Goal: Task Accomplishment & Management: Manage account settings

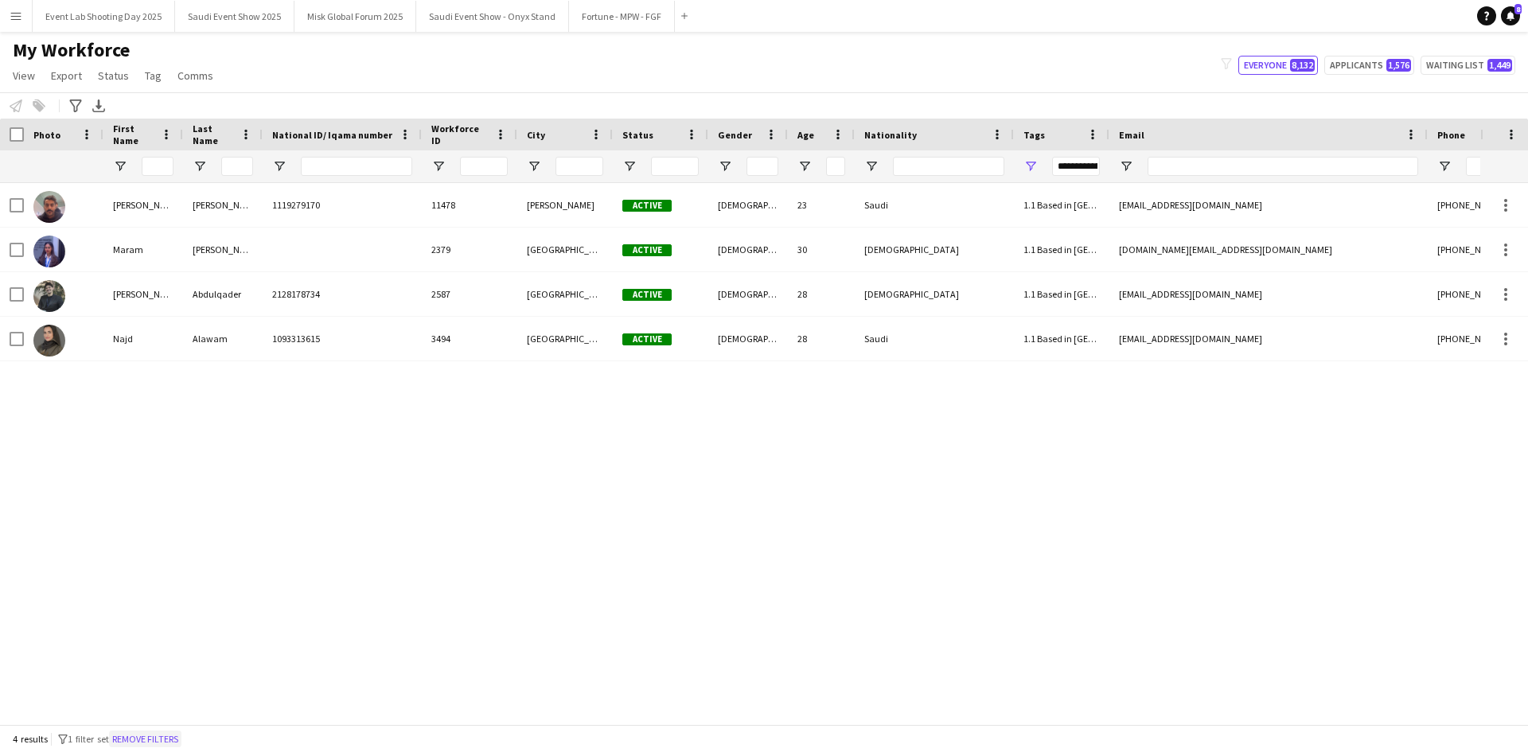
click at [172, 737] on button "Remove filters" at bounding box center [145, 740] width 72 height 18
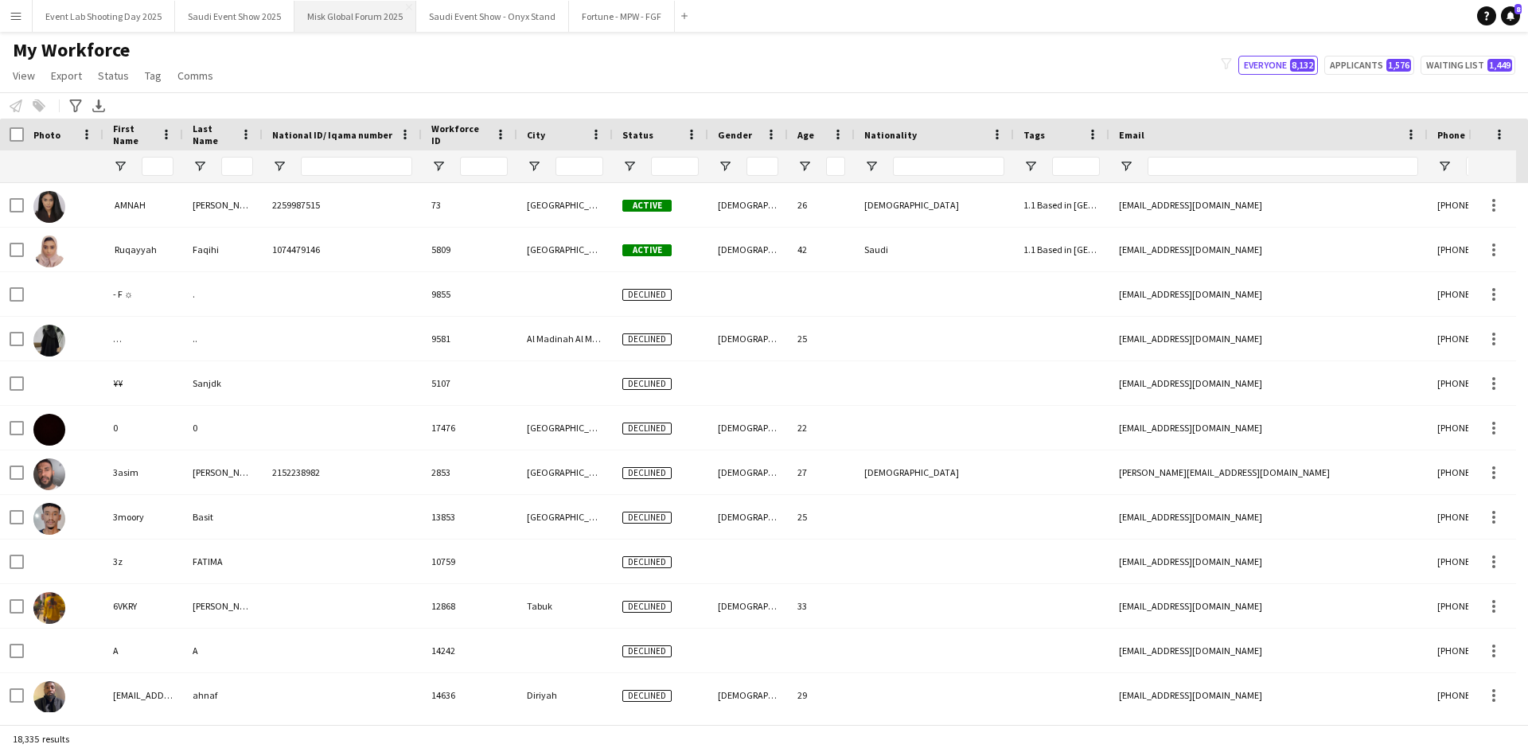
click at [343, 29] on button "Misk Global Forum 2025 Close" at bounding box center [355, 16] width 122 height 31
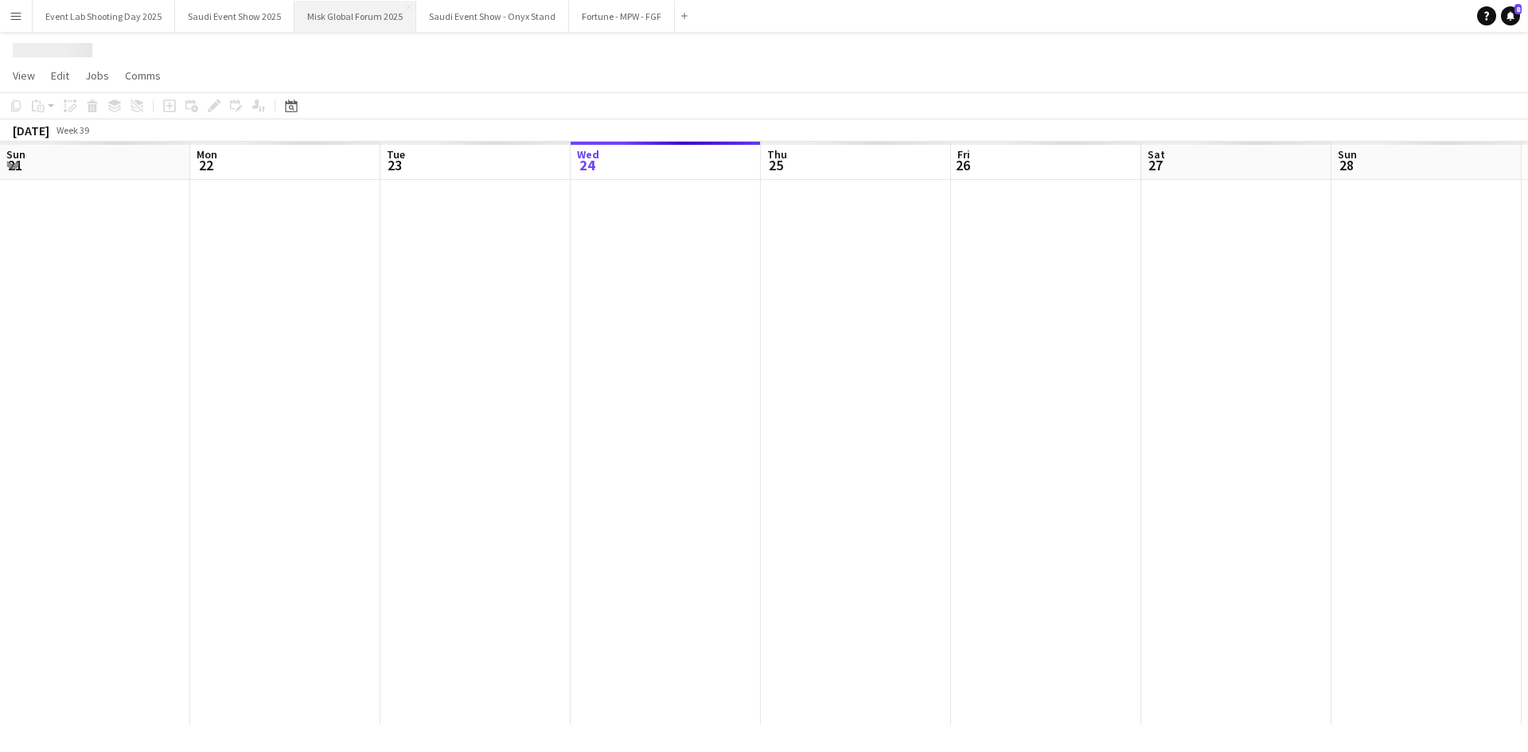
scroll to position [0, 380]
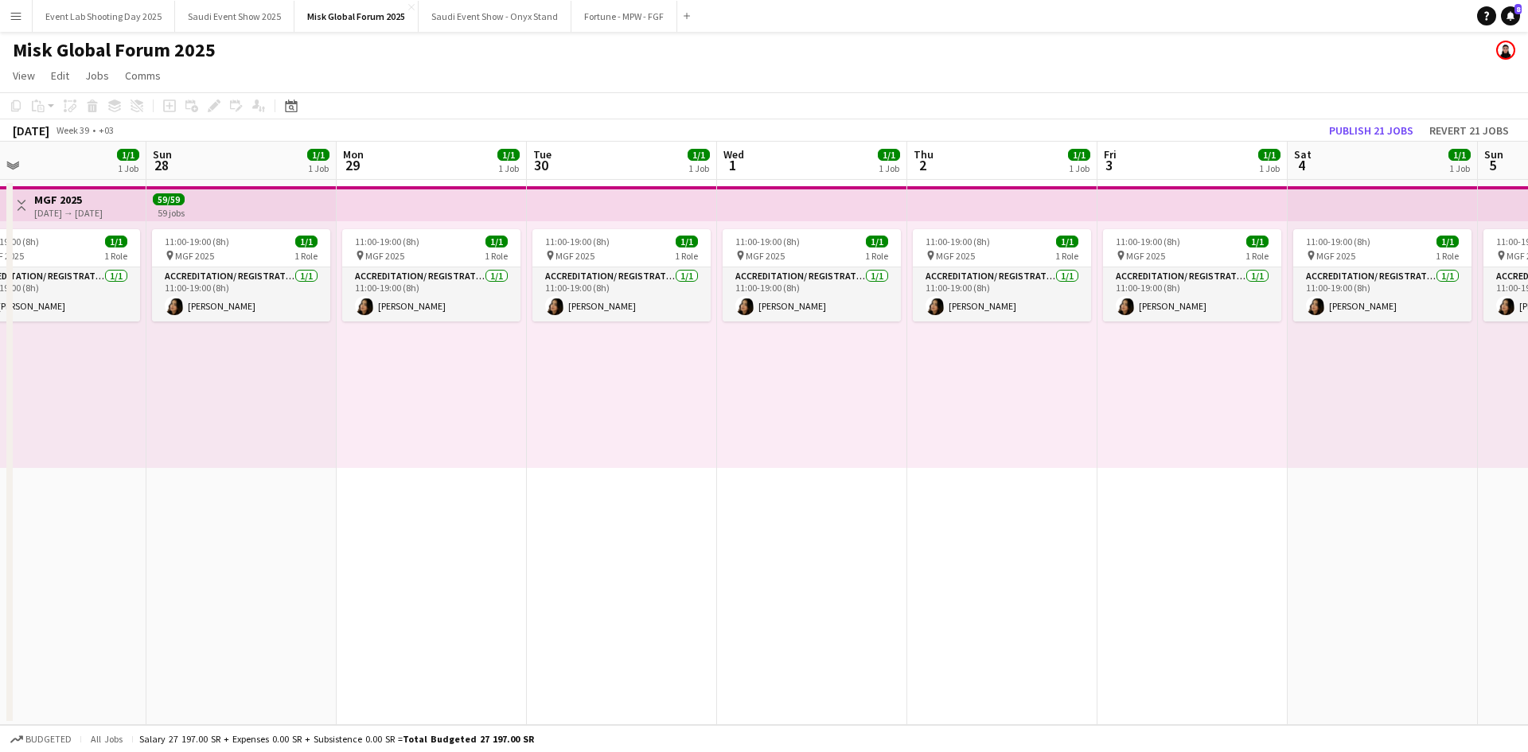
drag, startPoint x: 1163, startPoint y: 507, endPoint x: 166, endPoint y: 508, distance: 996.3
click at [161, 508] on app-calendar-viewport "Wed 24 1/1 1 Job Thu 25 1/1 1 Job Fri 26 1/1 1 Job Sat 27 1/1 1 Job Sun 28 1/1 …" at bounding box center [764, 433] width 1528 height 583
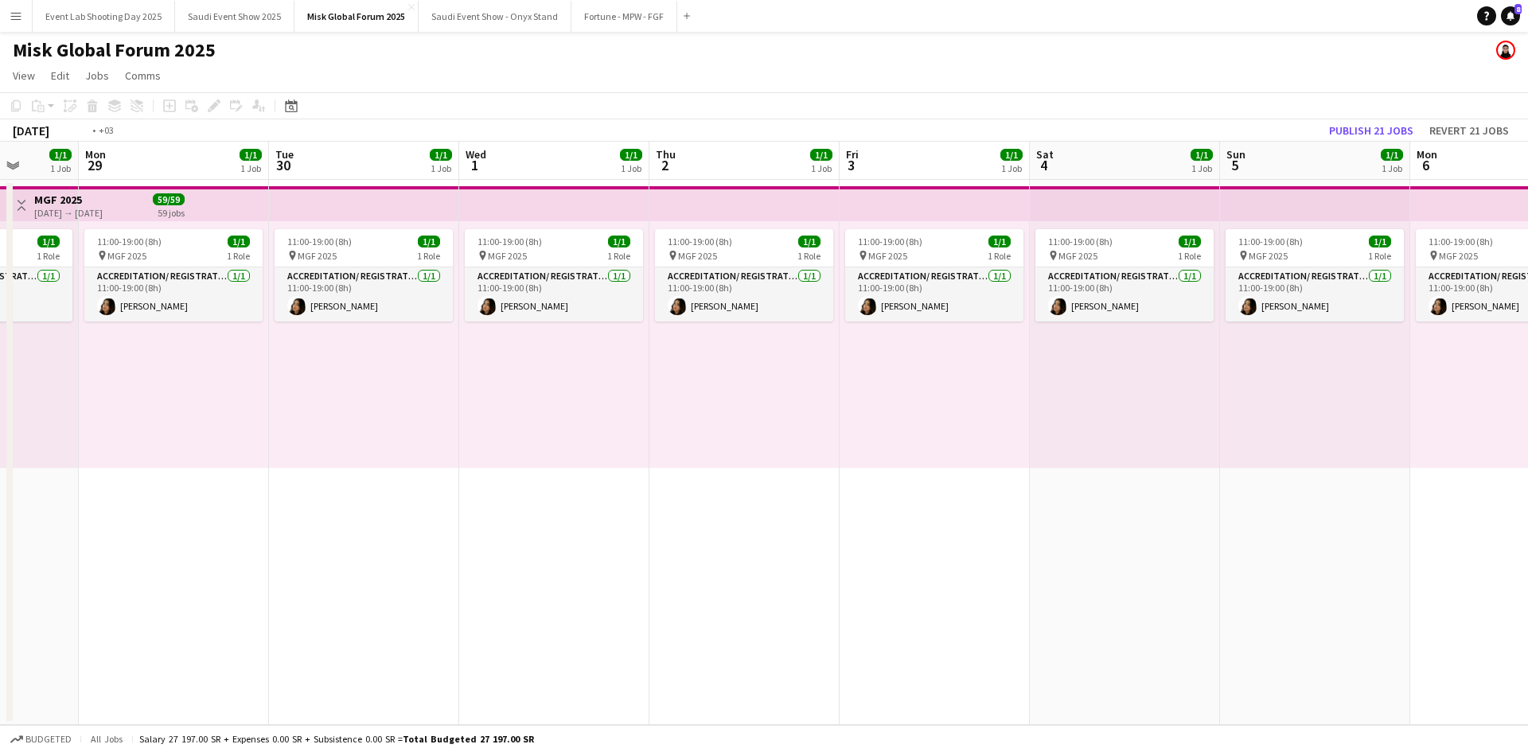
drag, startPoint x: 933, startPoint y: 537, endPoint x: 355, endPoint y: 524, distance: 578.7
click at [355, 524] on app-calendar-viewport "Fri 26 1/1 1 Job Sat 27 1/1 1 Job Sun 28 1/1 1 Job Mon 29 1/1 1 Job Tue 30 1/1 …" at bounding box center [764, 433] width 1528 height 583
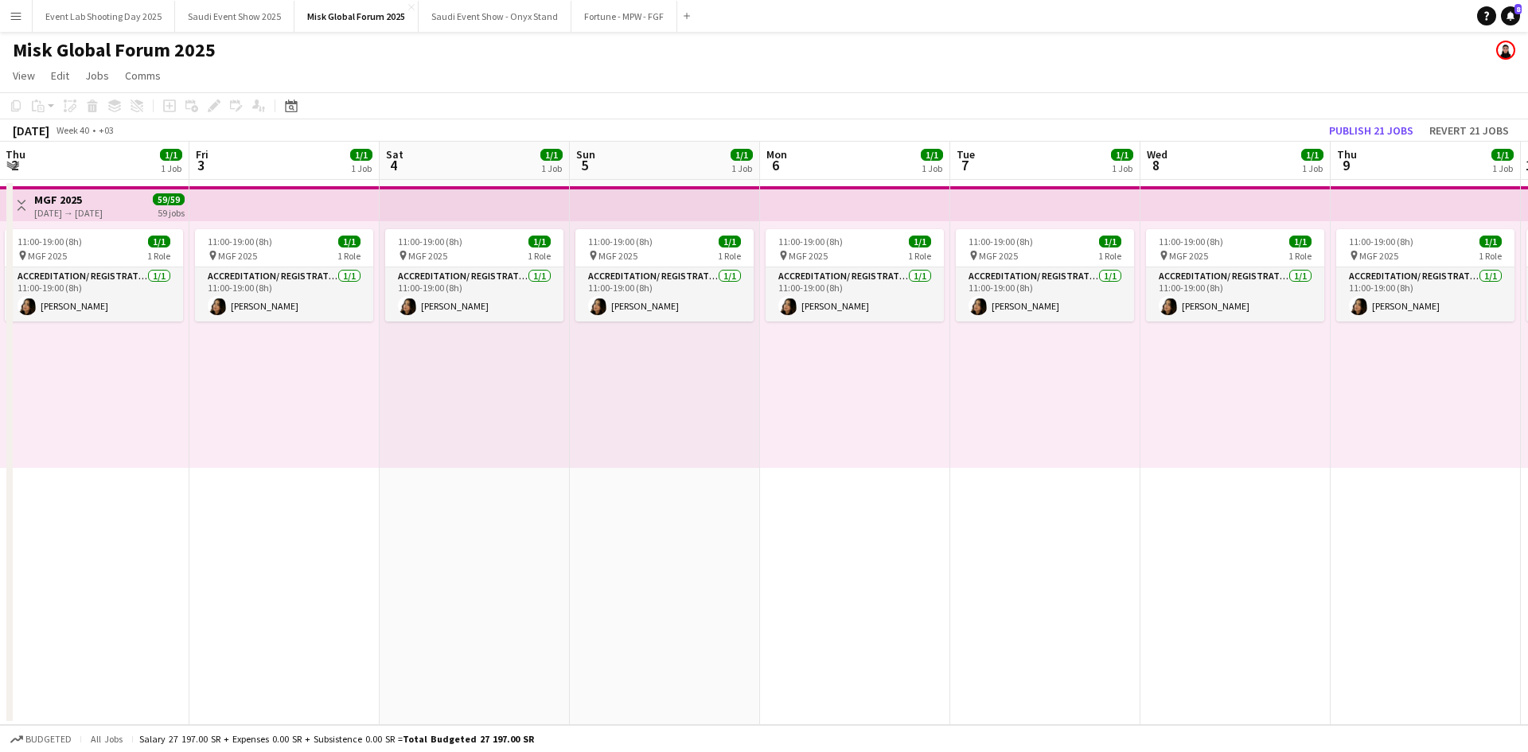
drag, startPoint x: 980, startPoint y: 523, endPoint x: 637, endPoint y: 535, distance: 343.2
click at [463, 519] on app-calendar-viewport "Mon 29 1/1 1 Job Tue 30 1/1 1 Job Wed 1 1/1 1 Job Thu 2 1/1 1 Job Fri 3 1/1 1 J…" at bounding box center [764, 433] width 1528 height 583
drag, startPoint x: 1030, startPoint y: 538, endPoint x: 378, endPoint y: 543, distance: 651.8
click at [378, 543] on app-calendar-viewport "Fri 3 1/1 1 Job Sat 4 1/1 1 Job Sun 5 1/1 1 Job Mon 6 1/1 1 Job Tue 7 1/1 1 Job…" at bounding box center [764, 433] width 1528 height 583
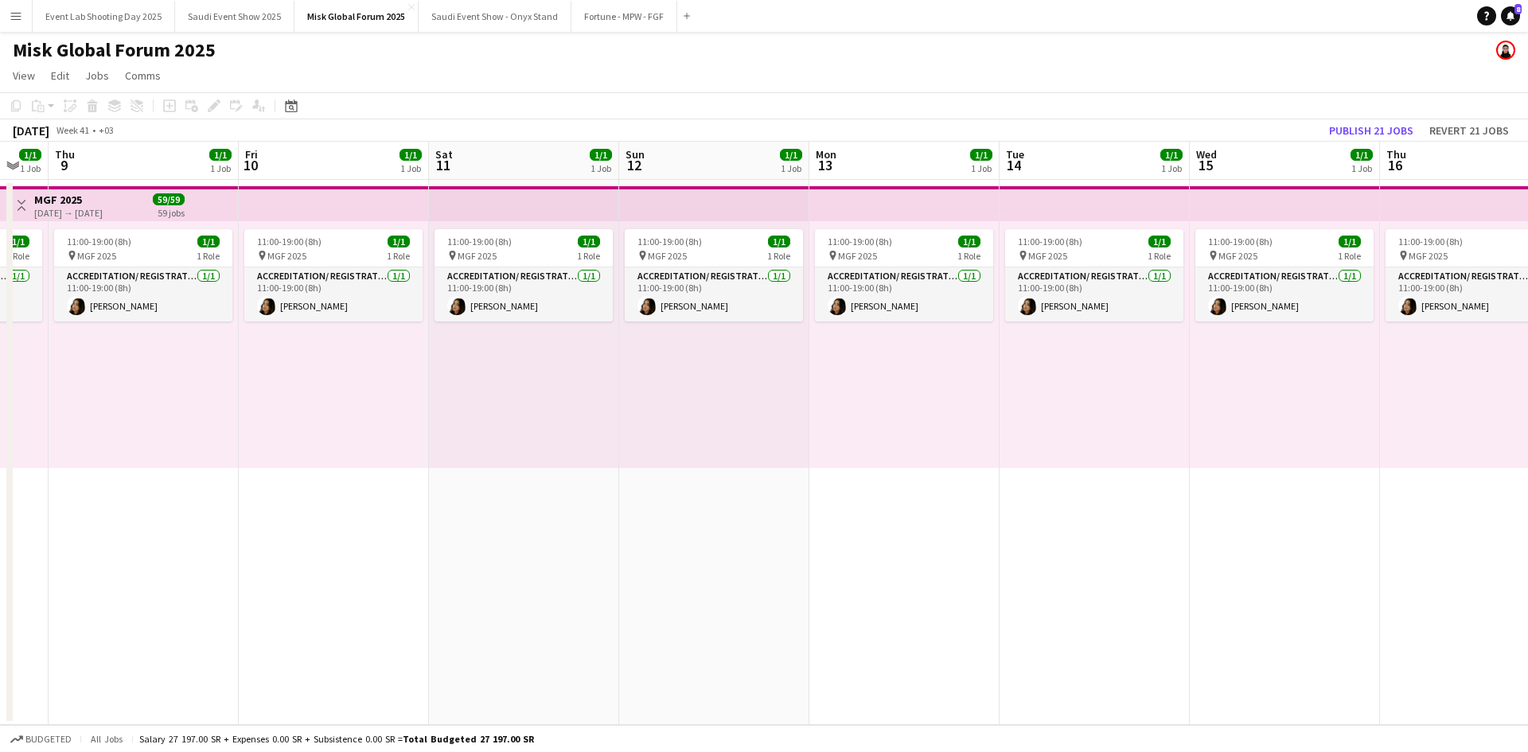
drag, startPoint x: 1127, startPoint y: 537, endPoint x: 665, endPoint y: 552, distance: 461.8
click at [459, 551] on app-calendar-viewport "Mon 6 1/1 1 Job Tue 7 1/1 1 Job Wed 8 1/1 1 Job Thu 9 1/1 1 Job Fri 10 1/1 1 Jo…" at bounding box center [764, 433] width 1528 height 583
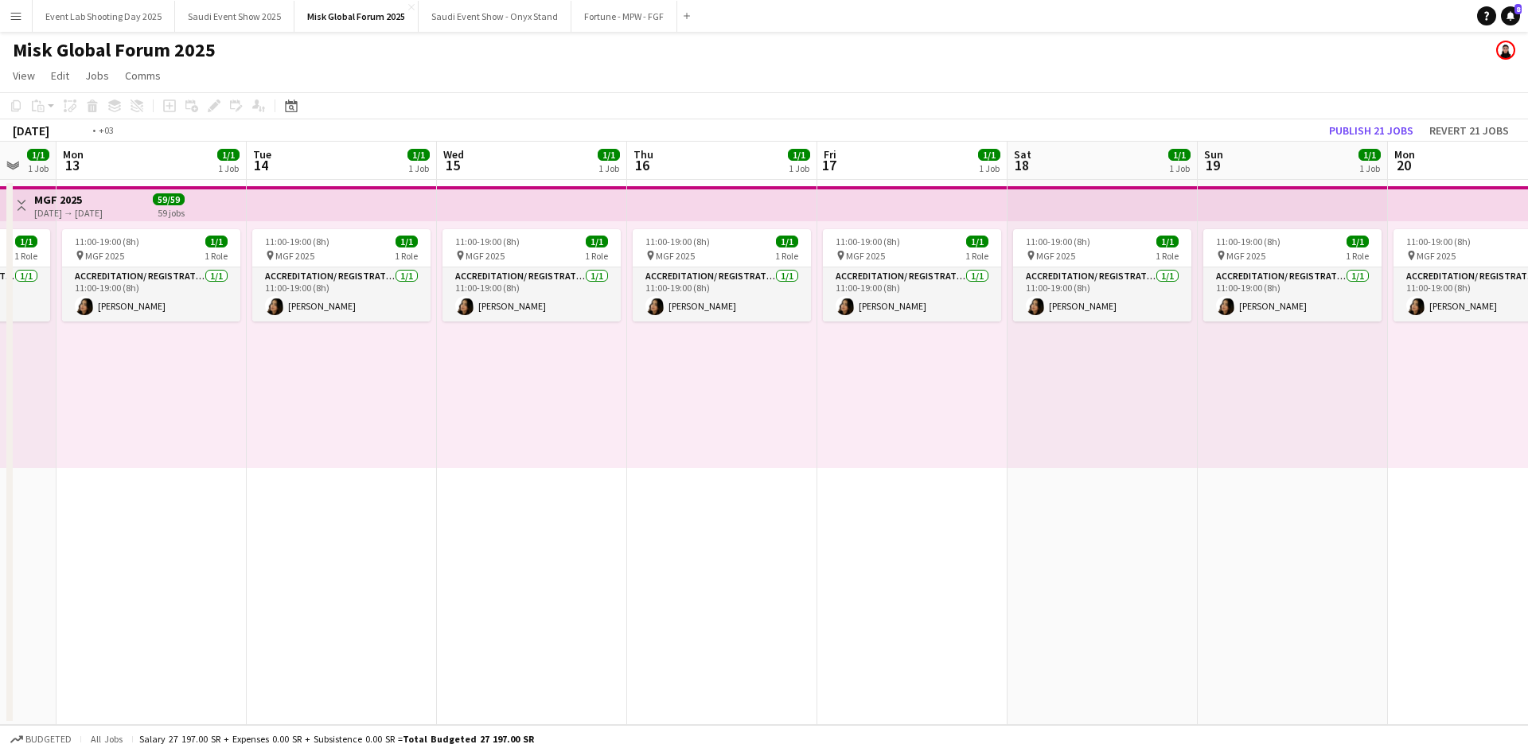
drag, startPoint x: 1097, startPoint y: 556, endPoint x: 656, endPoint y: 559, distance: 440.9
click at [571, 559] on app-calendar-viewport "Fri 10 1/1 1 Job Sat 11 1/1 1 Job Sun 12 1/1 1 Job Mon 13 1/1 1 Job Tue 14 1/1 …" at bounding box center [764, 433] width 1528 height 583
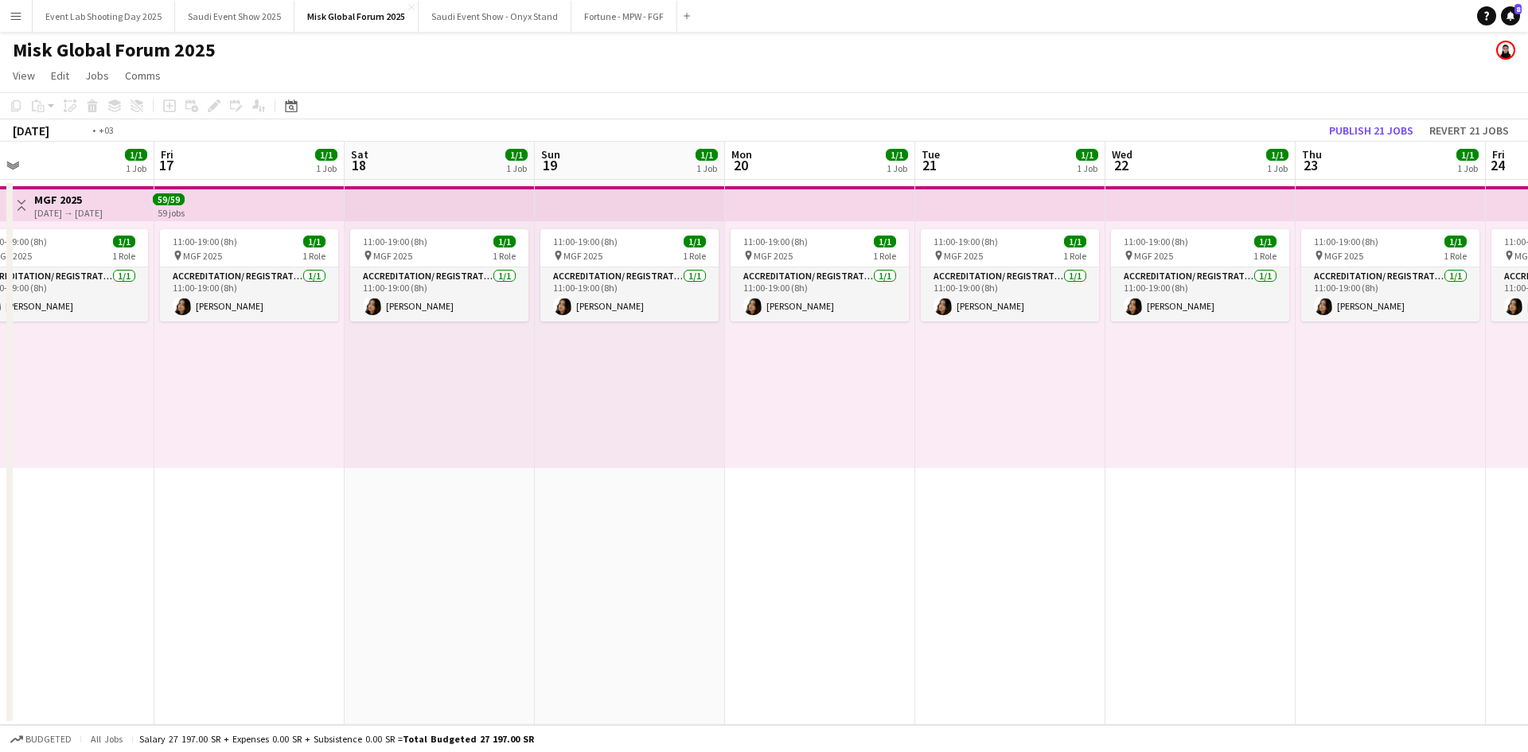
drag, startPoint x: 1018, startPoint y: 573, endPoint x: 594, endPoint y: 571, distance: 424.2
click at [499, 572] on app-calendar-viewport "Tue 14 1/1 1 Job Wed 15 1/1 1 Job Thu 16 1/1 1 Job Fri 17 1/1 1 Job Sat 18 1/1 …" at bounding box center [764, 433] width 1528 height 583
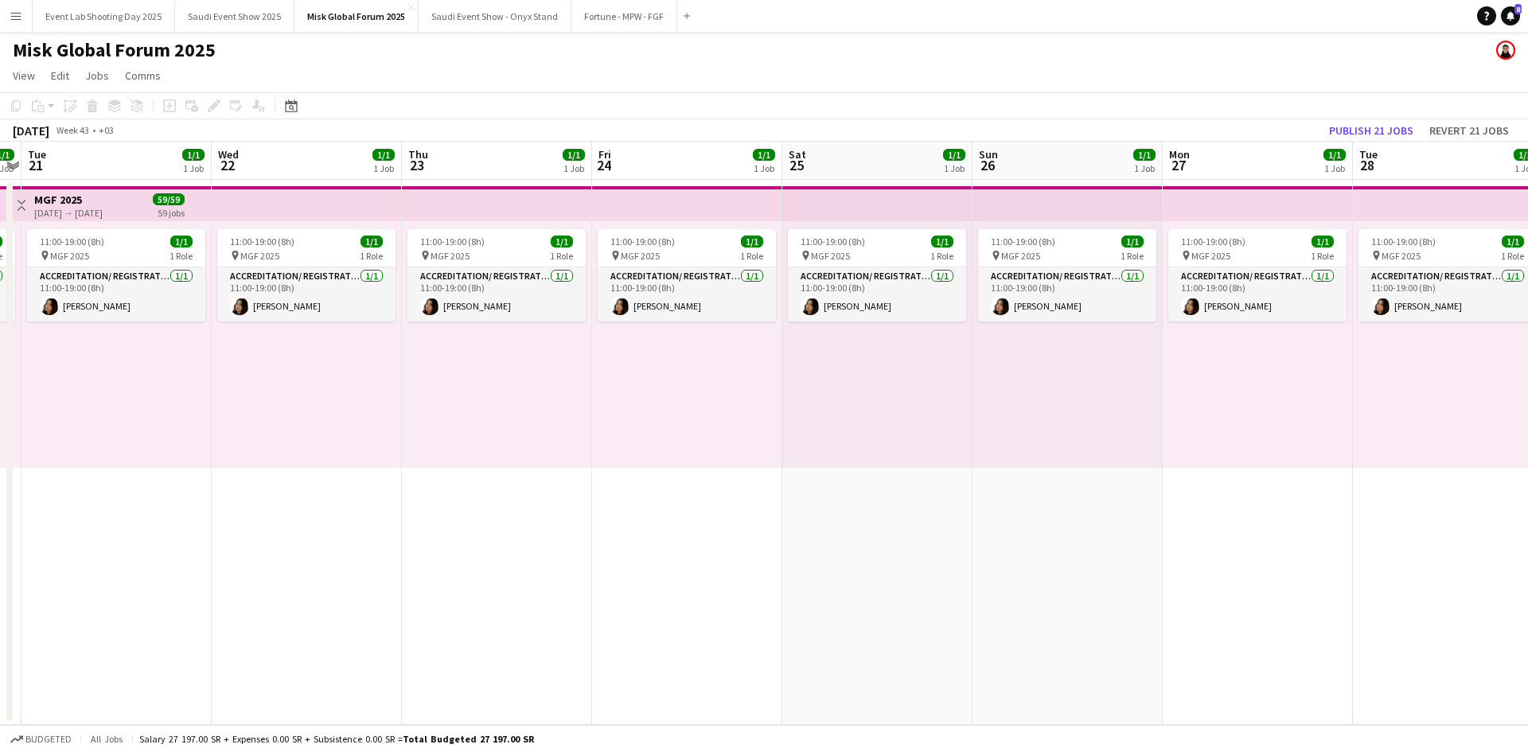
drag, startPoint x: 1060, startPoint y: 572, endPoint x: 511, endPoint y: 571, distance: 549.1
click at [507, 573] on app-calendar-viewport "Sat 18 1/1 1 Job Sun 19 1/1 1 Job Mon 20 1/1 1 Job Tue 21 1/1 1 Job Wed 22 1/1 …" at bounding box center [764, 433] width 1528 height 583
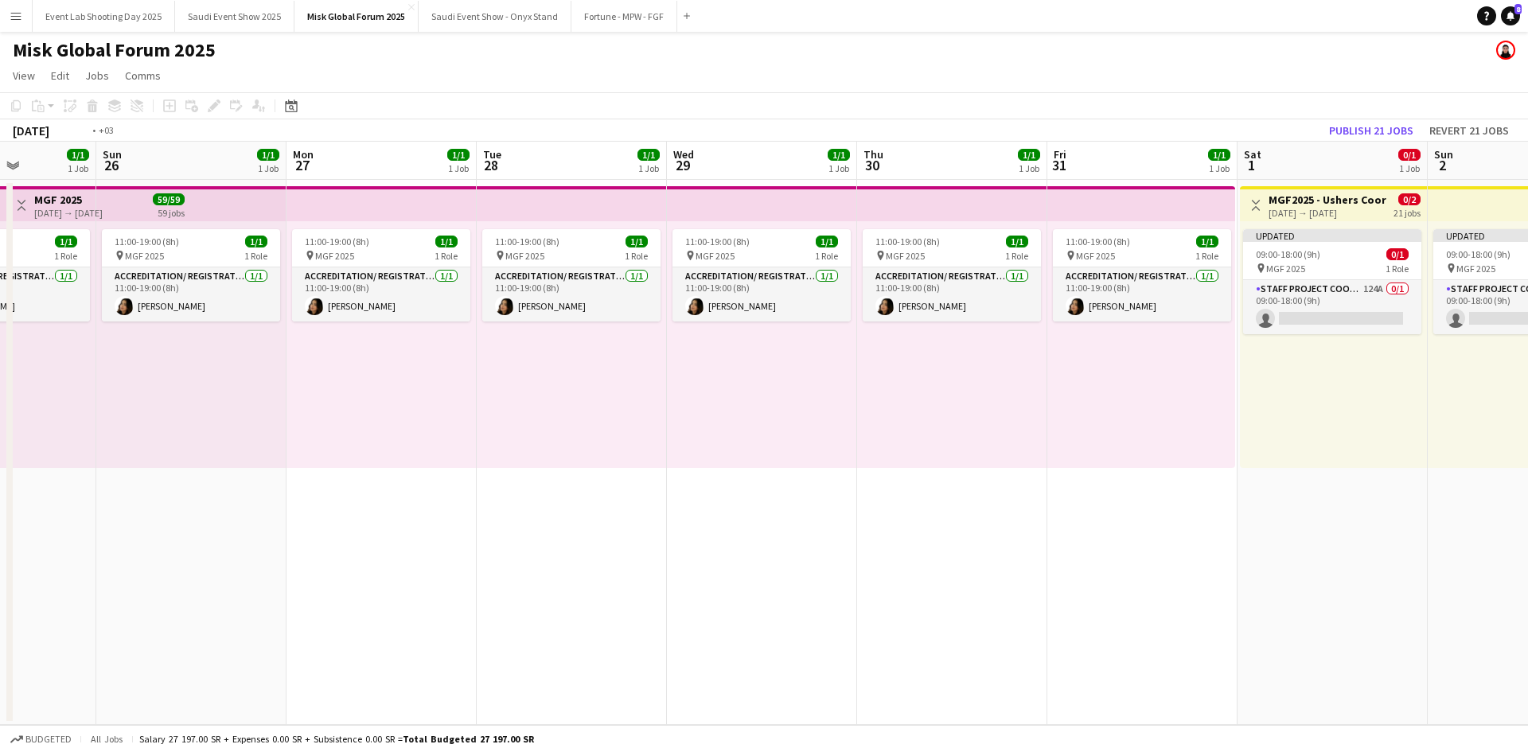
drag, startPoint x: 713, startPoint y: 564, endPoint x: 682, endPoint y: 560, distance: 31.3
click at [560, 563] on app-calendar-viewport "Thu 23 1/1 1 Job Fri 24 1/1 1 Job Sat 25 1/1 1 Job Sun 26 1/1 1 Job Mon 27 1/1 …" at bounding box center [764, 433] width 1528 height 583
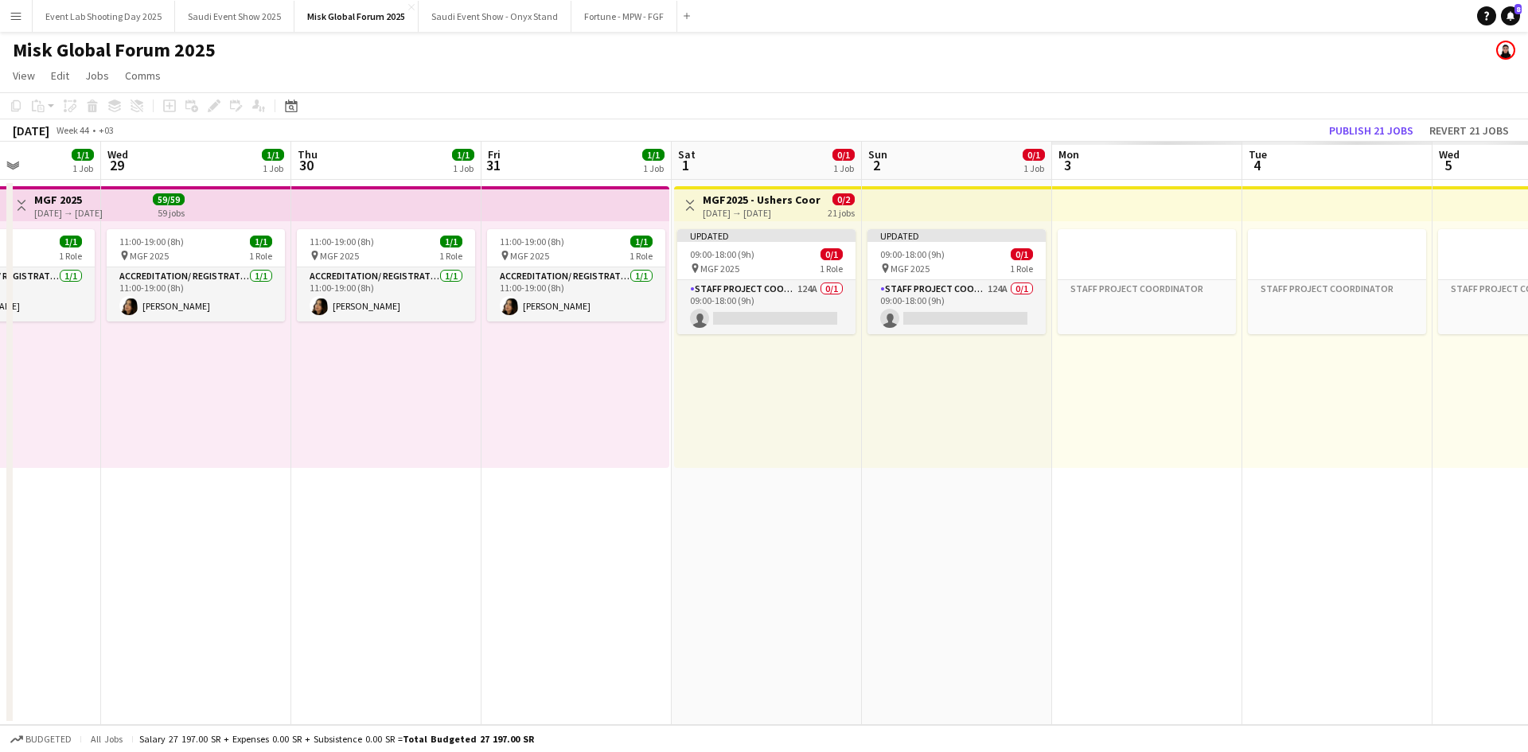
drag, startPoint x: 803, startPoint y: 581, endPoint x: 536, endPoint y: 581, distance: 266.6
click at [536, 581] on app-calendar-viewport "Sun 26 1/1 1 Job Mon 27 1/1 1 Job Tue 28 1/1 1 Job Wed 29 1/1 1 Job Thu 30 1/1 …" at bounding box center [764, 433] width 1528 height 583
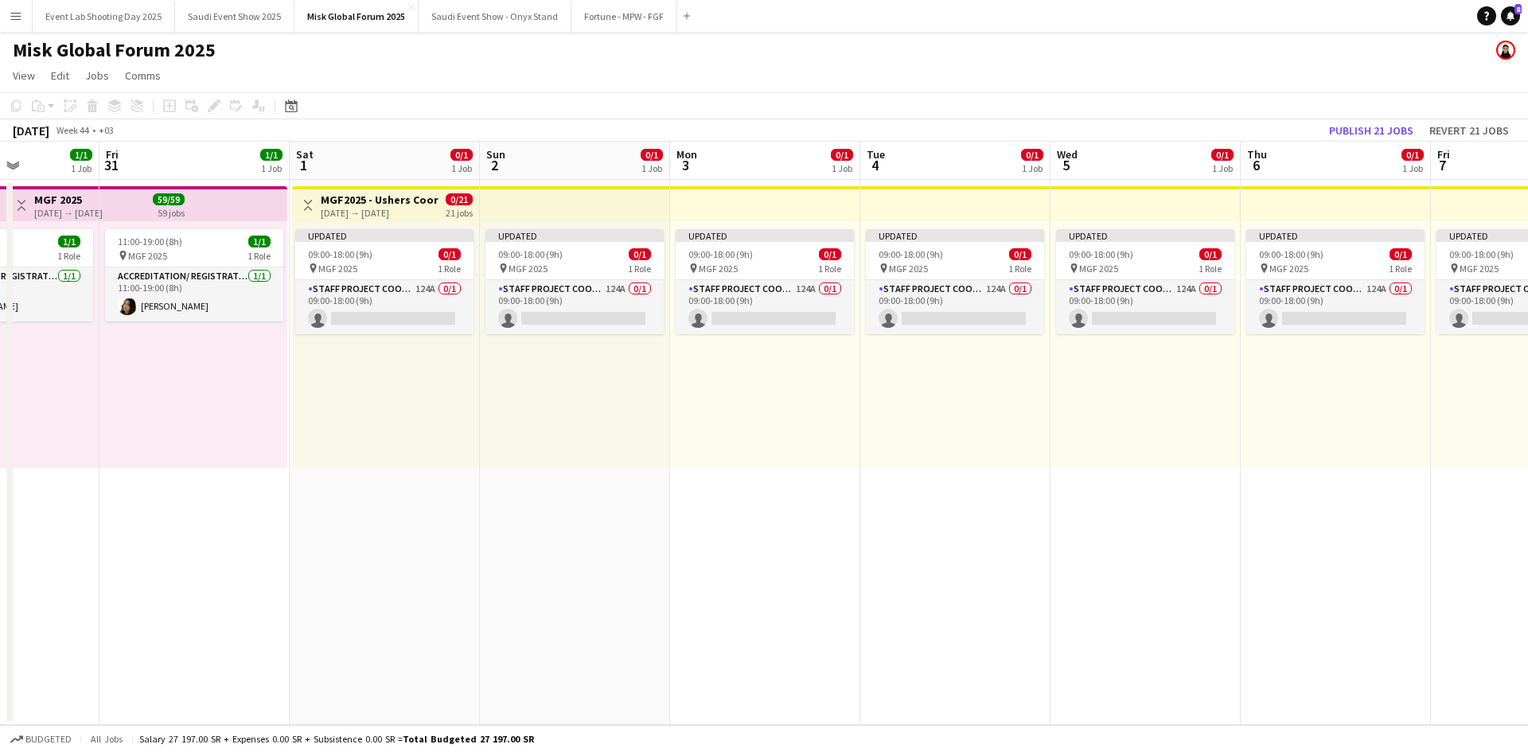
scroll to position [0, 471]
click at [402, 314] on app-card-role "Staff Project Coordinator 124A 0/1 09:00-18:00 (9h) single-neutral-actions" at bounding box center [384, 307] width 178 height 54
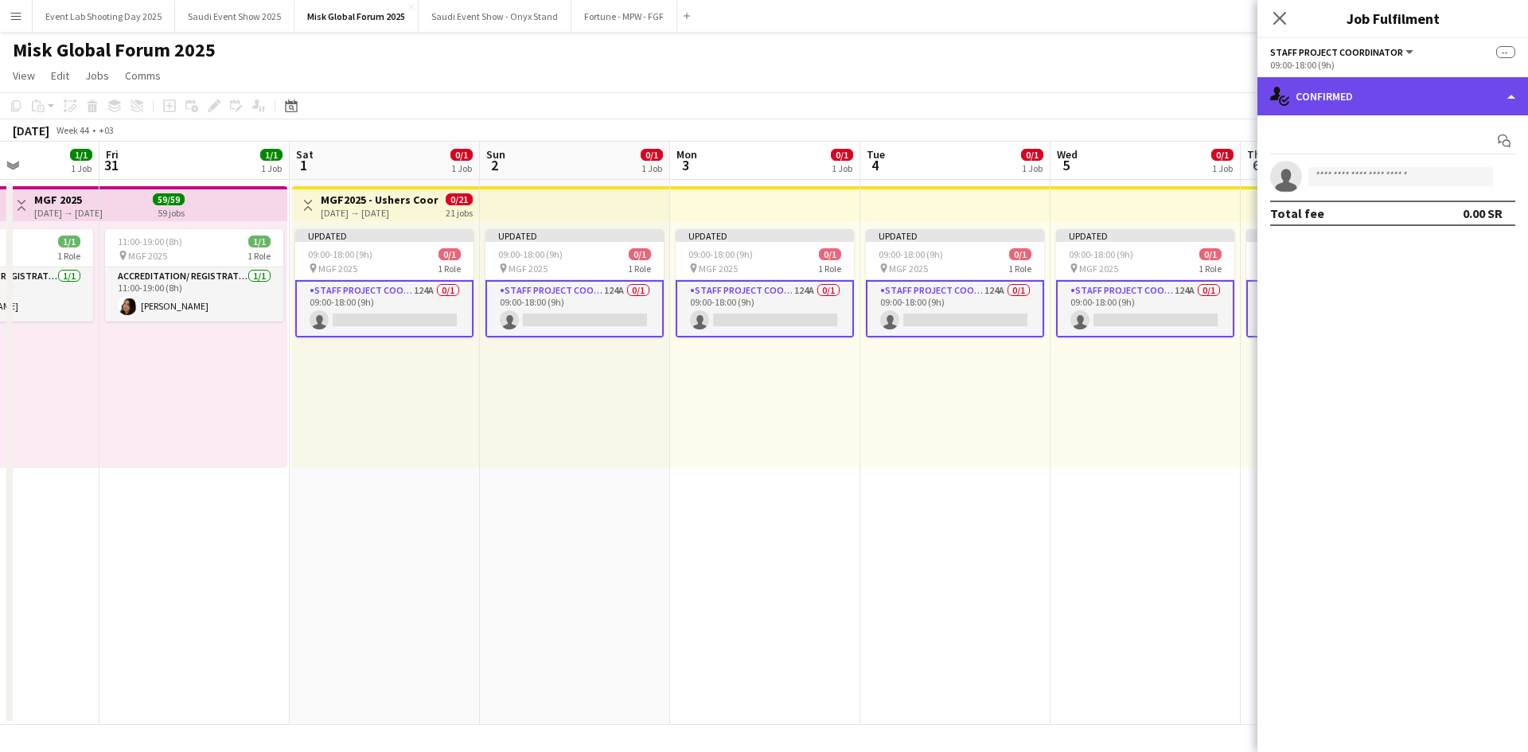
click at [1330, 95] on div "single-neutral-actions-check-2 Confirmed" at bounding box center [1392, 96] width 271 height 38
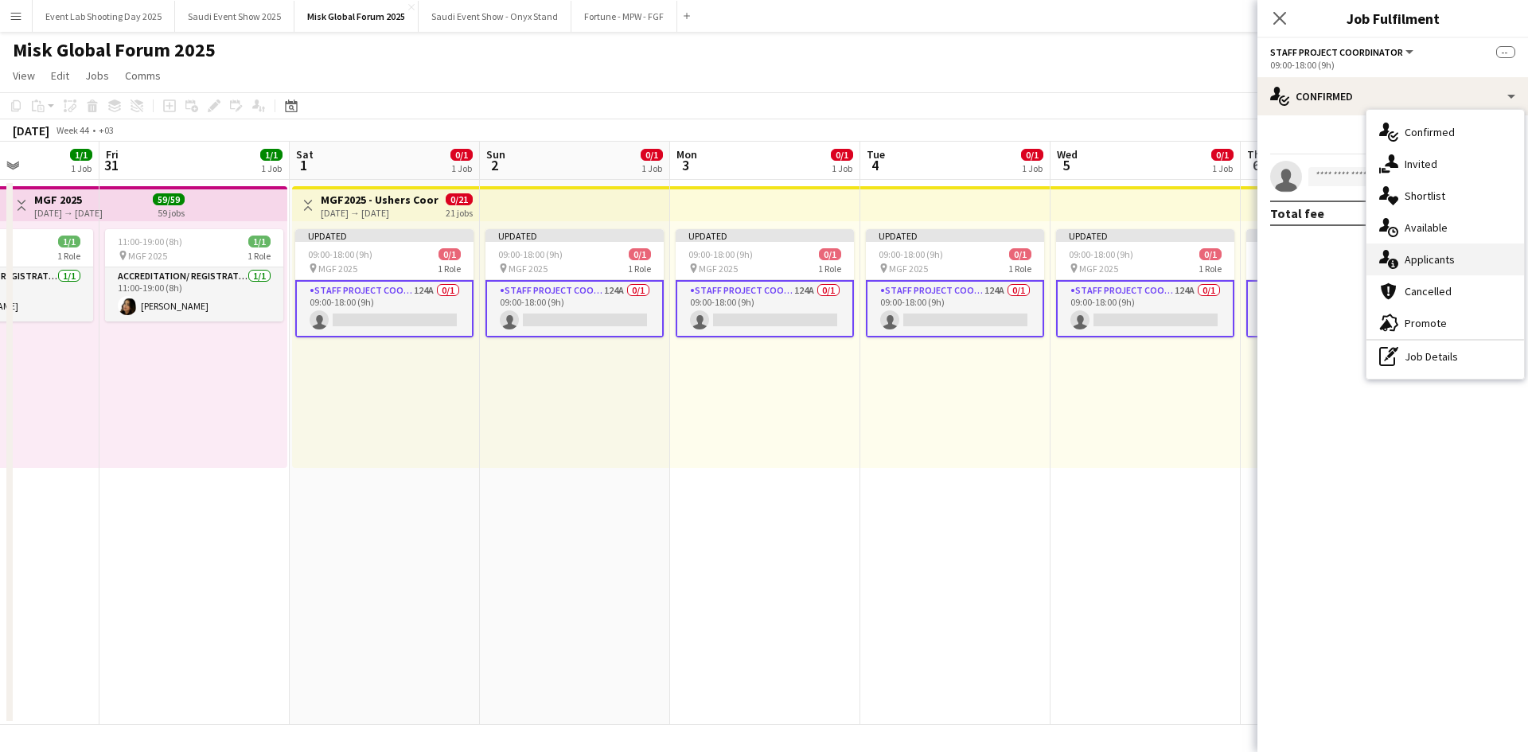
click at [1439, 255] on span "Applicants" at bounding box center [1430, 259] width 50 height 14
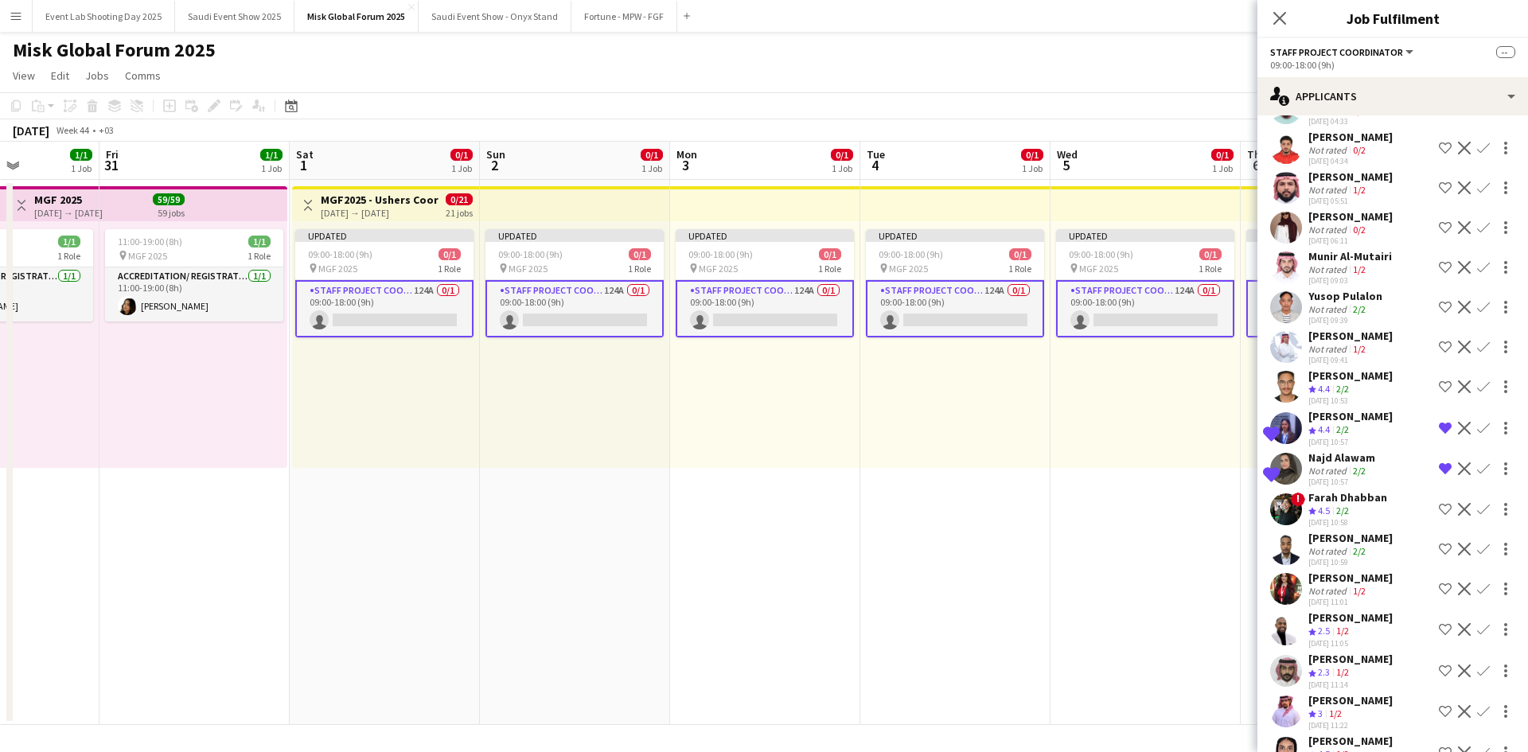
scroll to position [4589, 0]
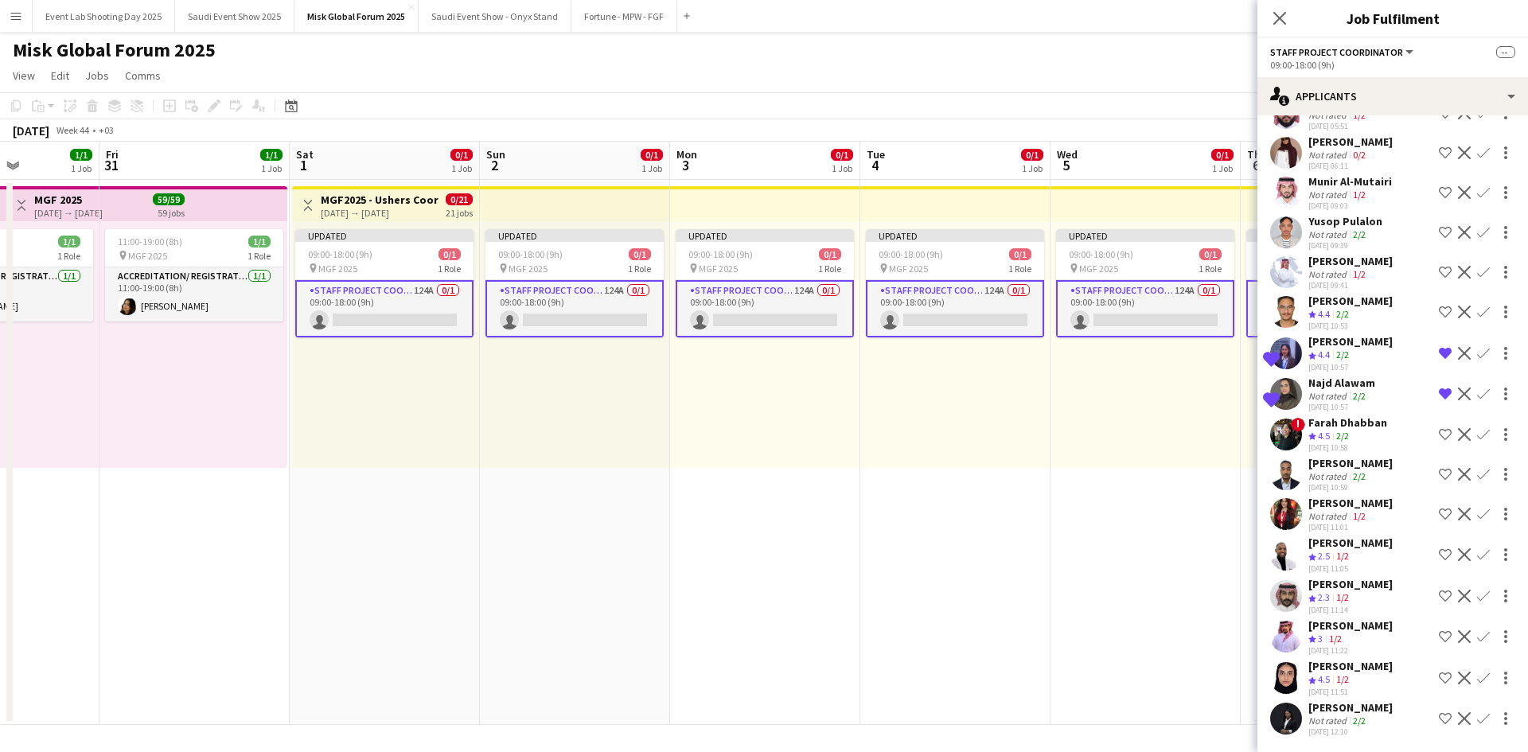
drag, startPoint x: 1432, startPoint y: 594, endPoint x: 1426, endPoint y: 576, distance: 19.4
click at [1439, 594] on app-icon "Shortlist crew" at bounding box center [1445, 596] width 13 height 13
click at [1288, 681] on app-user-avatar at bounding box center [1286, 678] width 32 height 32
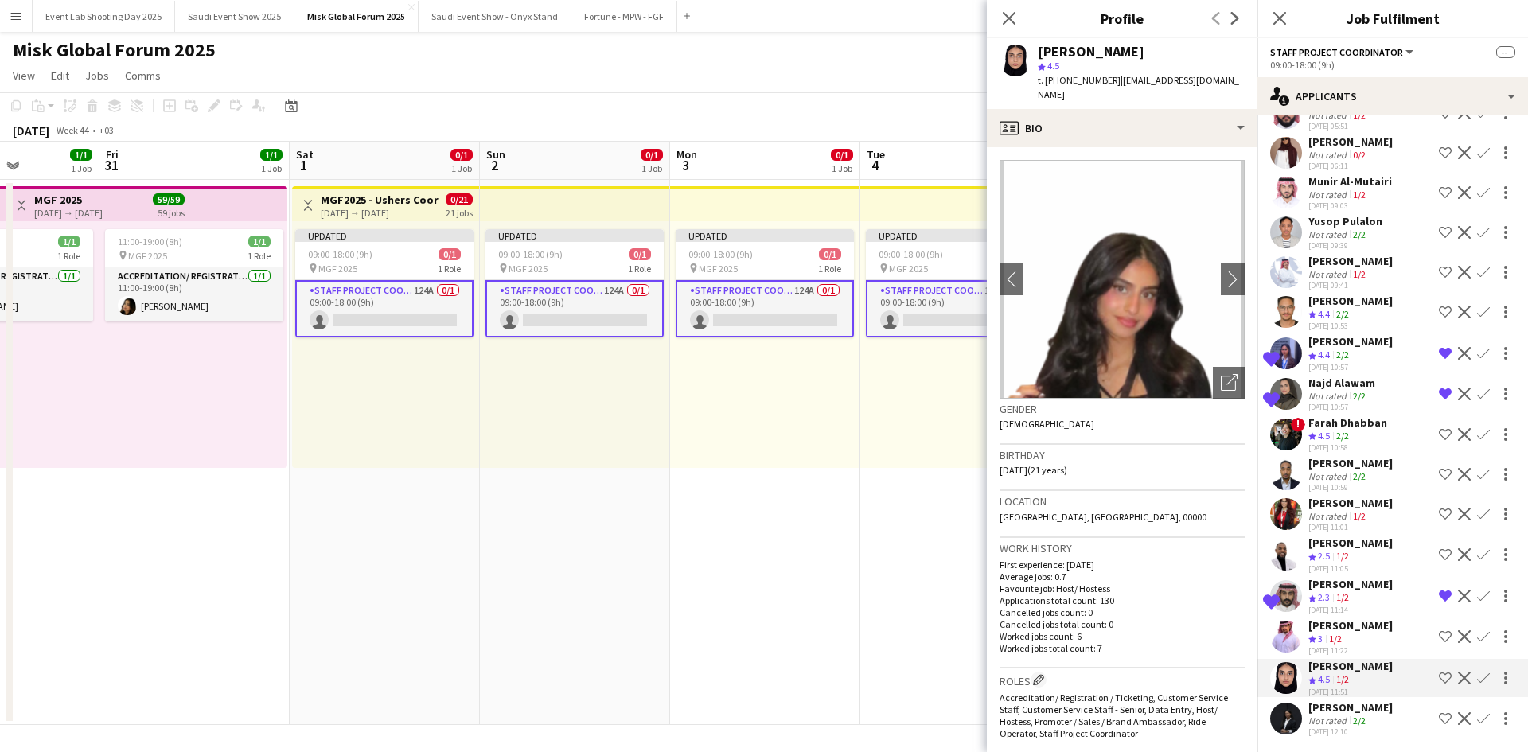
click at [1286, 716] on app-user-avatar at bounding box center [1286, 719] width 32 height 32
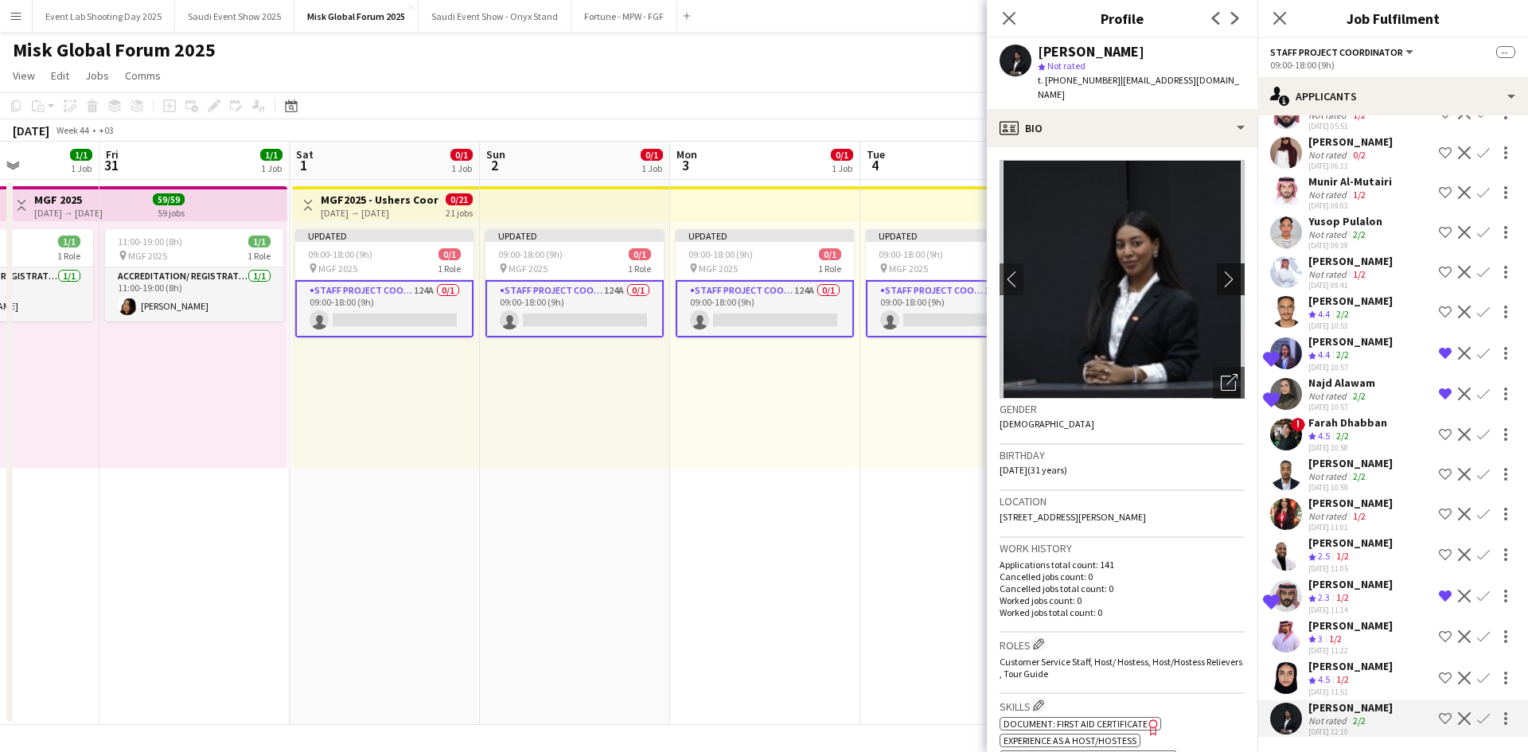
click at [1221, 271] on app-icon "chevron-right" at bounding box center [1233, 279] width 25 height 17
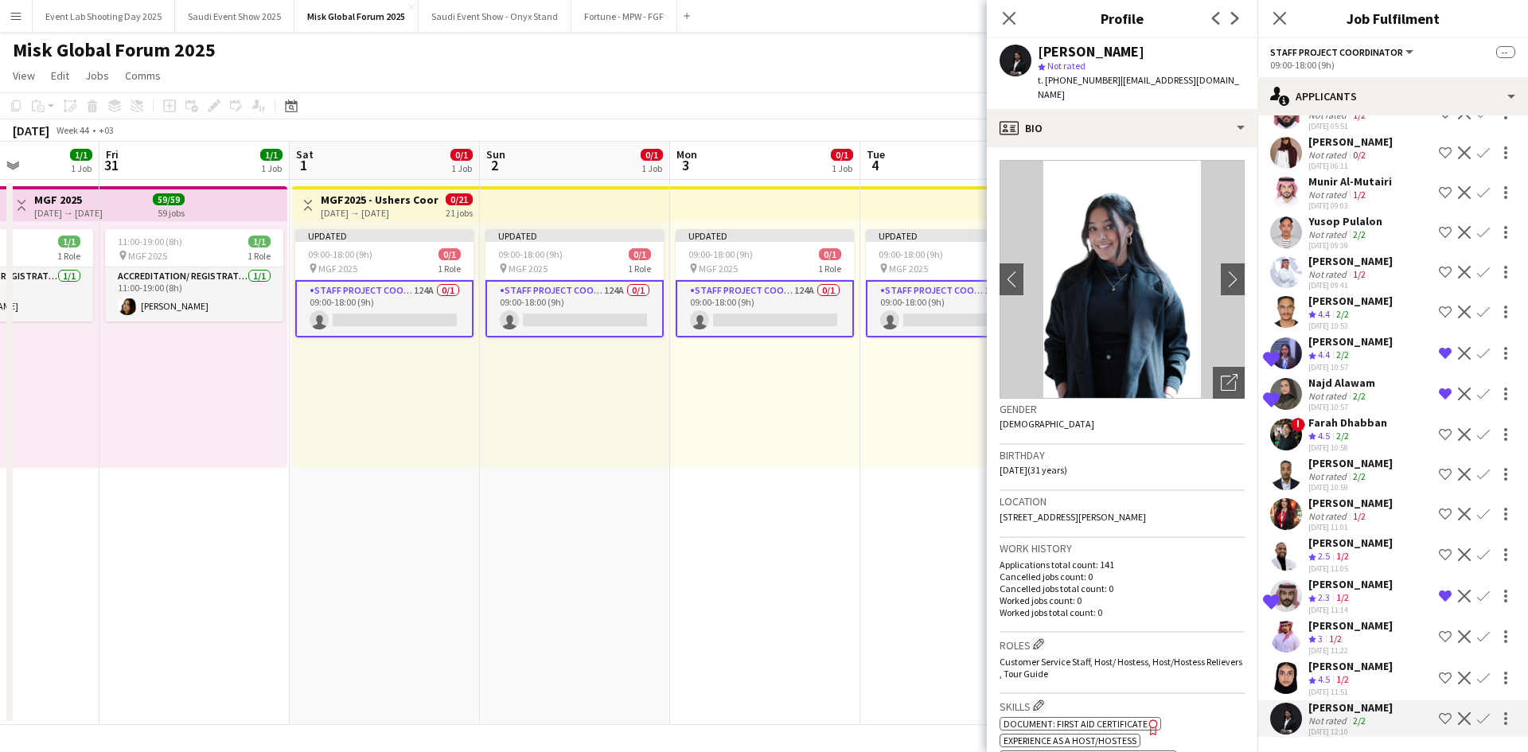
click at [1354, 511] on app-skills-label "1/2" at bounding box center [1359, 516] width 13 height 12
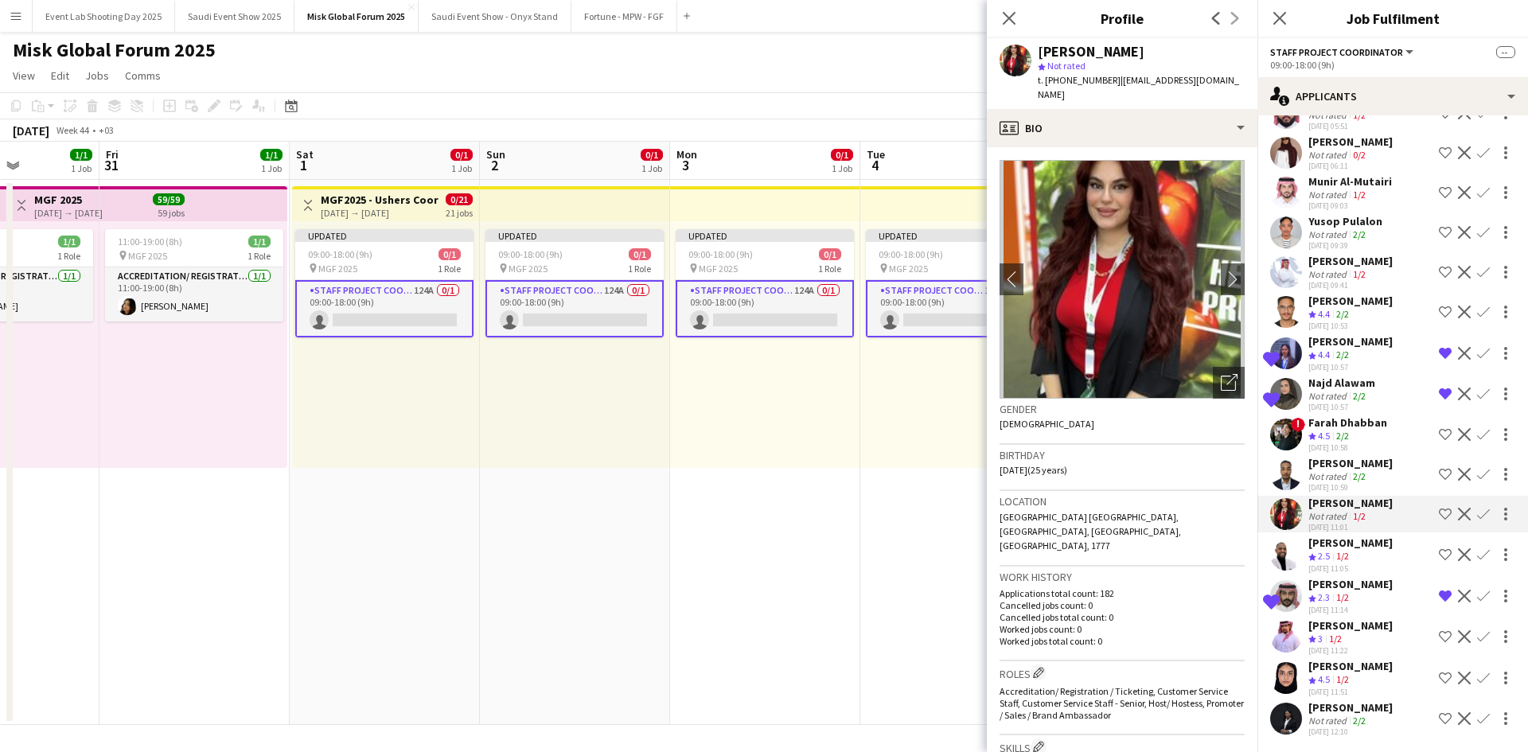
click at [1339, 462] on div "[PERSON_NAME]" at bounding box center [1350, 463] width 84 height 14
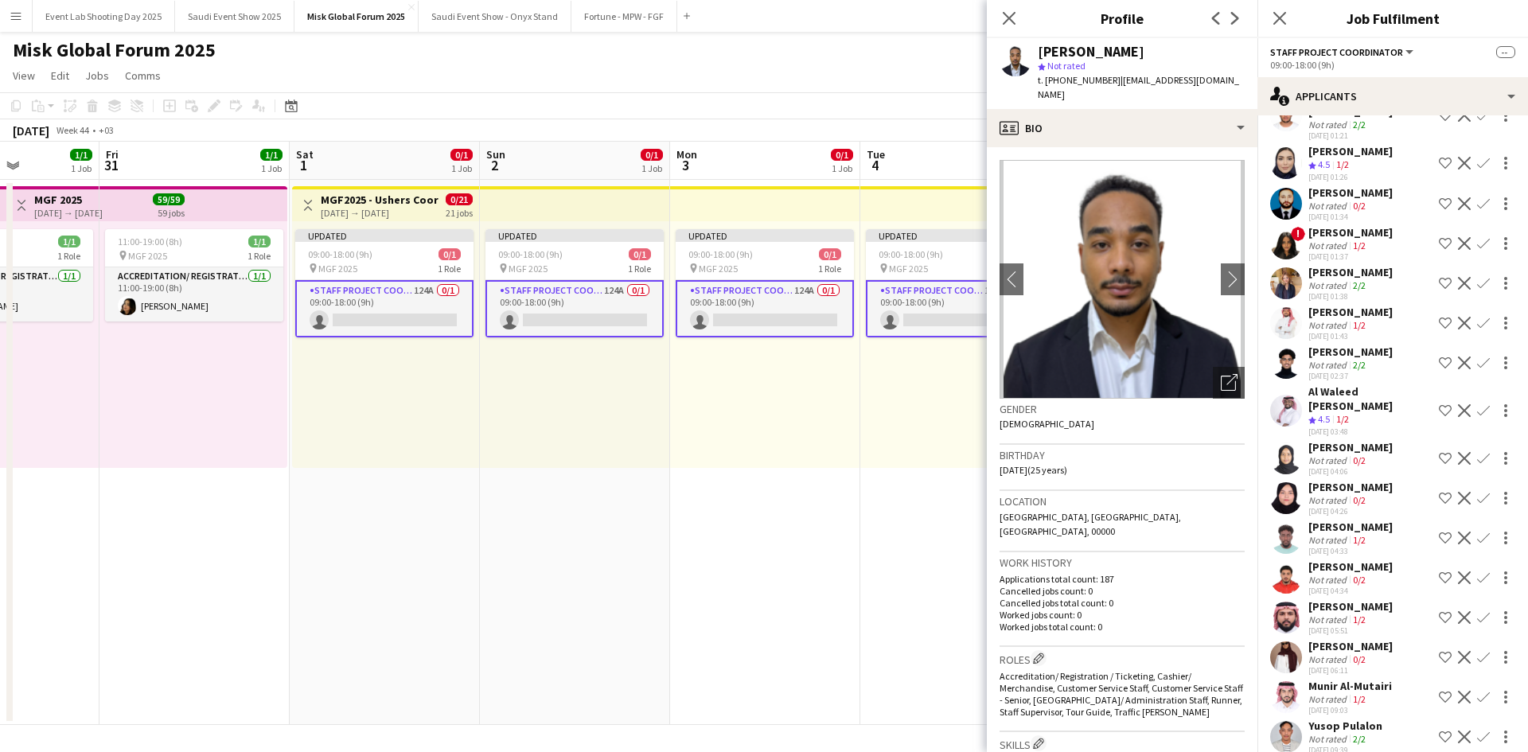
scroll to position [4032, 0]
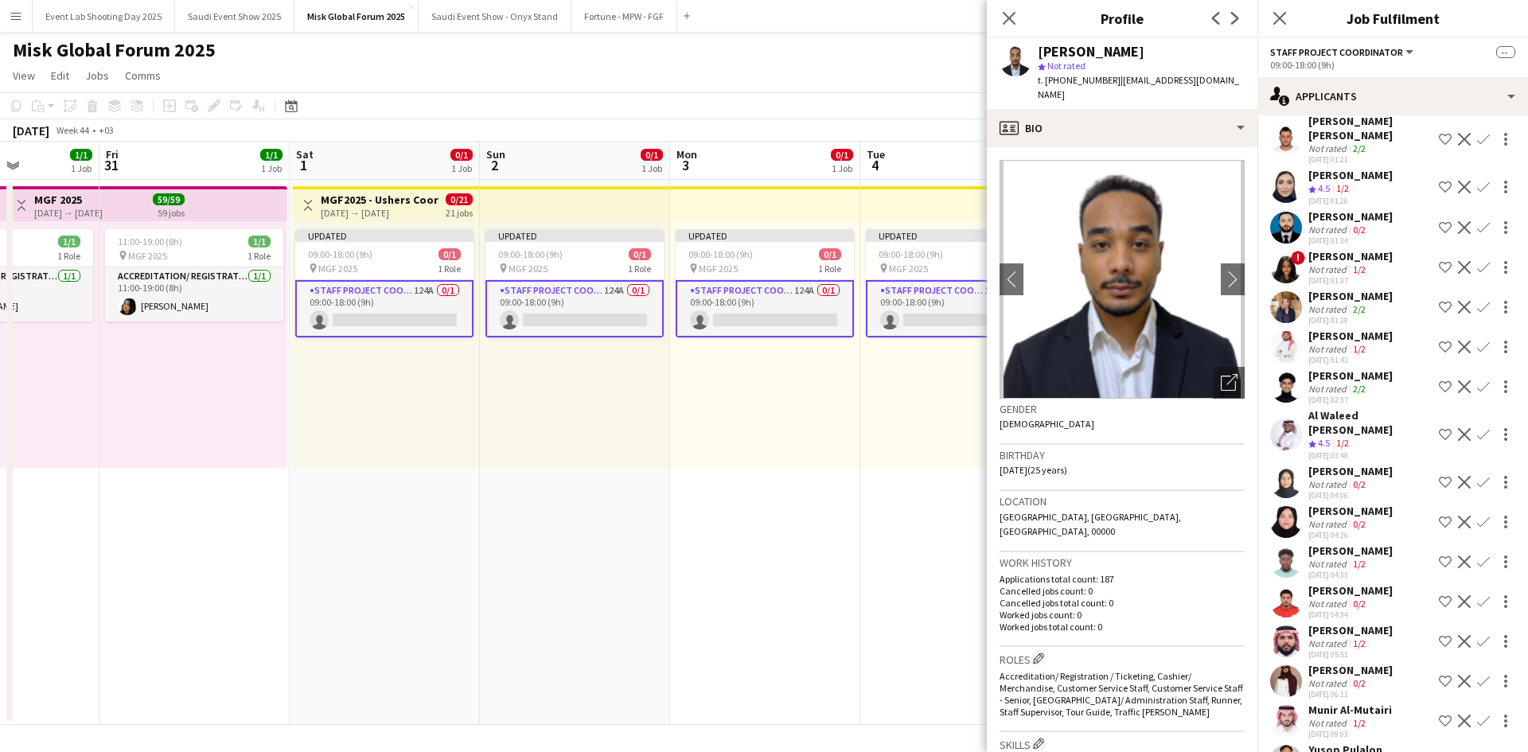
click at [1439, 441] on app-icon "Shortlist crew" at bounding box center [1445, 434] width 13 height 13
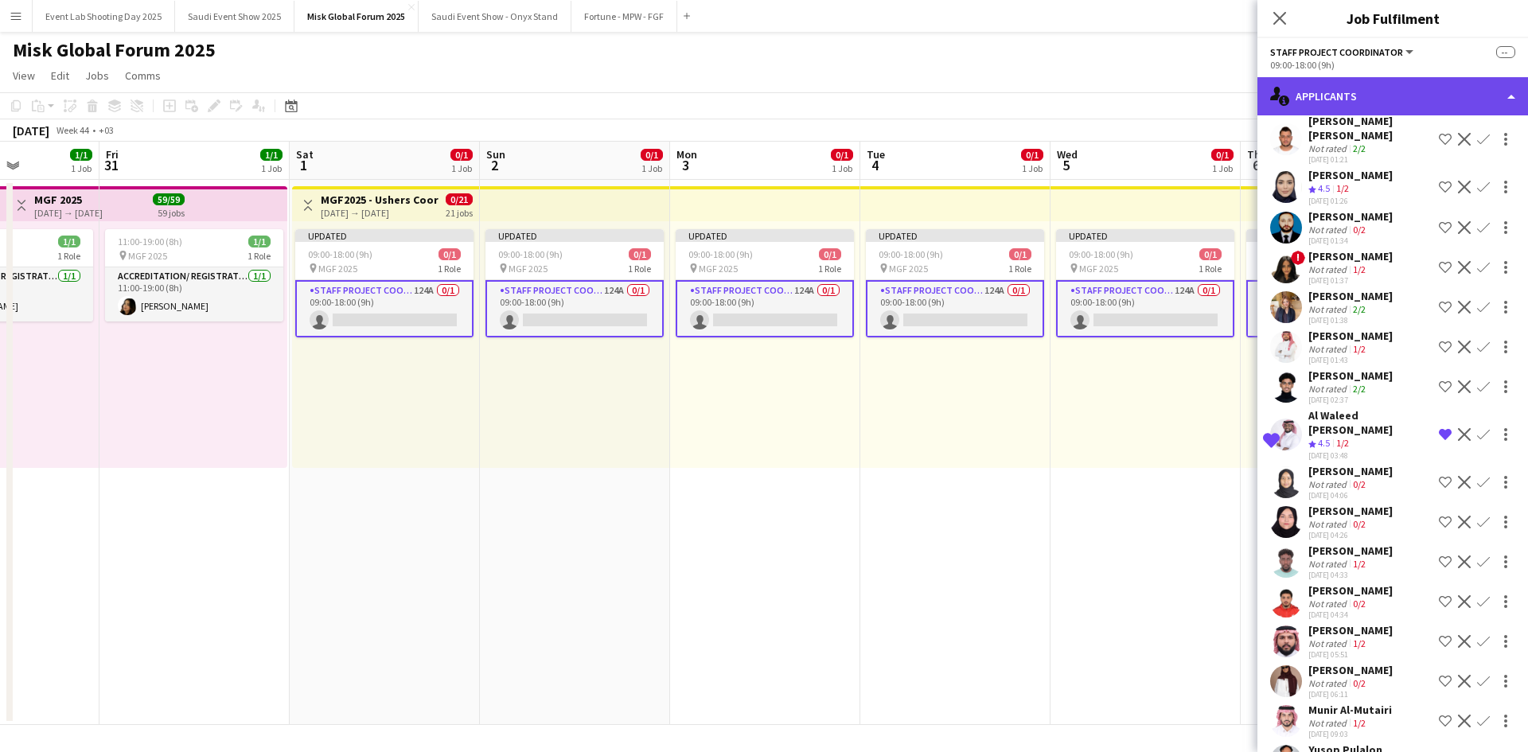
click at [1364, 111] on div "single-neutral-actions-information Applicants" at bounding box center [1392, 96] width 271 height 38
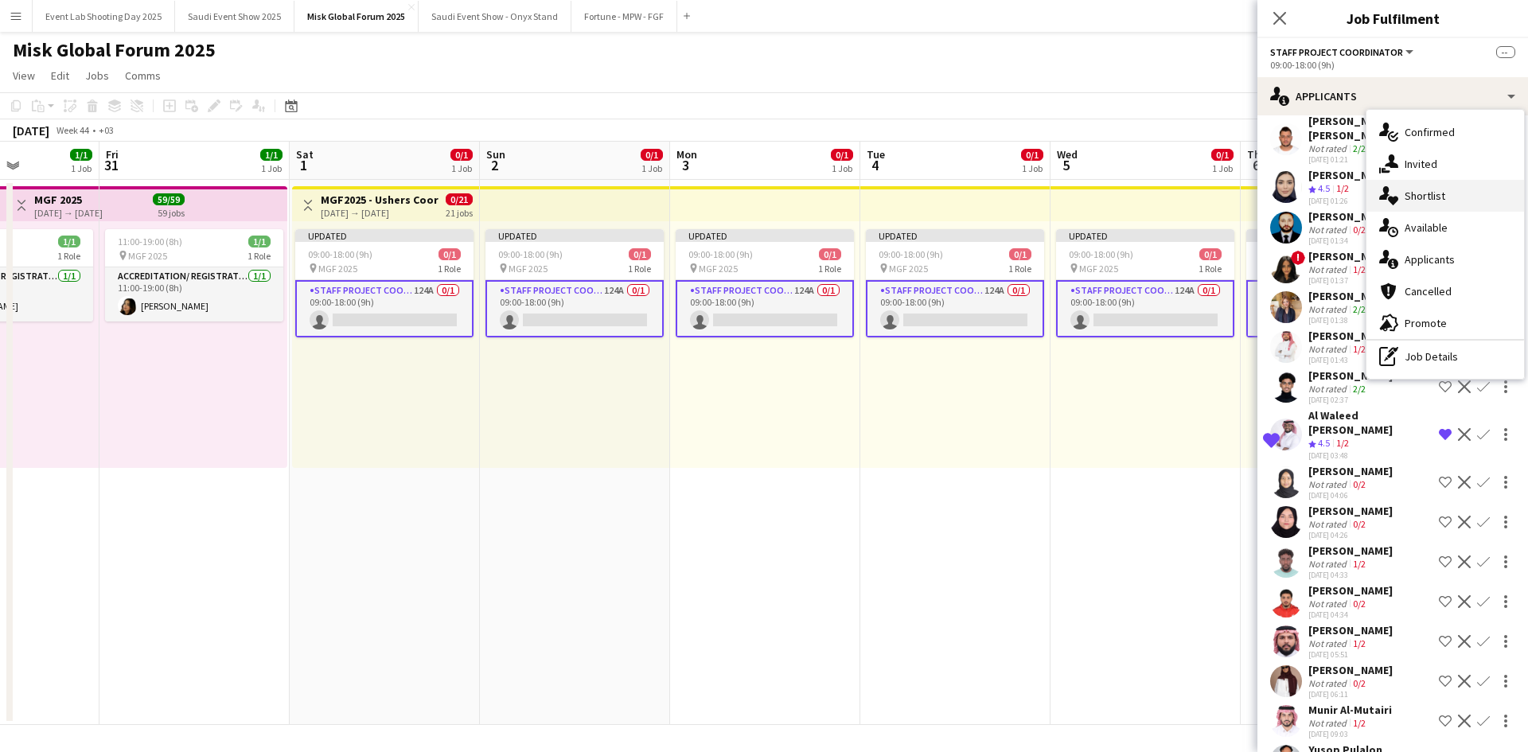
click at [1420, 211] on div "single-neutral-actions-heart Shortlist" at bounding box center [1445, 196] width 158 height 32
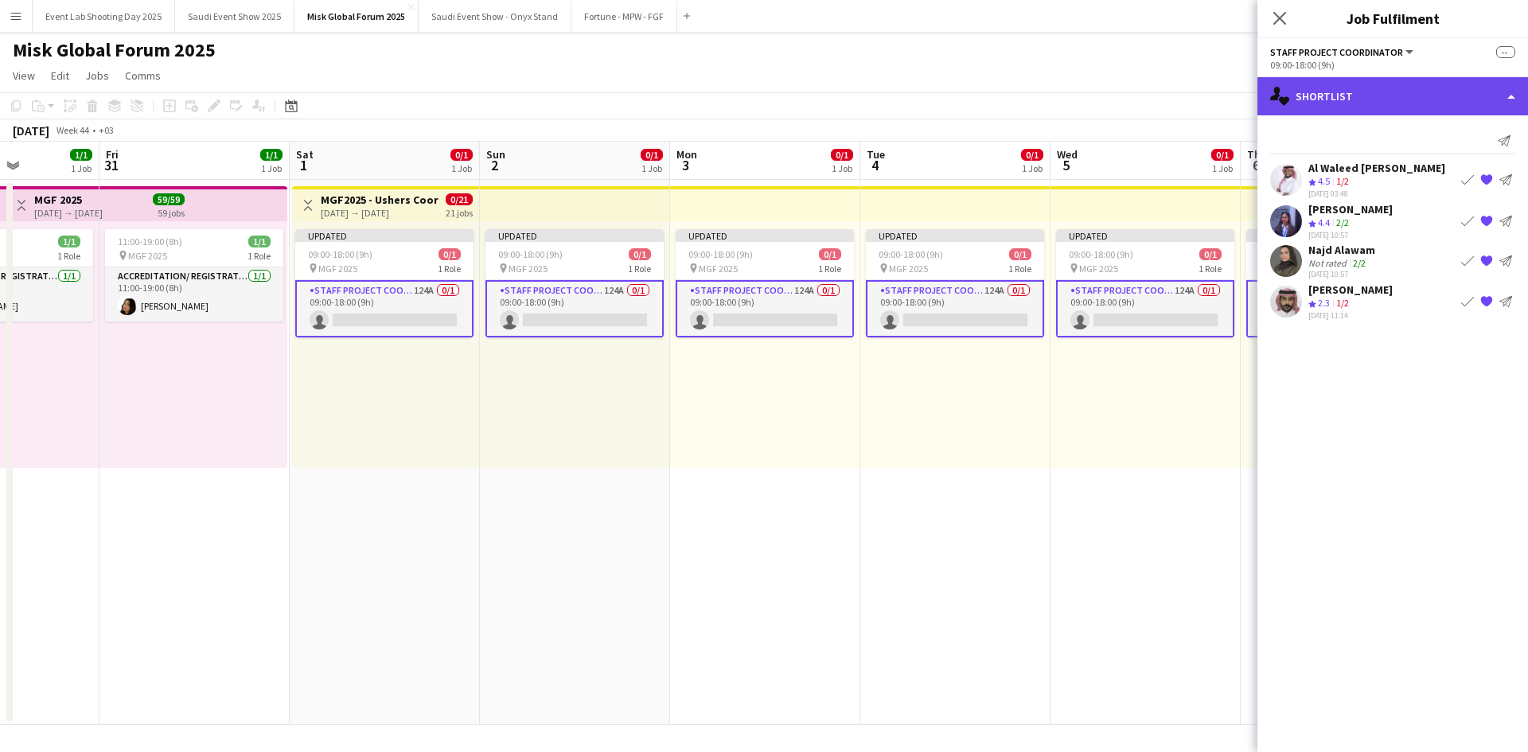
click at [1340, 97] on div "single-neutral-actions-heart Shortlist" at bounding box center [1392, 96] width 271 height 38
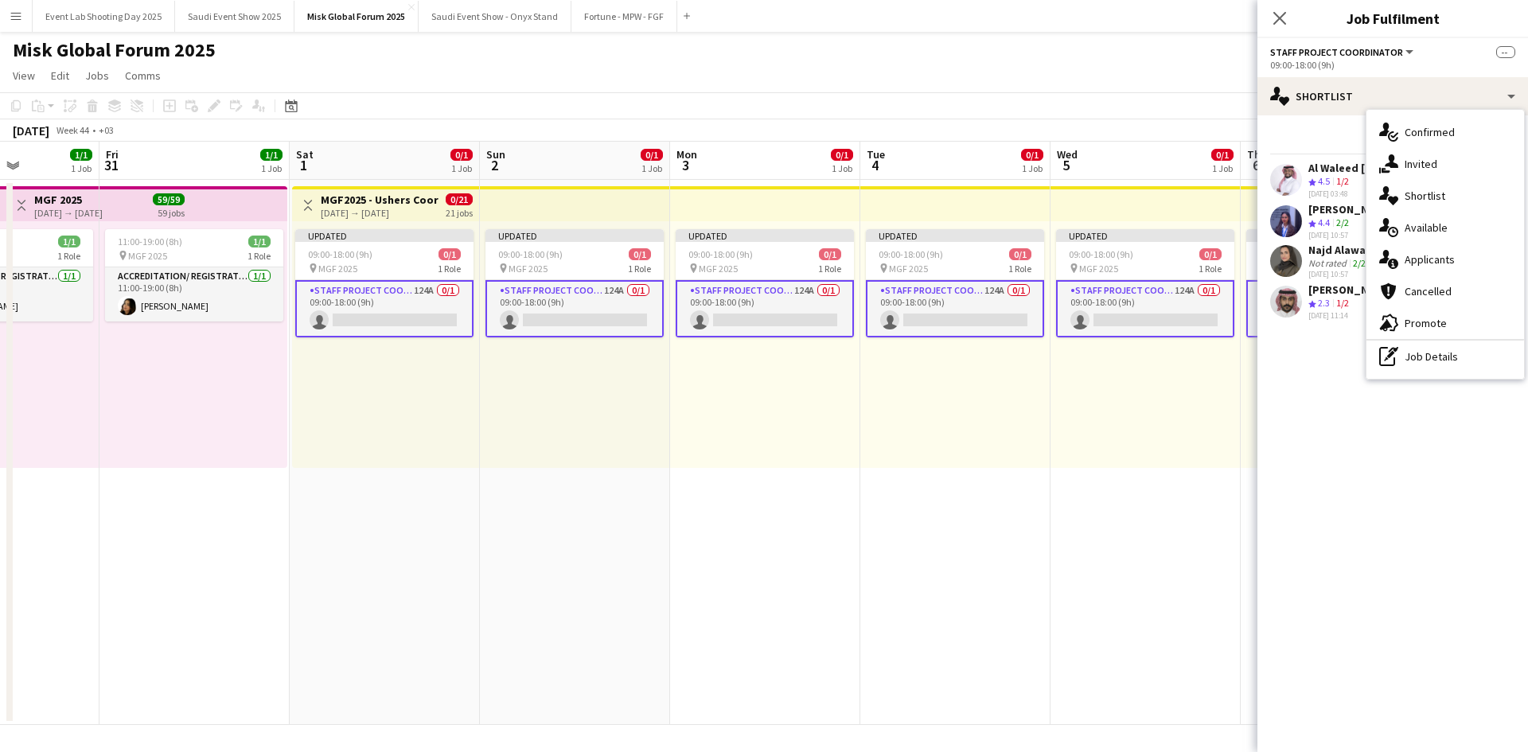
click at [1397, 459] on mat-expansion-panel "heart Shortlist Send notification Al Waleed [PERSON_NAME] Crew rating 4.5 1/2 […" at bounding box center [1392, 433] width 271 height 637
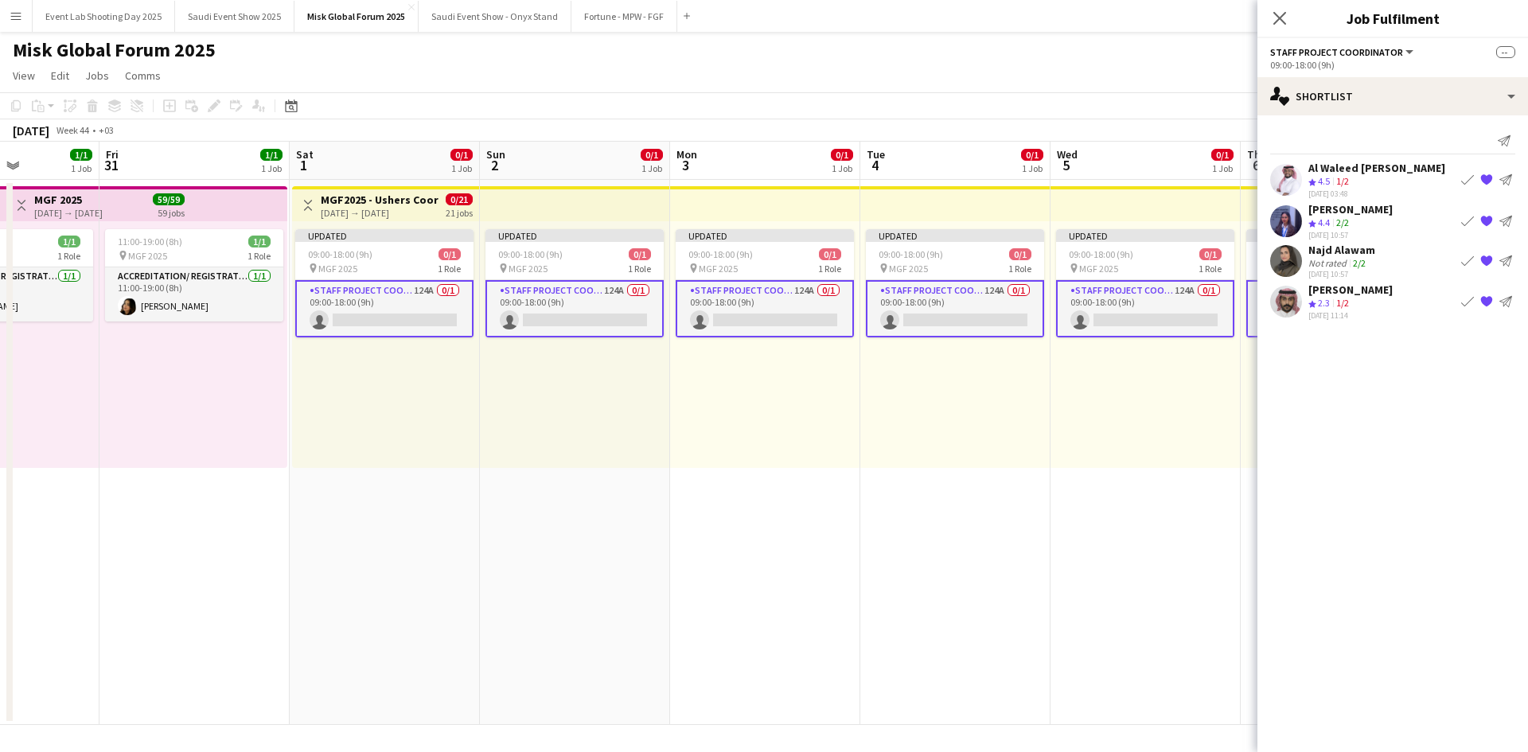
click at [1296, 181] on app-user-avatar at bounding box center [1286, 180] width 32 height 32
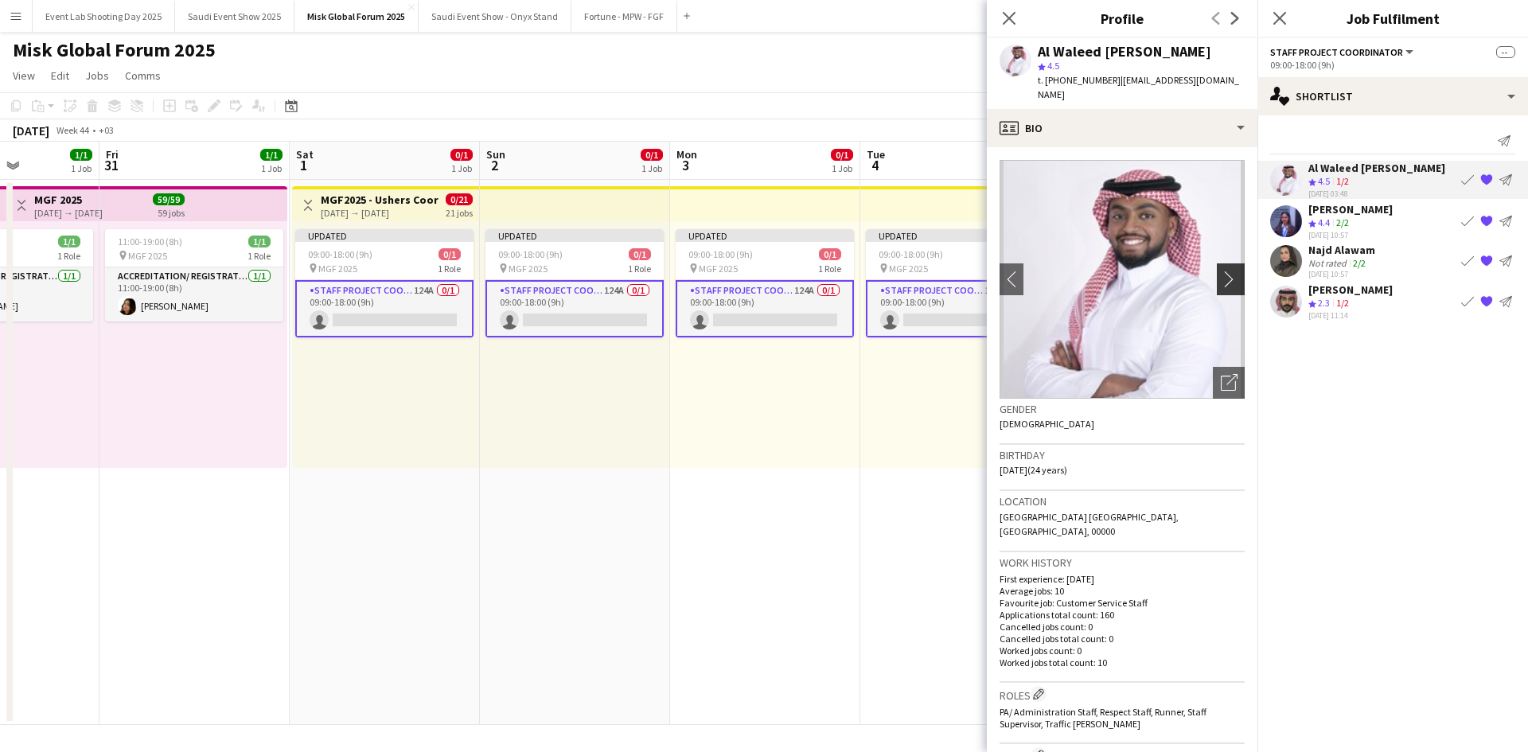
click at [1222, 271] on app-icon "chevron-right" at bounding box center [1233, 279] width 25 height 17
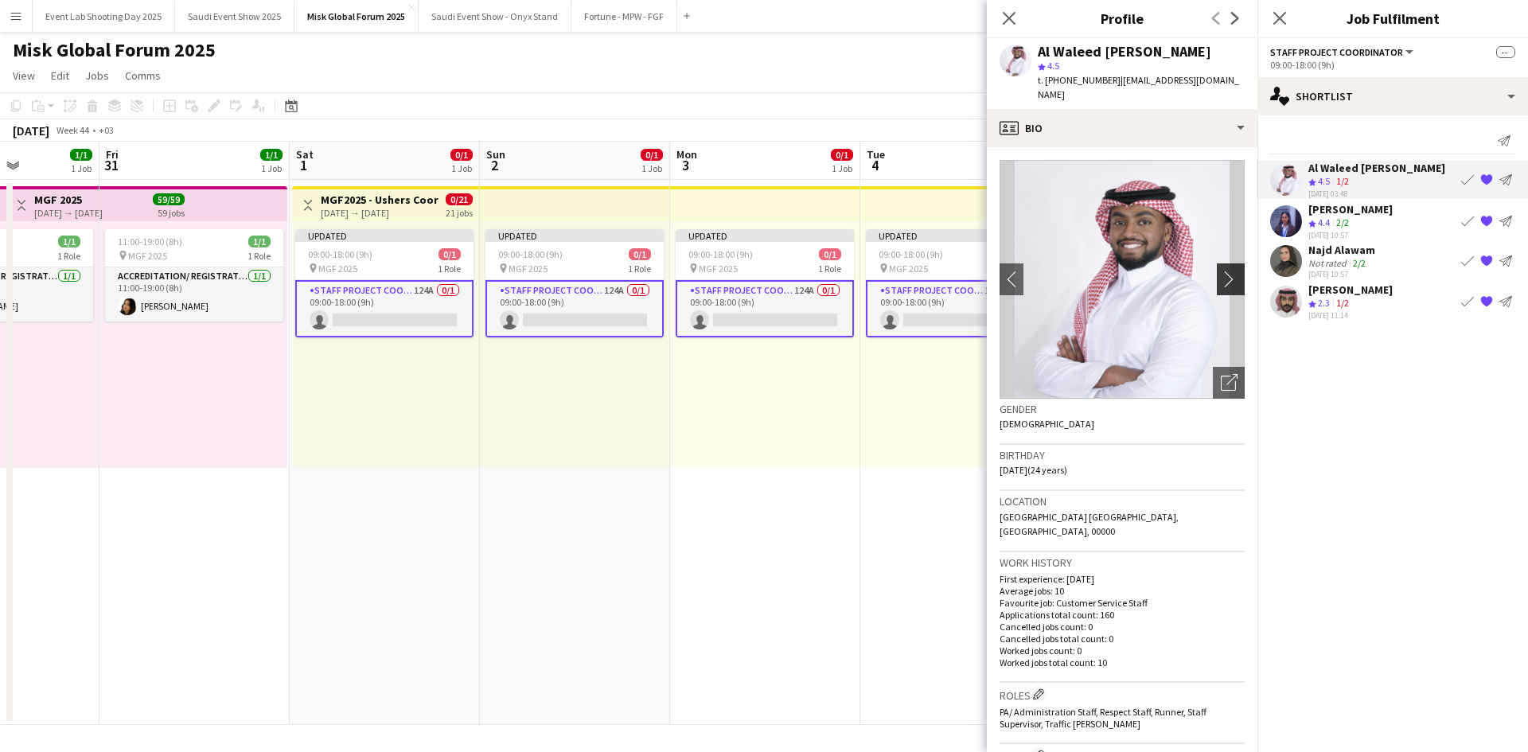
click at [1224, 271] on app-icon "chevron-right" at bounding box center [1233, 279] width 25 height 17
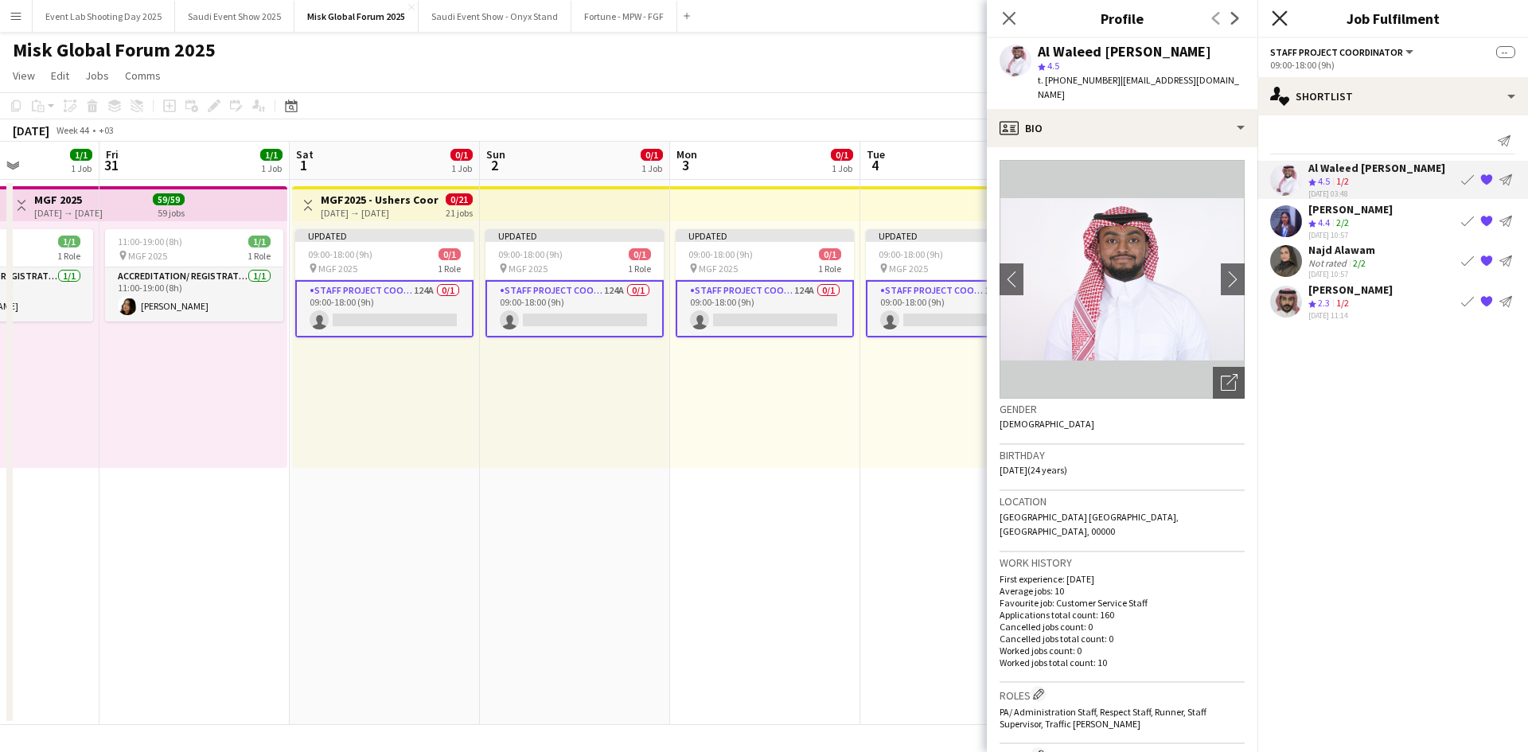
click at [1276, 21] on icon at bounding box center [1279, 17] width 15 height 15
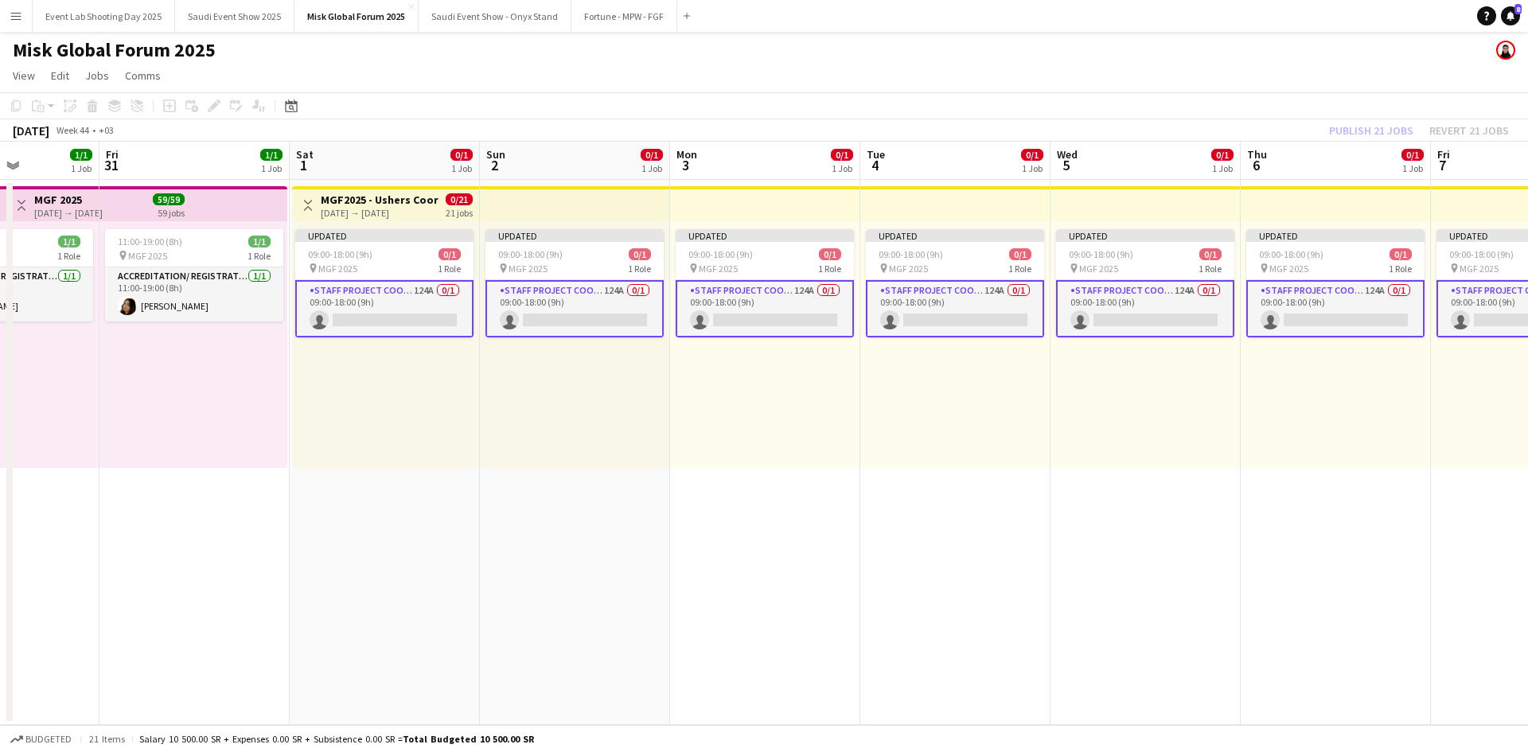
click at [18, 21] on app-icon "Menu" at bounding box center [16, 16] width 13 height 13
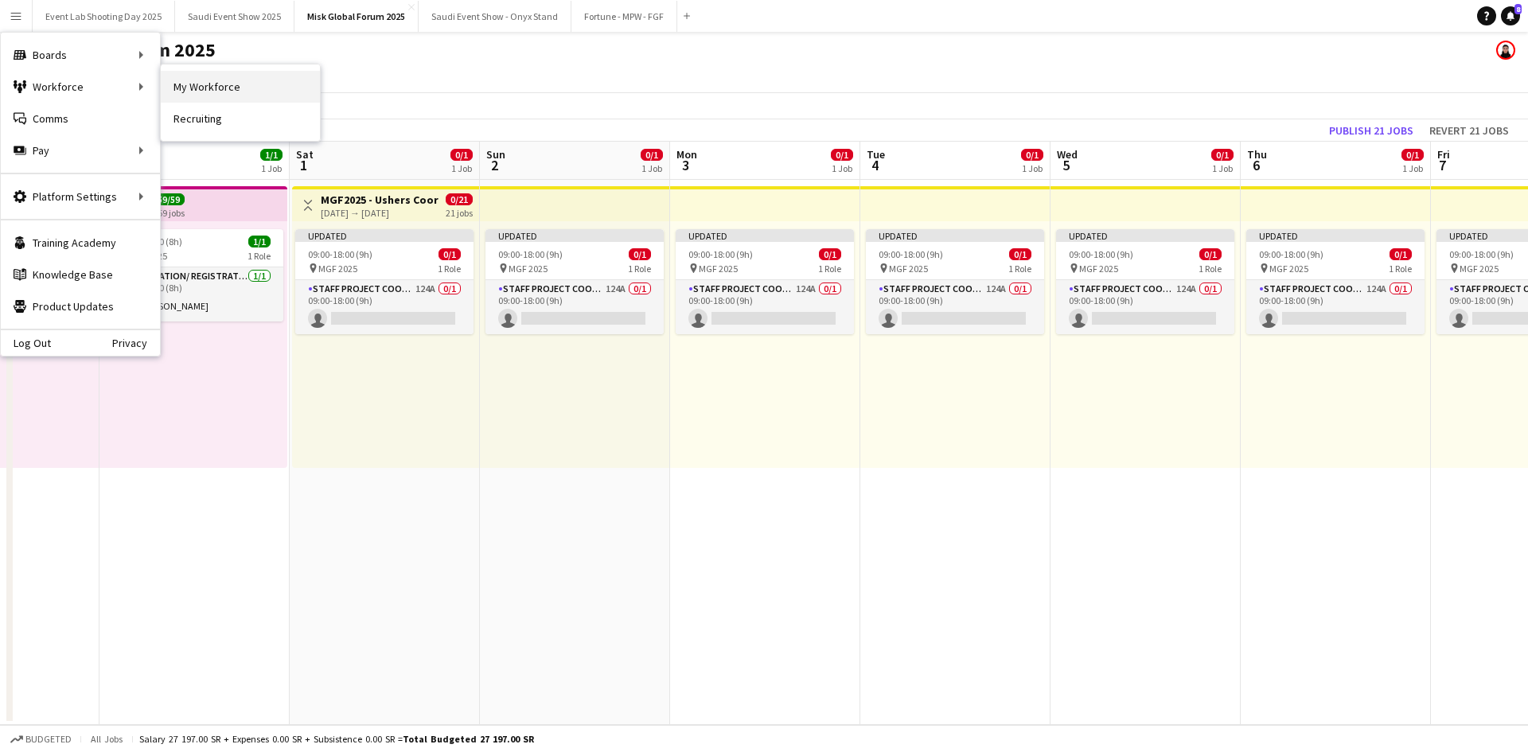
click at [208, 85] on link "My Workforce" at bounding box center [240, 87] width 159 height 32
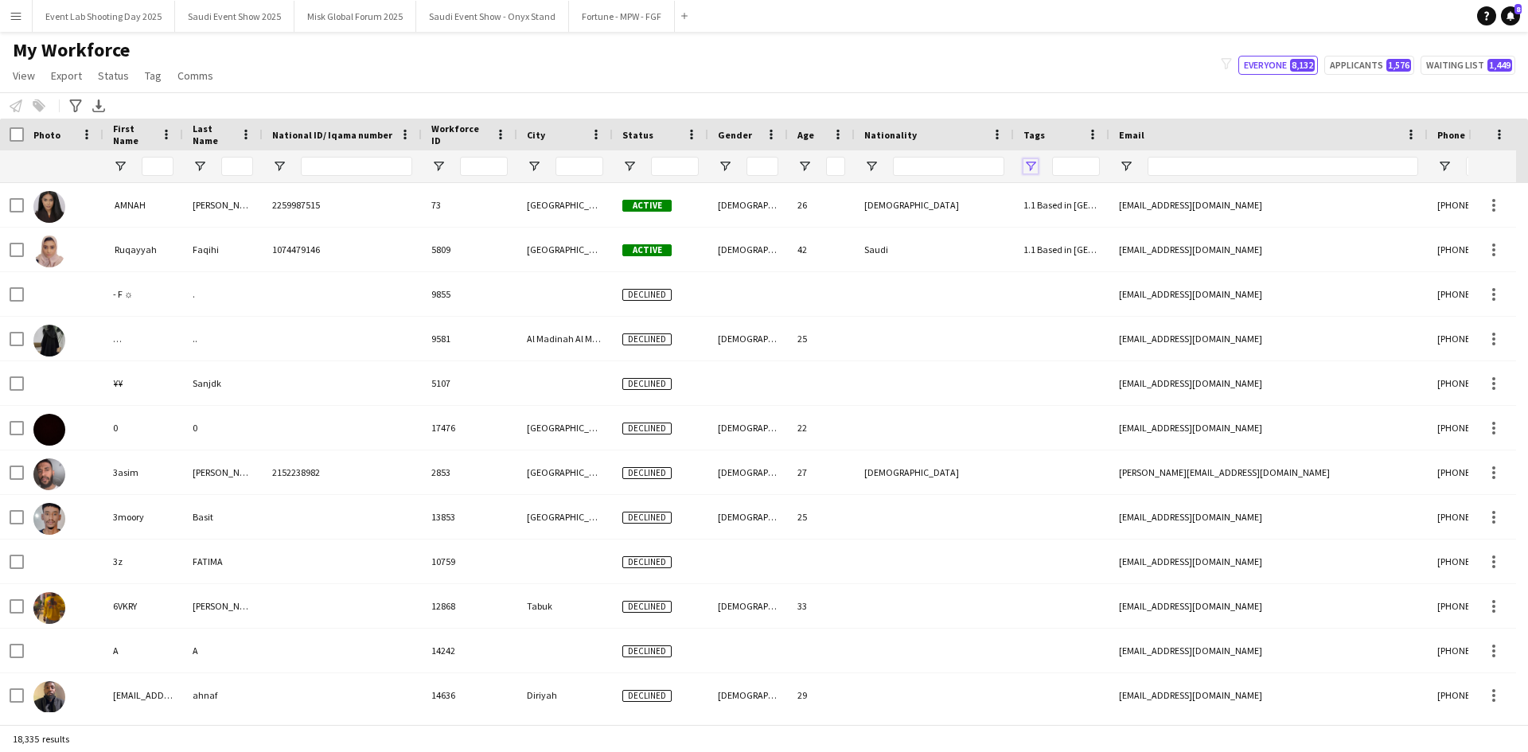
click at [1033, 166] on span "Open Filter Menu" at bounding box center [1030, 166] width 14 height 14
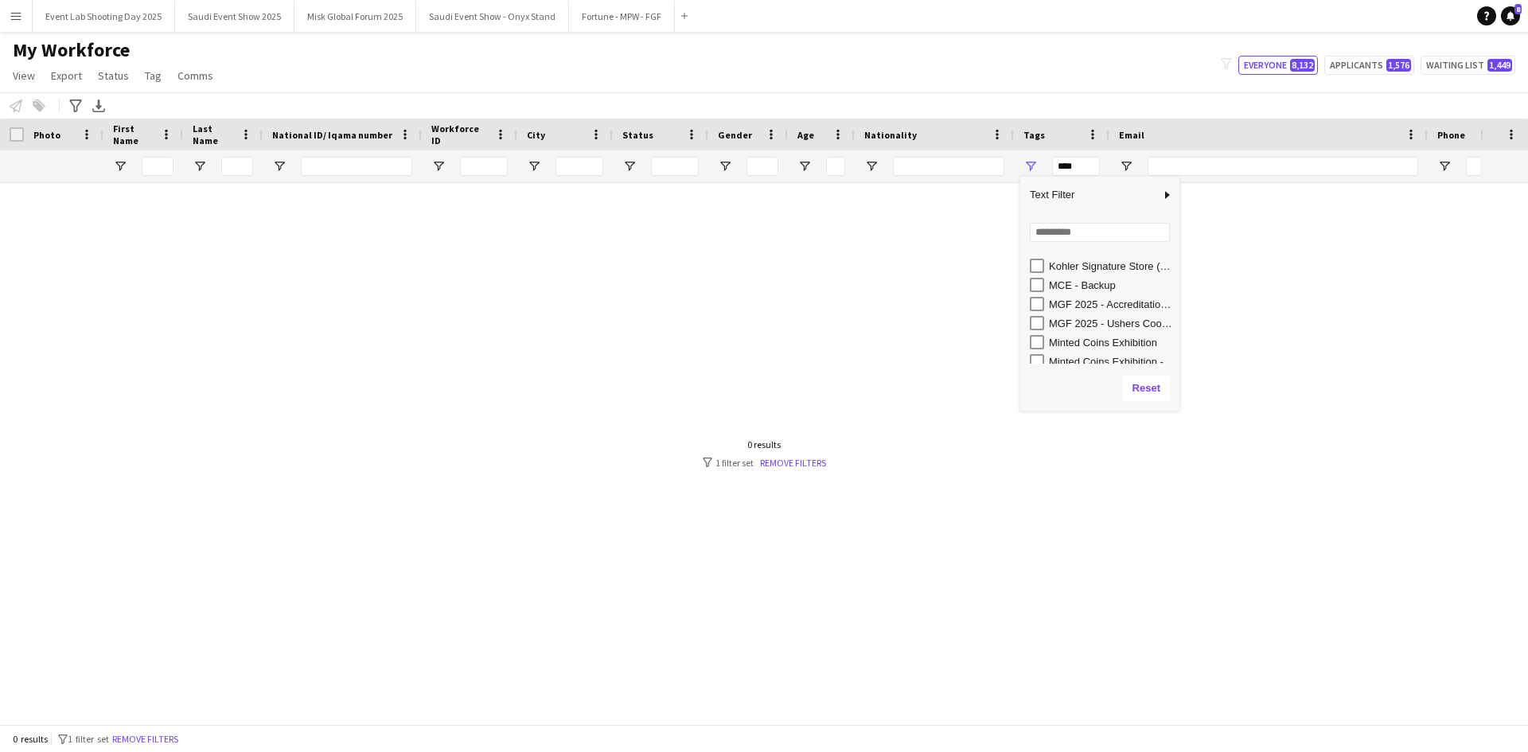
scroll to position [637, 0]
type input "**********"
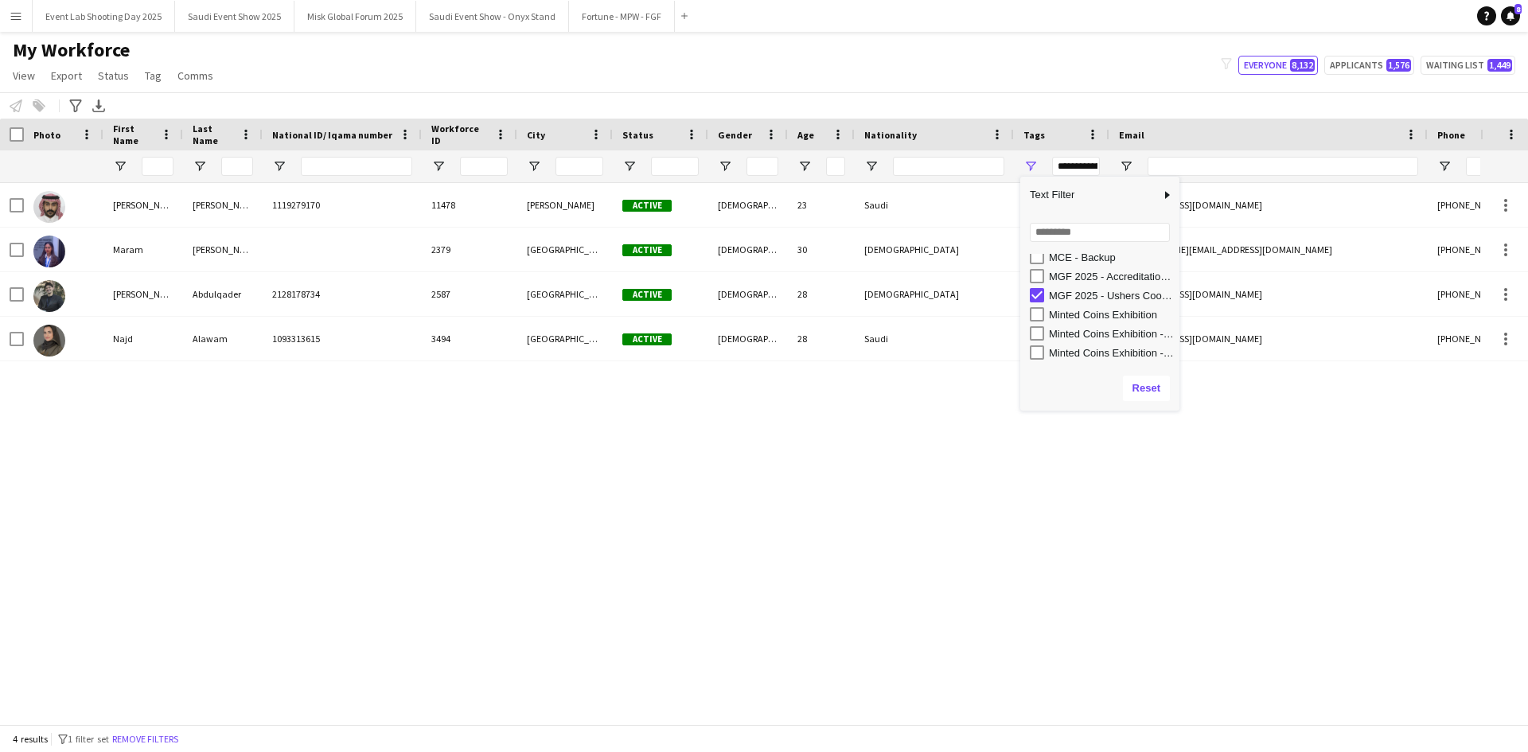
click at [526, 82] on div "My Workforce View Views Default view [PERSON_NAME] [PERSON_NAME] [PERSON_NAME] …" at bounding box center [764, 65] width 1528 height 54
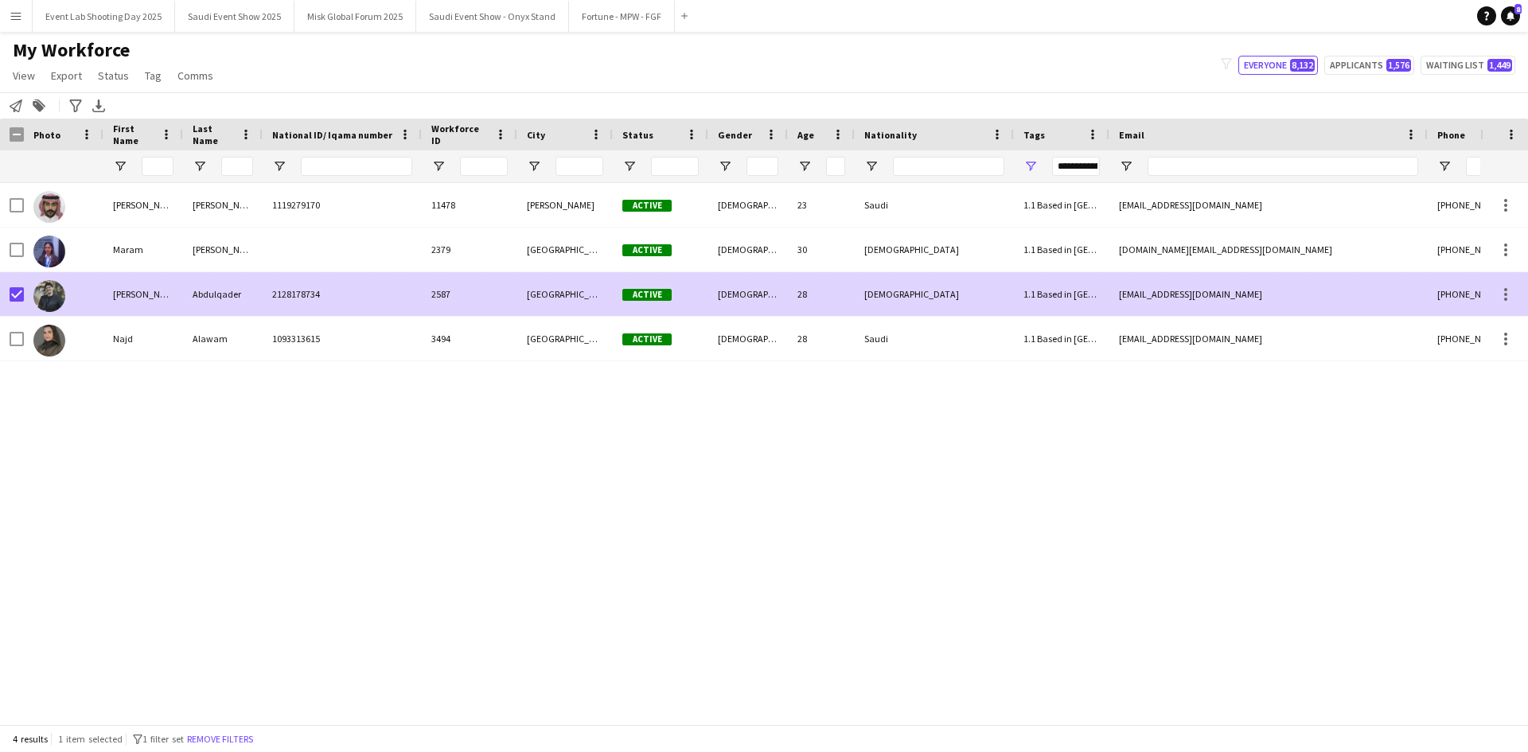
click at [115, 291] on div "[PERSON_NAME]" at bounding box center [143, 294] width 80 height 44
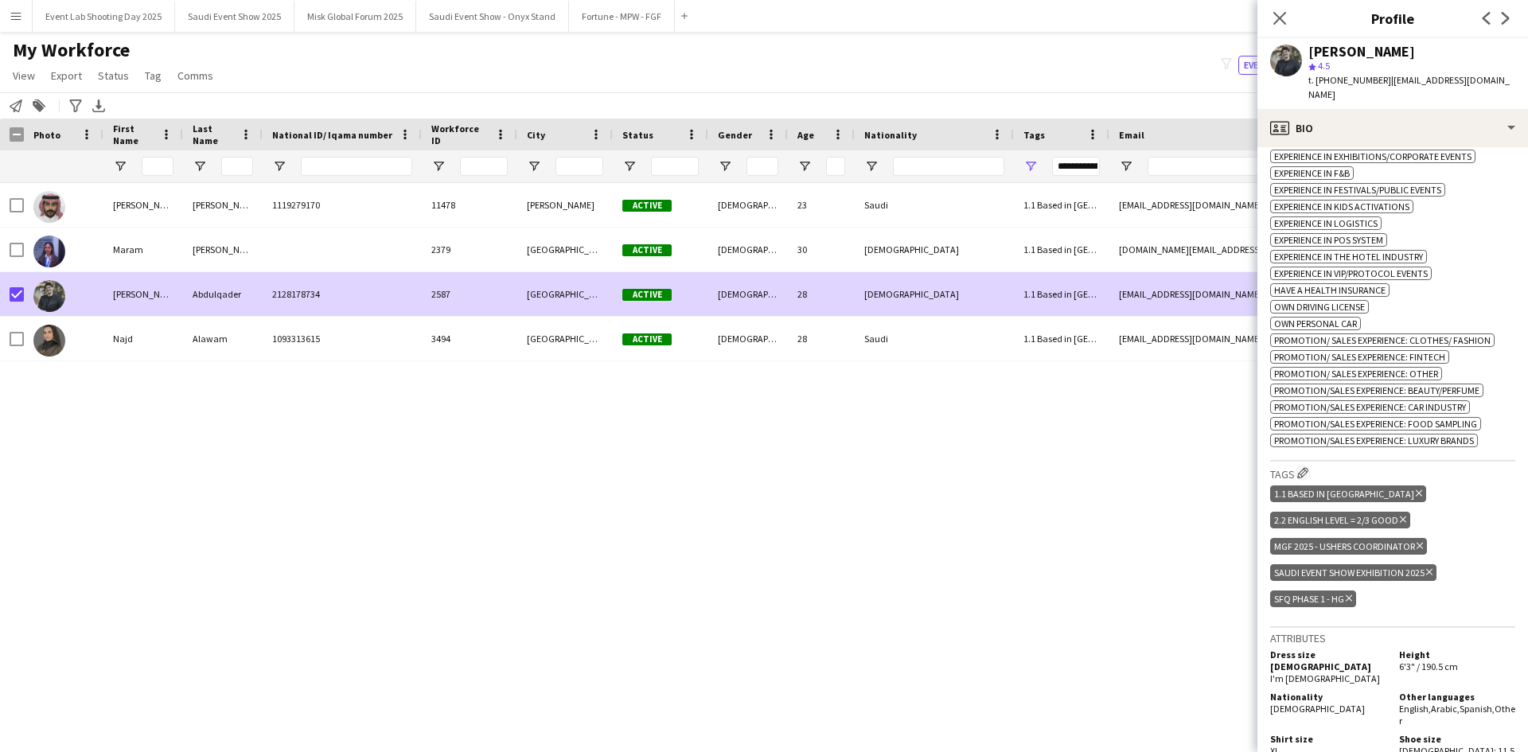
scroll to position [796, 0]
click at [1420, 541] on icon at bounding box center [1419, 544] width 6 height 6
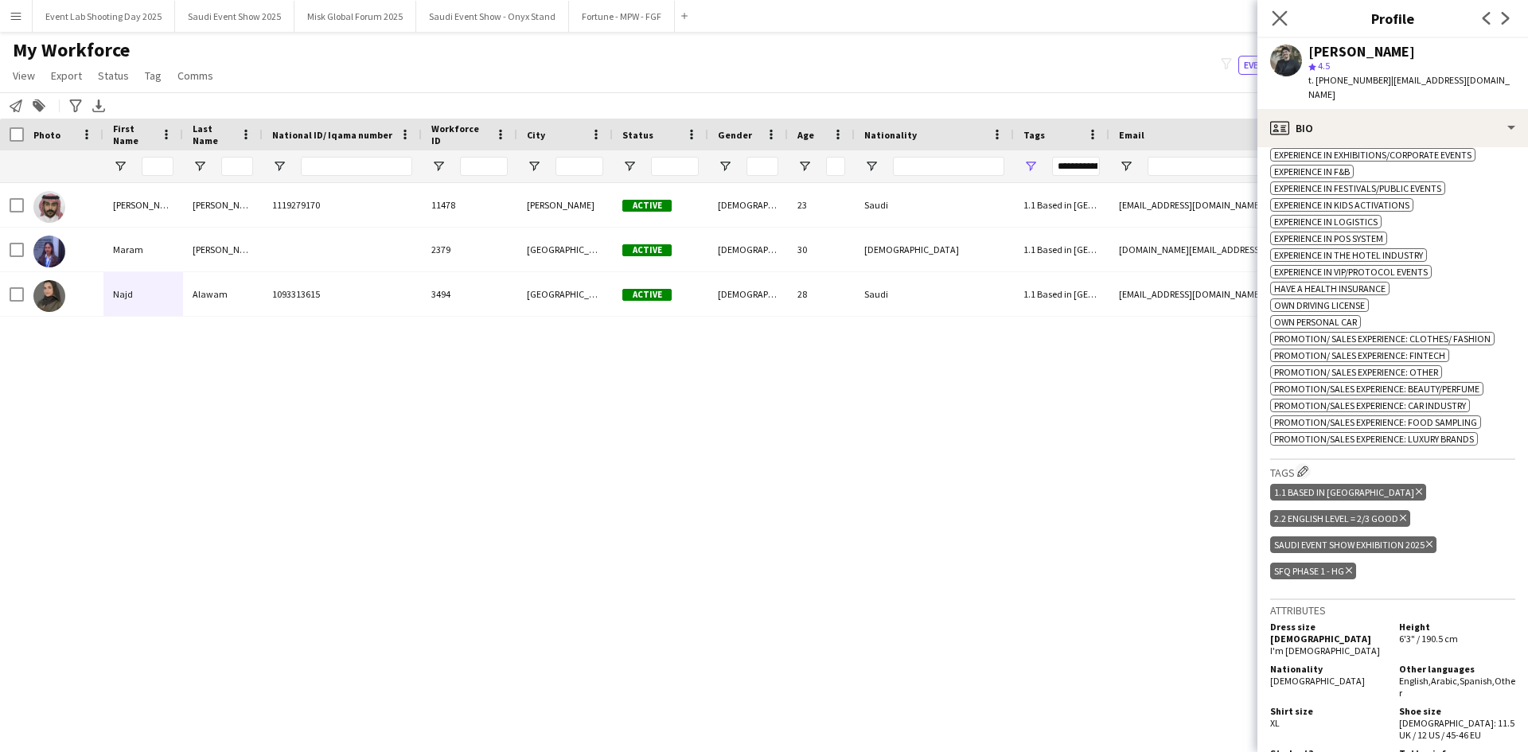
click at [1285, 26] on app-icon "Close pop-in" at bounding box center [1279, 18] width 23 height 23
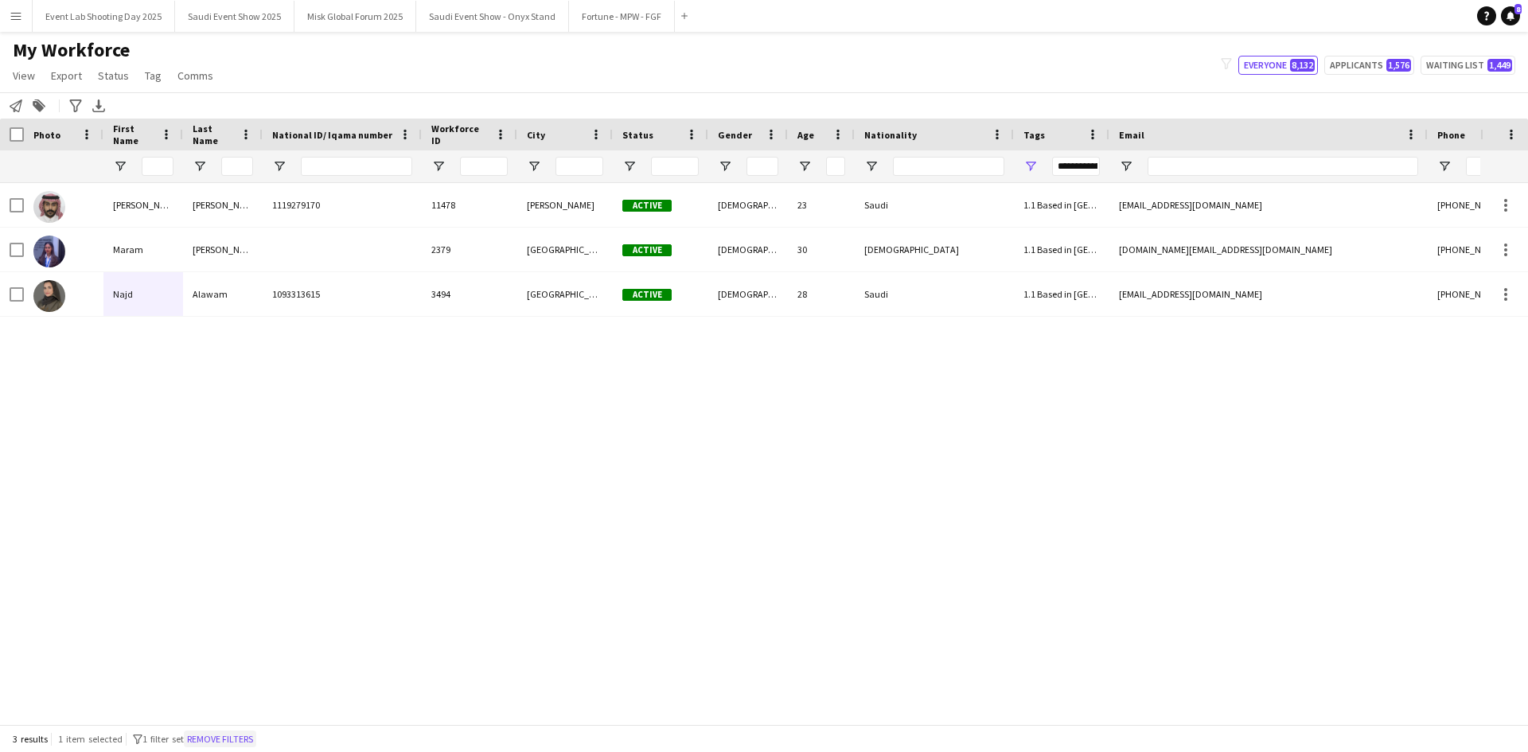
click at [216, 731] on button "Remove filters" at bounding box center [220, 740] width 72 height 18
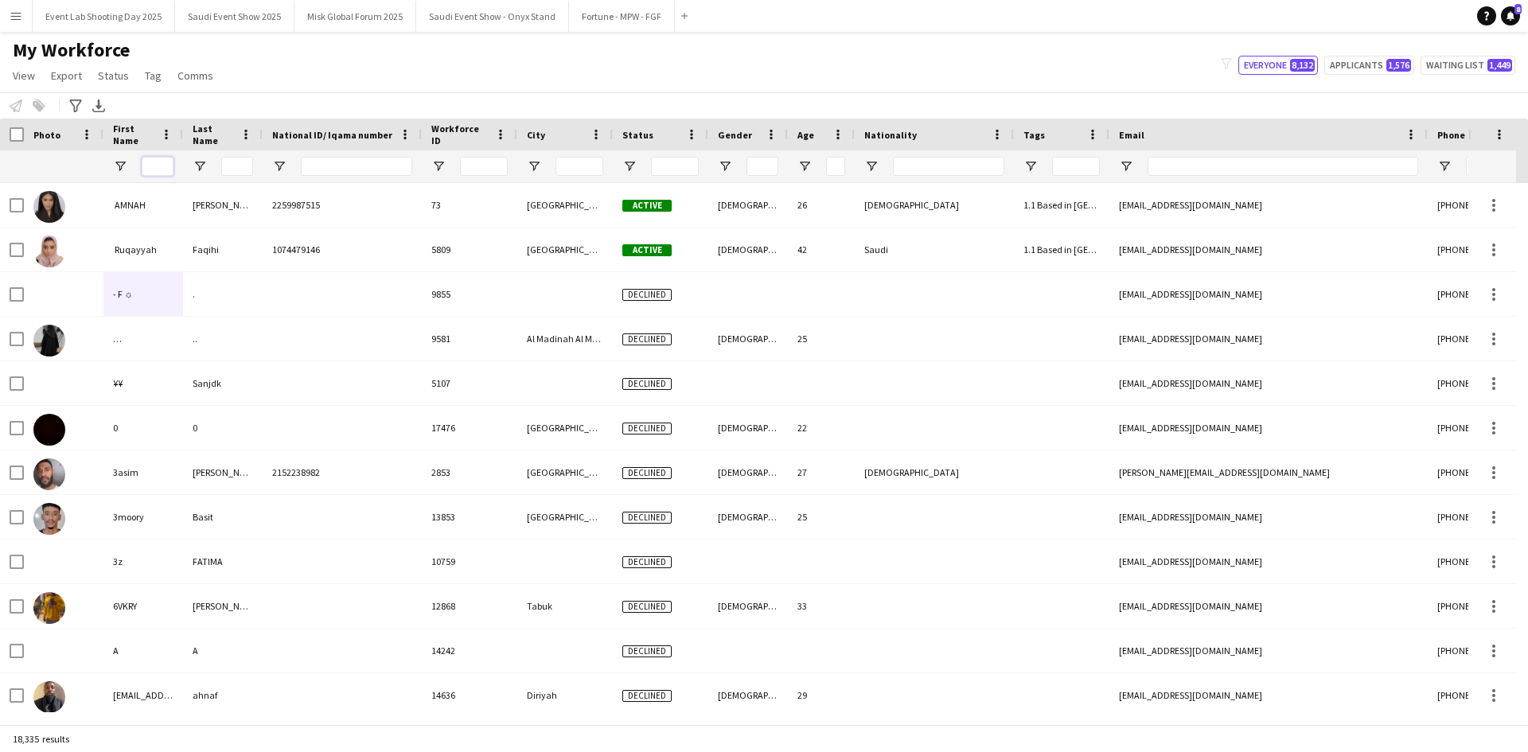
click at [163, 168] on input "First Name Filter Input" at bounding box center [158, 166] width 32 height 19
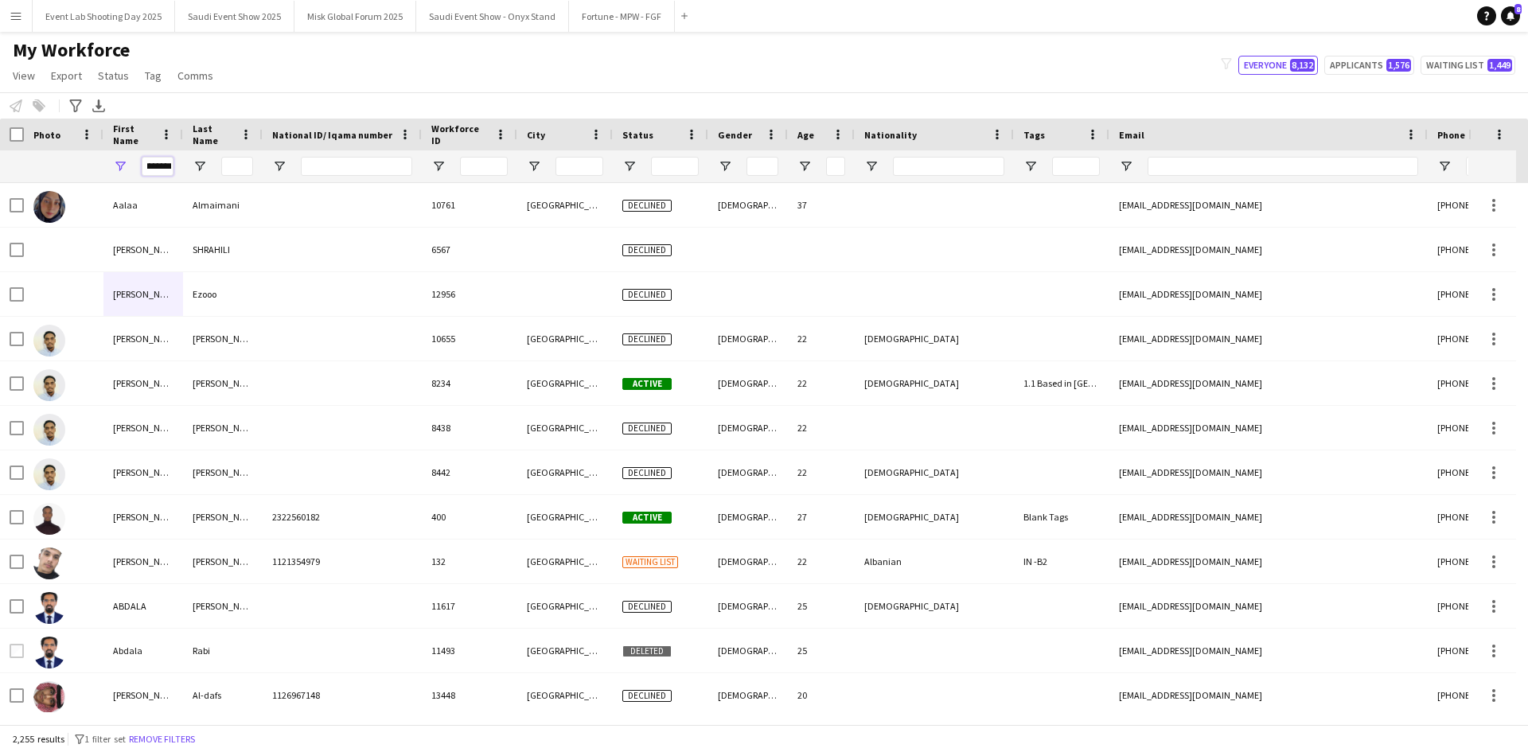
scroll to position [0, 14]
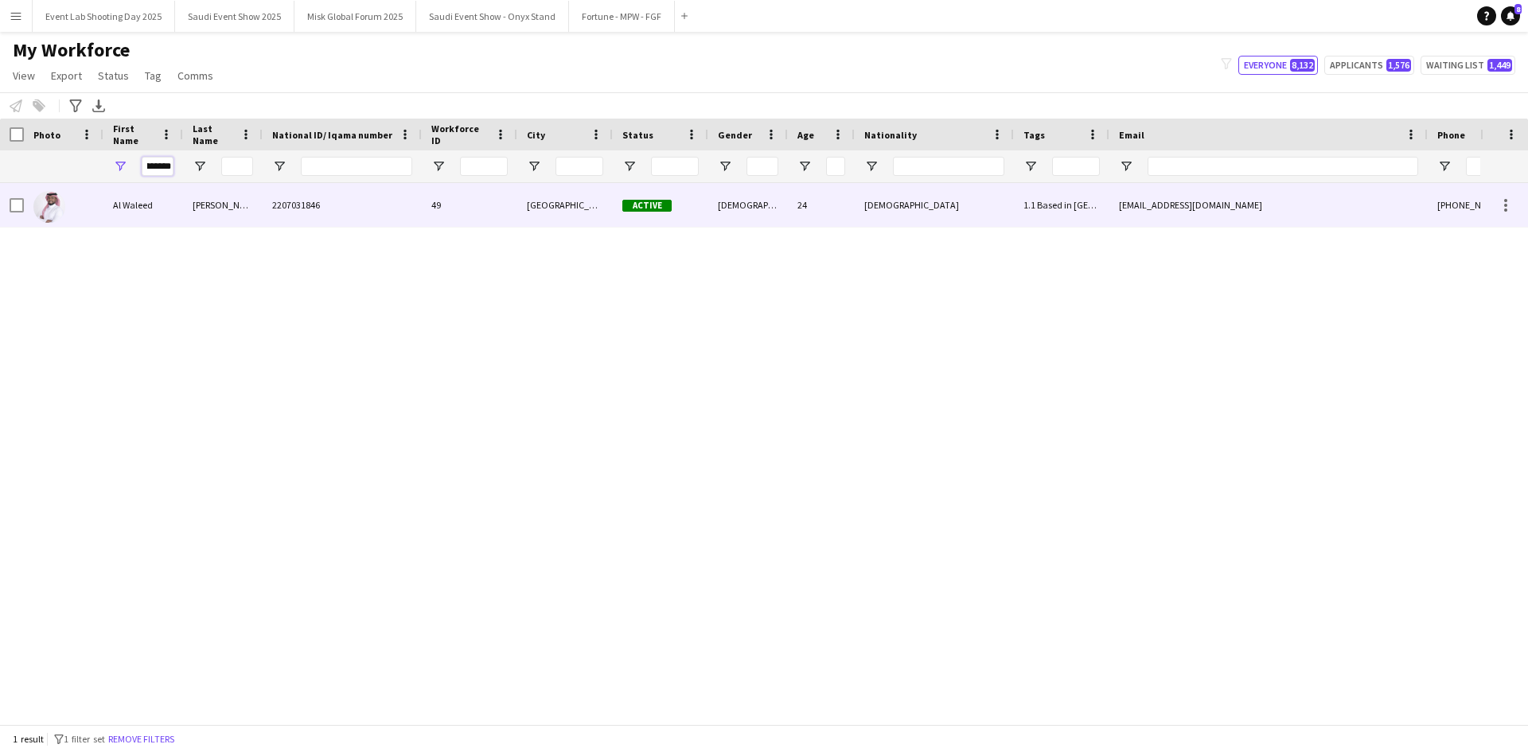
type input "*********"
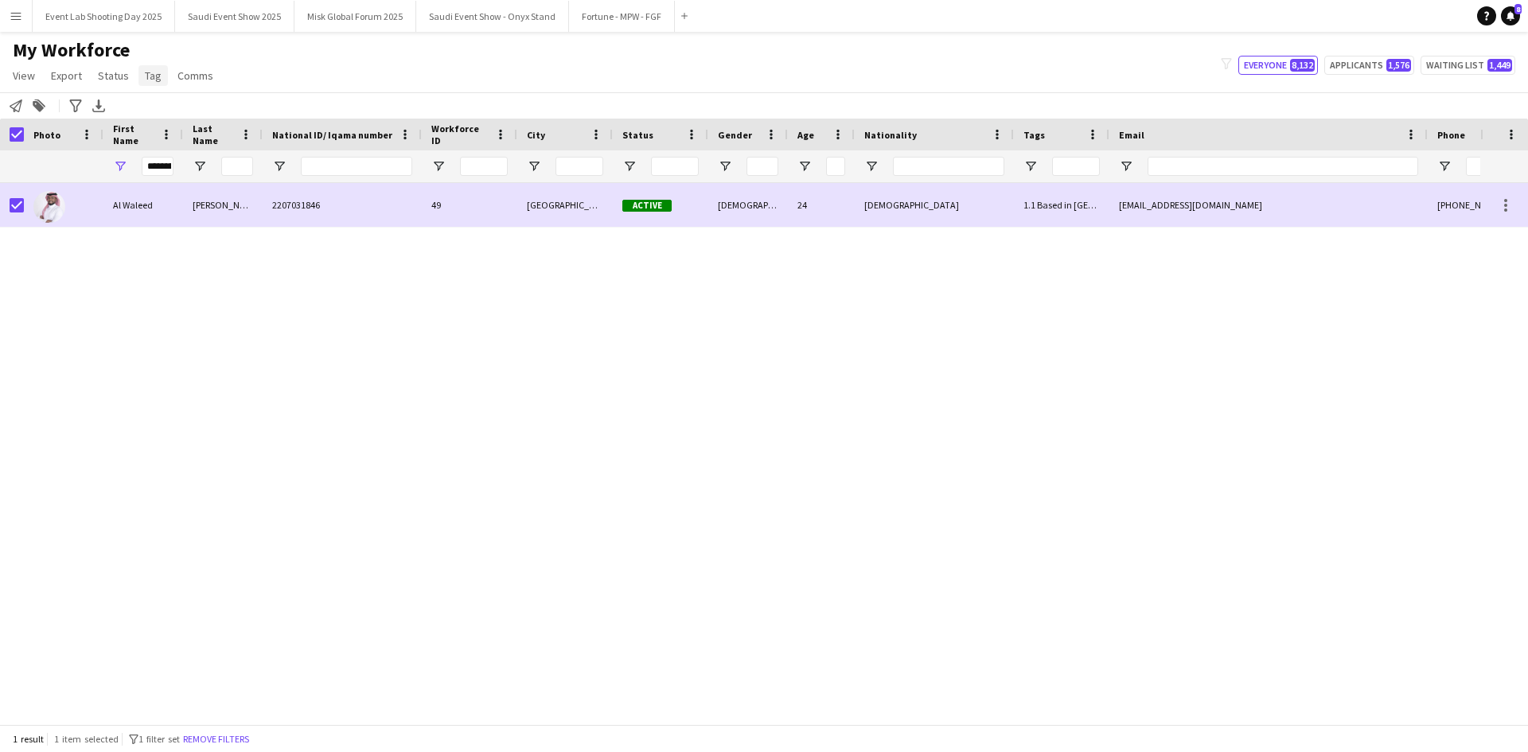
click at [149, 76] on span "Tag" at bounding box center [153, 75] width 17 height 14
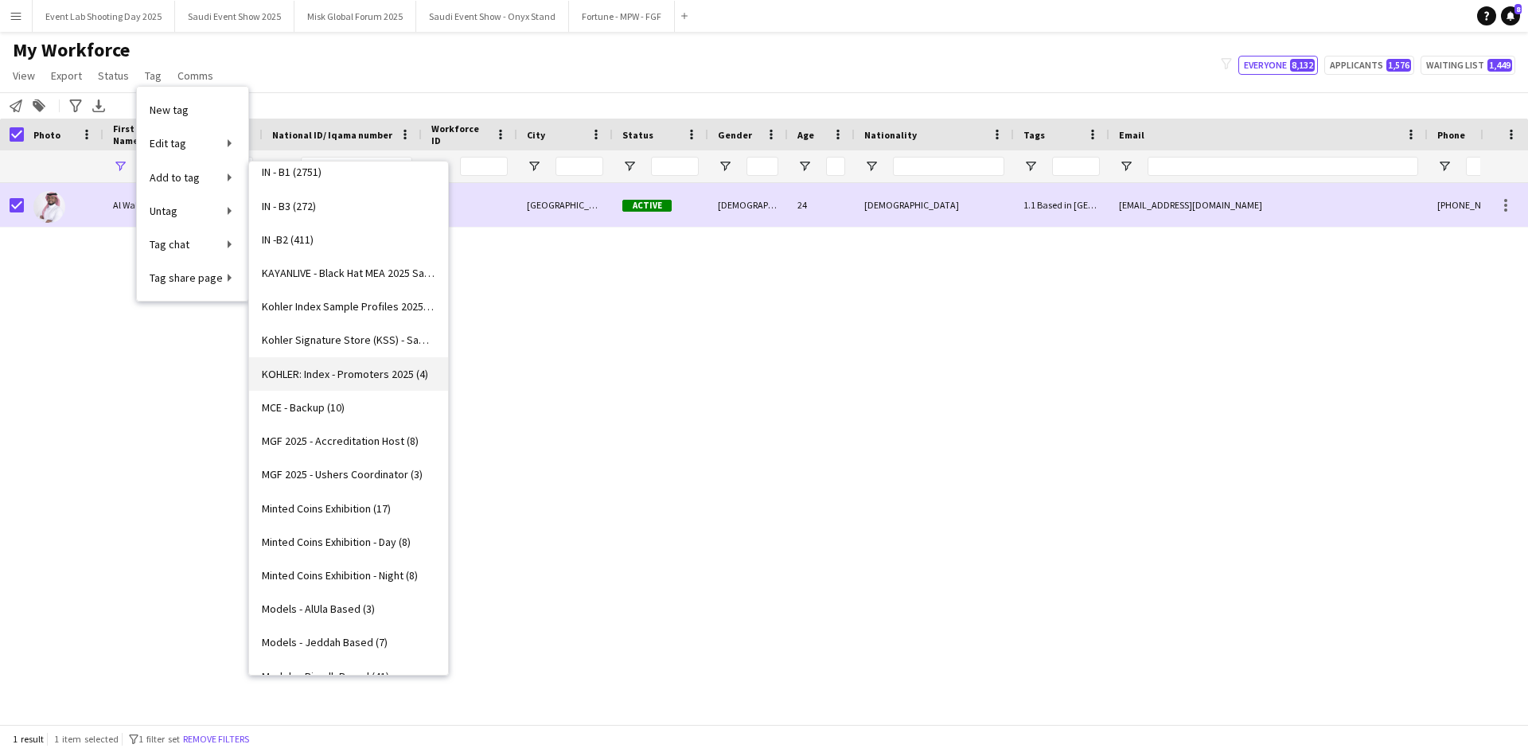
scroll to position [875, 0]
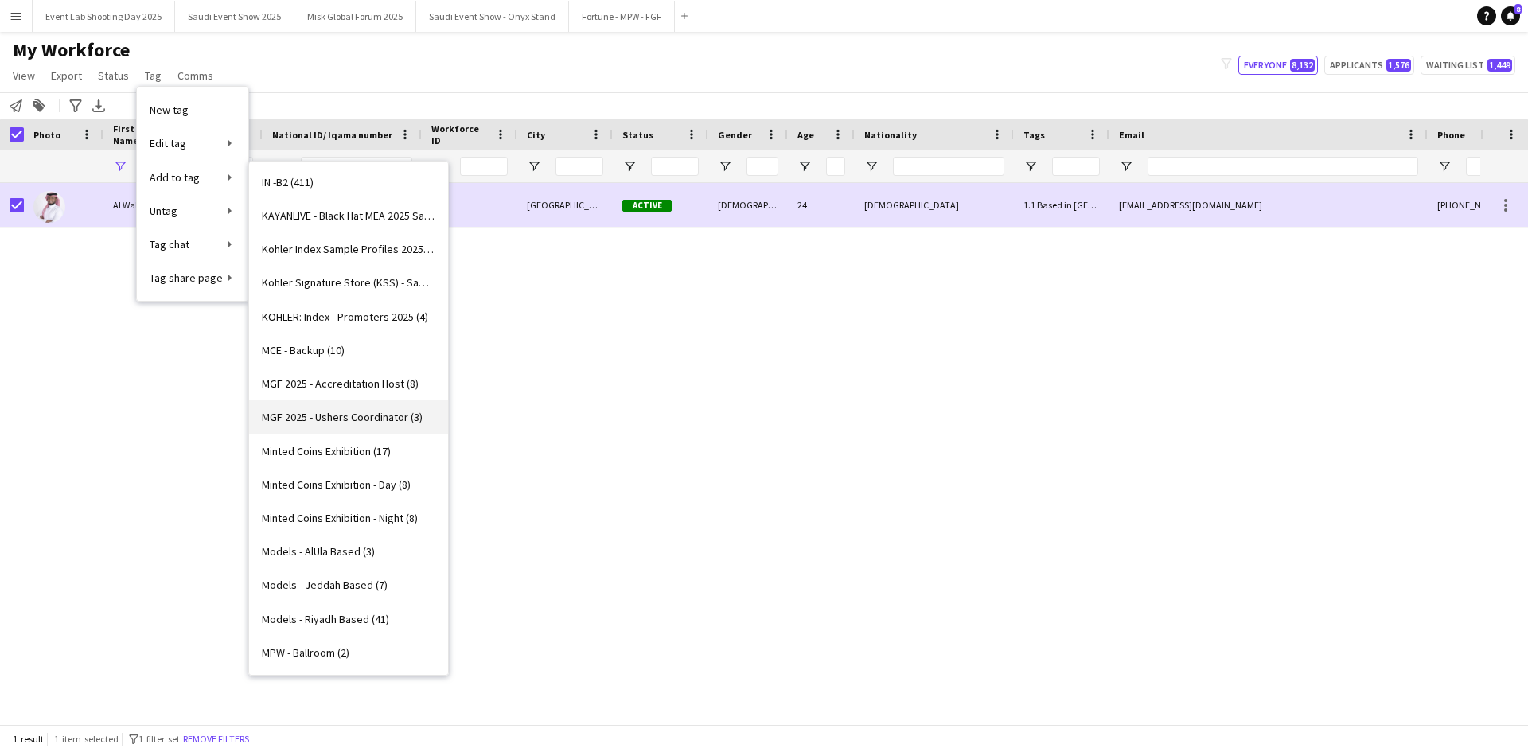
click at [341, 415] on span "MGF 2025 - Ushers Coordinator (3)" at bounding box center [342, 417] width 161 height 14
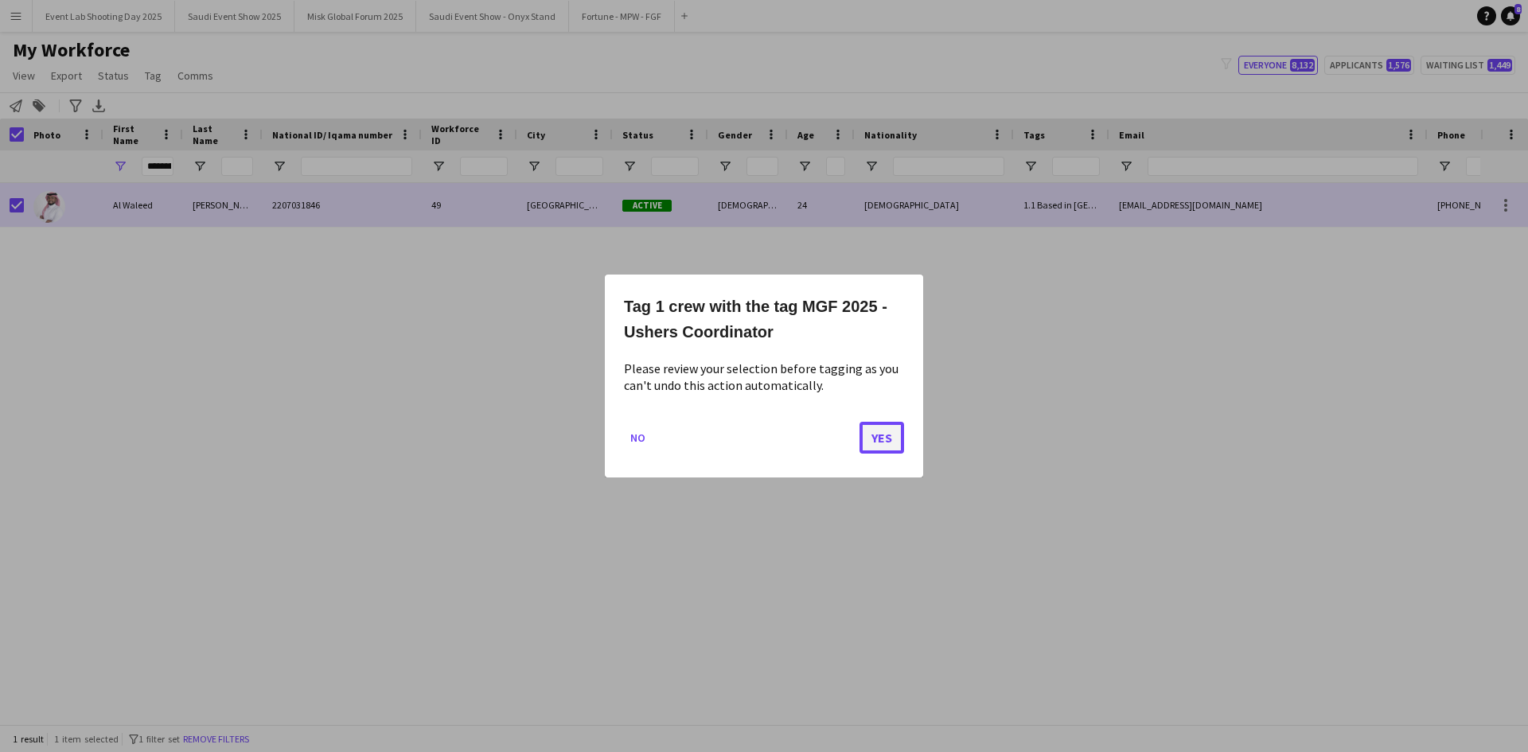
click at [863, 436] on button "Yes" at bounding box center [881, 438] width 45 height 32
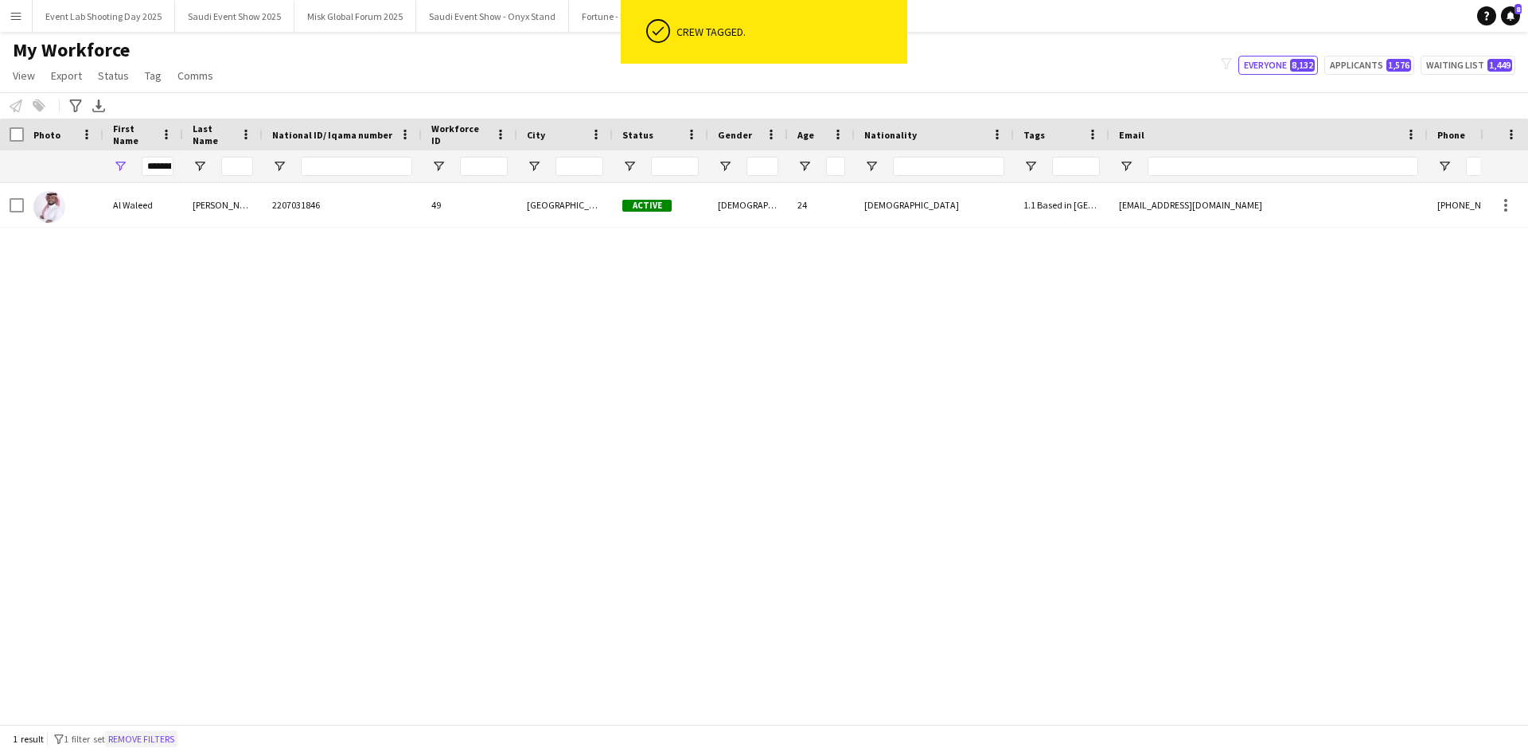
click at [154, 745] on button "Remove filters" at bounding box center [141, 740] width 72 height 18
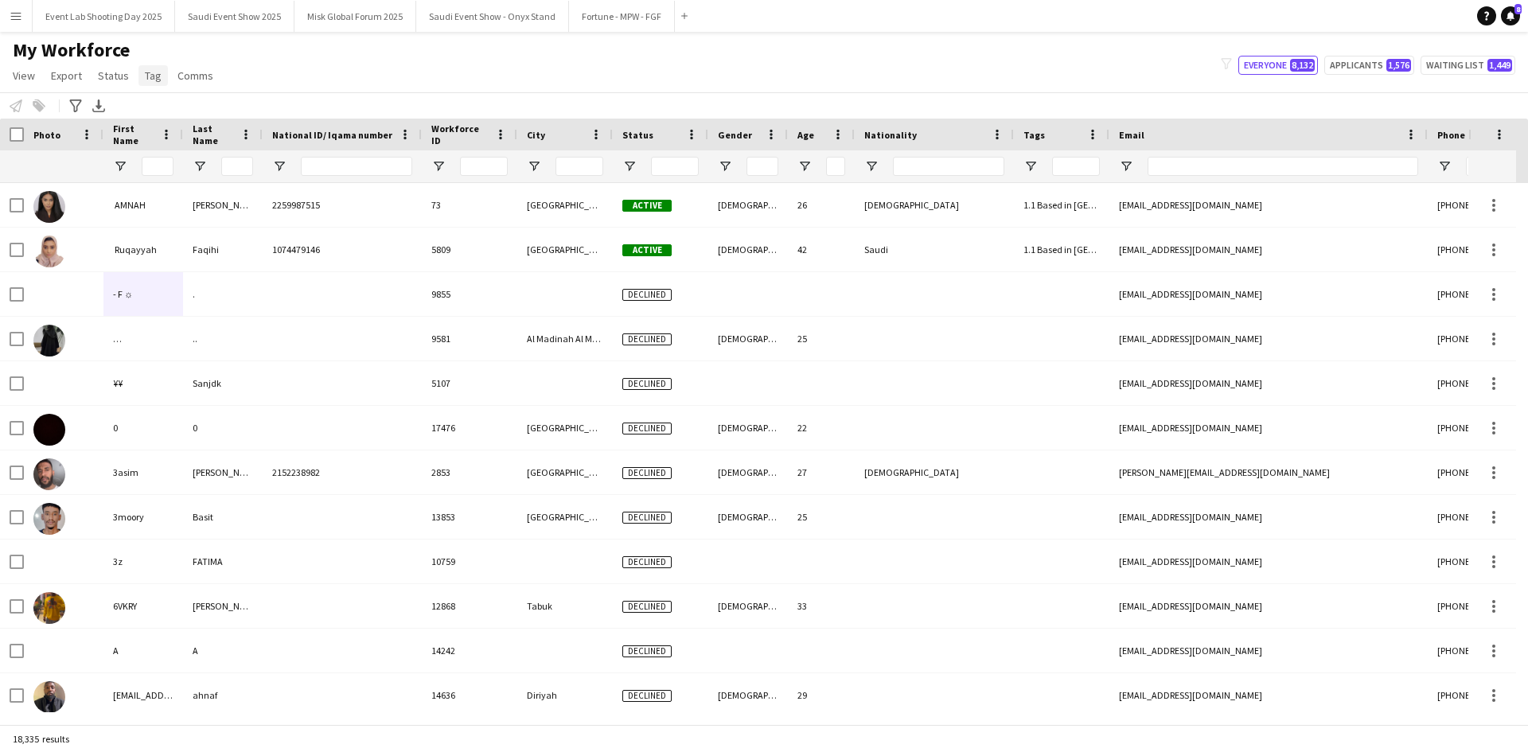
click at [146, 72] on span "Tag" at bounding box center [153, 75] width 17 height 14
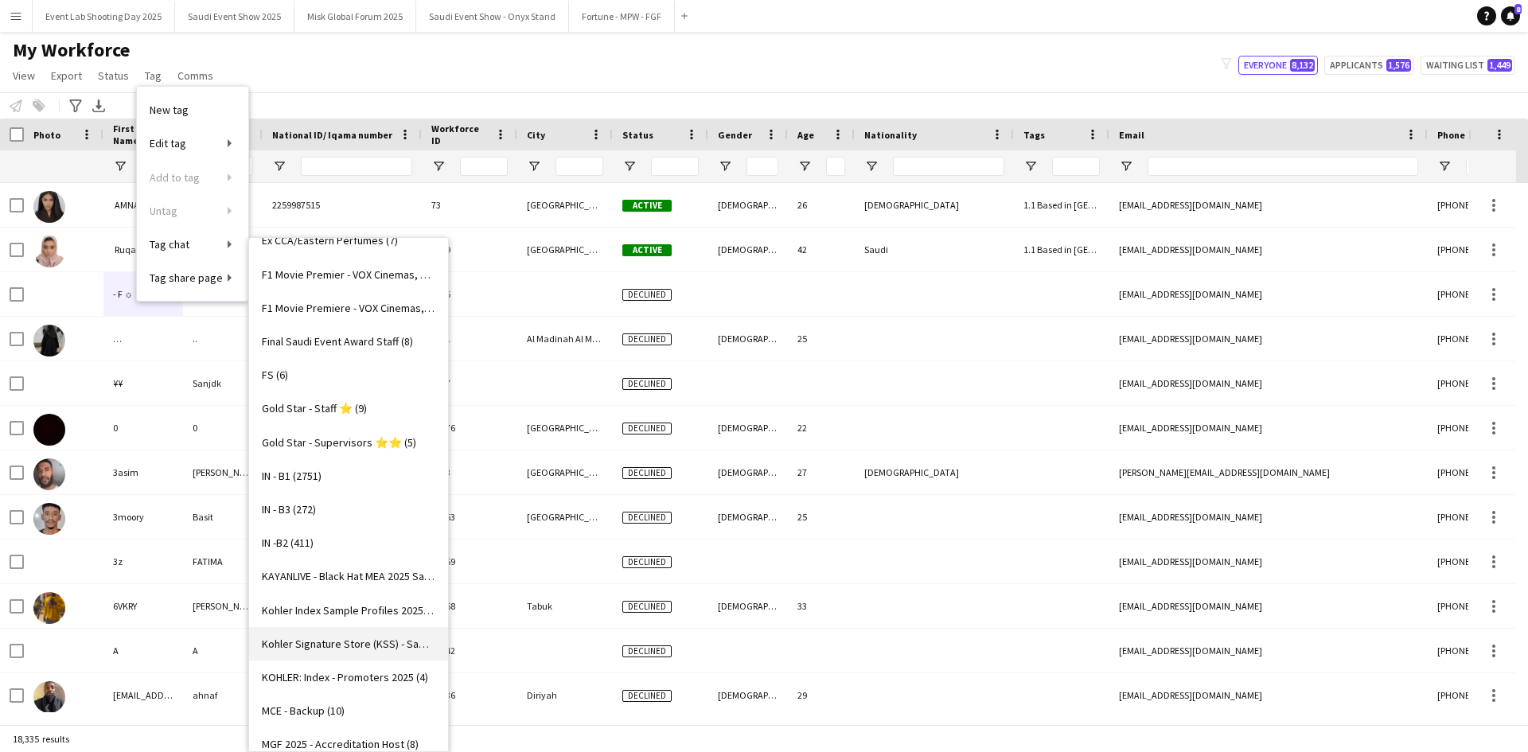
scroll to position [716, 0]
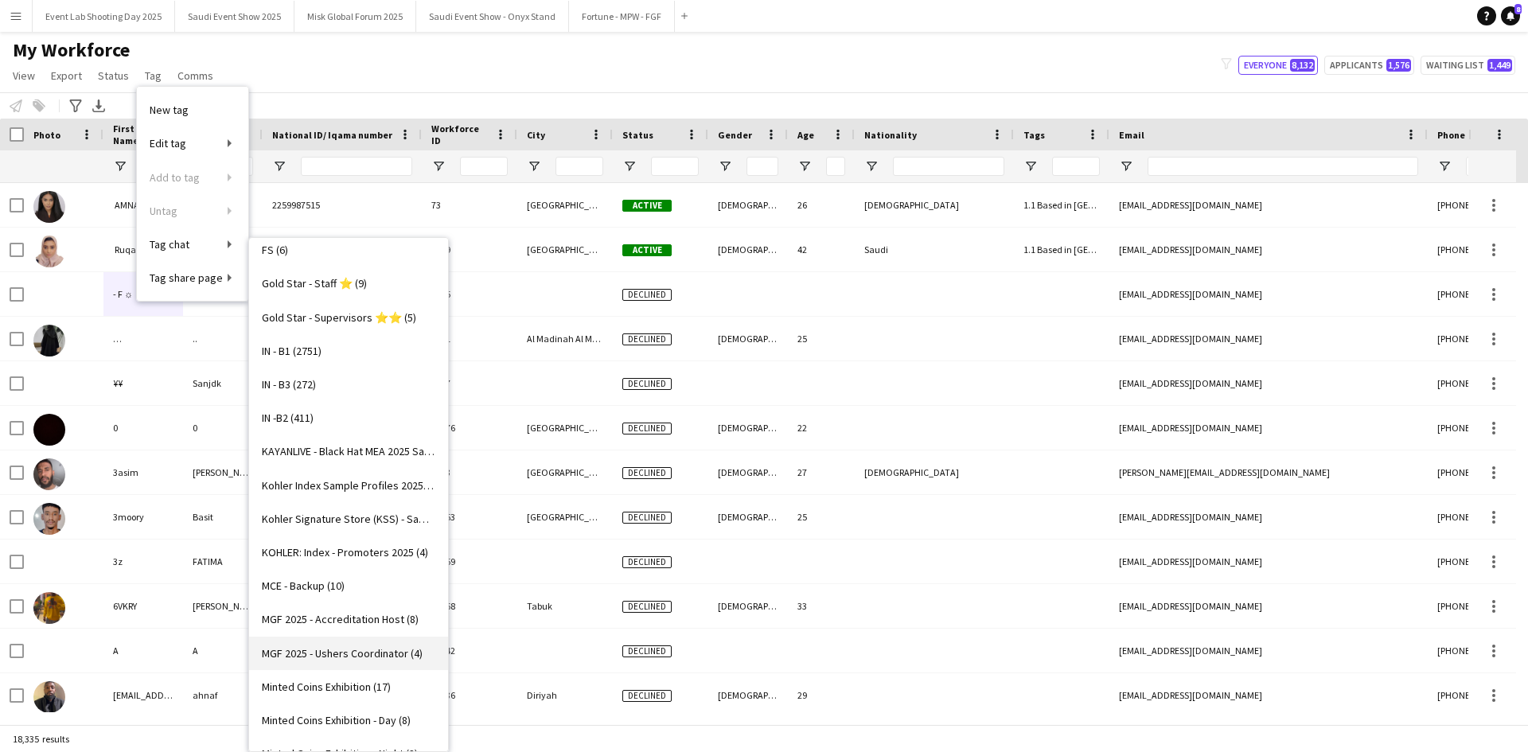
click at [322, 644] on link "MGF 2025 - Ushers Coordinator (4)" at bounding box center [348, 653] width 199 height 33
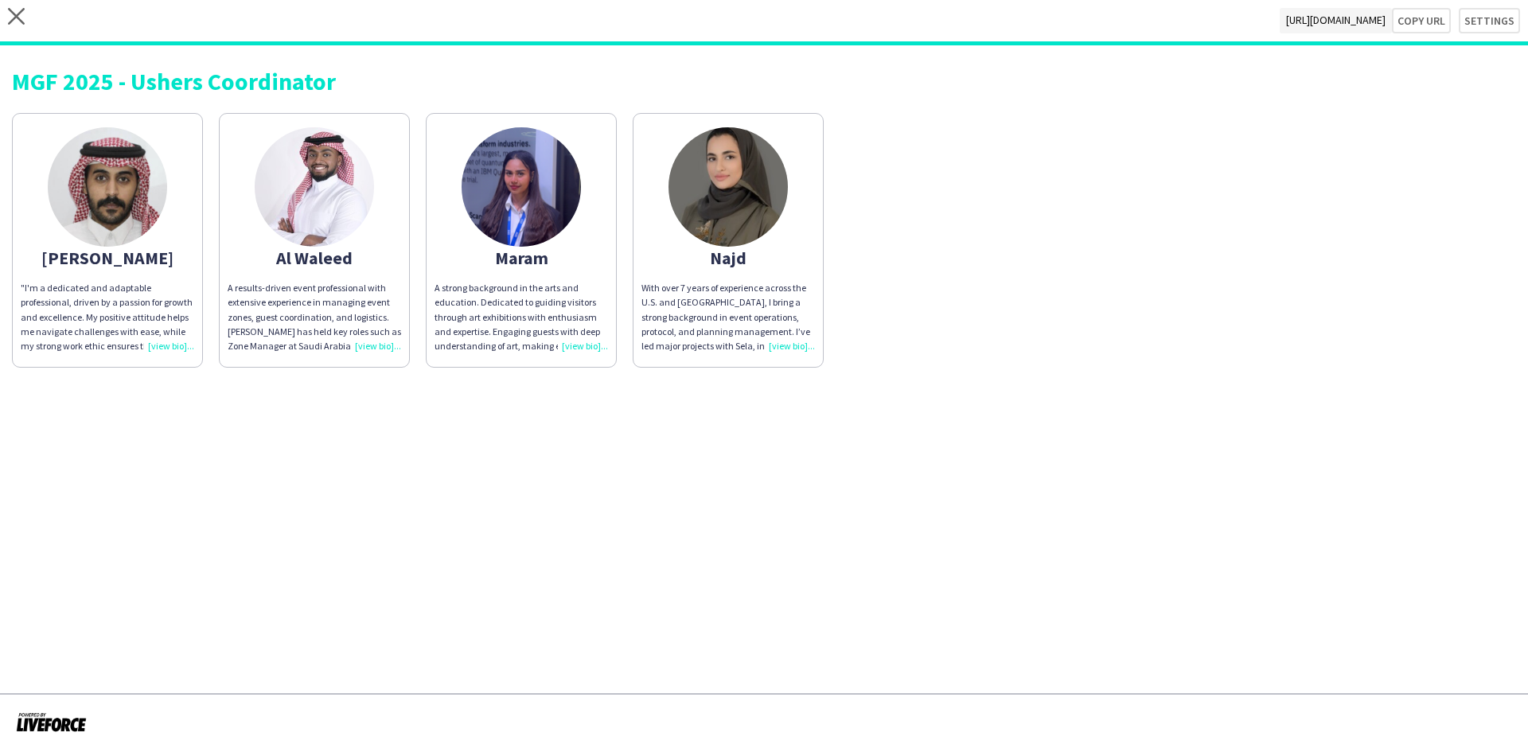
click at [173, 345] on div ""I'm a dedicated and adaptable professional, driven by a passion for growth and…" at bounding box center [107, 317] width 173 height 72
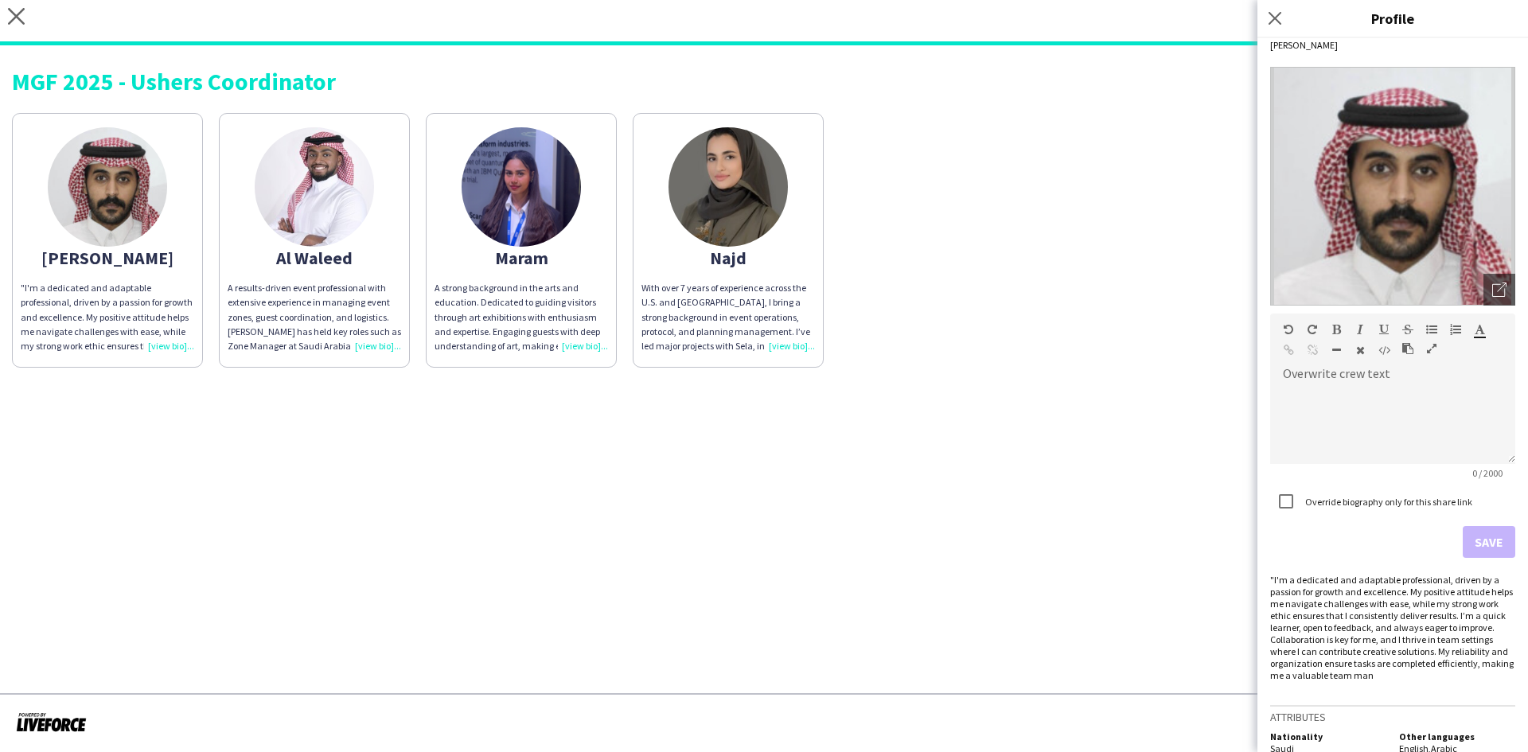
scroll to position [56, 0]
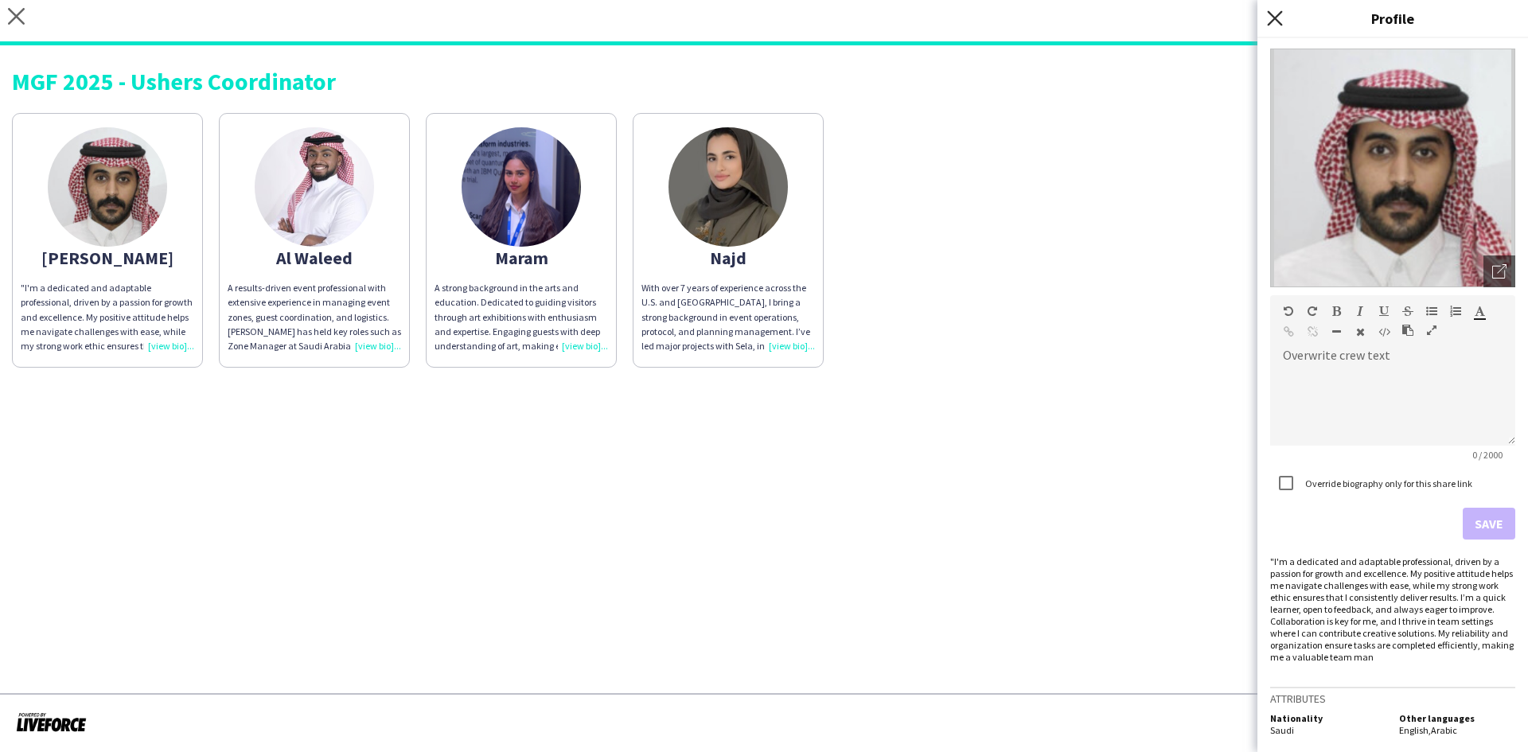
click at [1273, 14] on icon "Close pop-in" at bounding box center [1274, 17] width 15 height 15
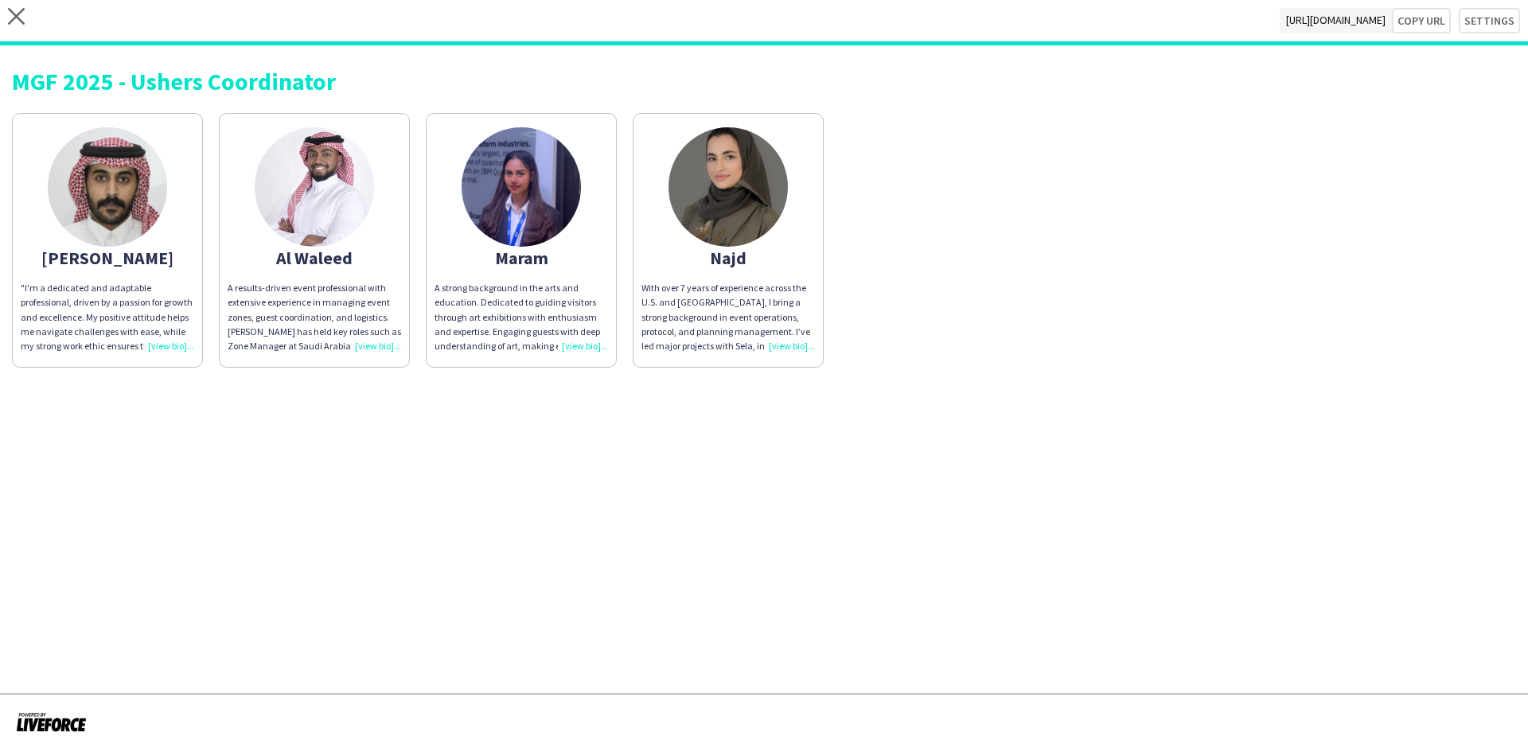
click at [386, 342] on div "A results-driven event professional with extensive experience in managing event…" at bounding box center [314, 317] width 173 height 72
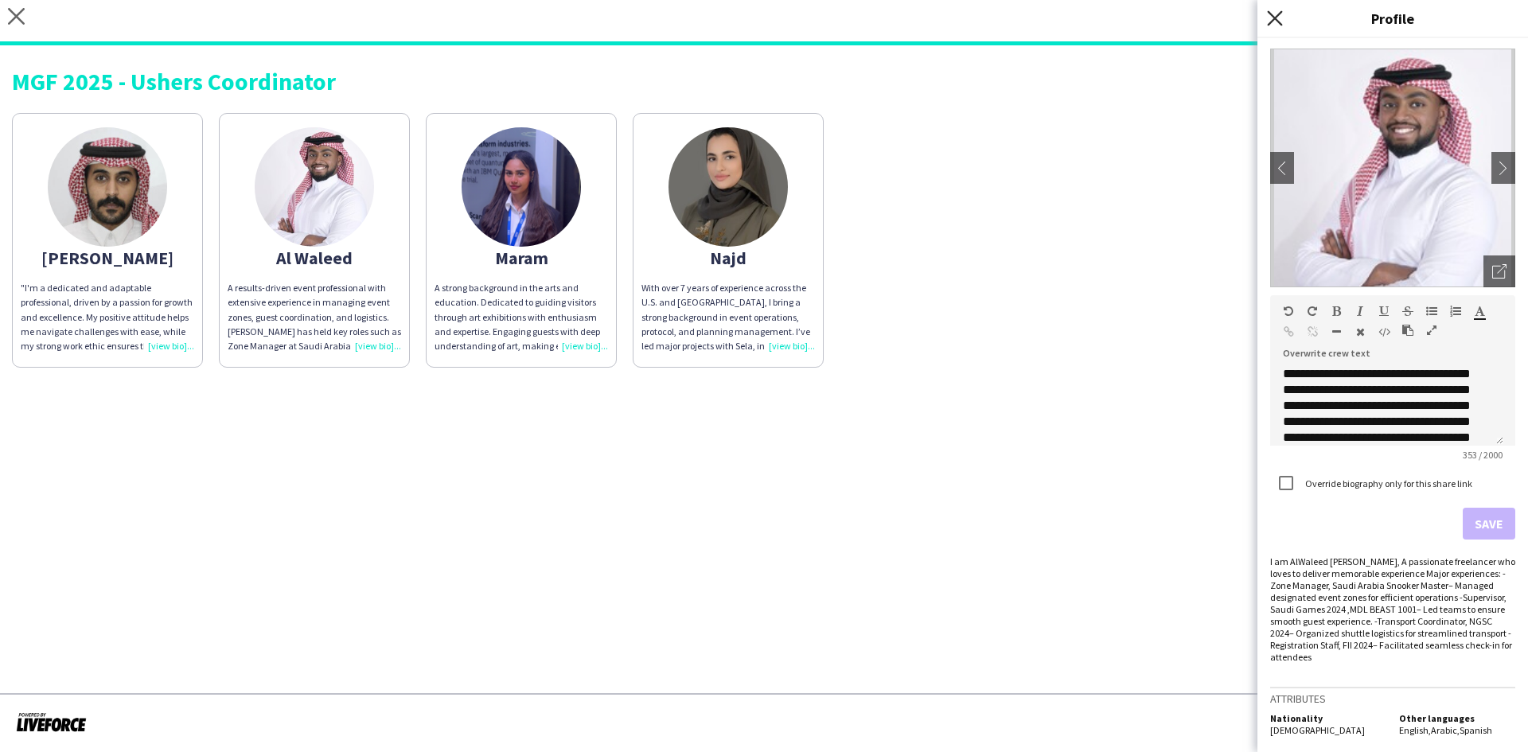
click at [1278, 20] on icon "Close pop-in" at bounding box center [1274, 17] width 15 height 15
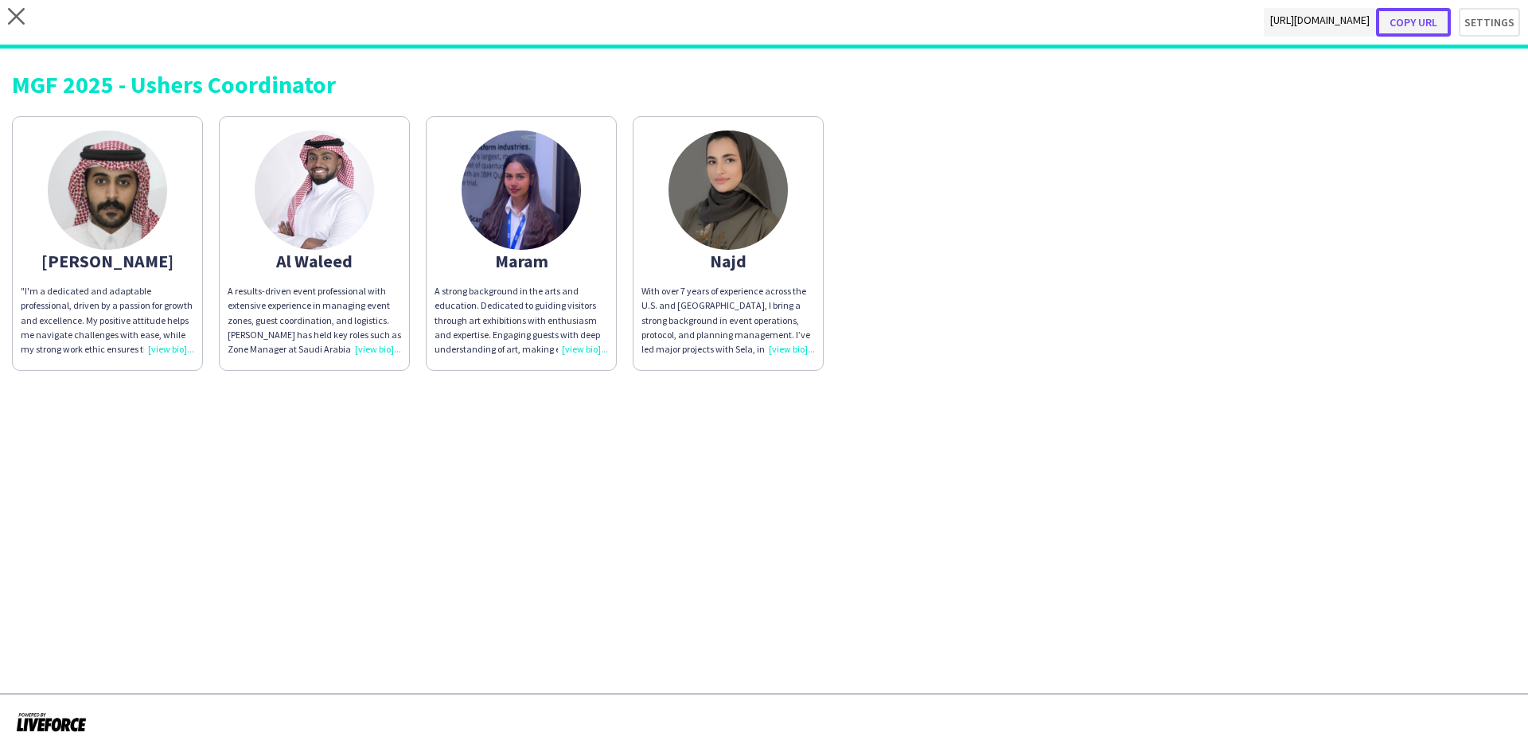
click at [1410, 25] on button "Copy url" at bounding box center [1413, 22] width 75 height 29
click at [1418, 21] on button "Copy url" at bounding box center [1413, 22] width 75 height 29
click at [1404, 17] on button "Copy url" at bounding box center [1413, 22] width 75 height 29
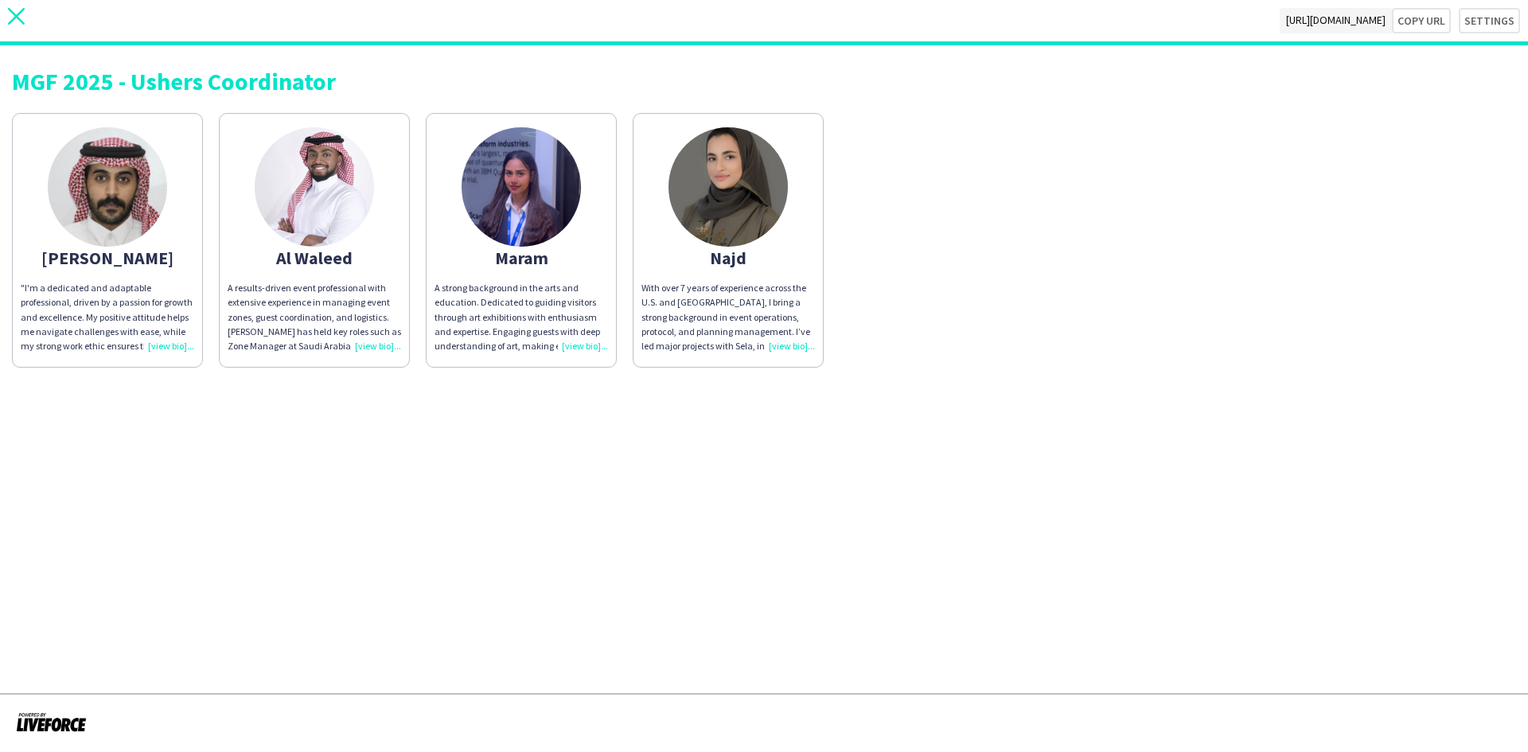
click at [8, 25] on app-icon "close" at bounding box center [16, 20] width 17 height 25
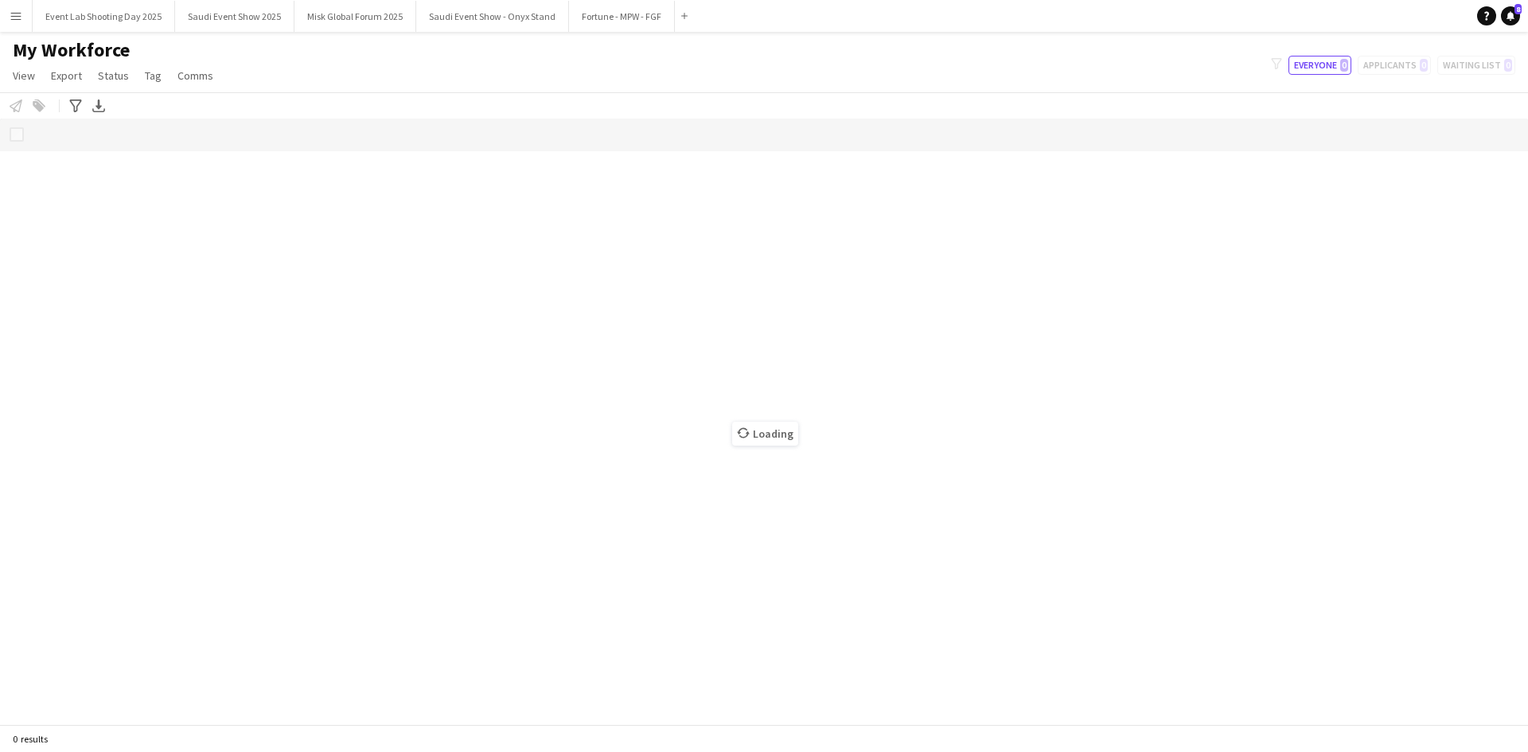
click at [10, 20] on app-icon "Menu" at bounding box center [16, 16] width 13 height 13
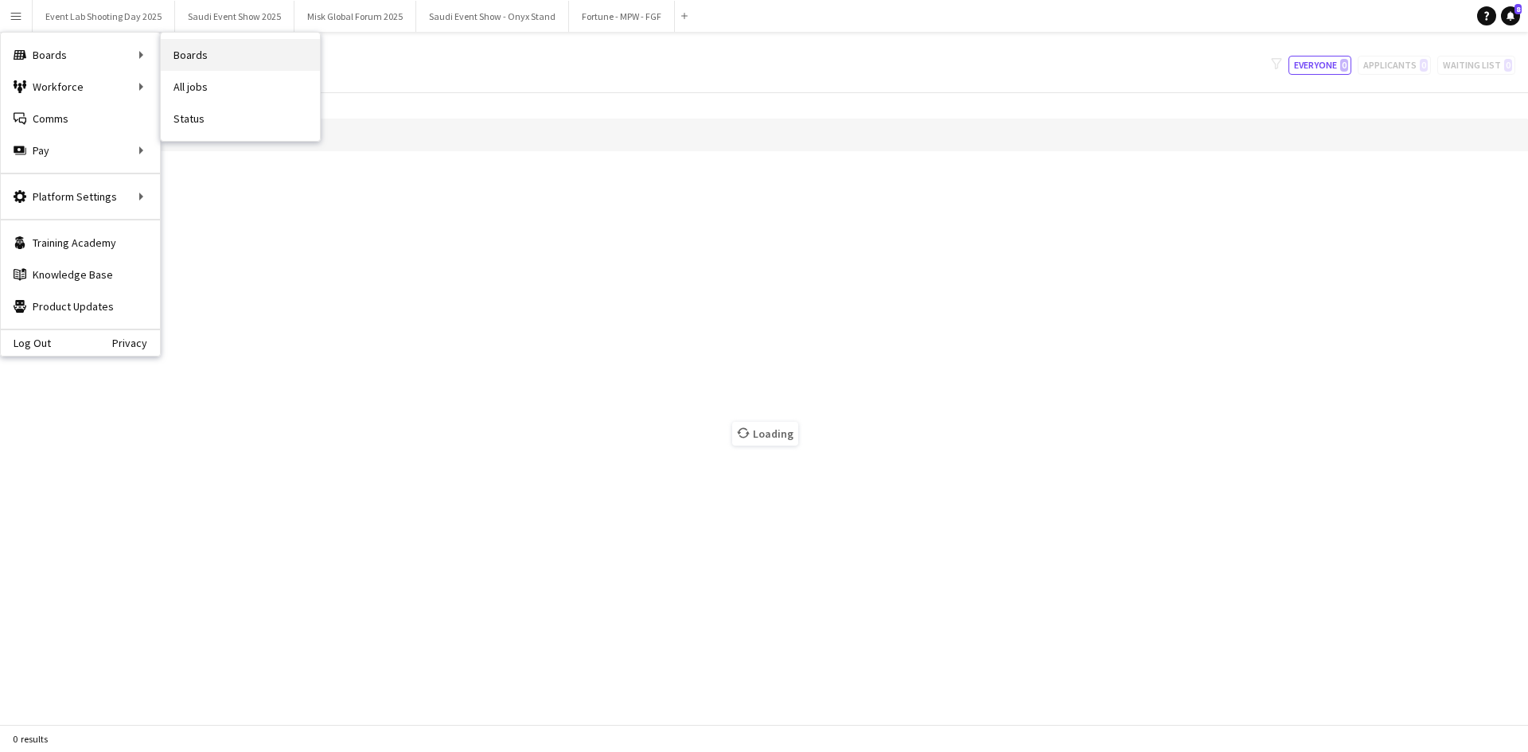
click at [178, 48] on link "Boards" at bounding box center [240, 55] width 159 height 32
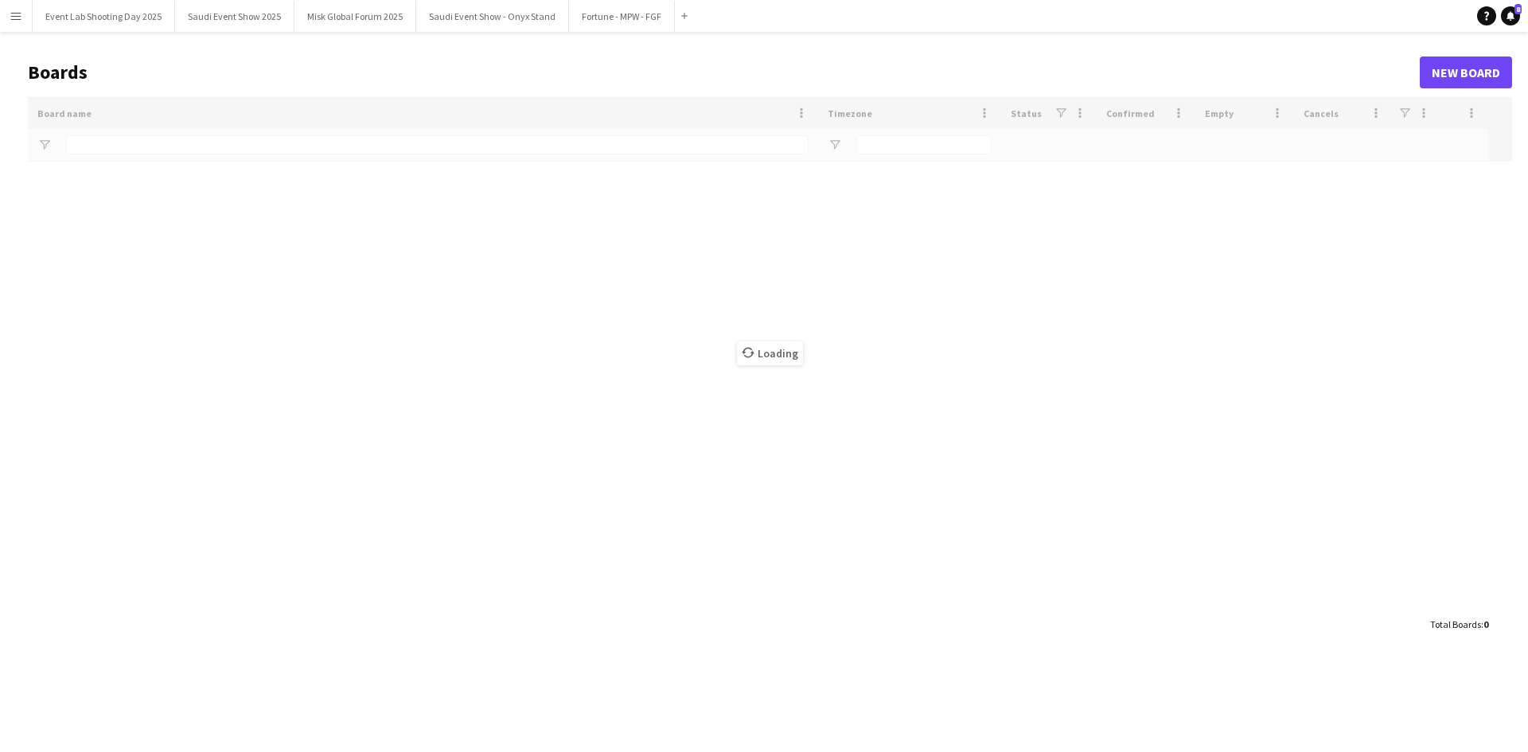
type input "*"
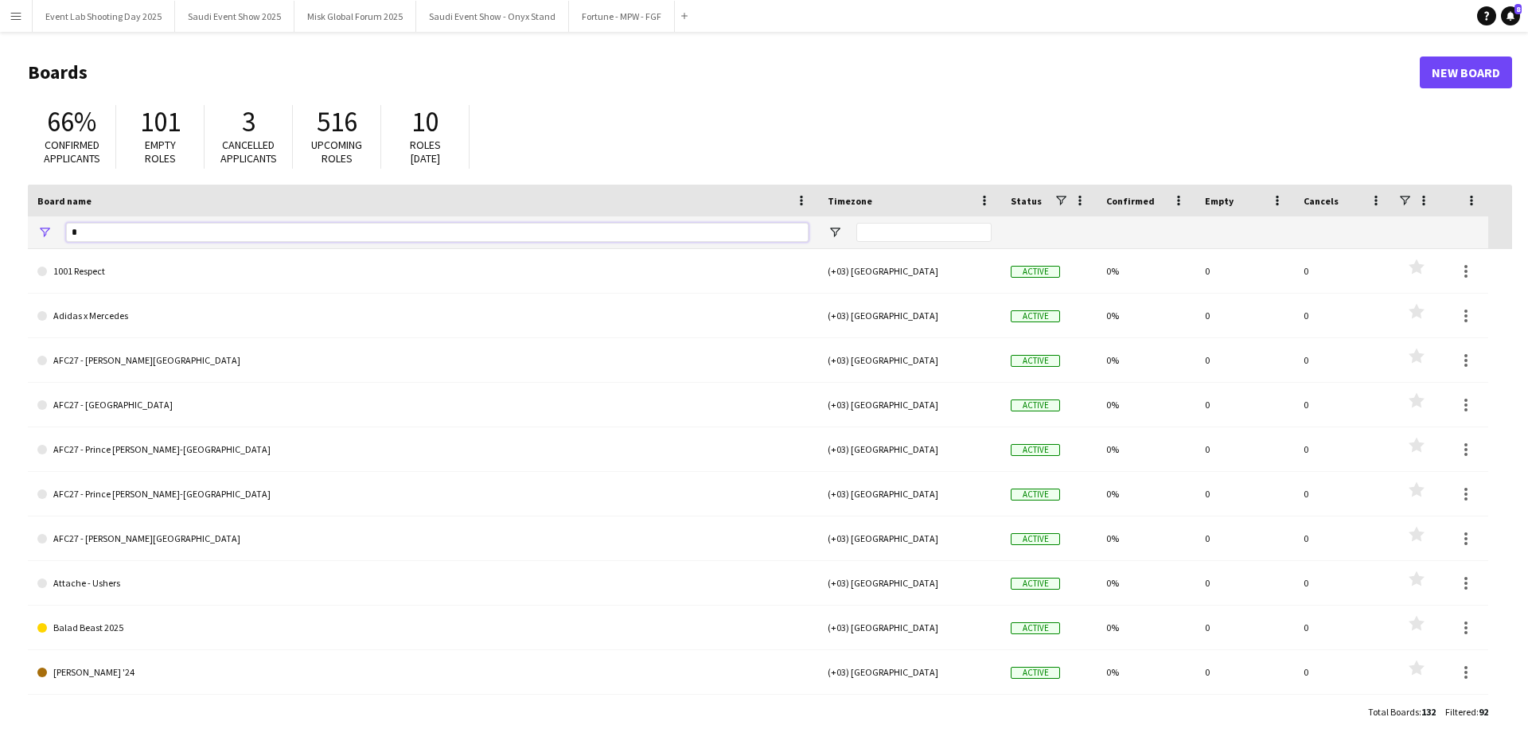
click at [682, 230] on input "*" at bounding box center [437, 232] width 742 height 19
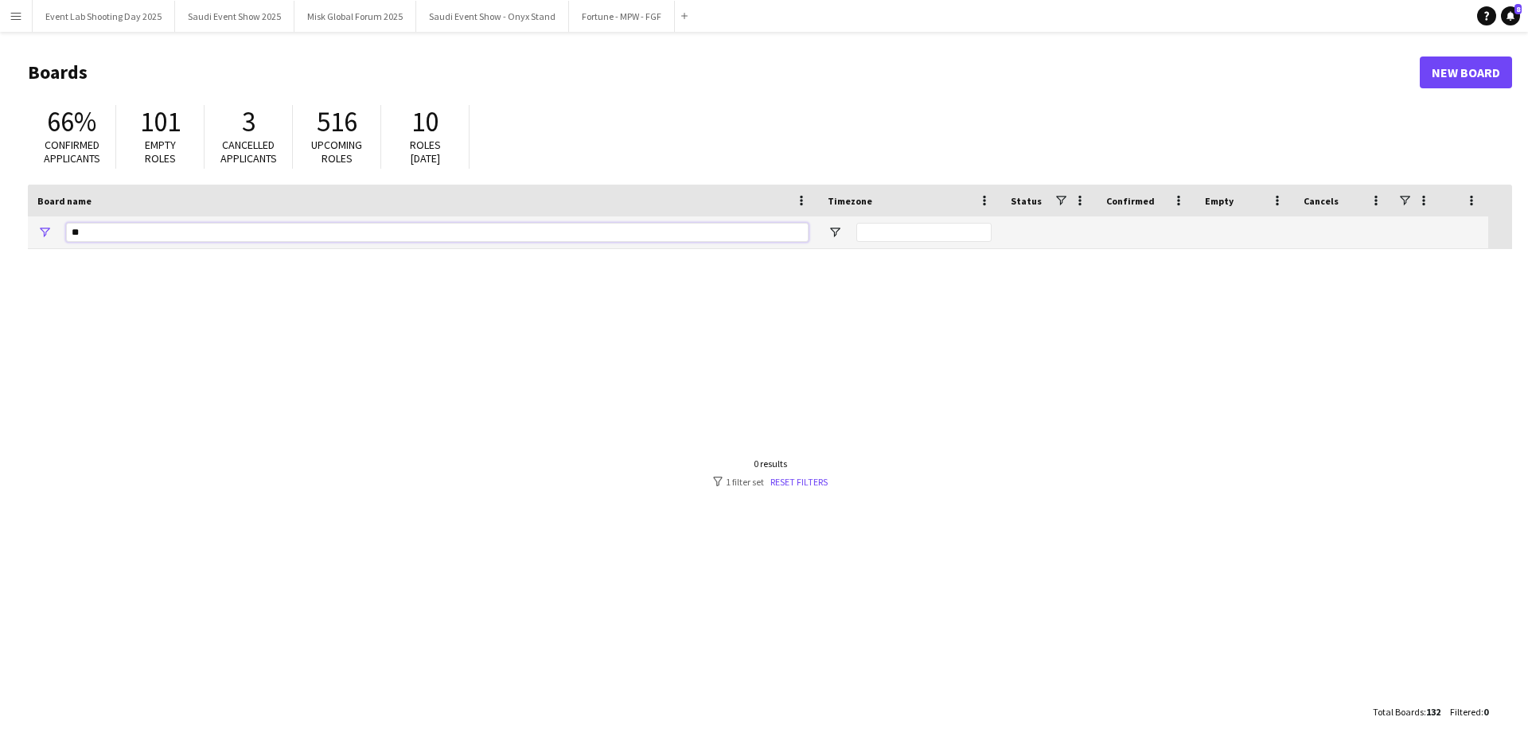
type input "*"
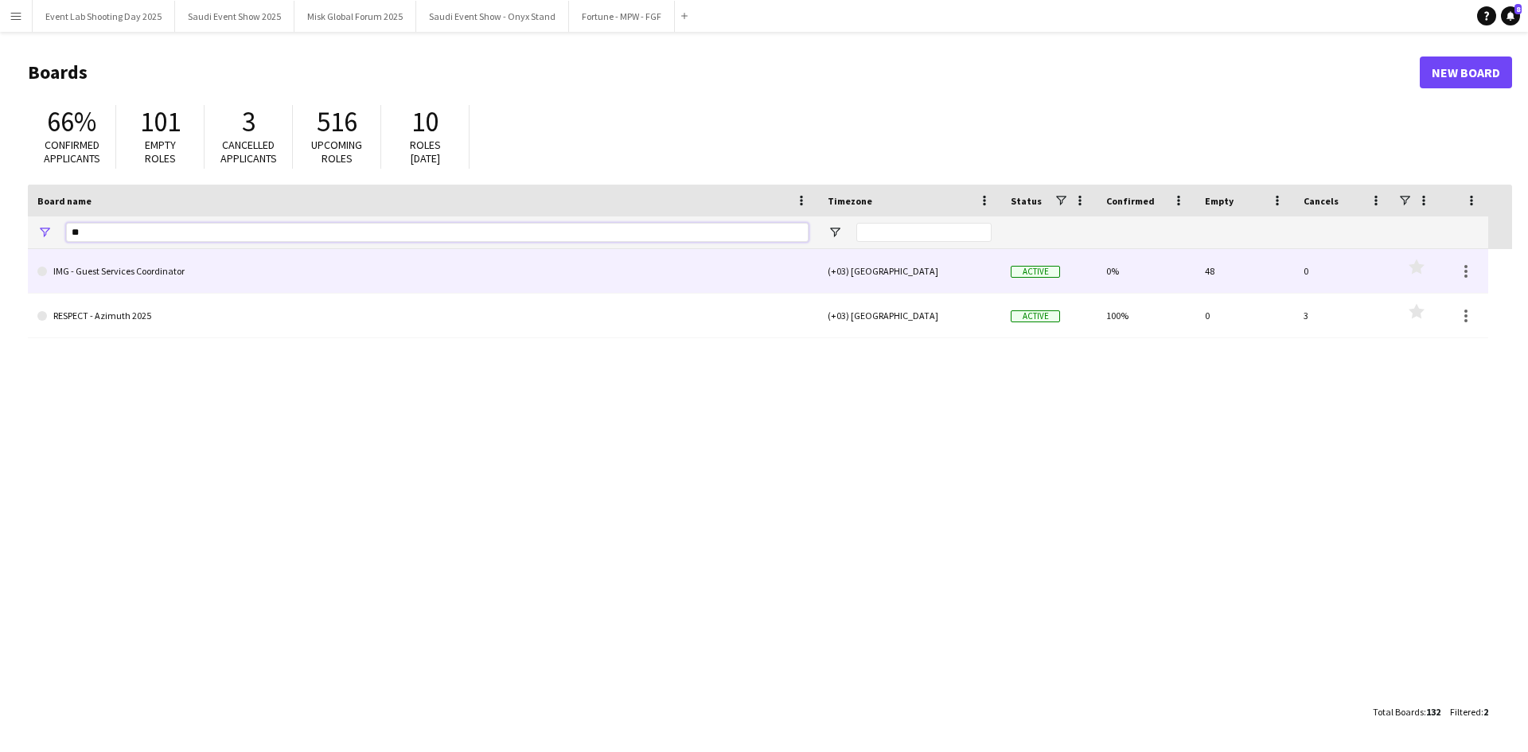
type input "**"
click at [131, 273] on link "IMG - Guest Services Coordinator" at bounding box center [422, 271] width 771 height 45
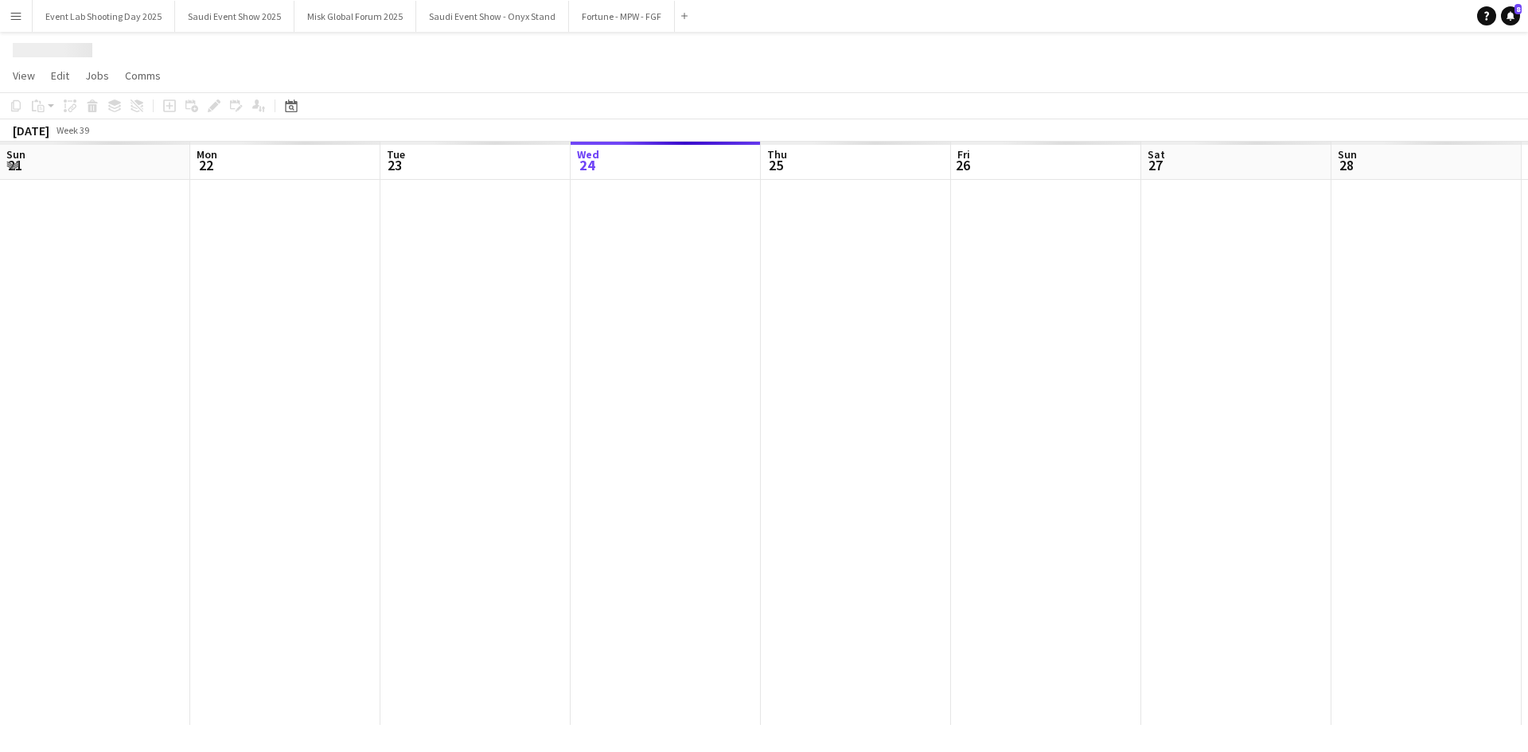
scroll to position [0, 380]
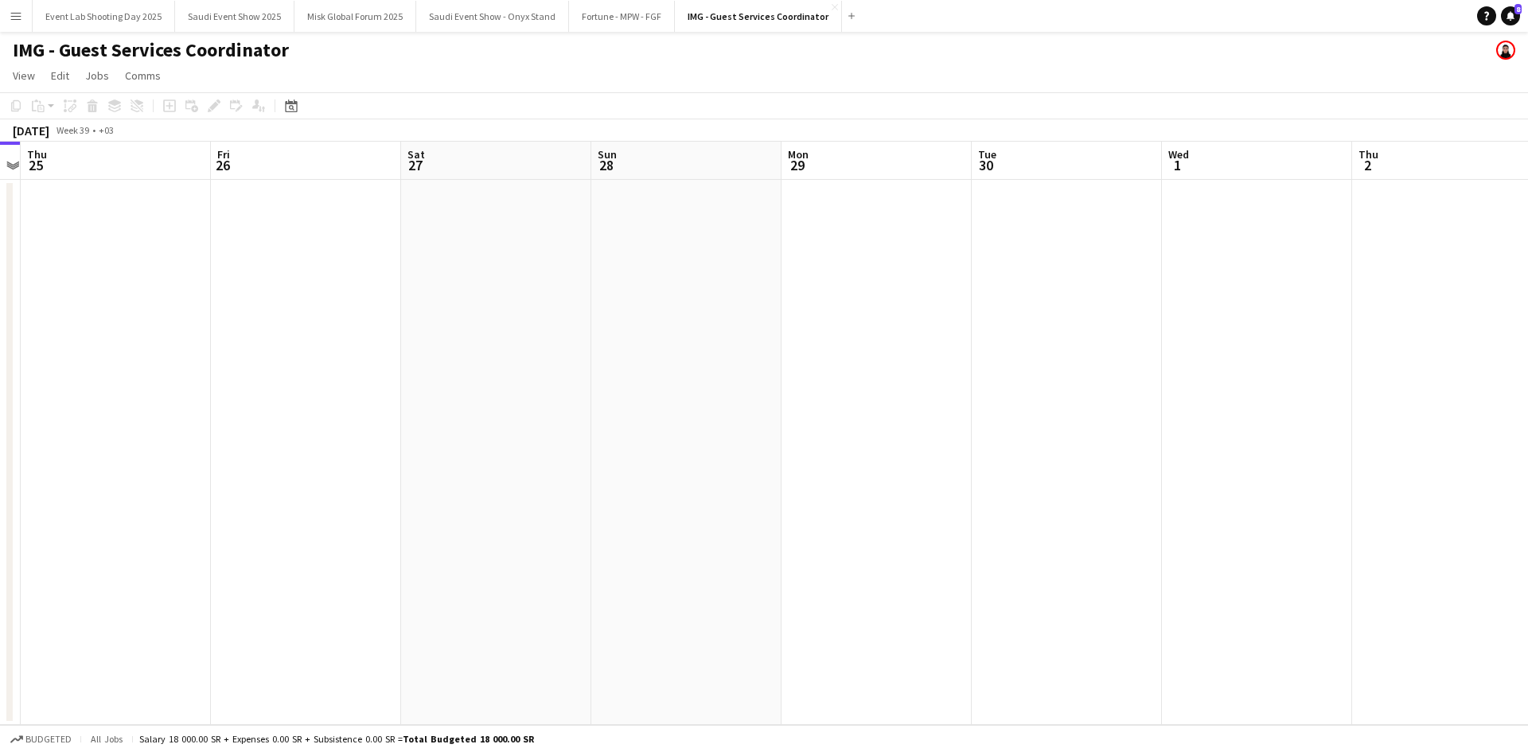
drag, startPoint x: 826, startPoint y: 336, endPoint x: 593, endPoint y: 343, distance: 233.3
click at [294, 340] on app-calendar-viewport "Mon 22 Tue 23 Wed 24 Thu 25 Fri 26 Sat 27 Sun 28 Mon 29 Tue 30 Wed 1 Thu 2 Fri …" at bounding box center [764, 433] width 1528 height 583
click at [603, 346] on app-calendar-viewport "Tue 23 Wed 24 Thu 25 Fri 26 Sat 27 Sun 28 Mon 29 Tue 30 Wed 1 Thu 2 Fri 3 Sat 4…" at bounding box center [764, 433] width 1528 height 583
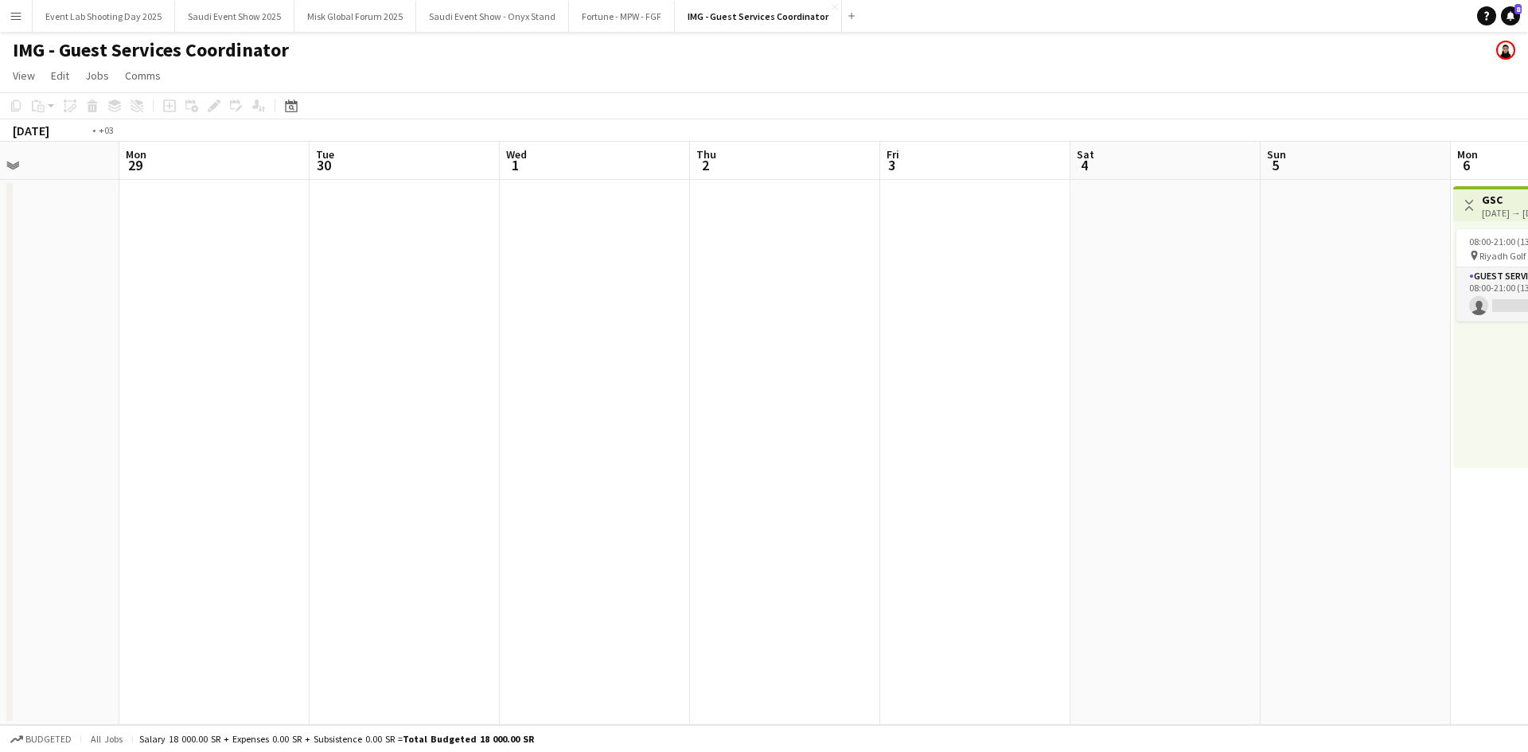
drag, startPoint x: 1173, startPoint y: 363, endPoint x: 731, endPoint y: 364, distance: 441.7
click at [822, 363] on app-calendar-viewport "Fri 26 Sat 27 Sun 28 Mon 29 Tue 30 Wed 1 Thu 2 Fri 3 Sat 4 Sun 5 Mon 6 0/1 1 Jo…" at bounding box center [764, 433] width 1528 height 583
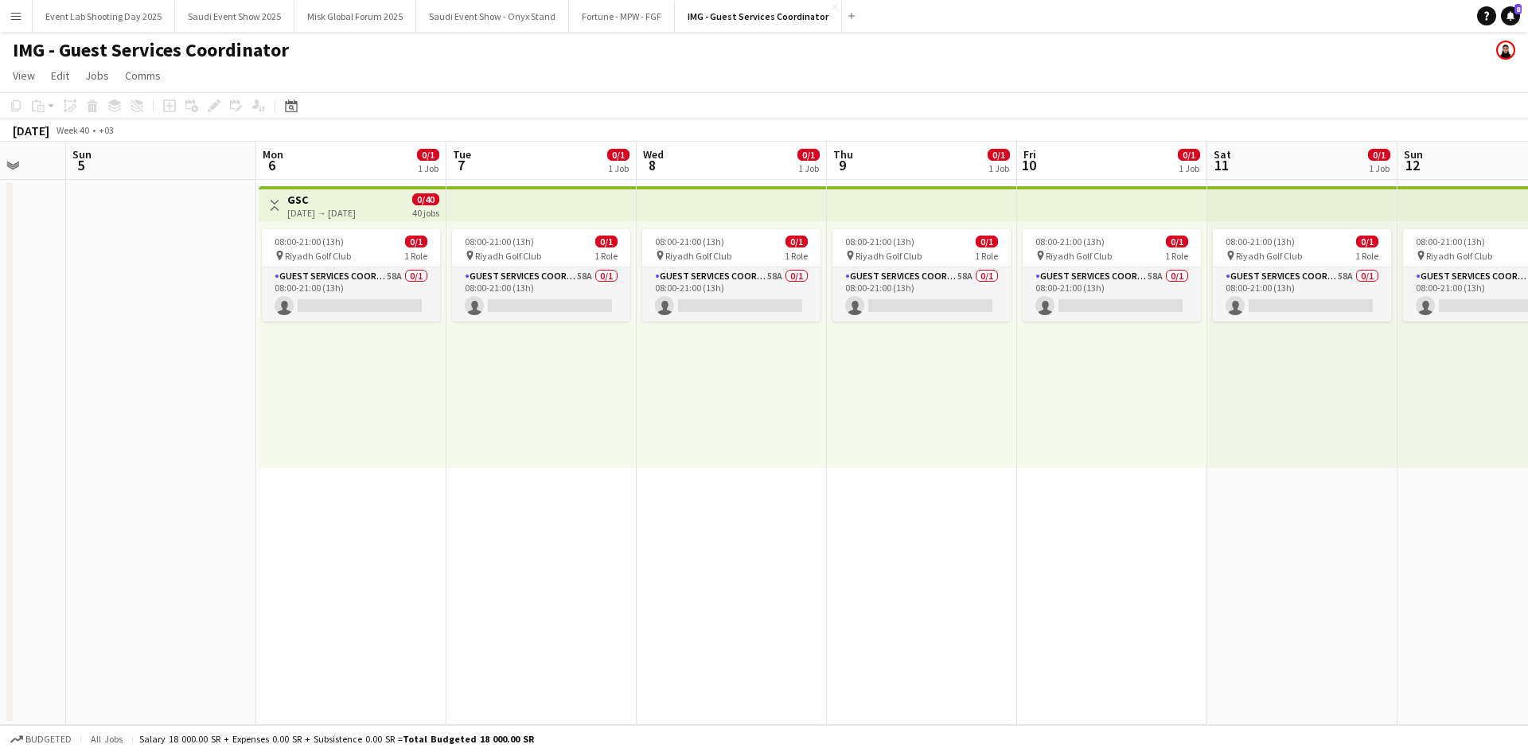
drag, startPoint x: 594, startPoint y: 465, endPoint x: 419, endPoint y: 463, distance: 174.3
click at [431, 465] on app-calendar-viewport "Thu 2 Fri 3 Sat 4 Sun 5 Mon 6 0/1 1 Job Tue 7 0/1 1 Job Wed 8 0/1 1 Job Thu 9 0…" at bounding box center [764, 433] width 1528 height 583
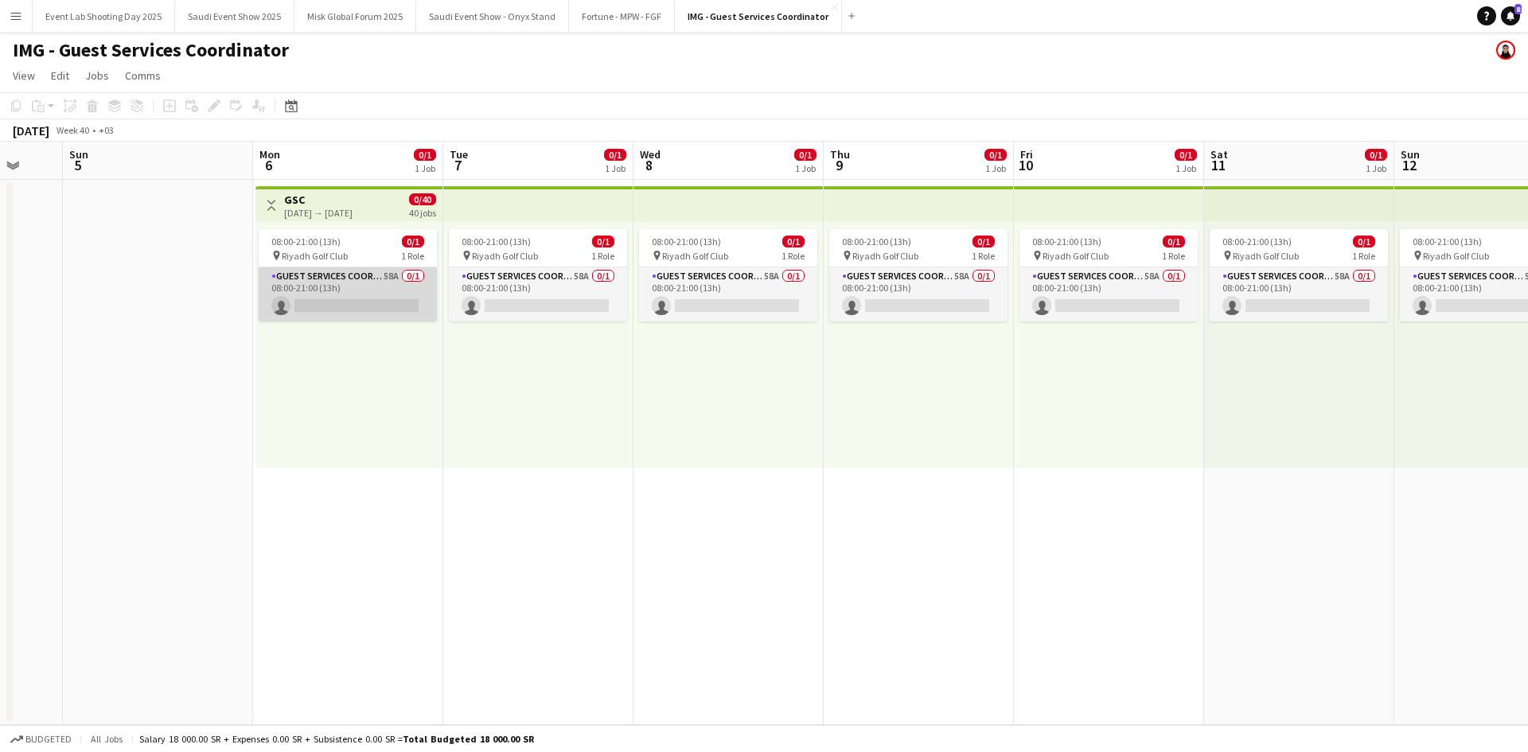
click at [339, 287] on app-card-role "Guest Services Coordinator 58A 0/1 08:00-21:00 (13h) single-neutral-actions" at bounding box center [348, 294] width 178 height 54
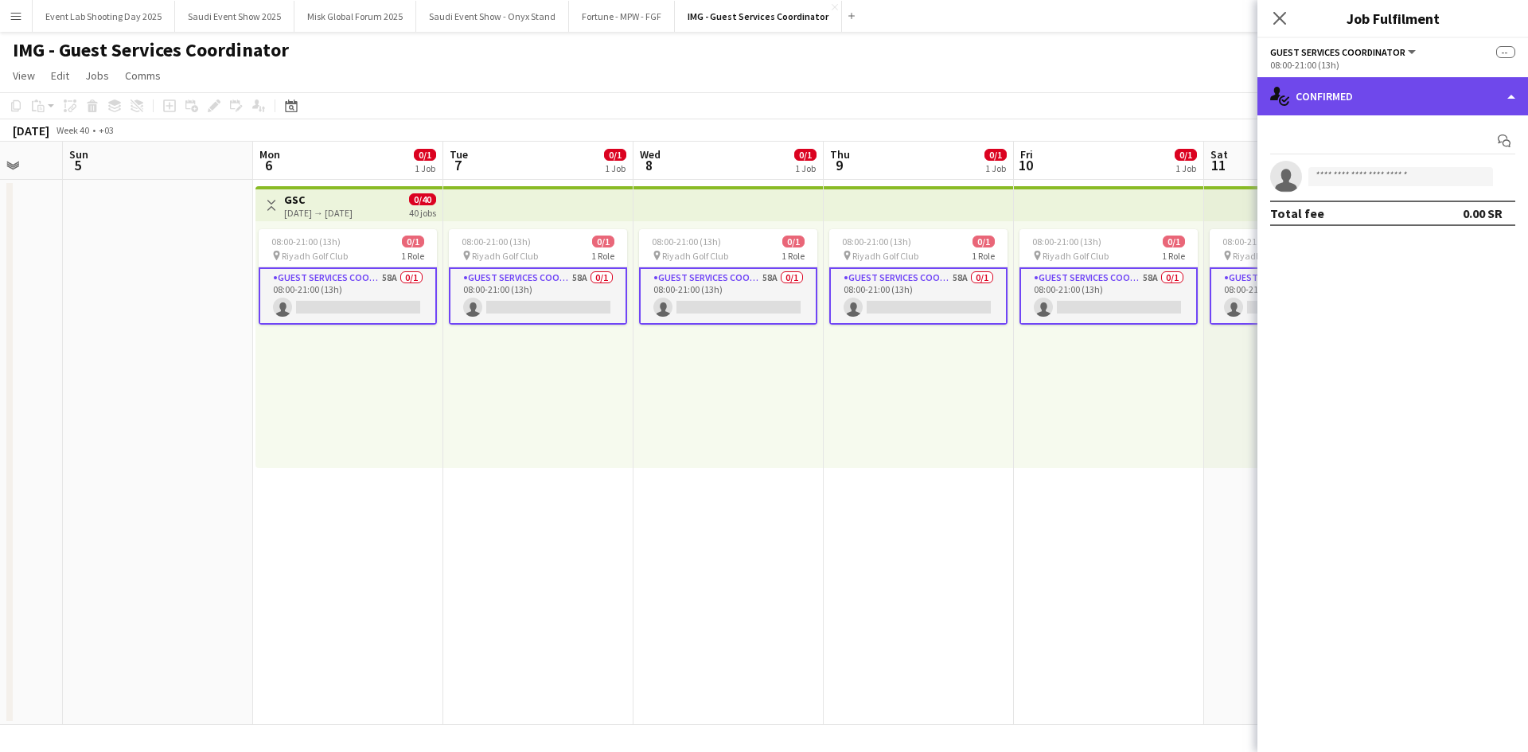
click at [1369, 97] on div "single-neutral-actions-check-2 Confirmed" at bounding box center [1392, 96] width 271 height 38
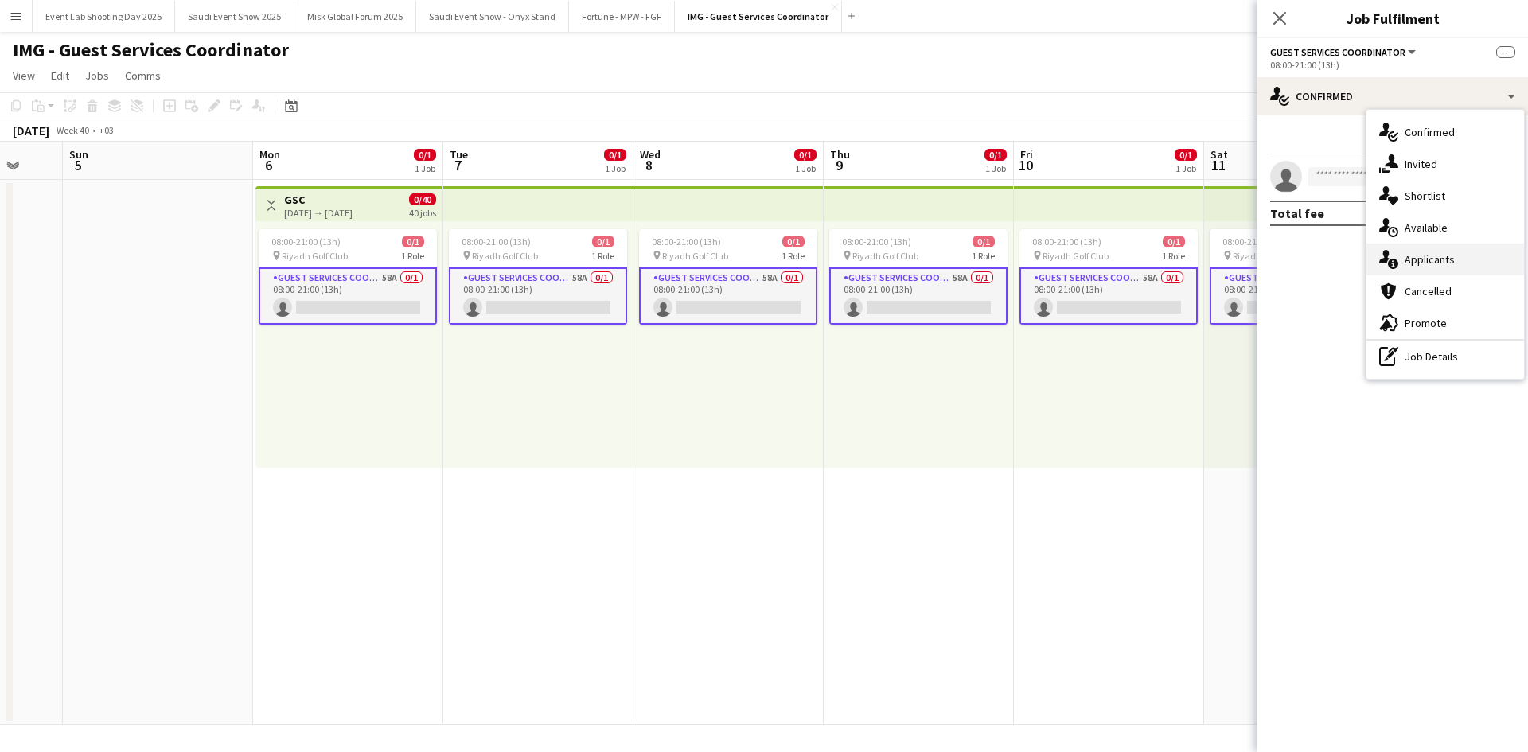
click at [1413, 258] on span "Applicants" at bounding box center [1430, 259] width 50 height 14
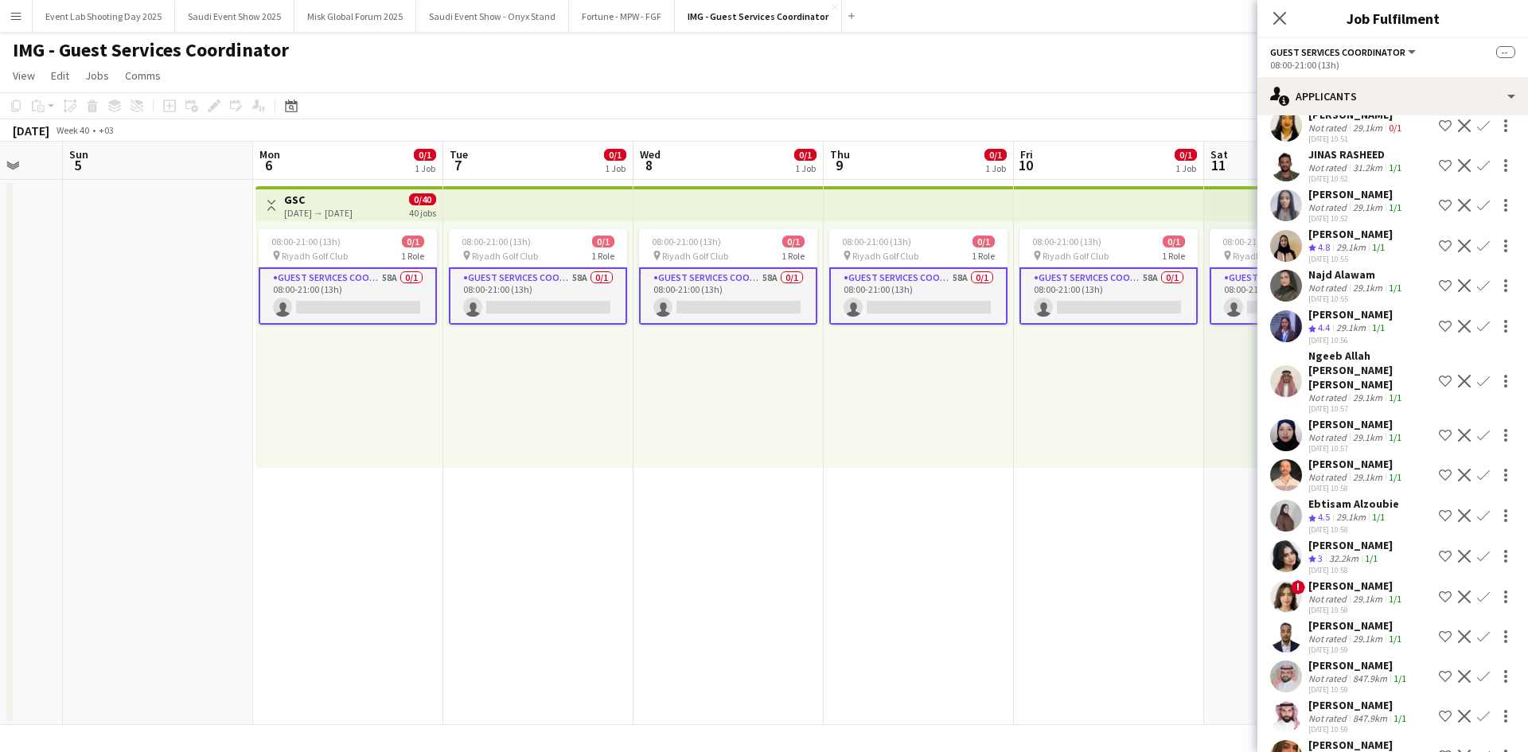
scroll to position [398, 0]
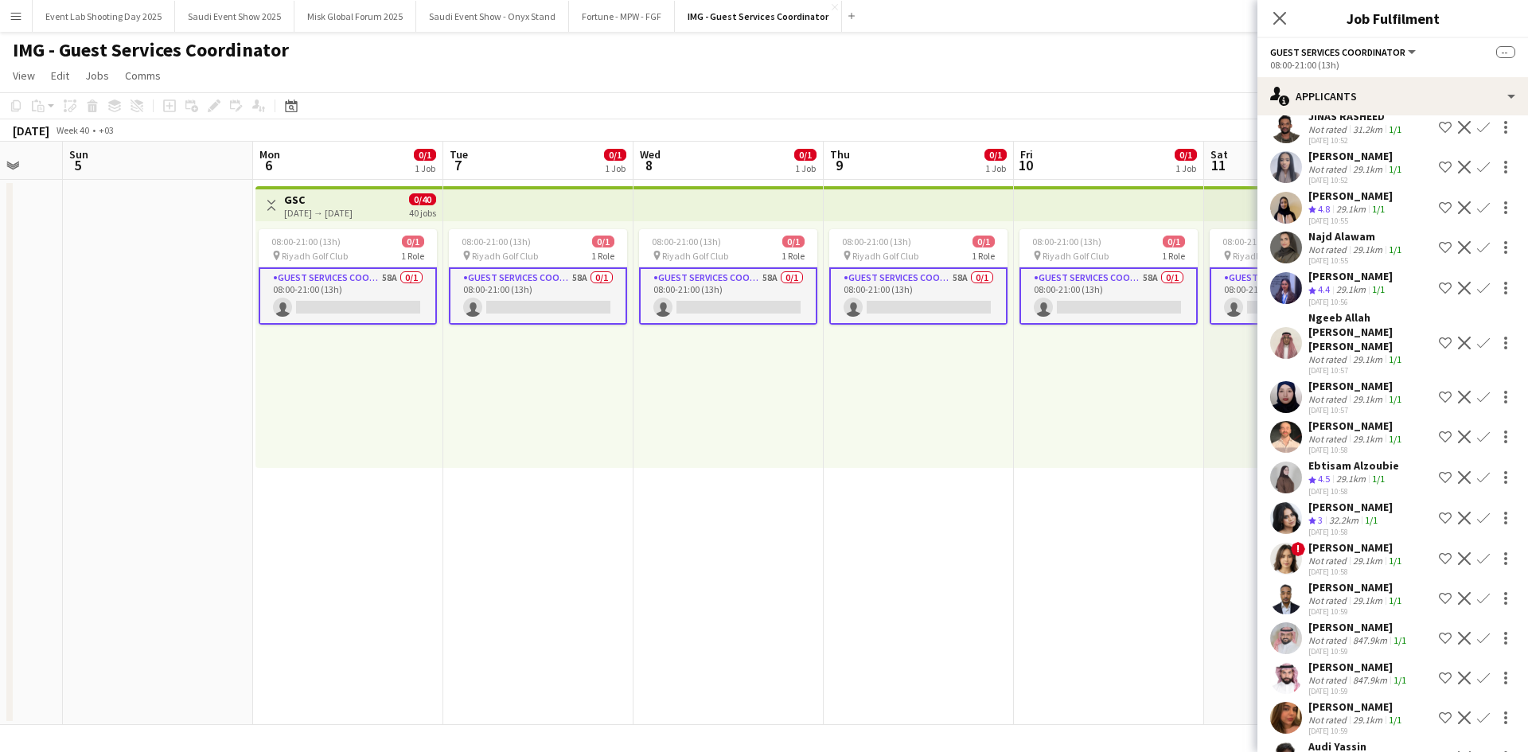
click at [1439, 443] on app-icon "Shortlist crew" at bounding box center [1445, 437] width 13 height 13
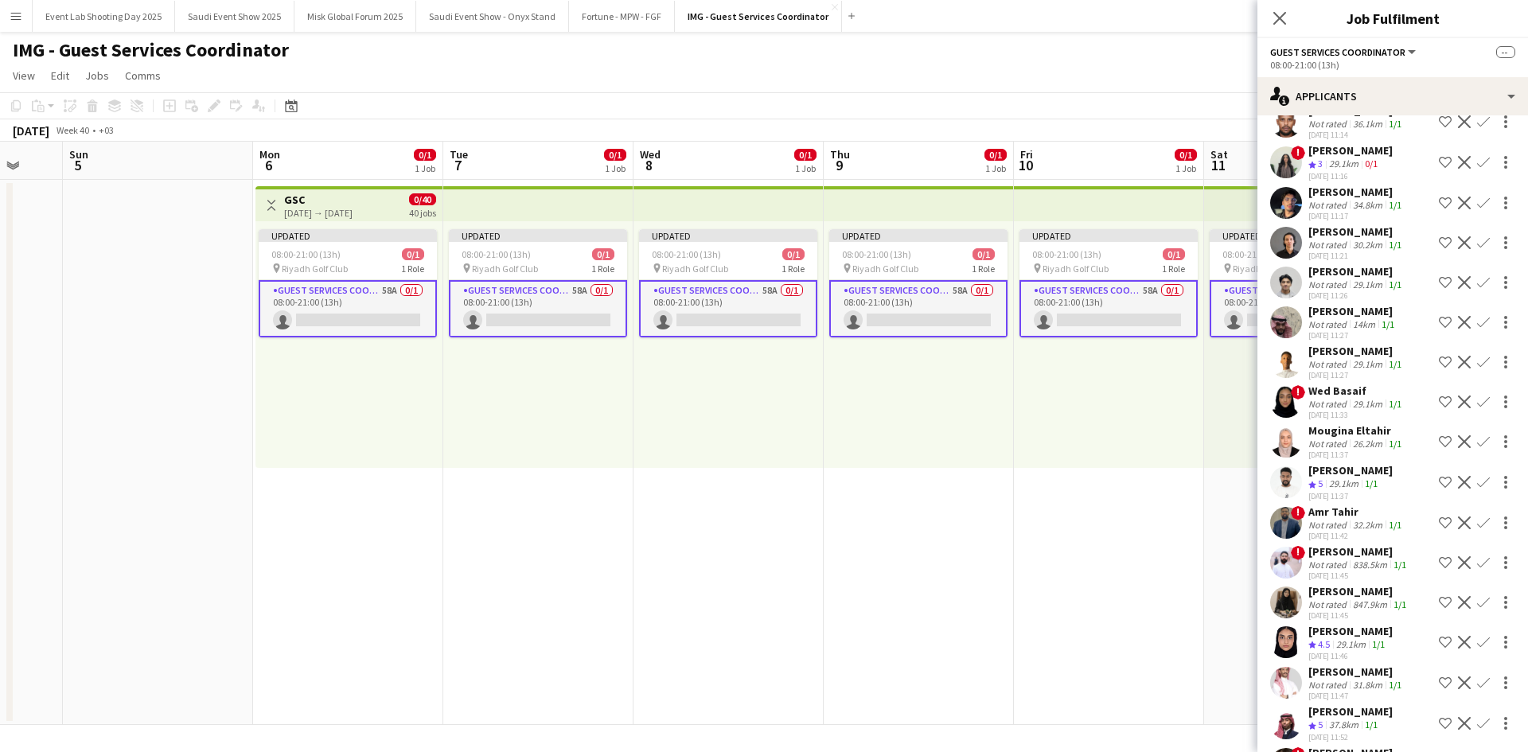
scroll to position [1592, 0]
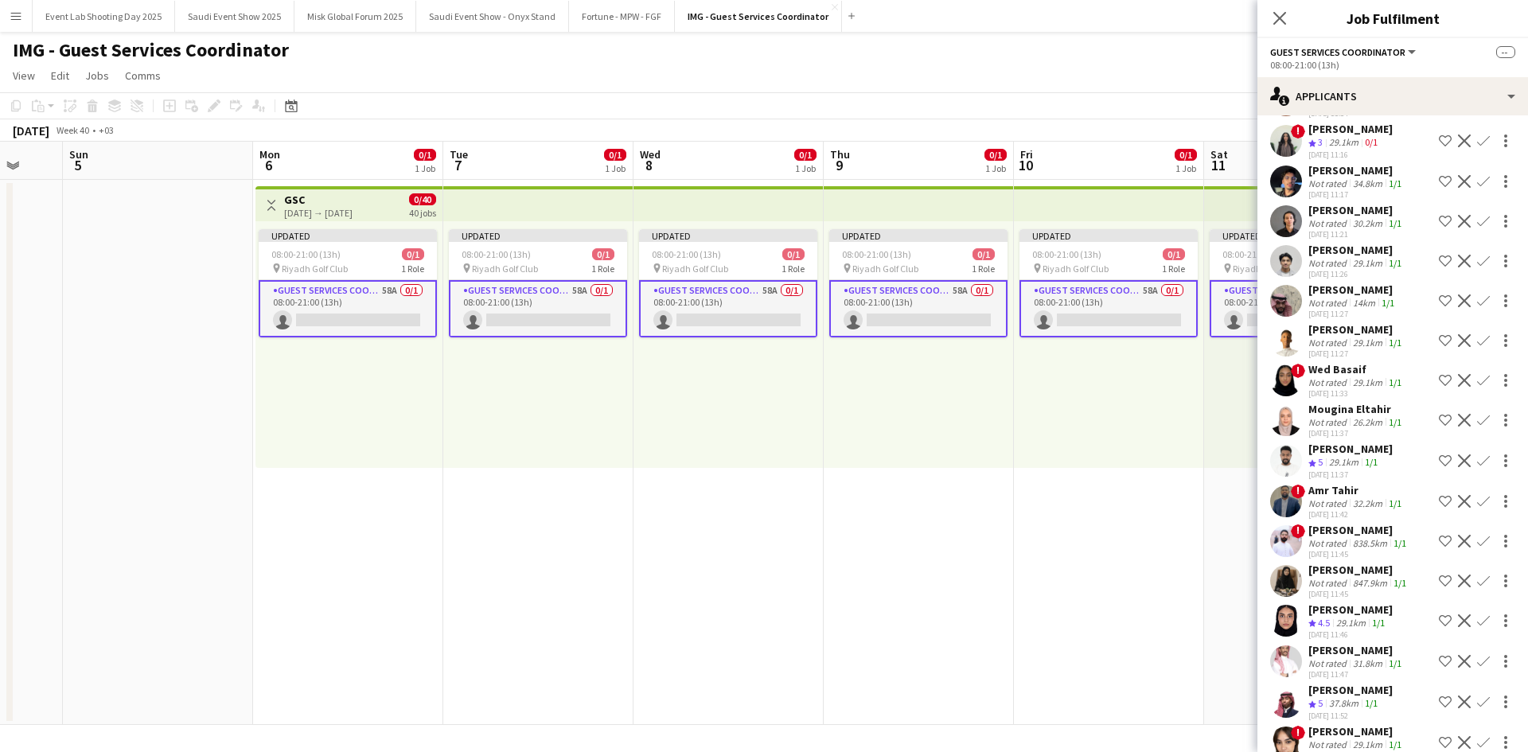
click at [1439, 467] on app-icon "Shortlist crew" at bounding box center [1445, 460] width 13 height 13
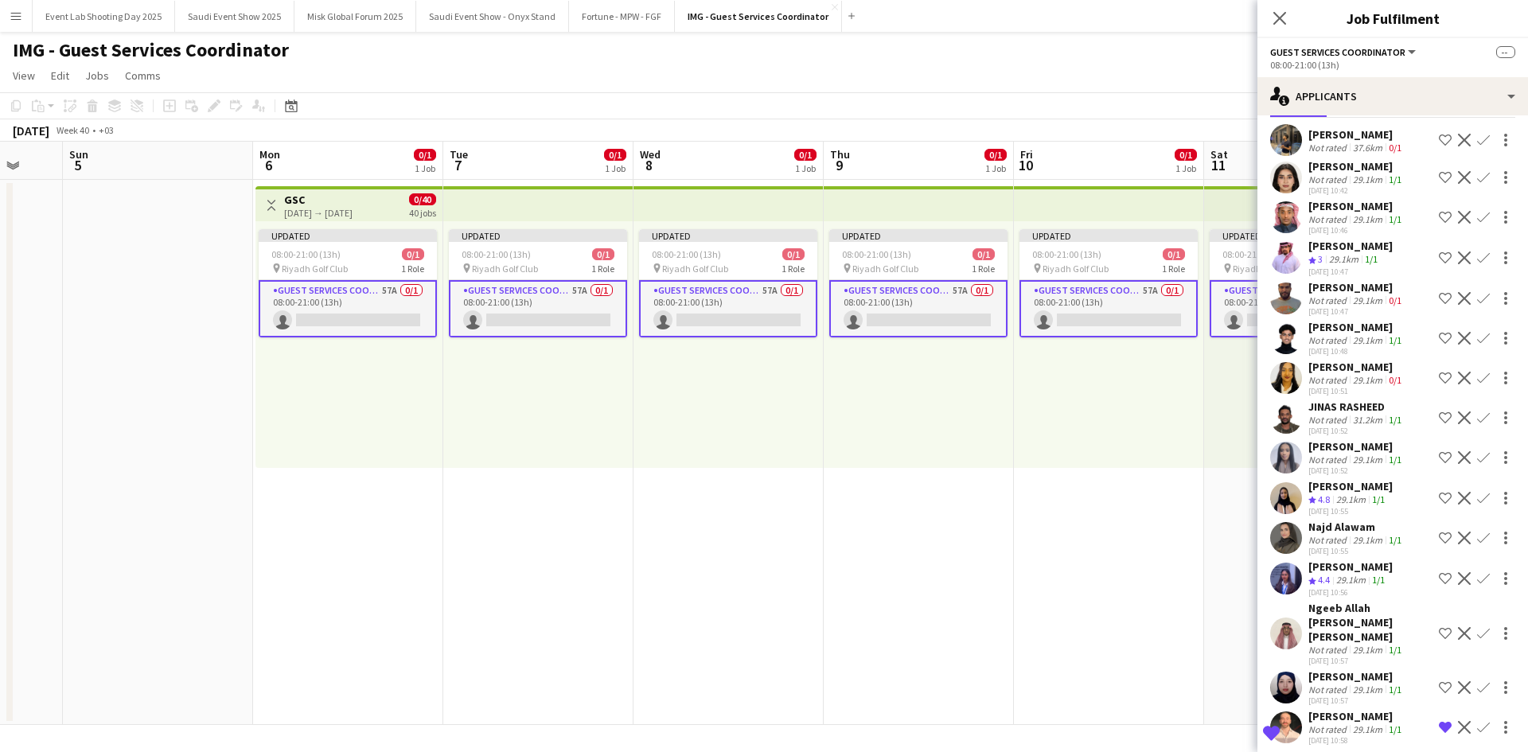
scroll to position [0, 0]
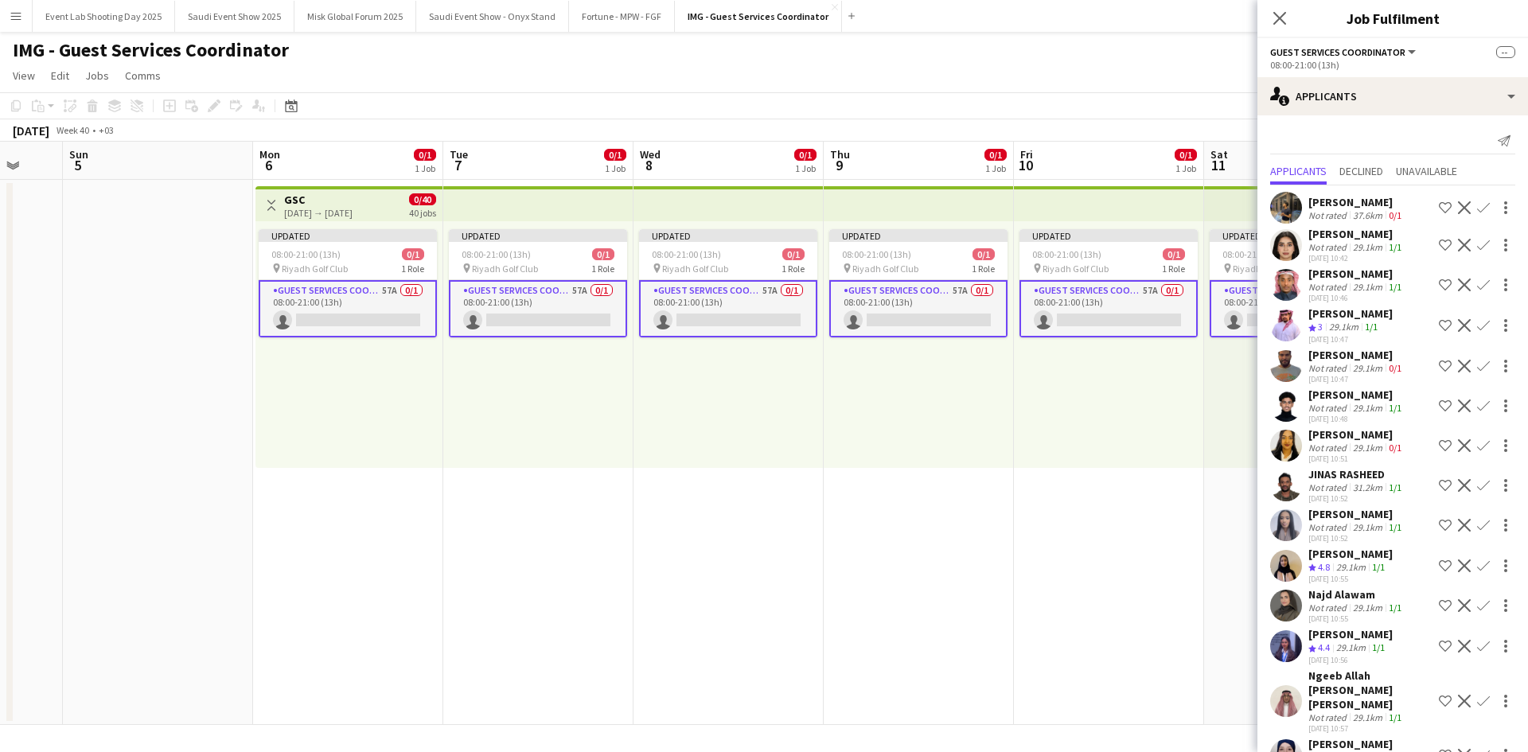
click at [1283, 321] on app-user-avatar at bounding box center [1286, 326] width 32 height 32
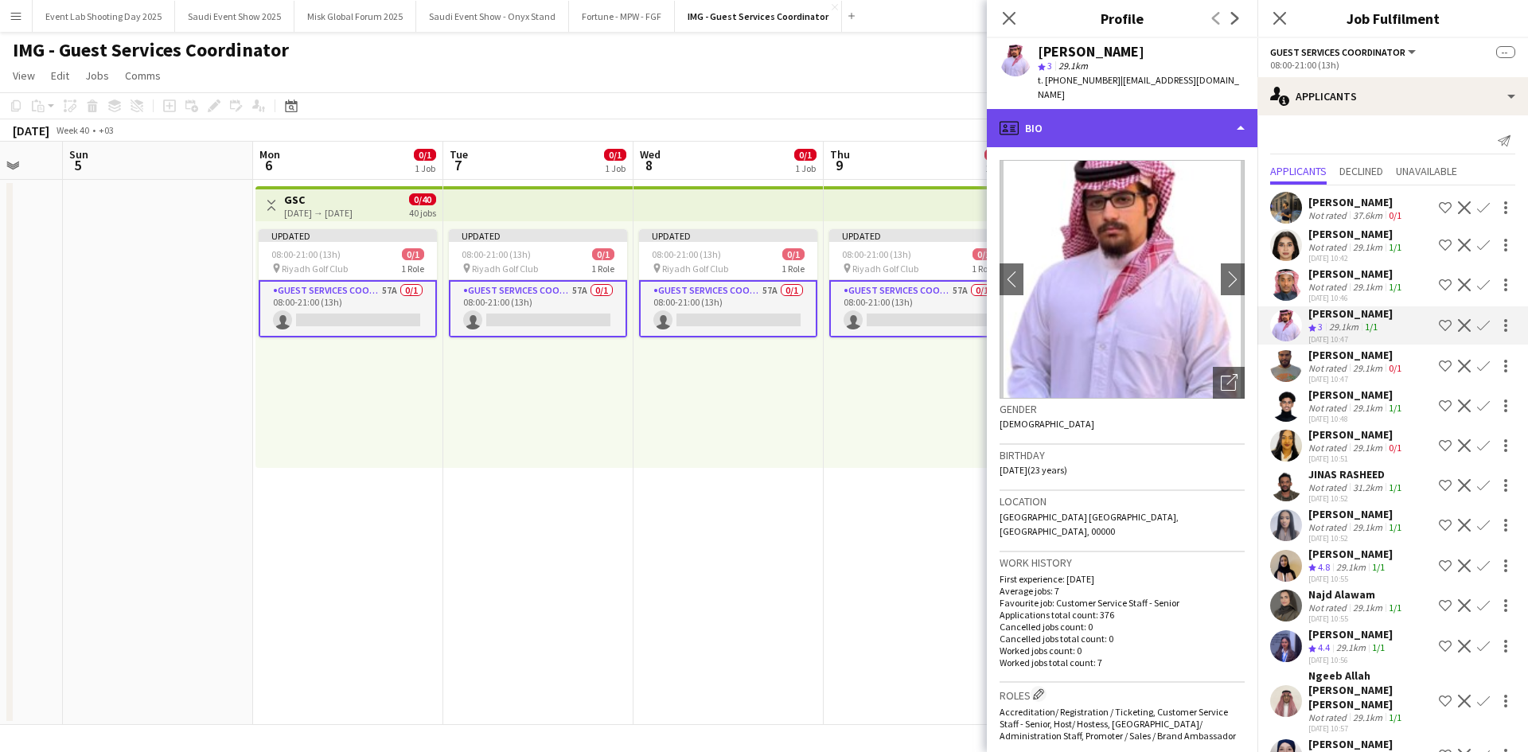
click at [1115, 109] on div "profile Bio" at bounding box center [1122, 128] width 271 height 38
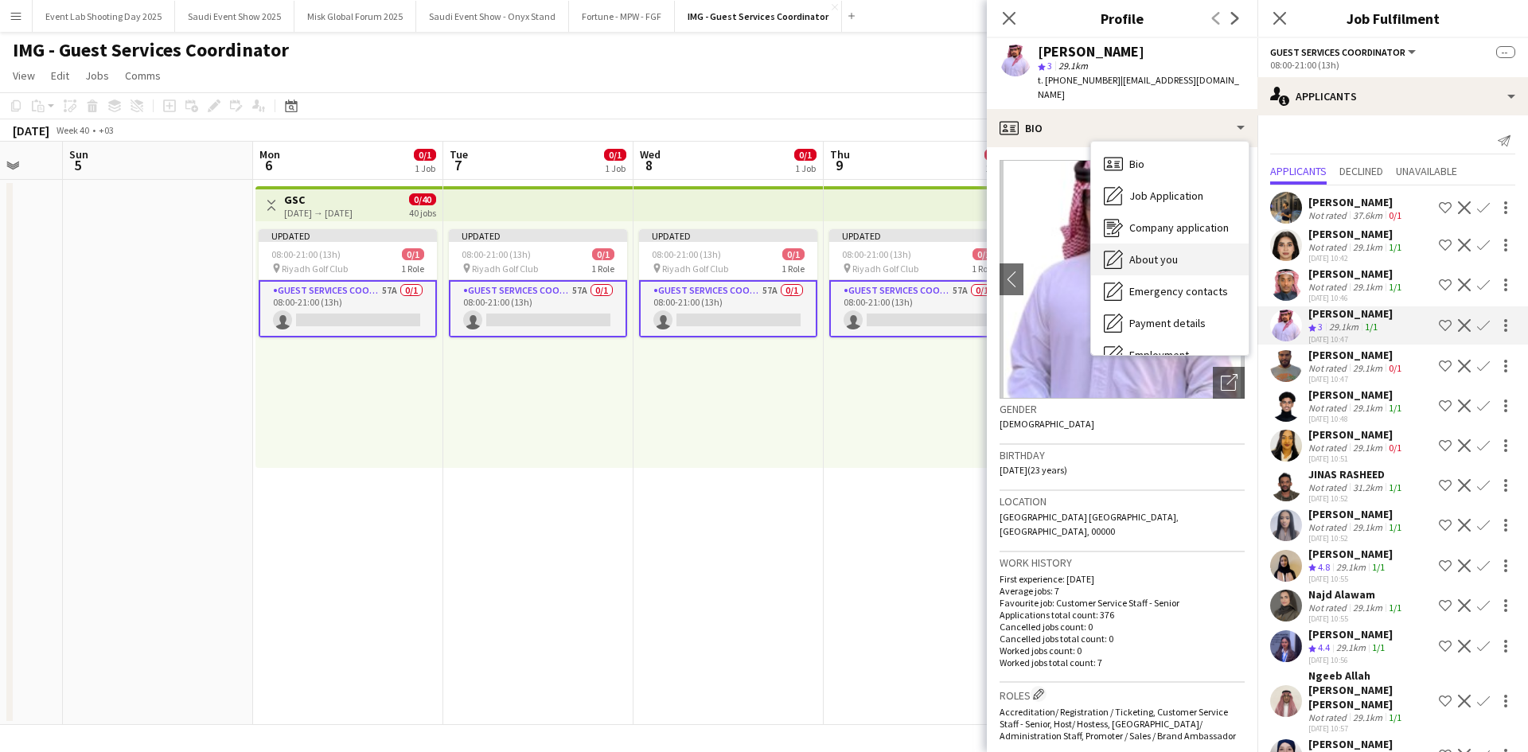
click at [1148, 244] on div "About you About you" at bounding box center [1170, 260] width 158 height 32
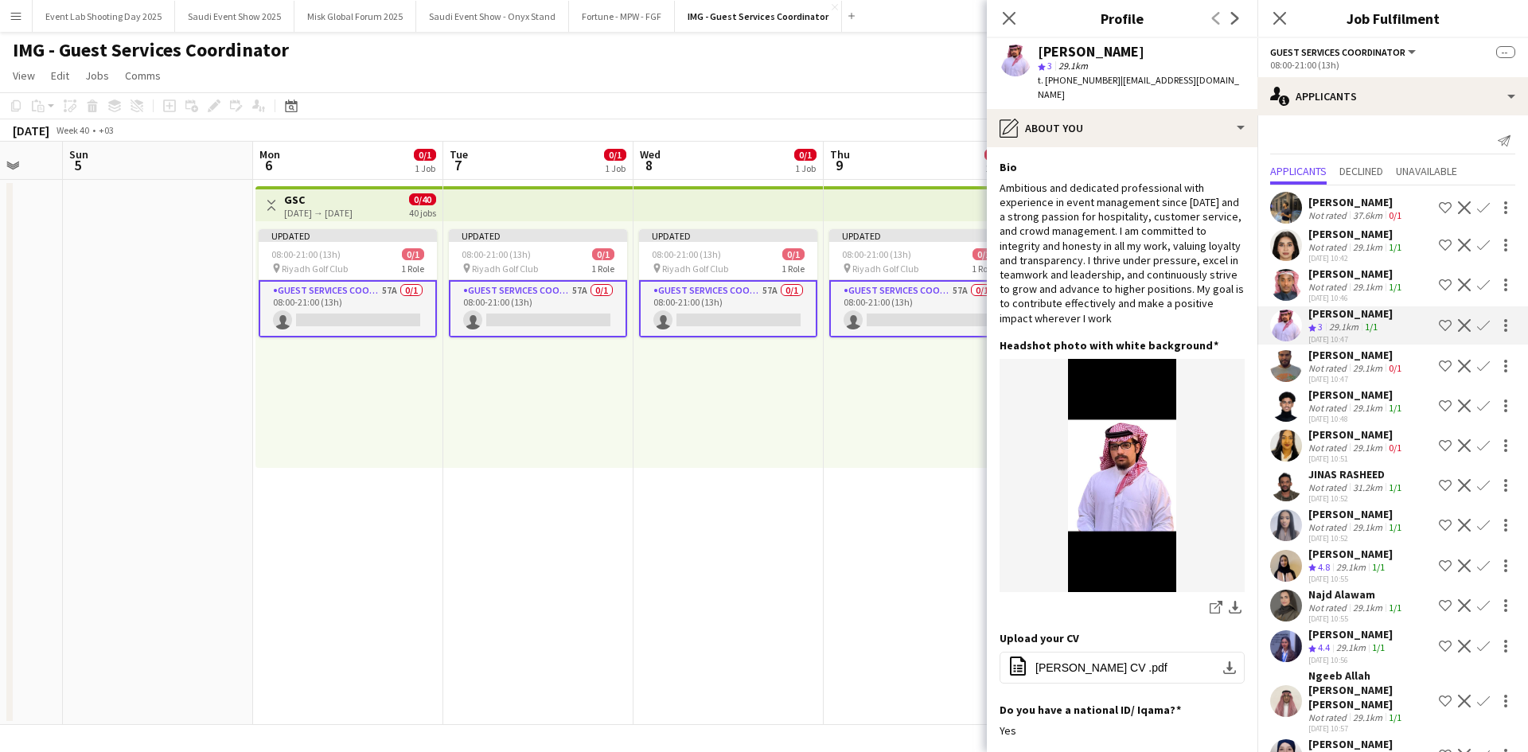
click at [1439, 326] on app-icon "Shortlist crew" at bounding box center [1445, 325] width 13 height 13
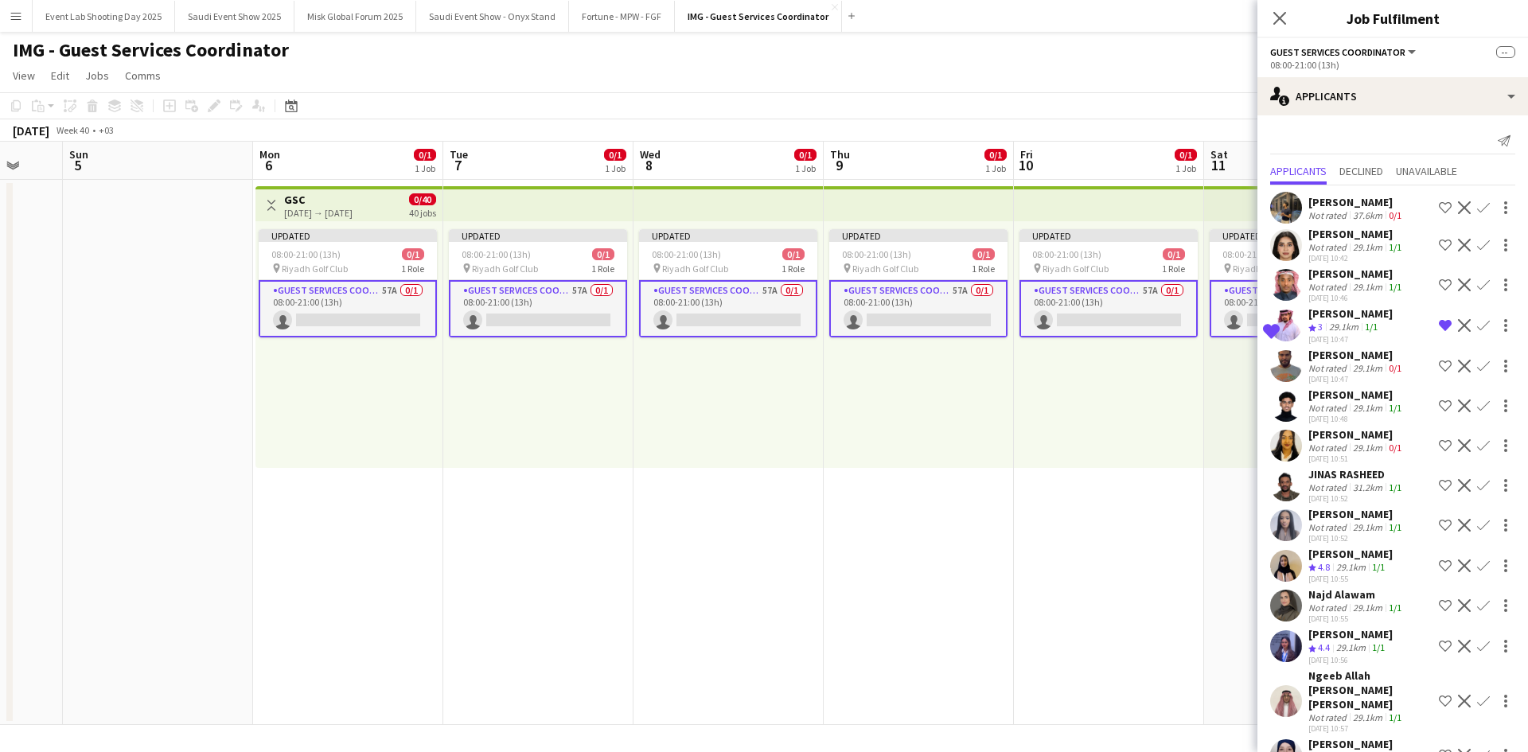
click at [1346, 204] on div "[PERSON_NAME]" at bounding box center [1356, 202] width 96 height 14
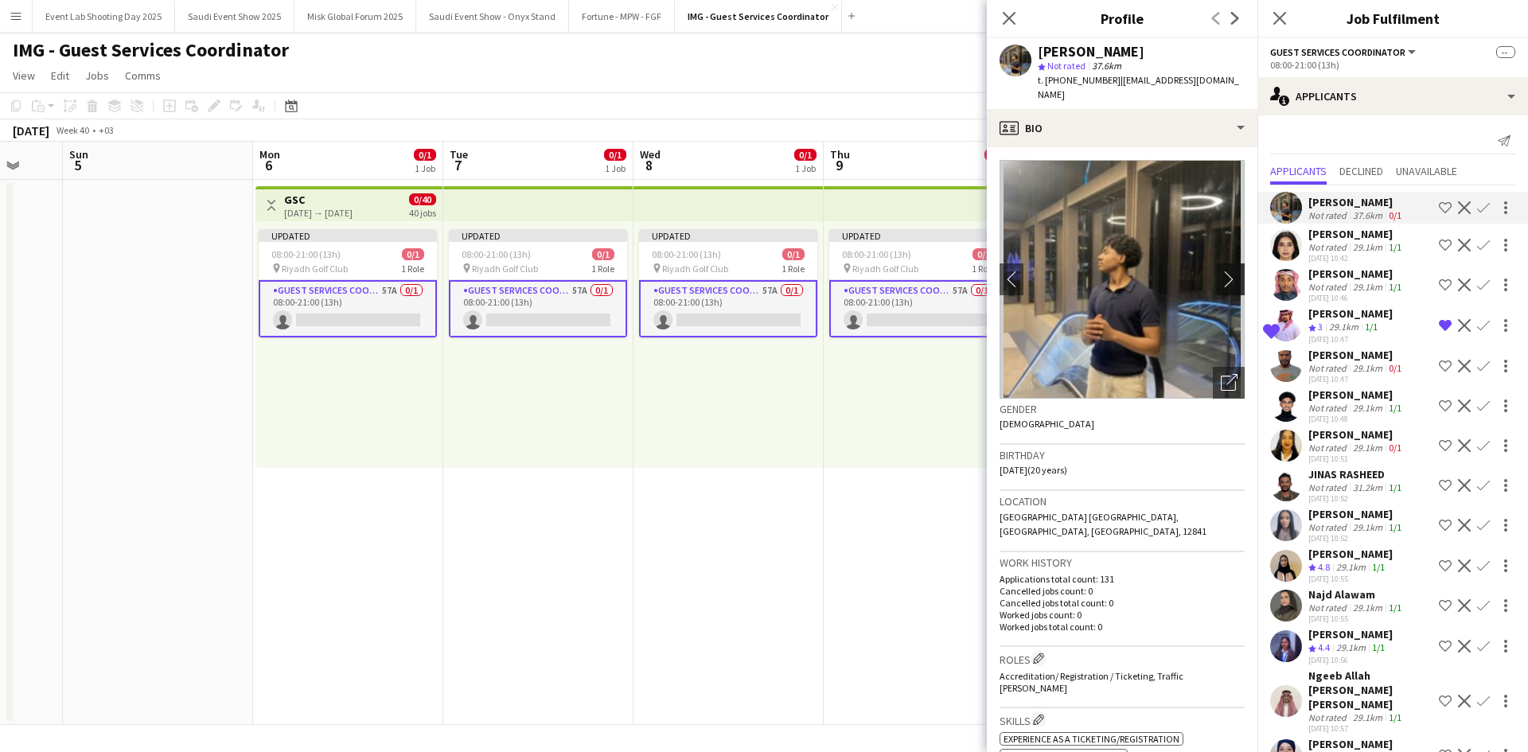
click at [1221, 271] on app-icon "chevron-right" at bounding box center [1233, 279] width 25 height 17
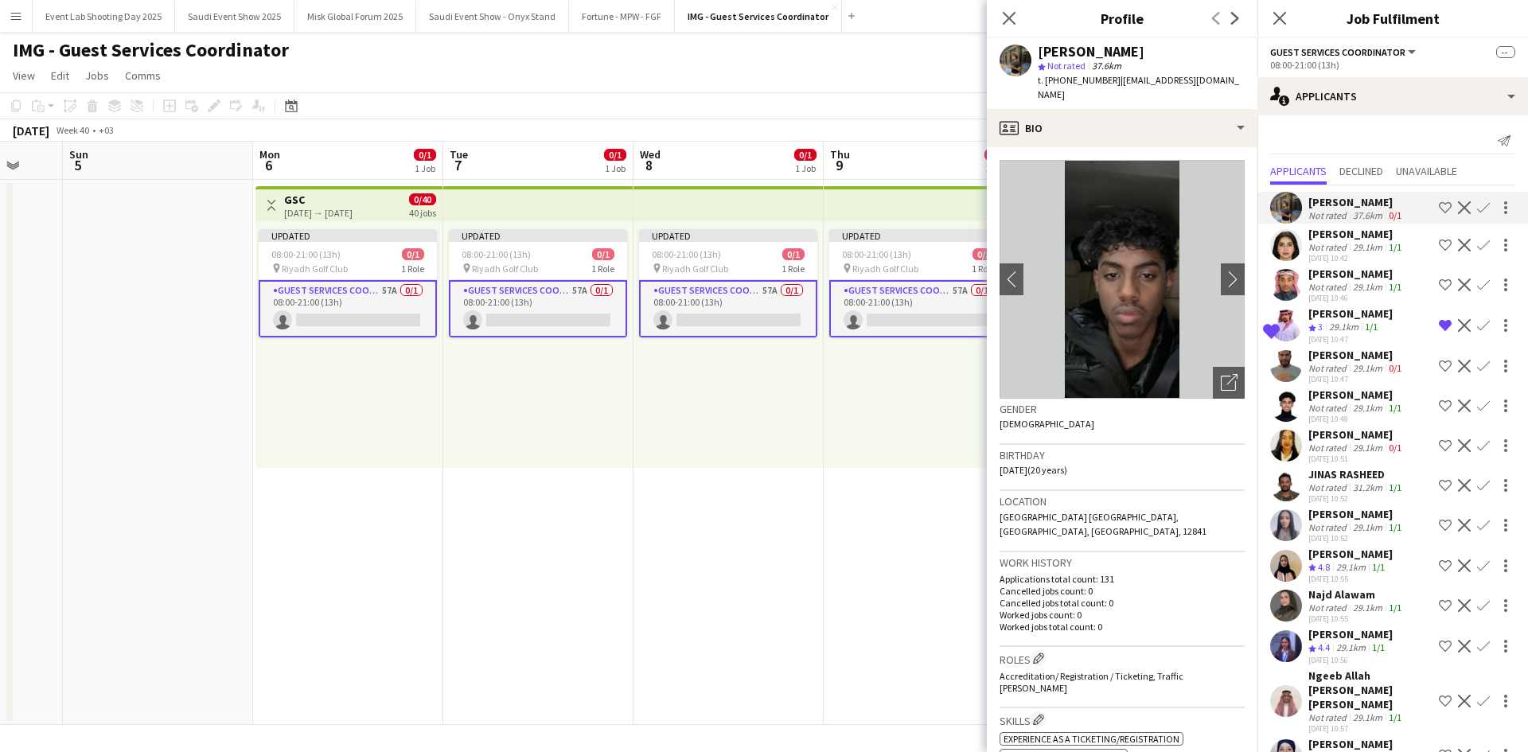
click at [1303, 244] on div "[PERSON_NAME] Not rated 29.1km 1/1 [DATE] 10:42 Shortlist crew Decline Confirm" at bounding box center [1392, 245] width 271 height 37
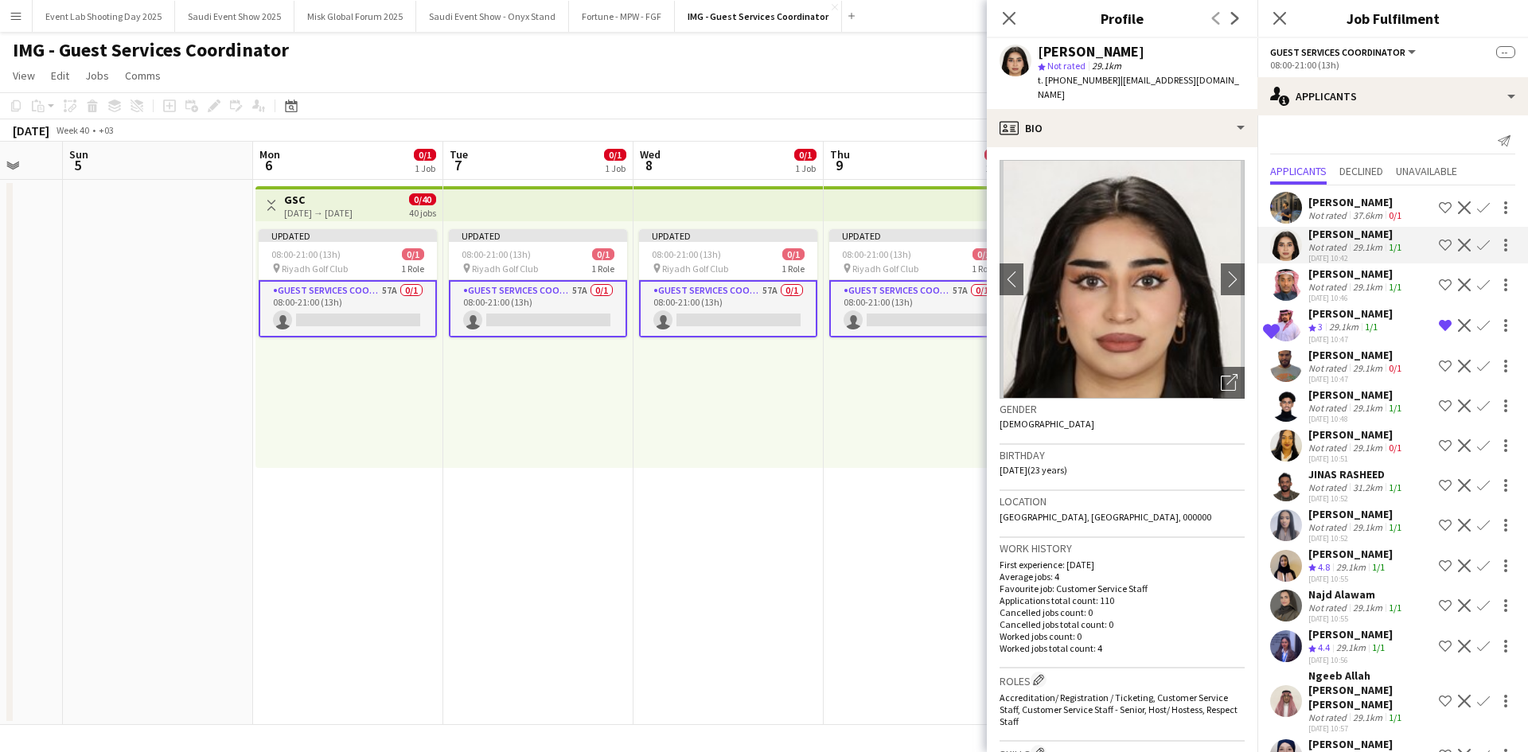
click at [1288, 282] on app-user-avatar at bounding box center [1286, 285] width 32 height 32
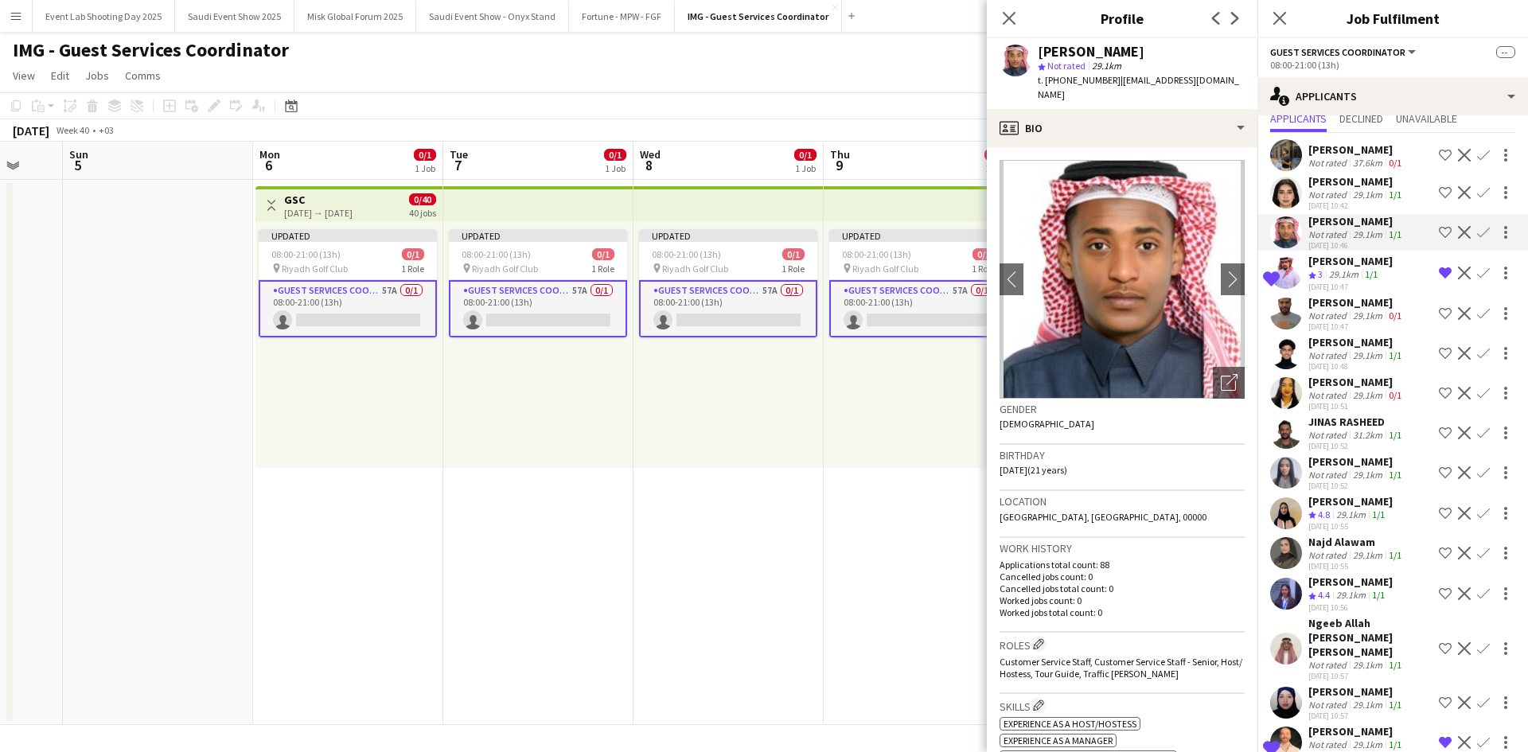
scroll to position [80, 0]
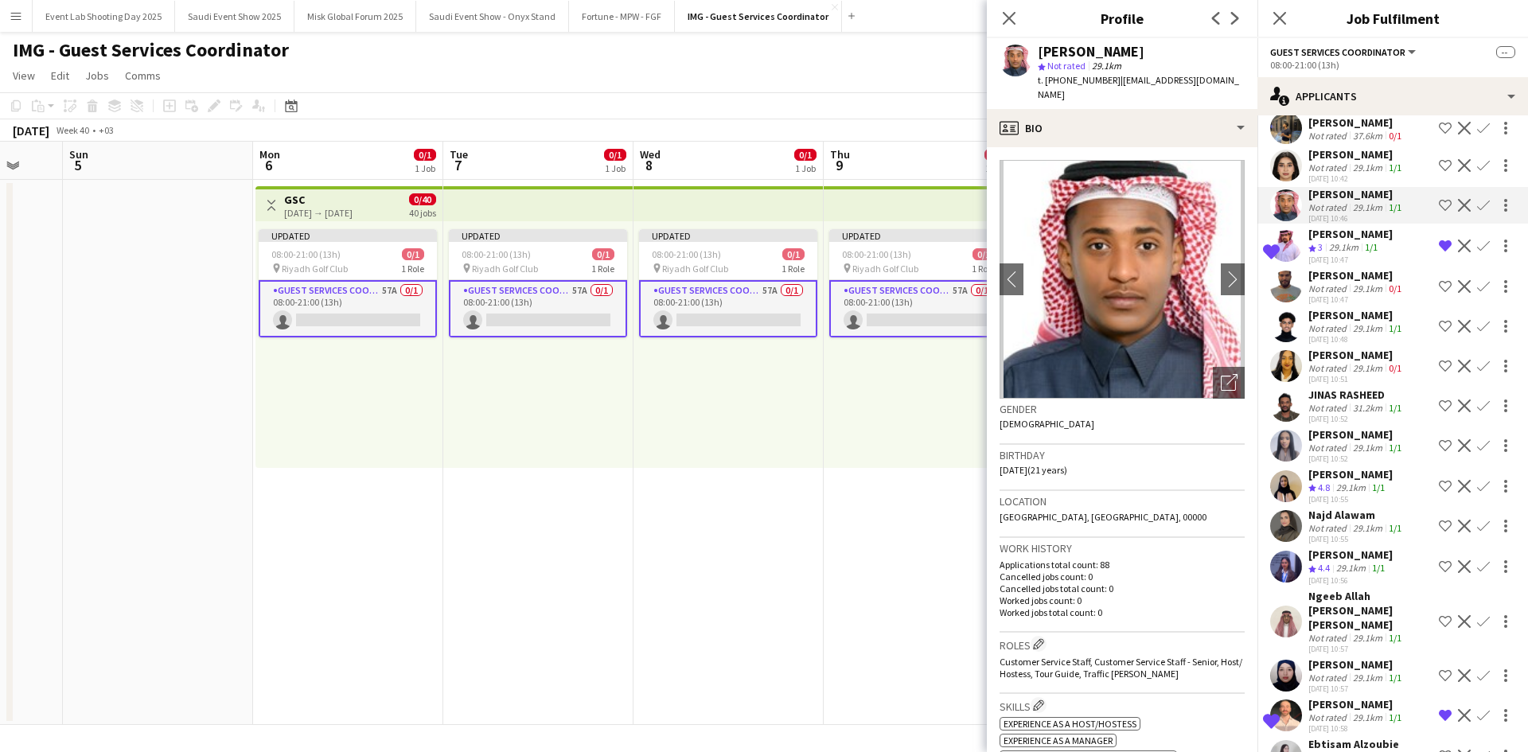
click at [1285, 291] on app-user-avatar at bounding box center [1286, 287] width 32 height 32
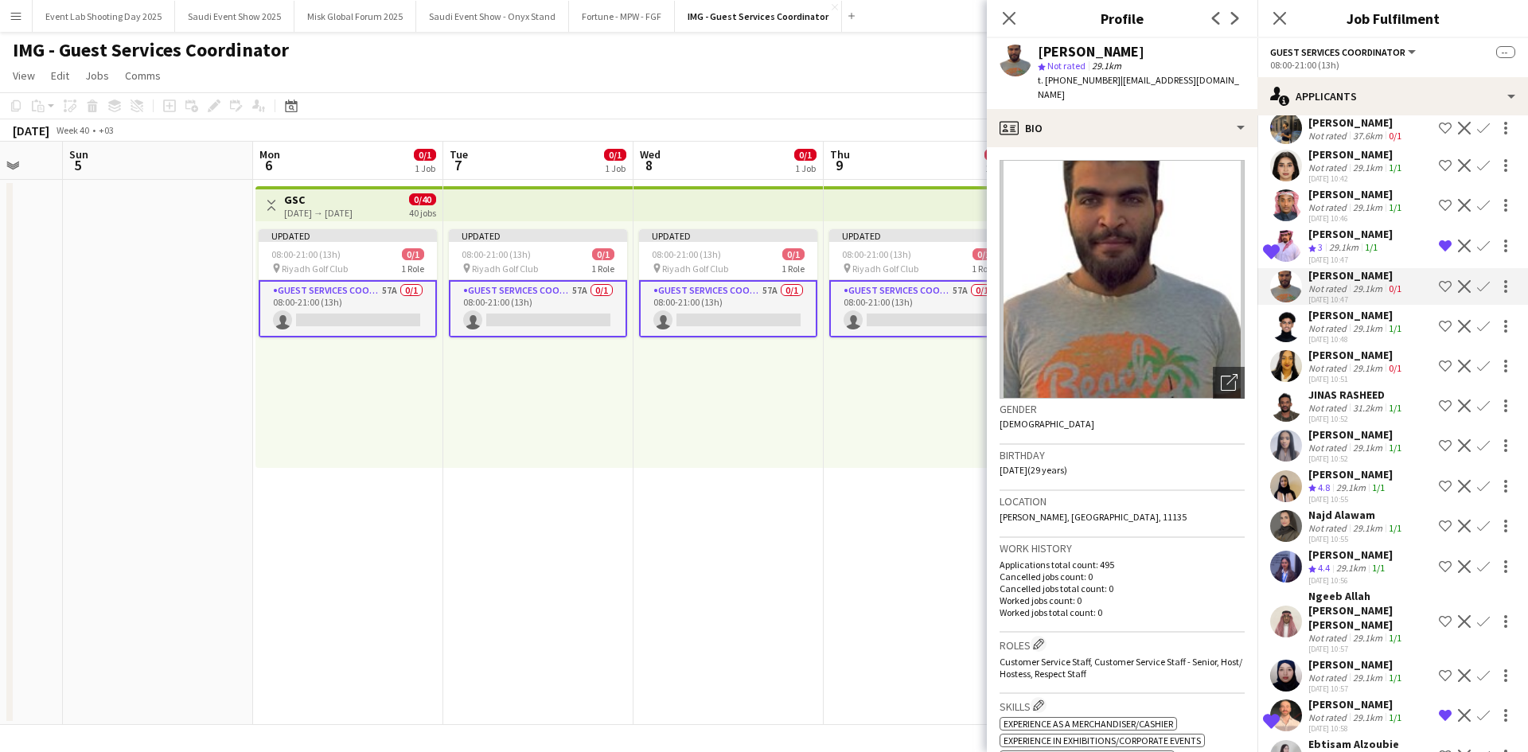
click at [1290, 329] on app-user-avatar at bounding box center [1286, 326] width 32 height 32
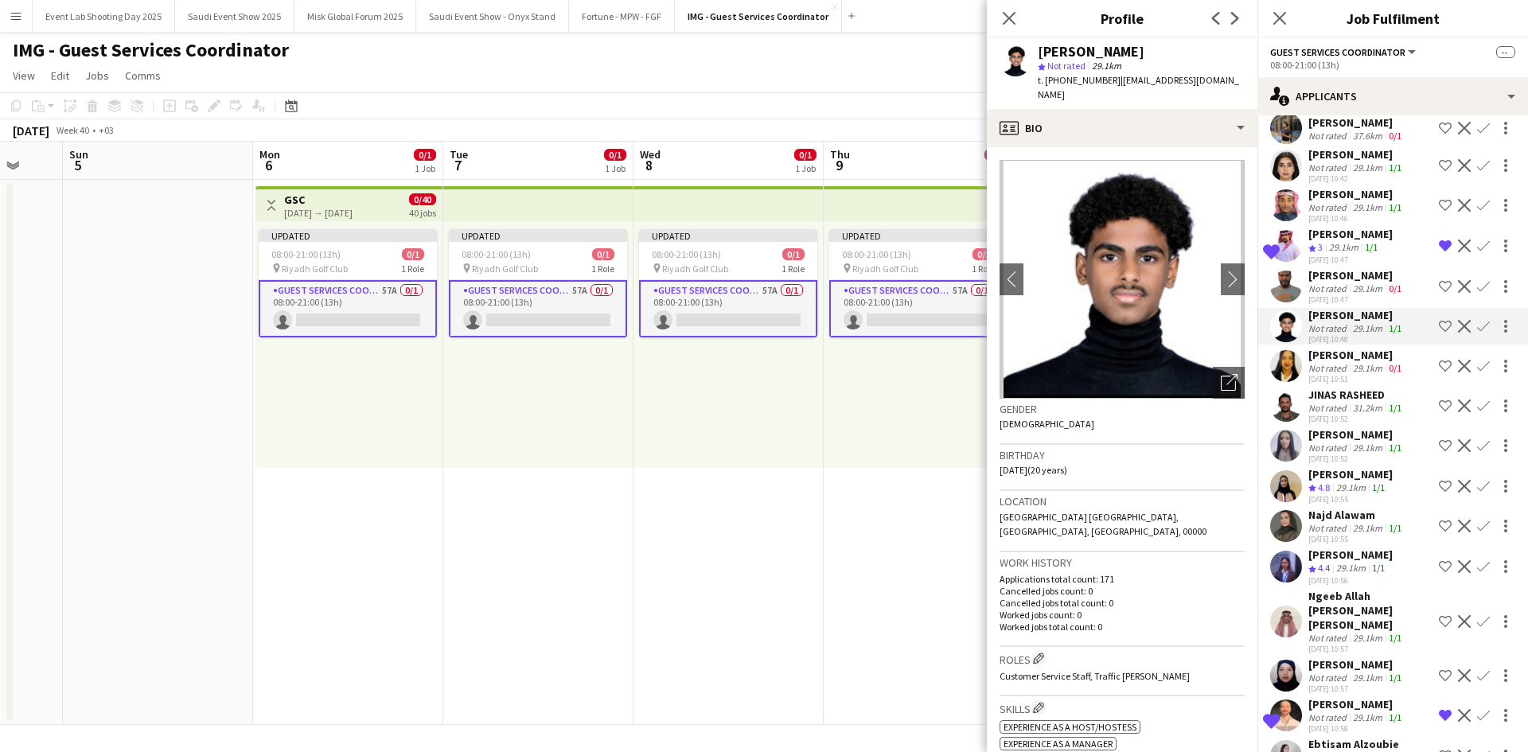
click at [1292, 372] on app-user-avatar at bounding box center [1286, 366] width 32 height 32
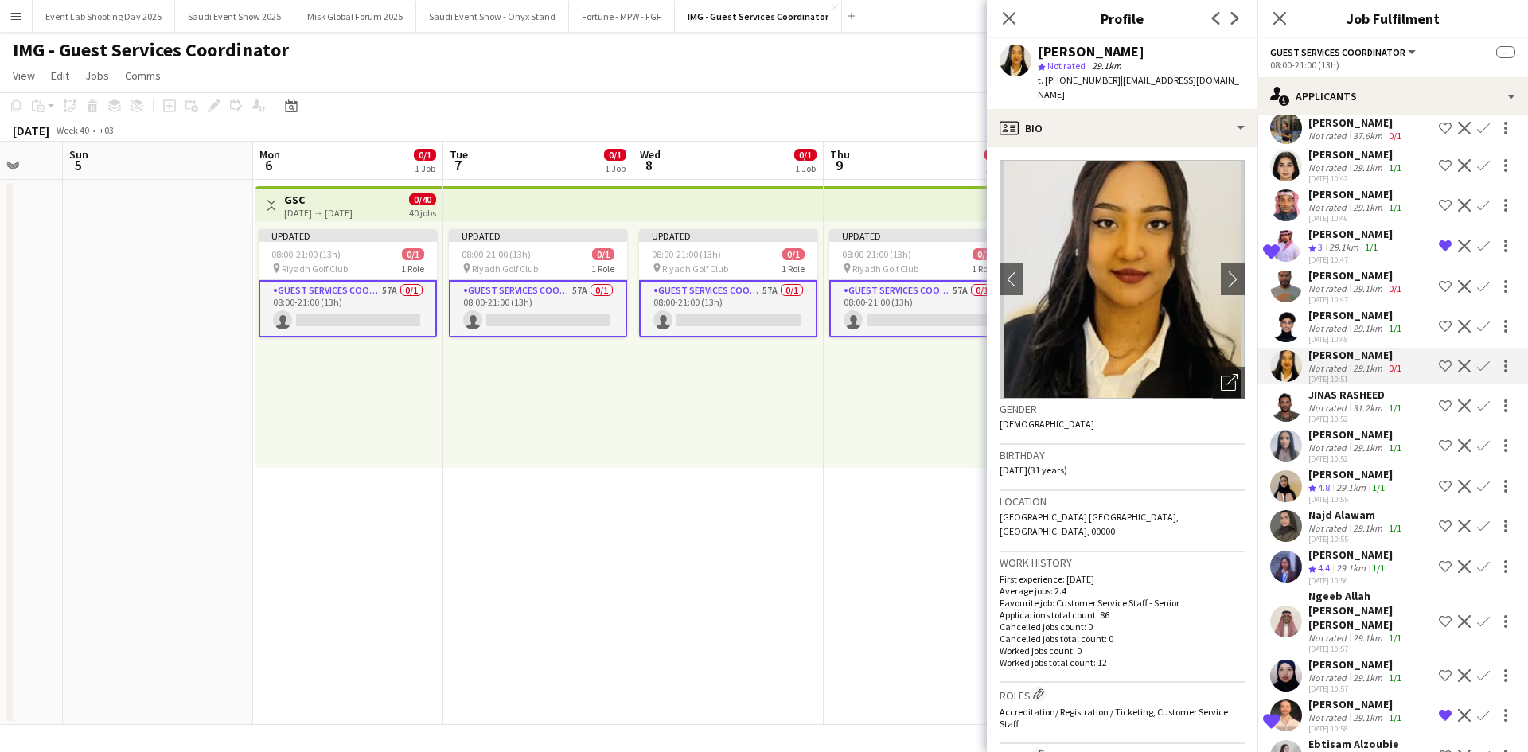
click at [1290, 416] on app-user-avatar at bounding box center [1286, 406] width 32 height 32
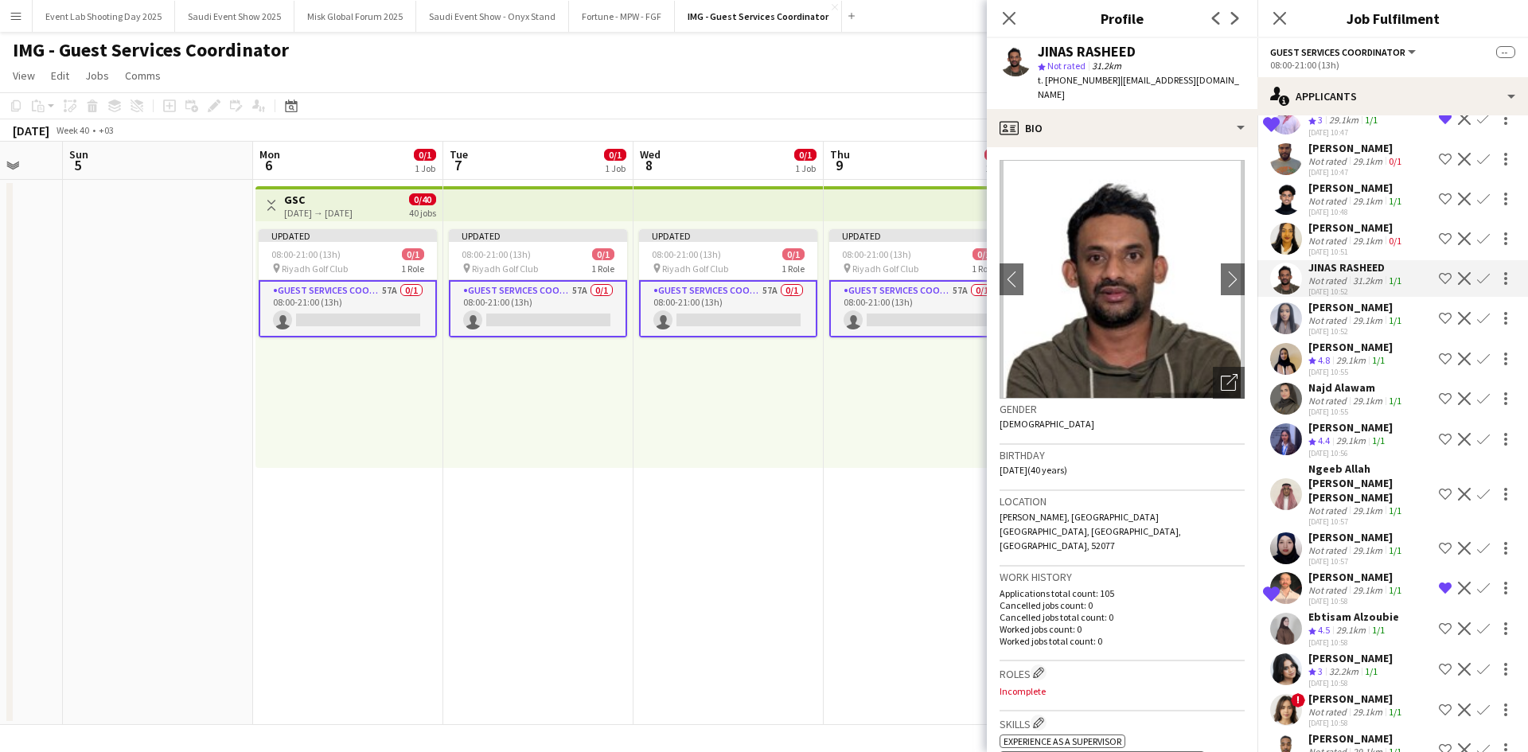
scroll to position [239, 0]
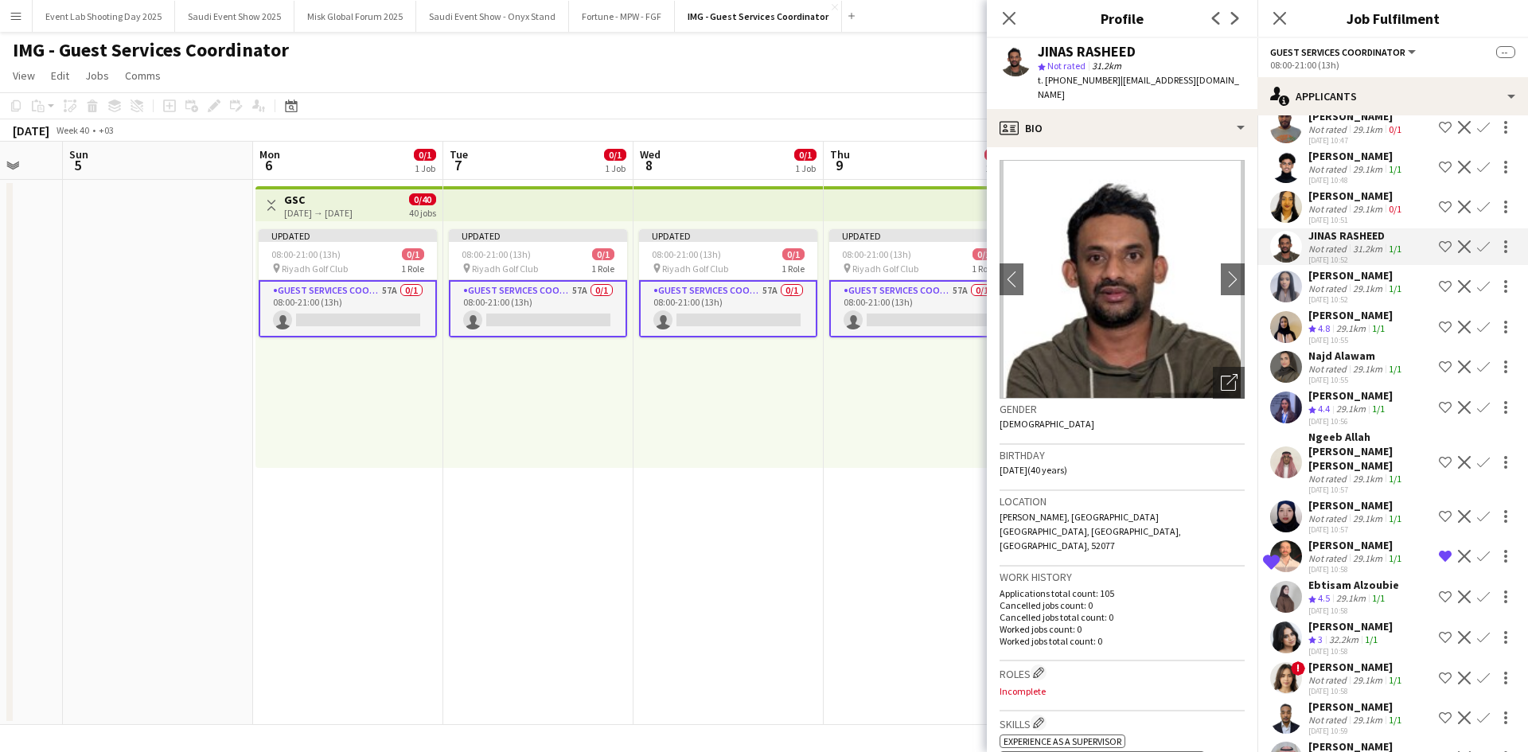
click at [1291, 295] on app-user-avatar at bounding box center [1286, 287] width 32 height 32
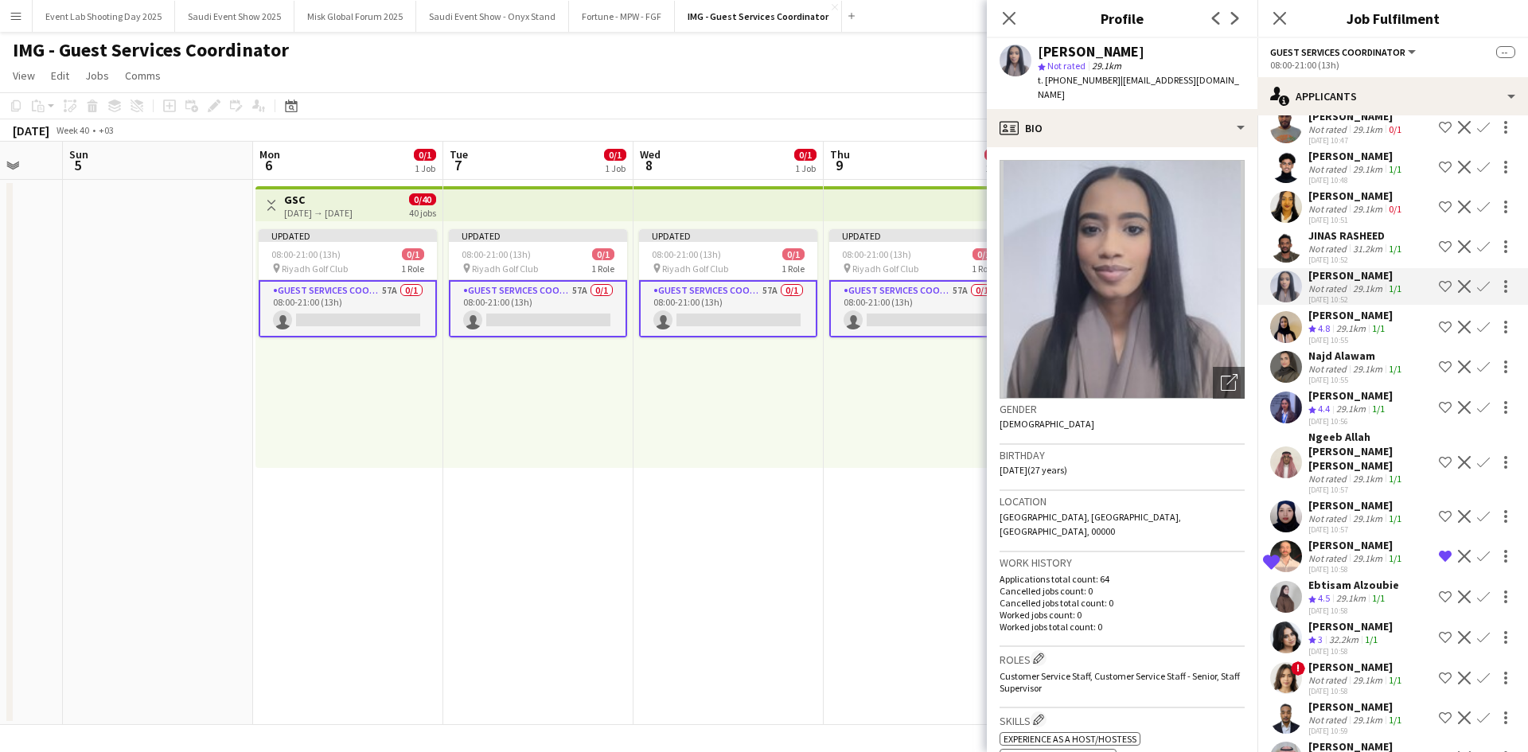
click at [1296, 342] on app-user-avatar at bounding box center [1286, 327] width 32 height 32
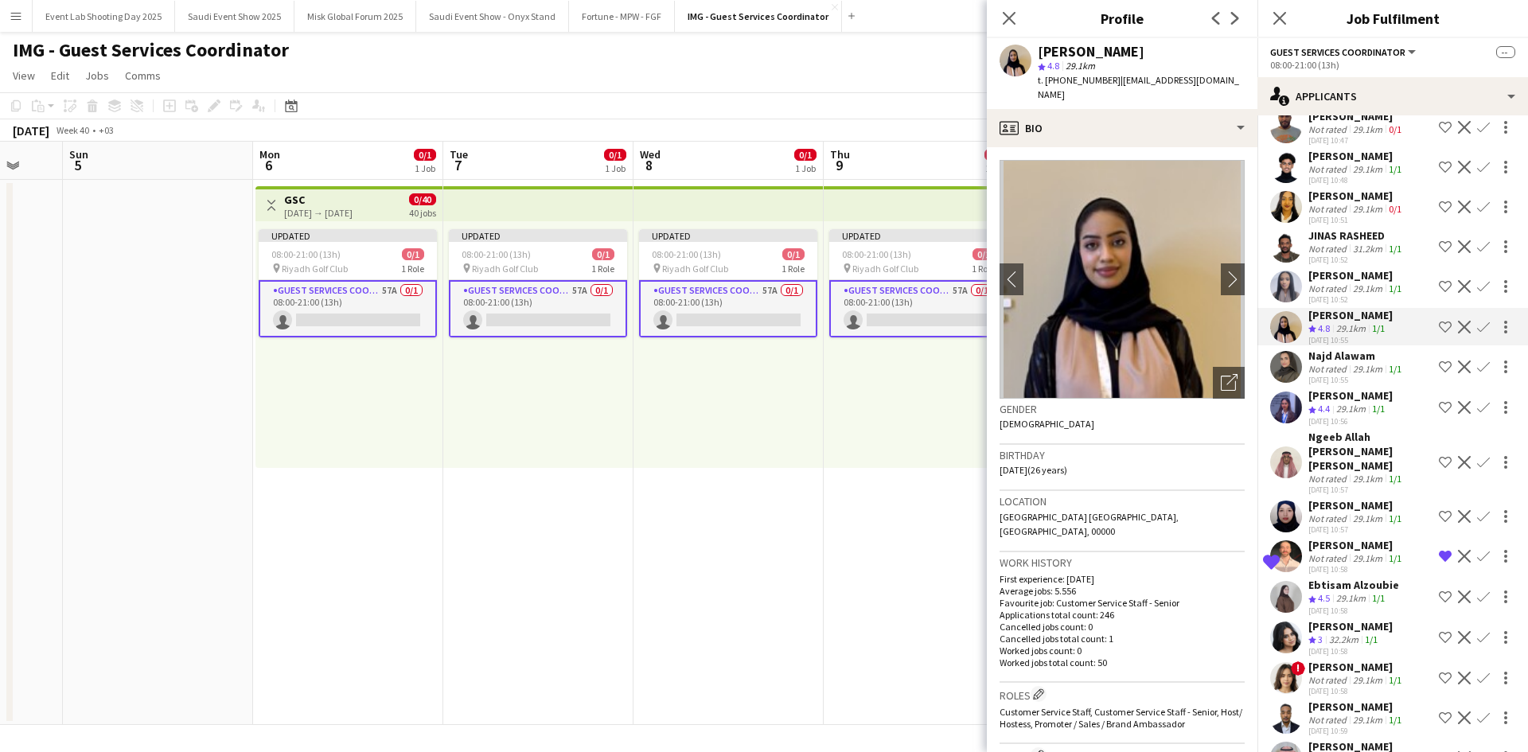
click at [1289, 372] on app-user-avatar at bounding box center [1286, 367] width 32 height 32
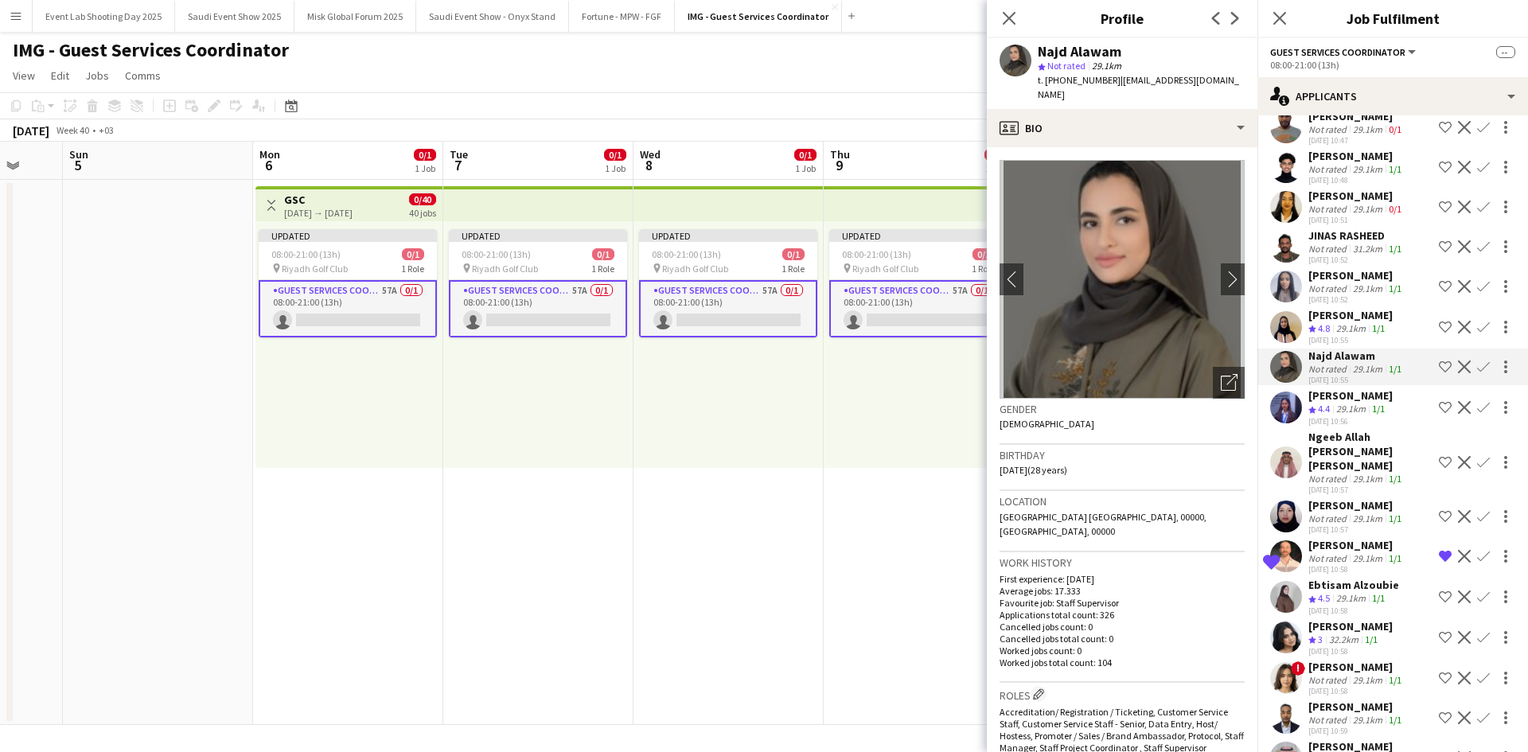
scroll to position [318, 0]
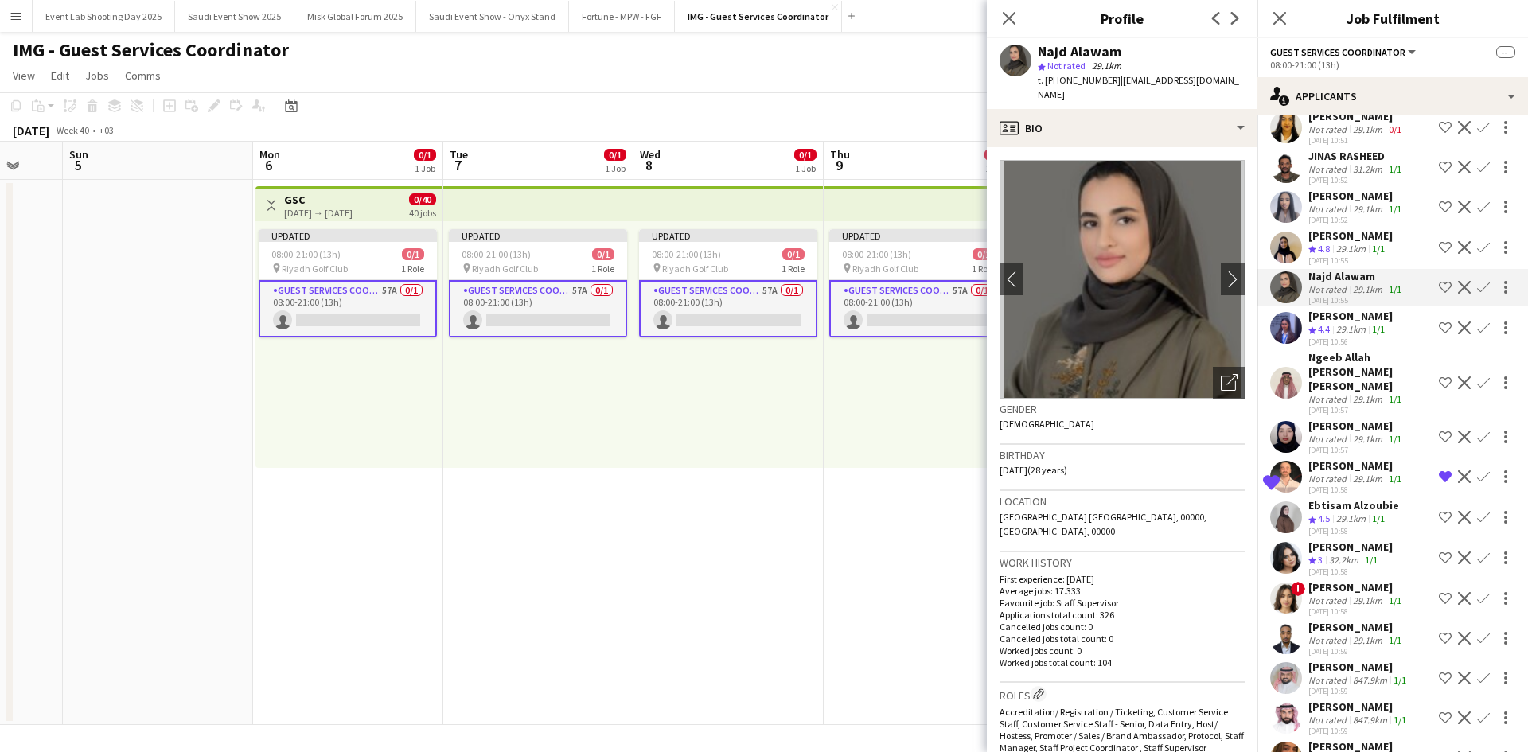
click at [1278, 399] on app-user-avatar at bounding box center [1286, 383] width 32 height 32
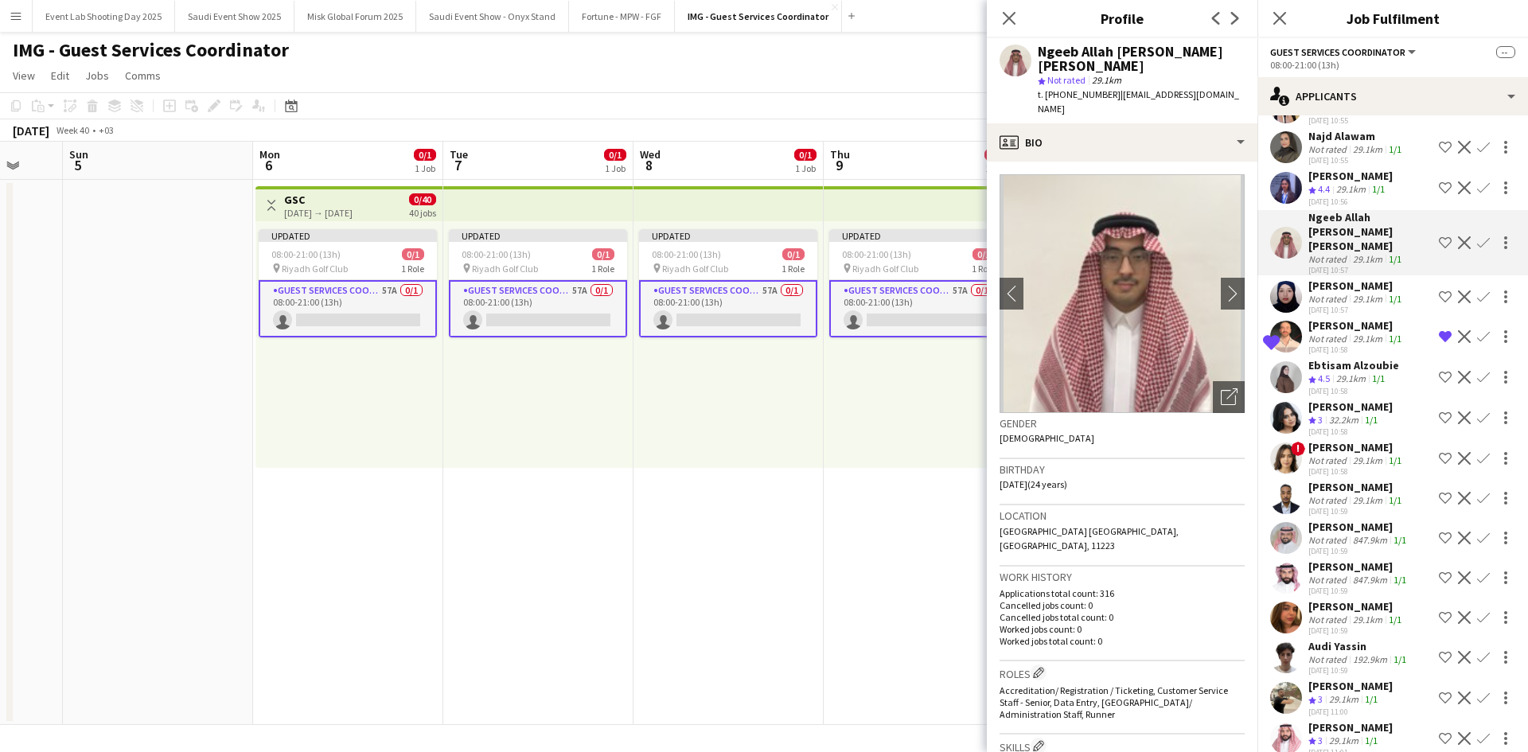
scroll to position [477, 0]
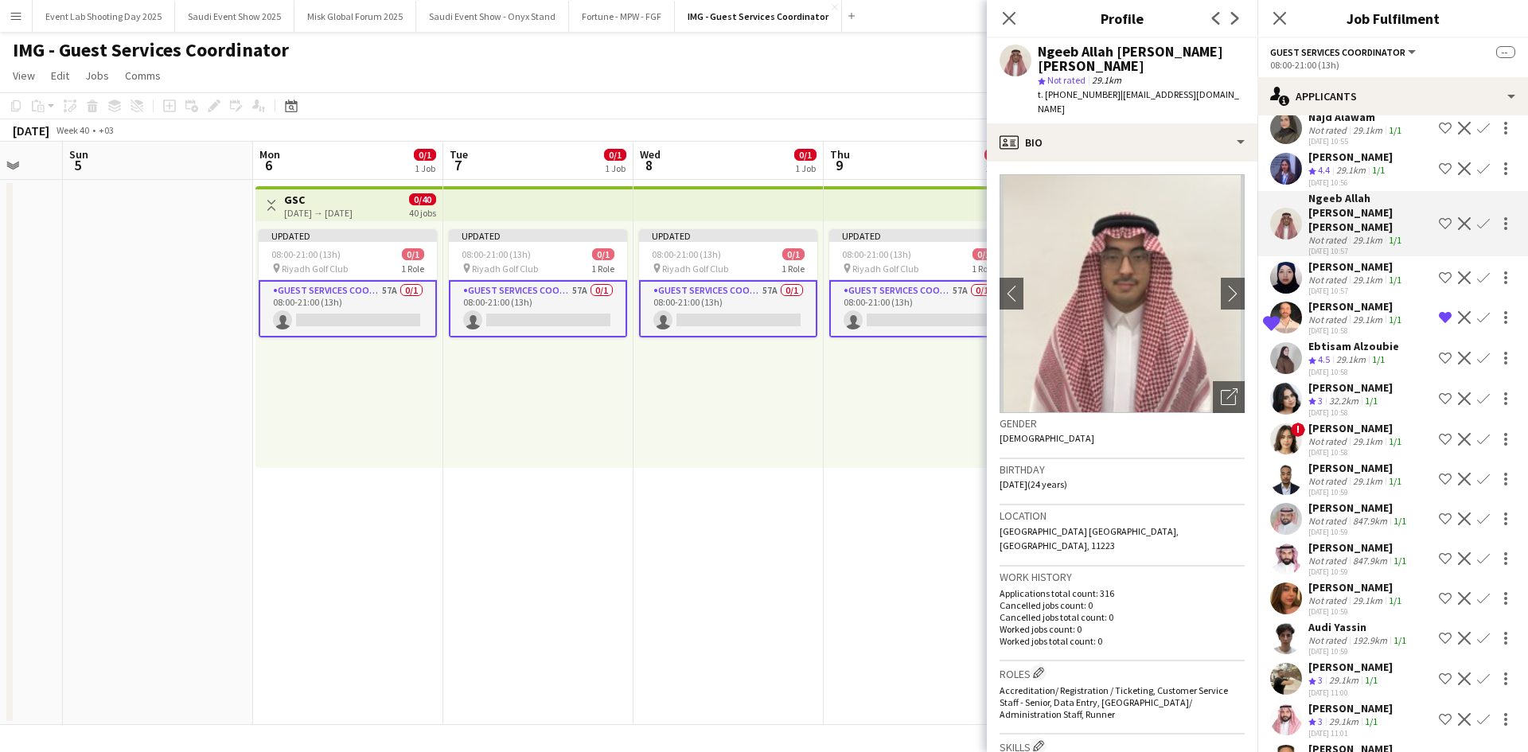
click at [1296, 364] on app-user-avatar at bounding box center [1286, 358] width 32 height 32
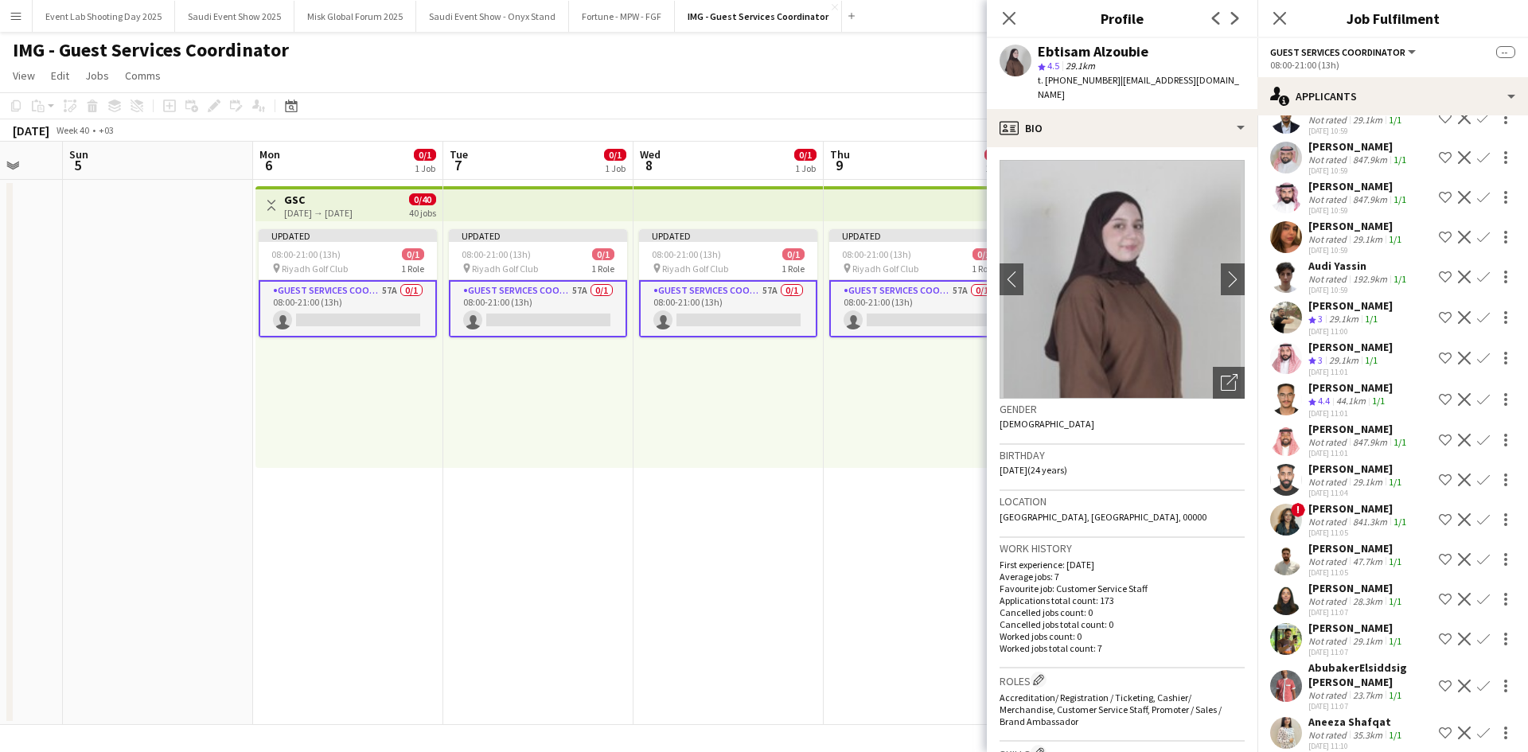
scroll to position [875, 0]
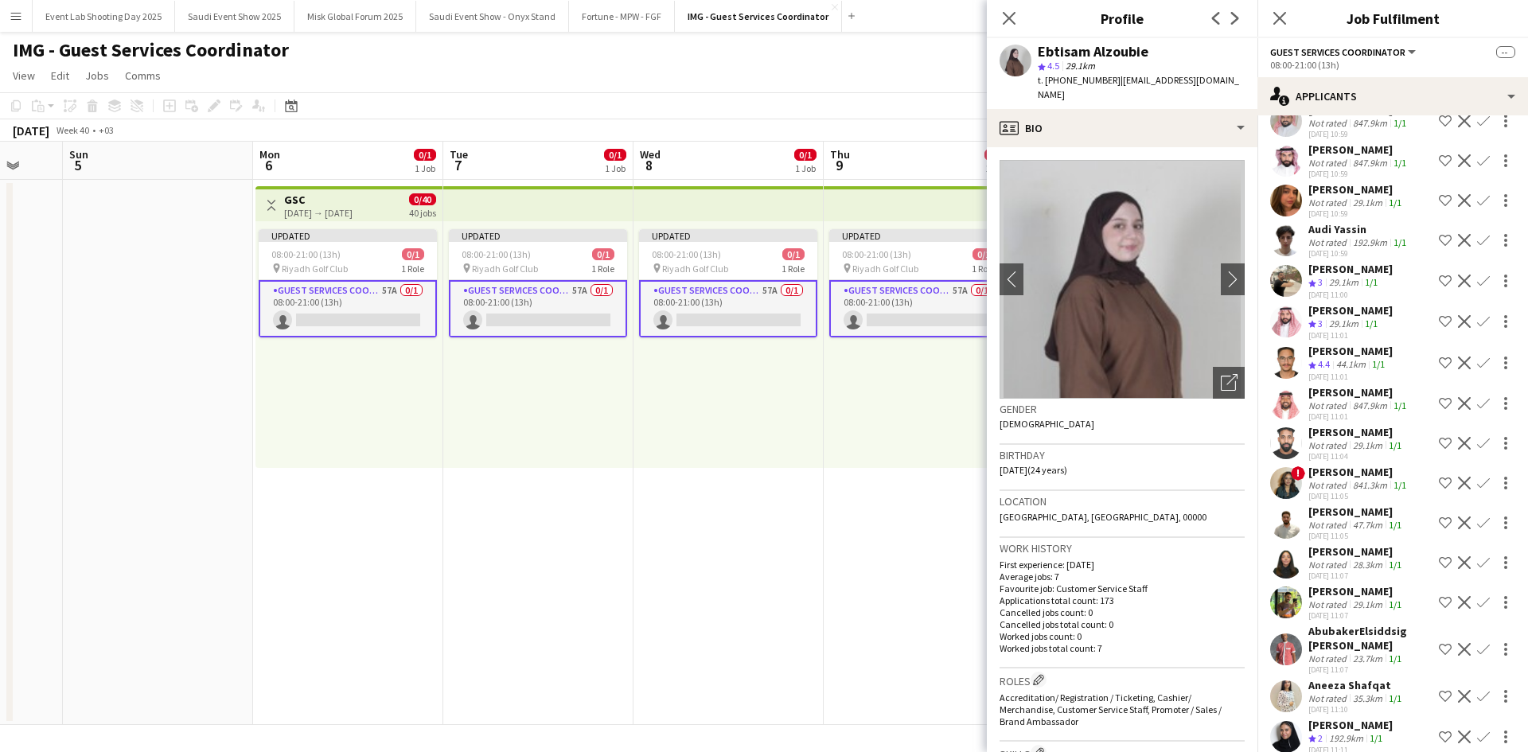
click at [1280, 337] on app-user-avatar at bounding box center [1286, 322] width 32 height 32
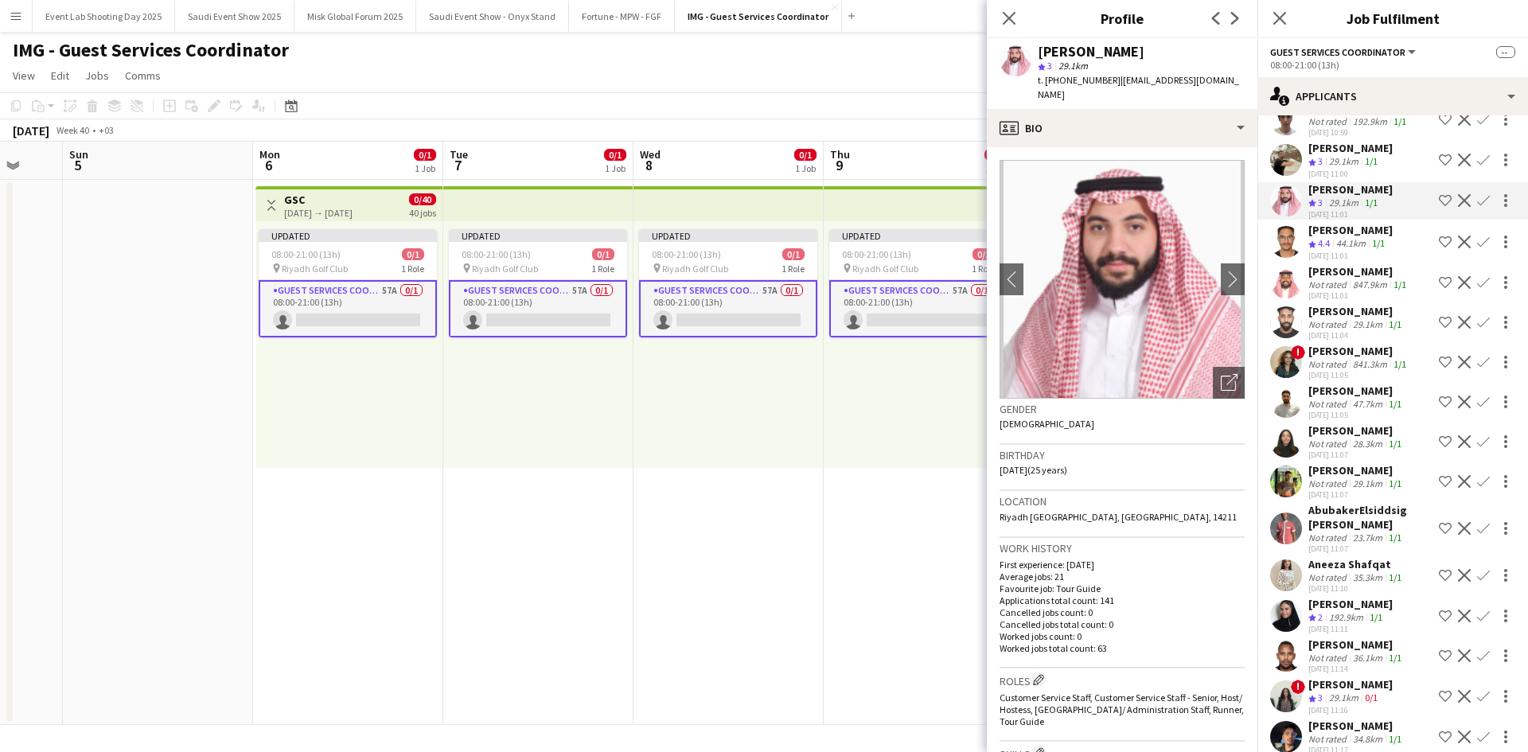
scroll to position [1035, 0]
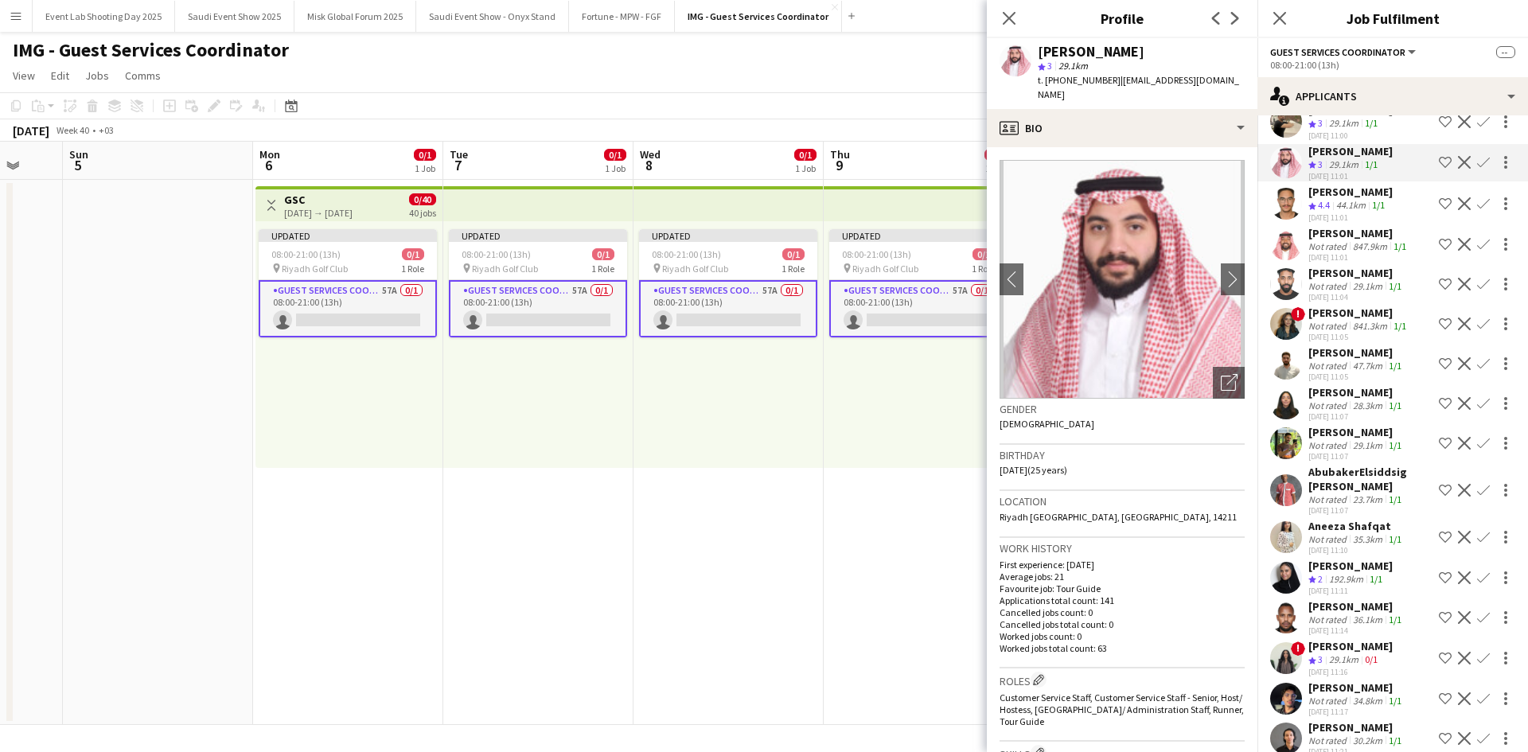
click at [1285, 295] on app-user-avatar at bounding box center [1286, 284] width 32 height 32
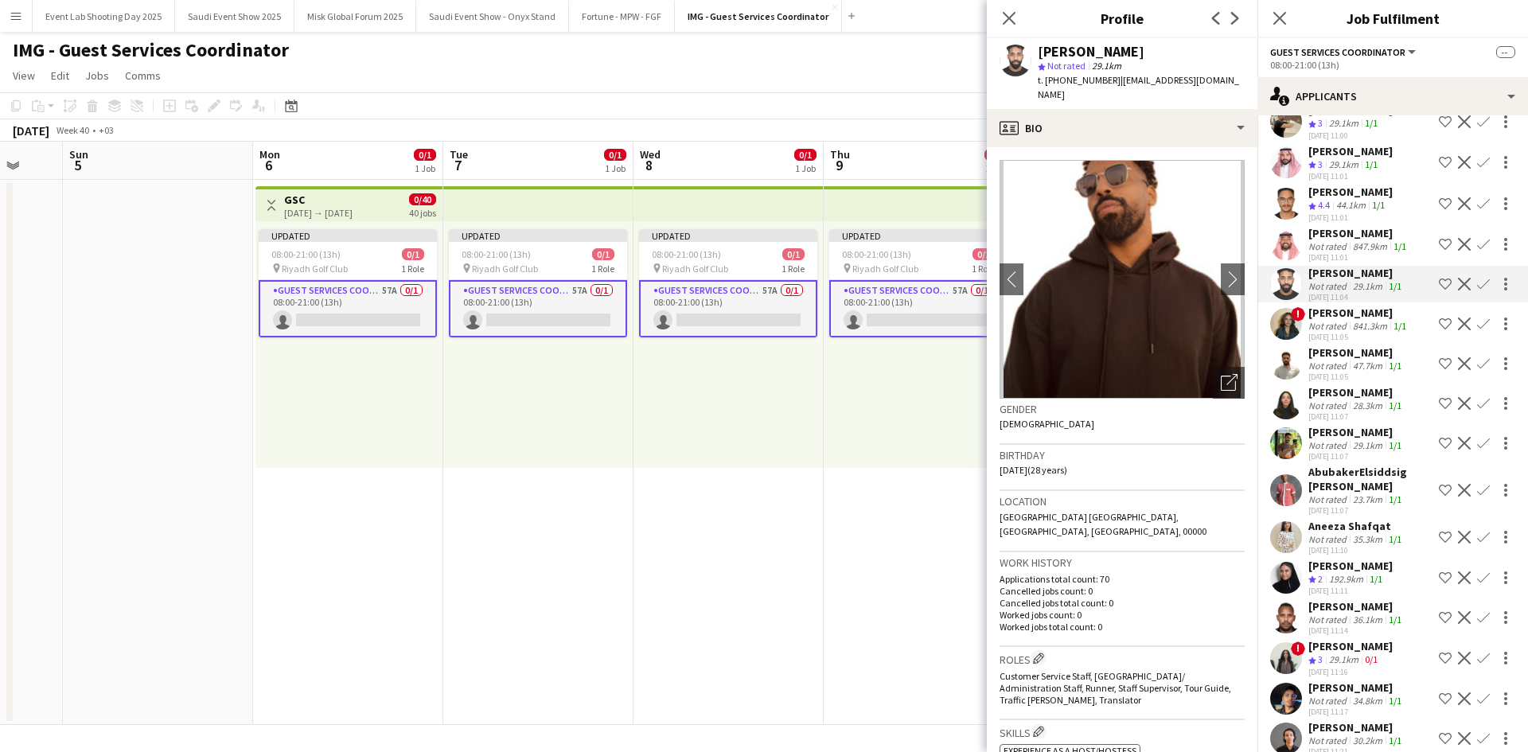
drag, startPoint x: 1295, startPoint y: 378, endPoint x: 1292, endPoint y: 360, distance: 18.5
click at [1295, 377] on app-user-avatar at bounding box center [1286, 364] width 32 height 32
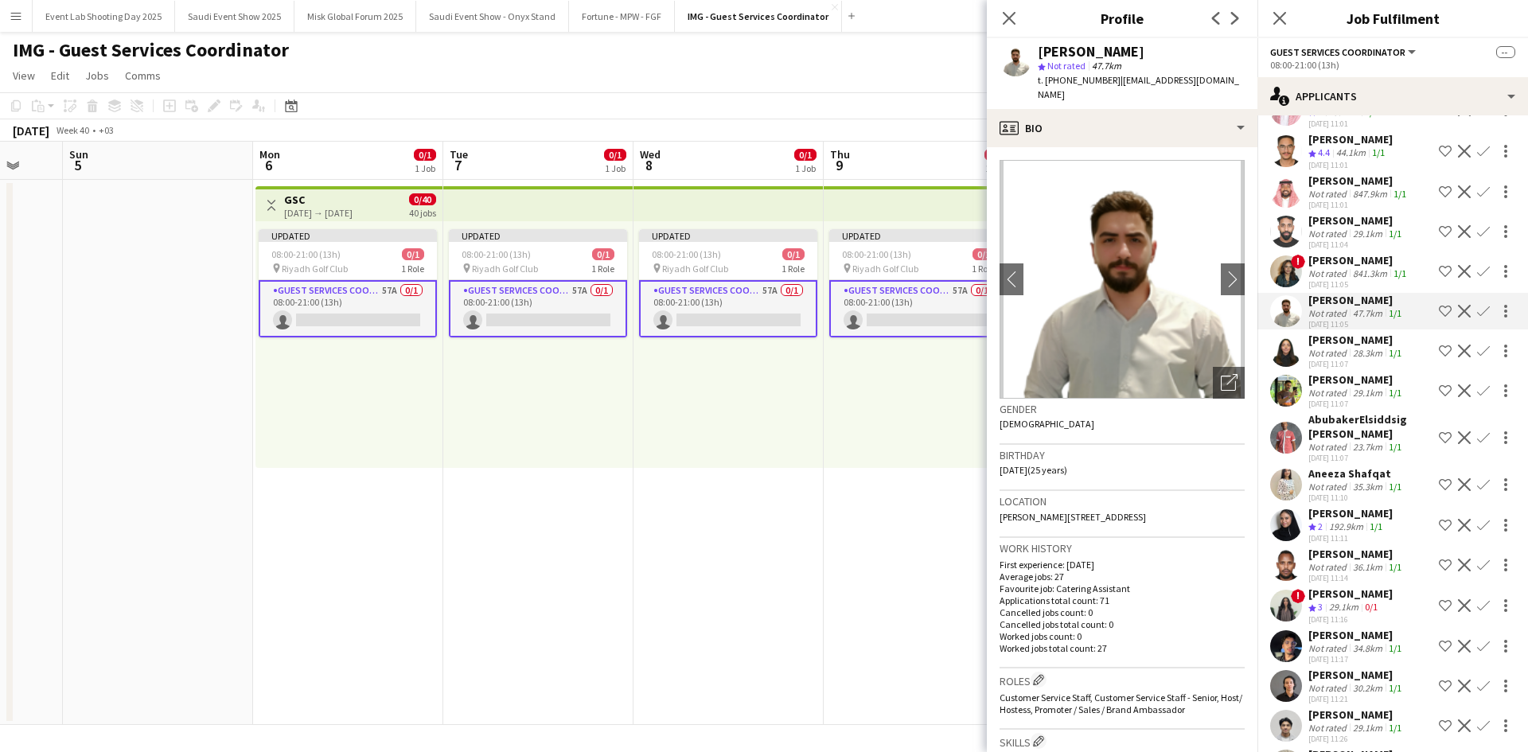
scroll to position [1114, 0]
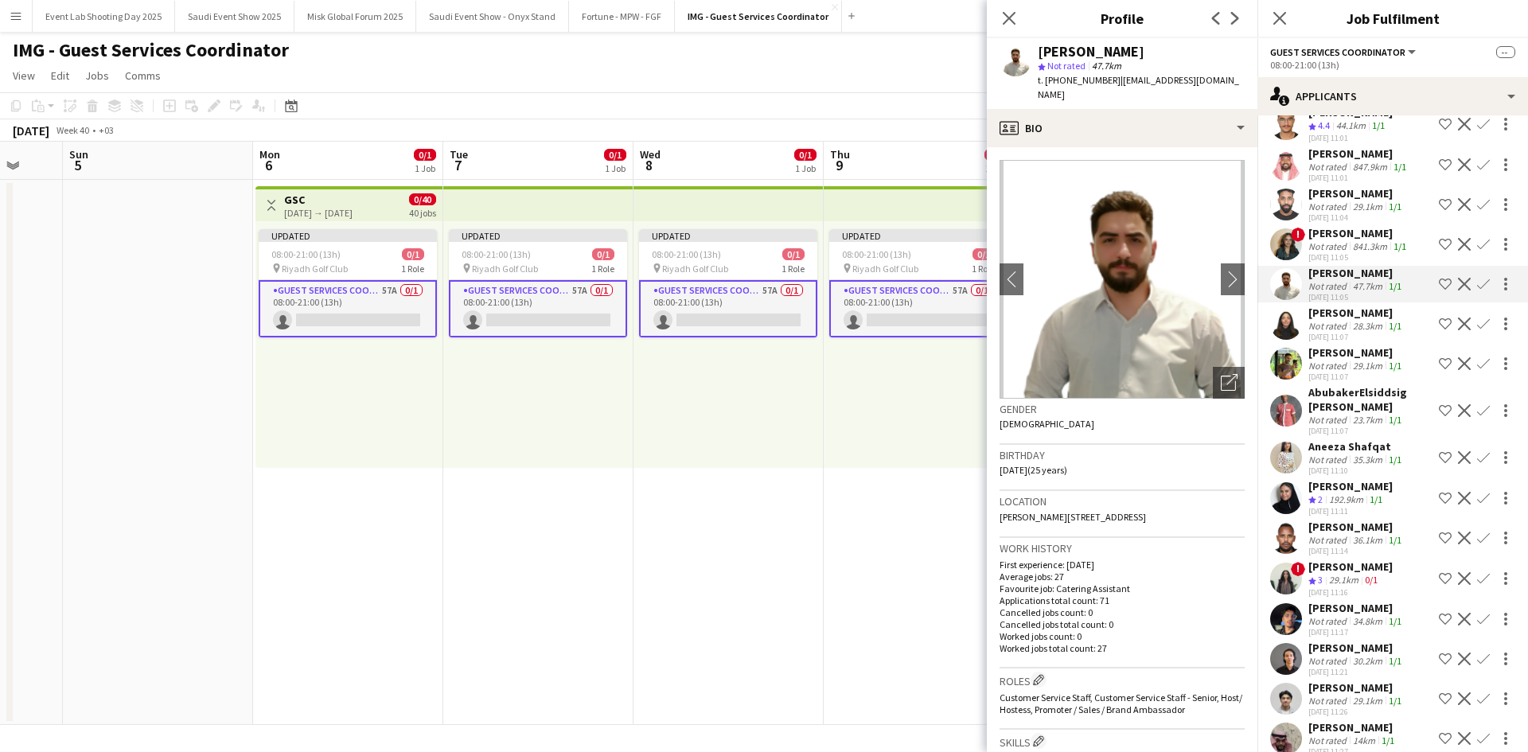
click at [1280, 340] on app-user-avatar at bounding box center [1286, 324] width 32 height 32
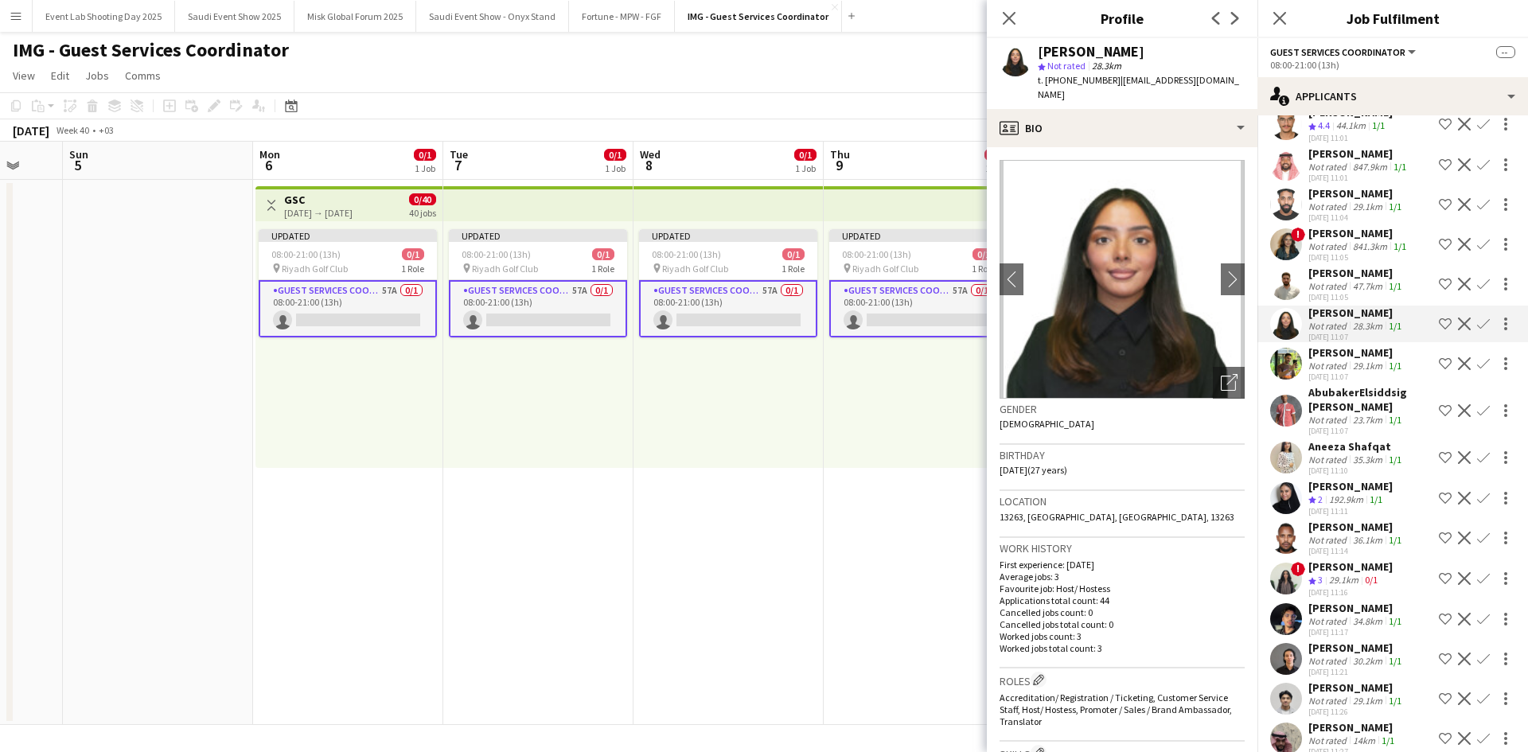
click at [1280, 369] on div at bounding box center [1286, 364] width 32 height 32
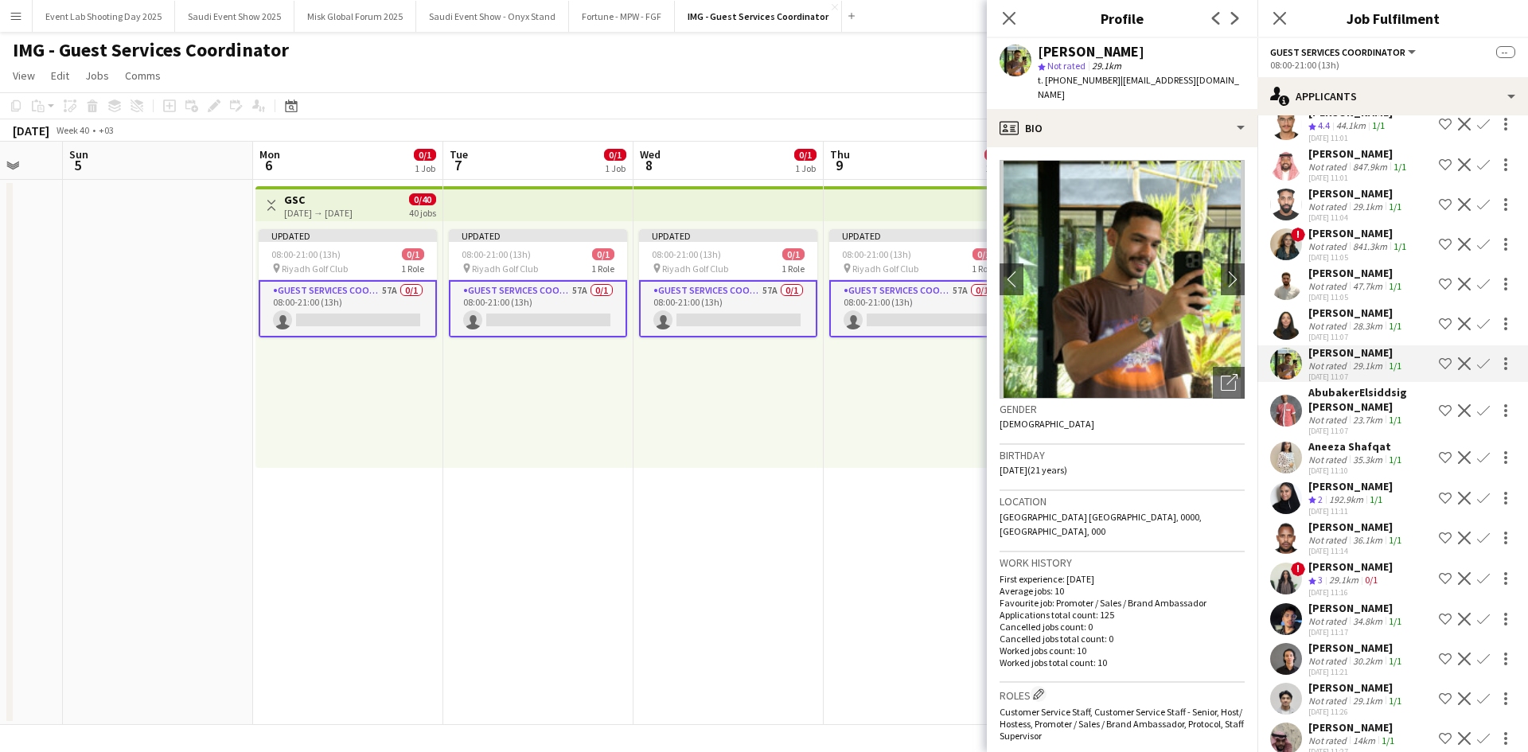
click at [1292, 473] on app-user-avatar at bounding box center [1286, 458] width 32 height 32
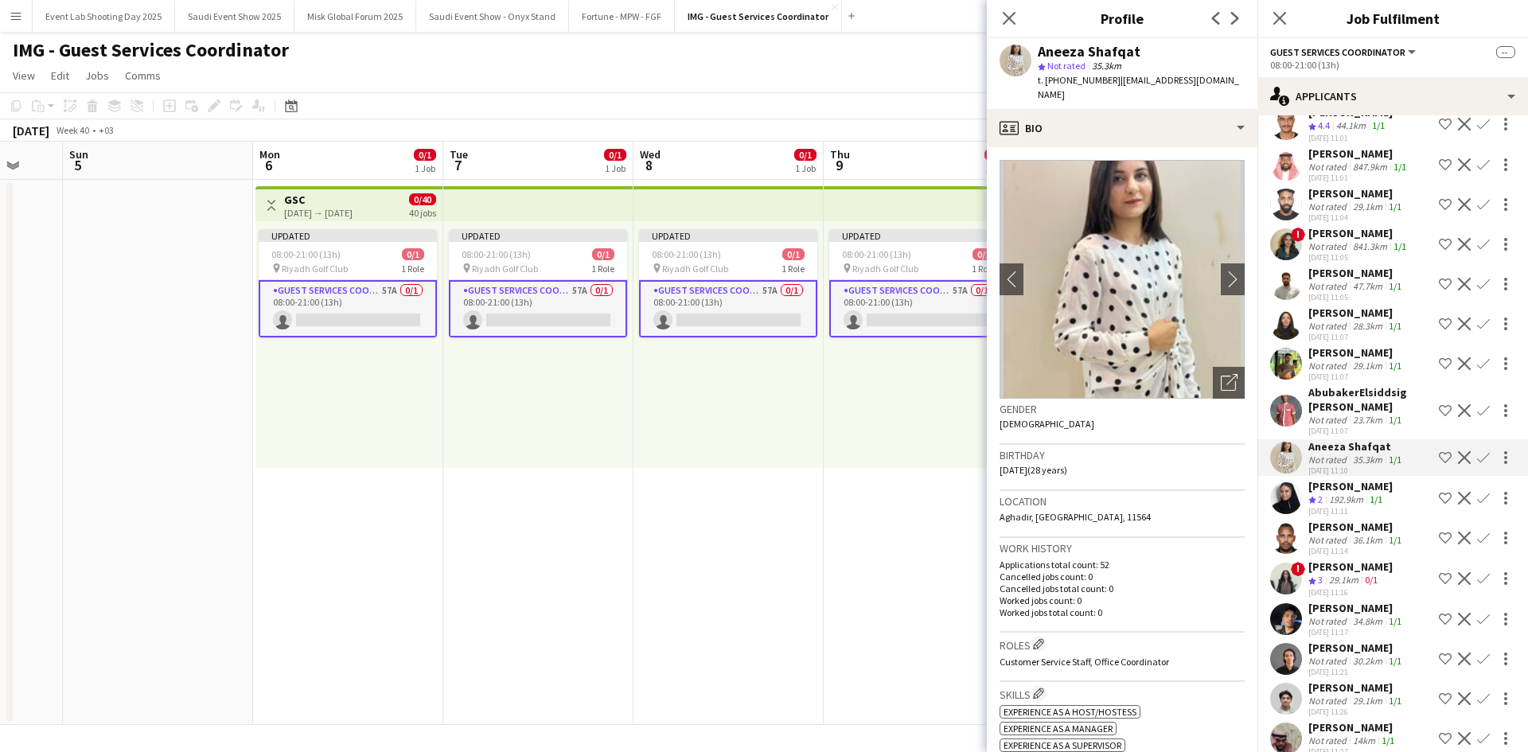
click at [1287, 514] on app-user-avatar at bounding box center [1286, 498] width 32 height 32
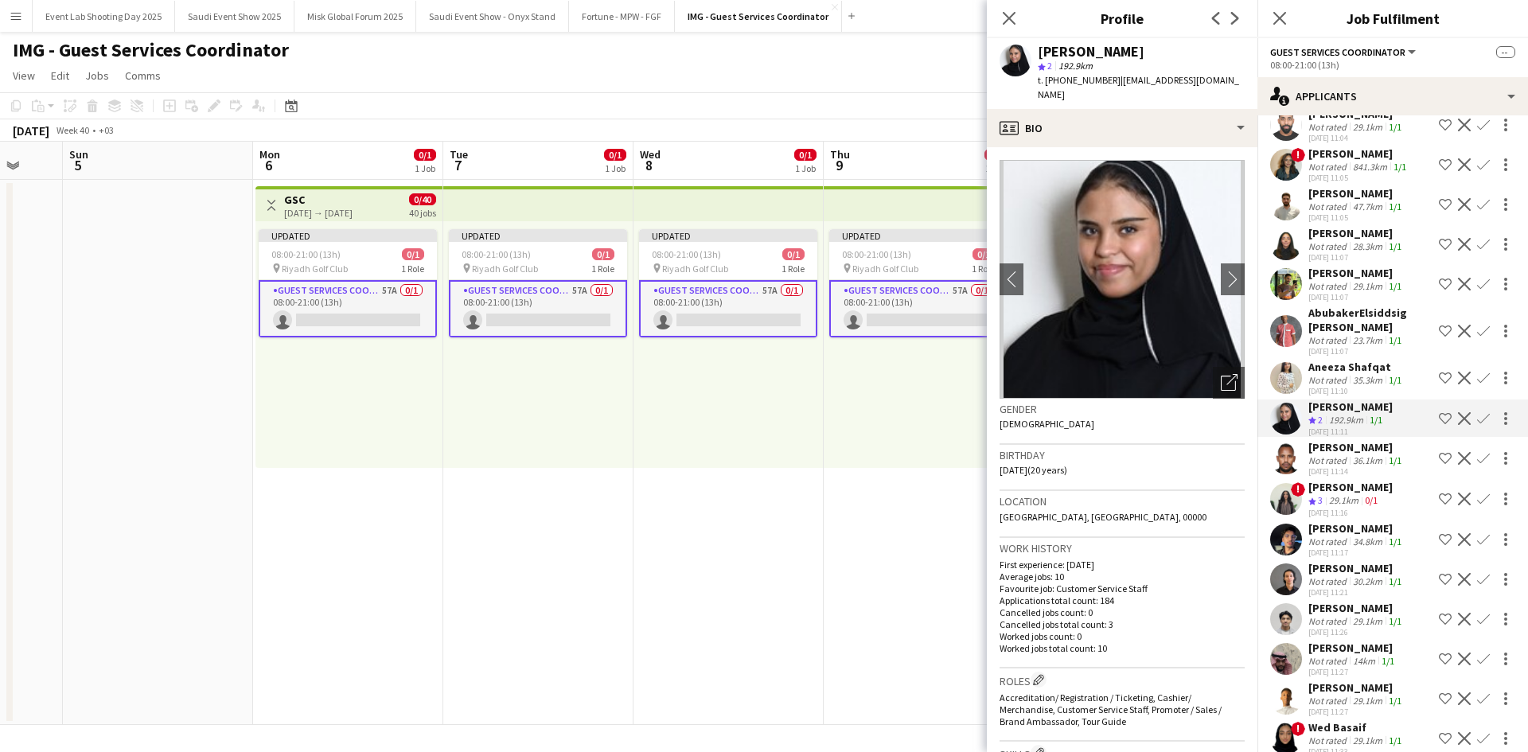
scroll to position [1273, 0]
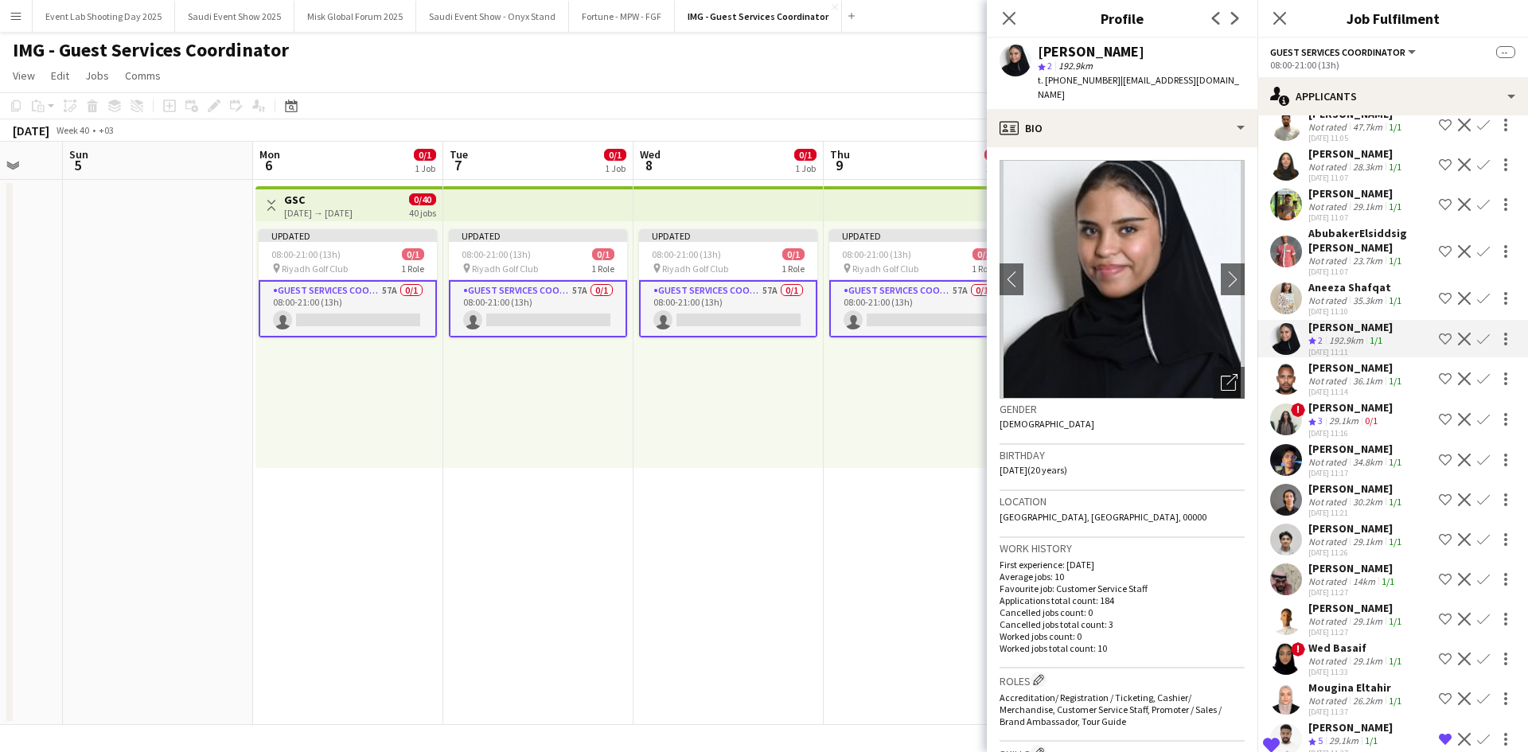
click at [1294, 395] on app-user-avatar at bounding box center [1286, 379] width 32 height 32
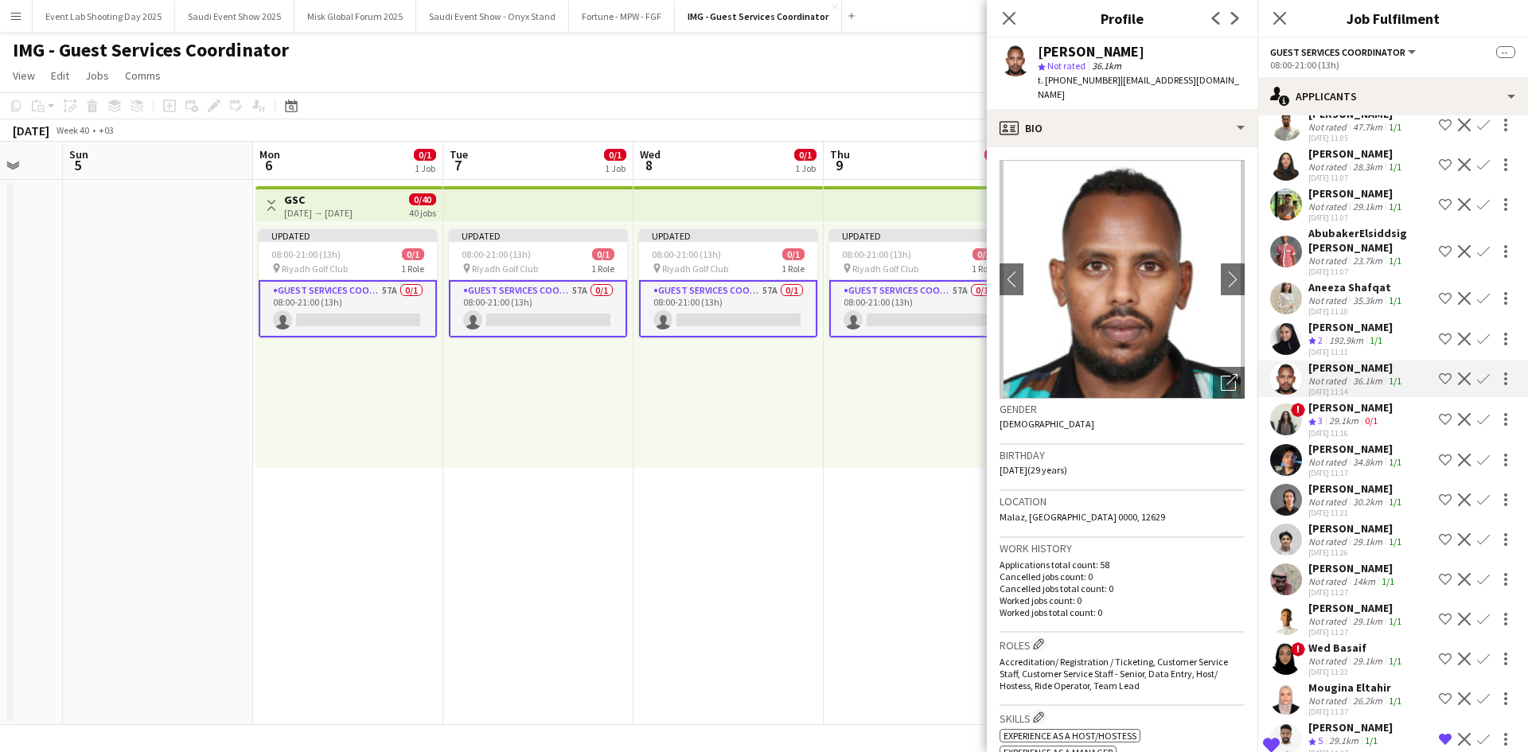
click at [1294, 435] on app-user-avatar at bounding box center [1286, 419] width 32 height 32
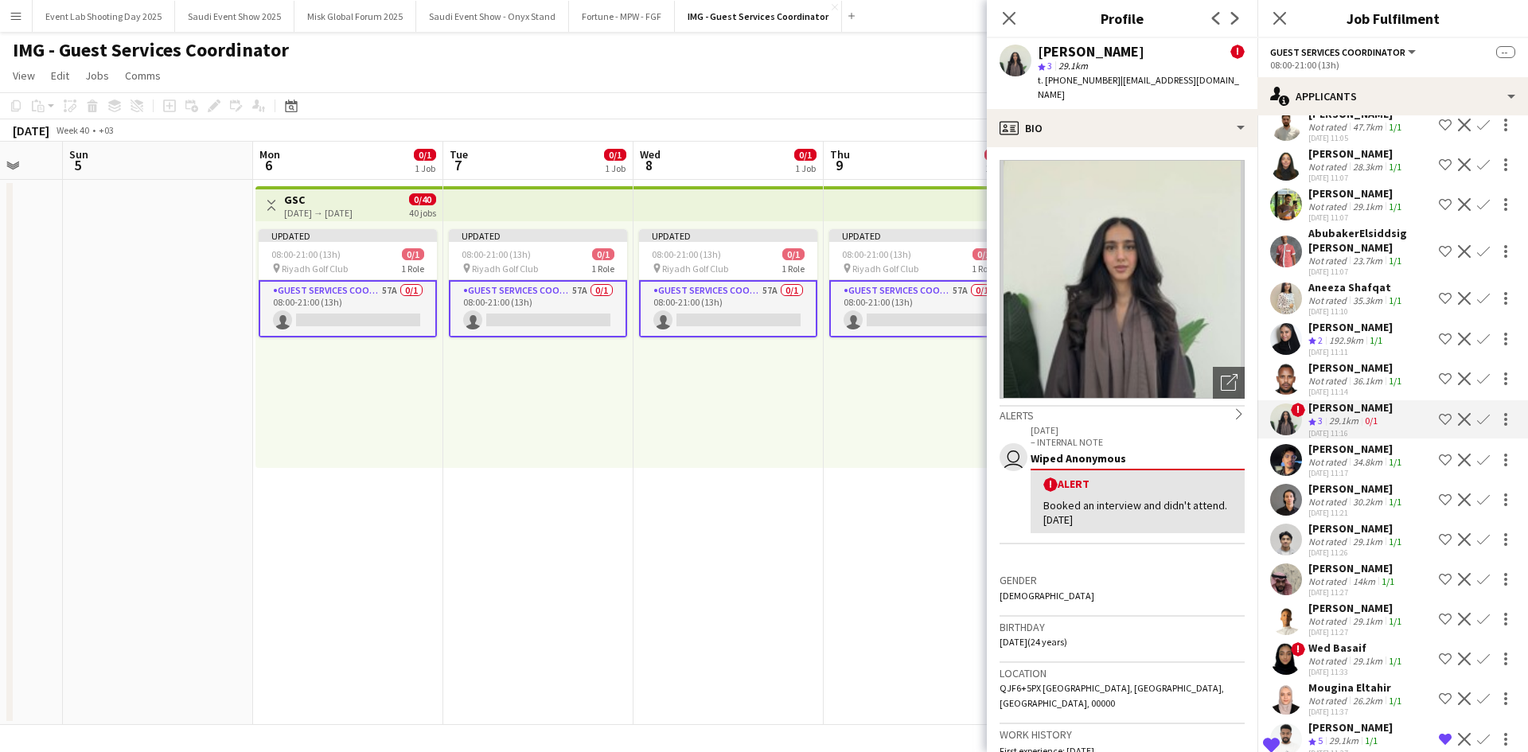
click at [1290, 476] on app-user-avatar at bounding box center [1286, 460] width 32 height 32
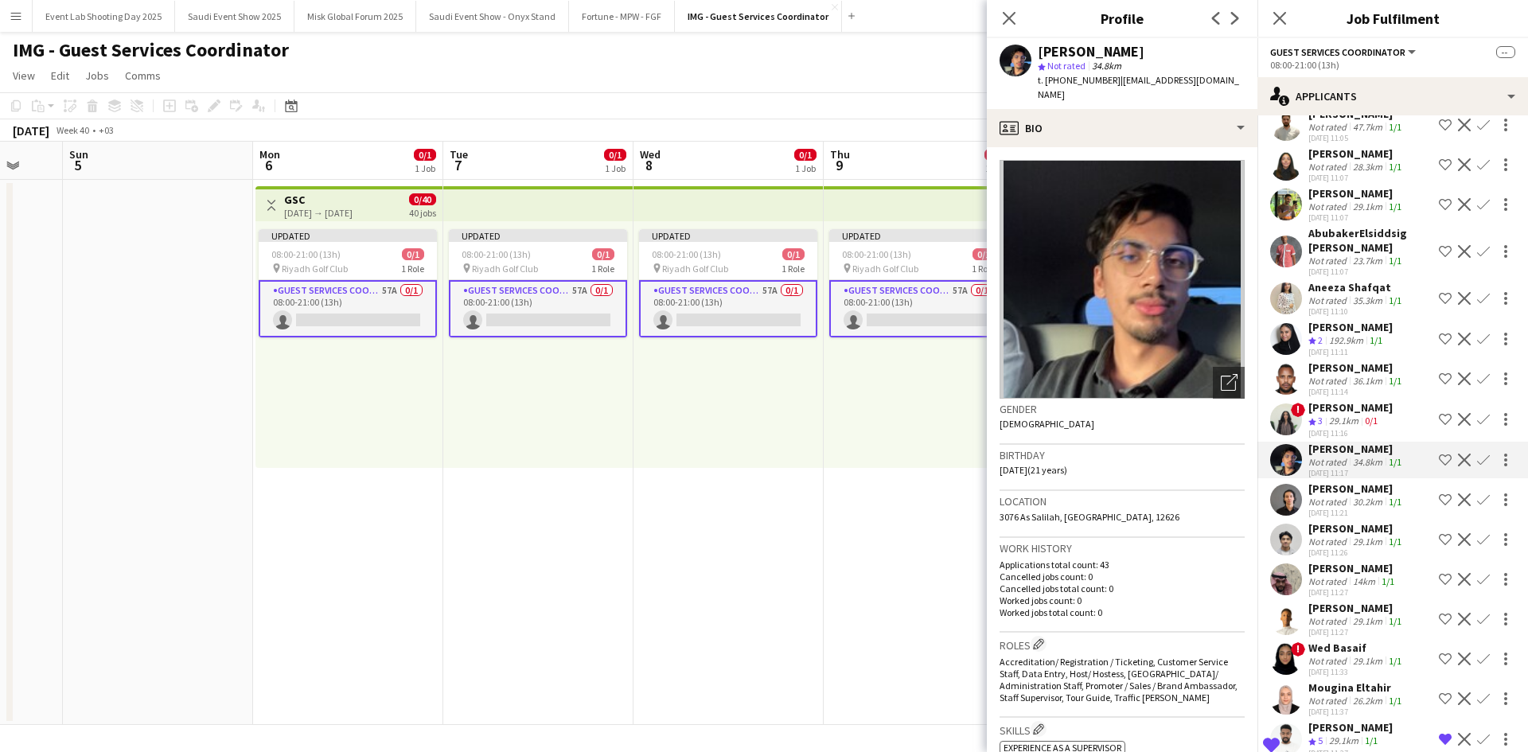
click at [1287, 516] on app-user-avatar at bounding box center [1286, 500] width 32 height 32
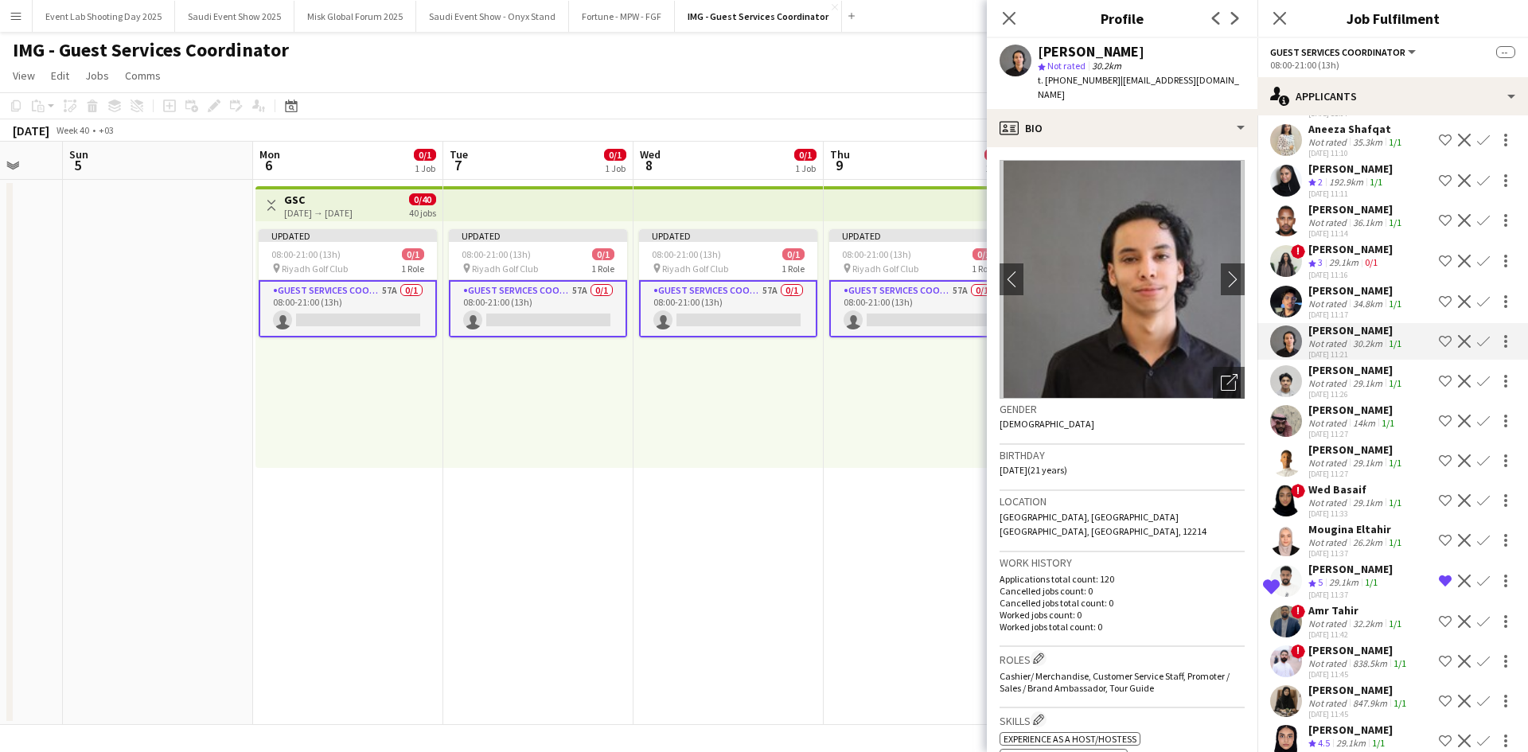
scroll to position [1432, 0]
click at [1296, 396] on app-user-avatar at bounding box center [1286, 380] width 32 height 32
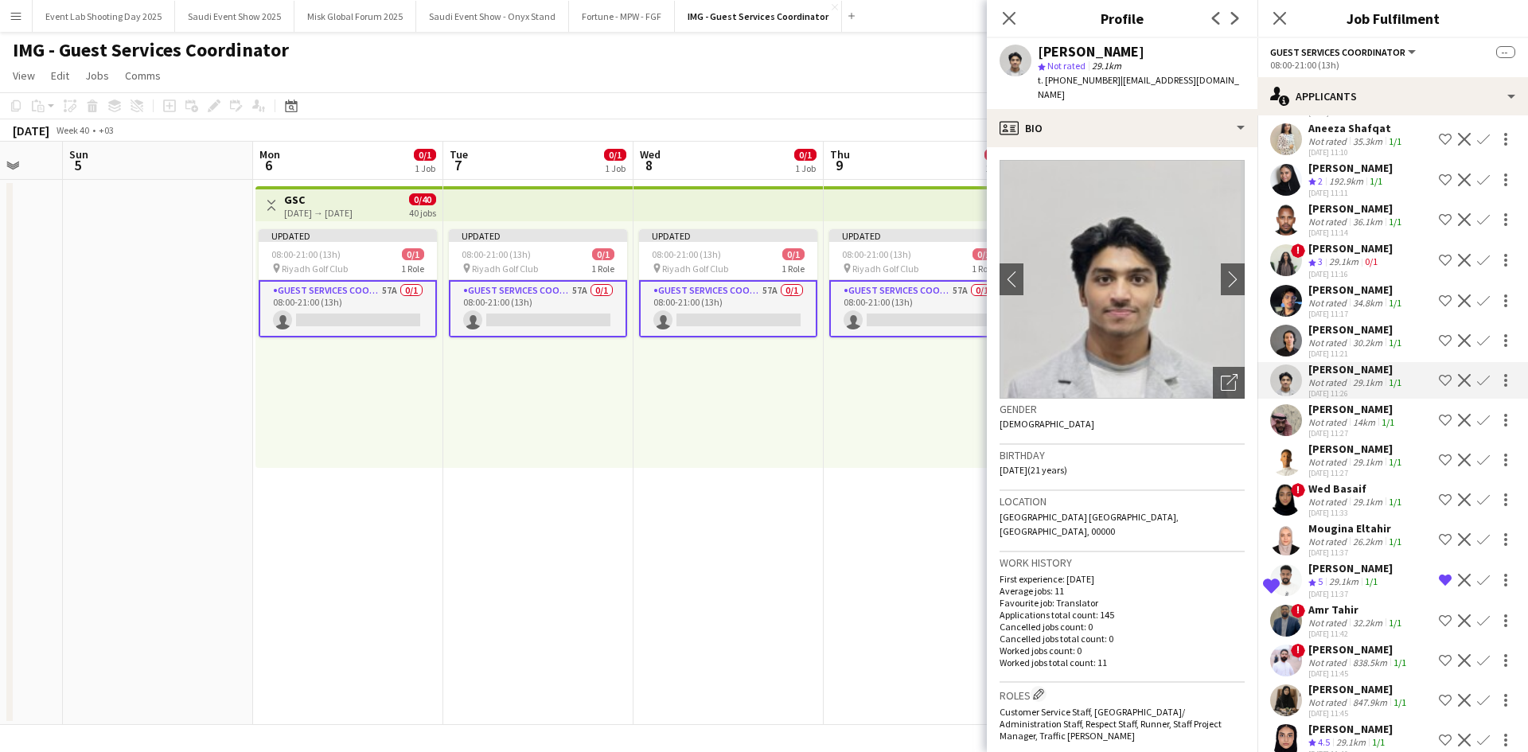
click at [1439, 387] on app-icon "Shortlist crew" at bounding box center [1445, 380] width 13 height 13
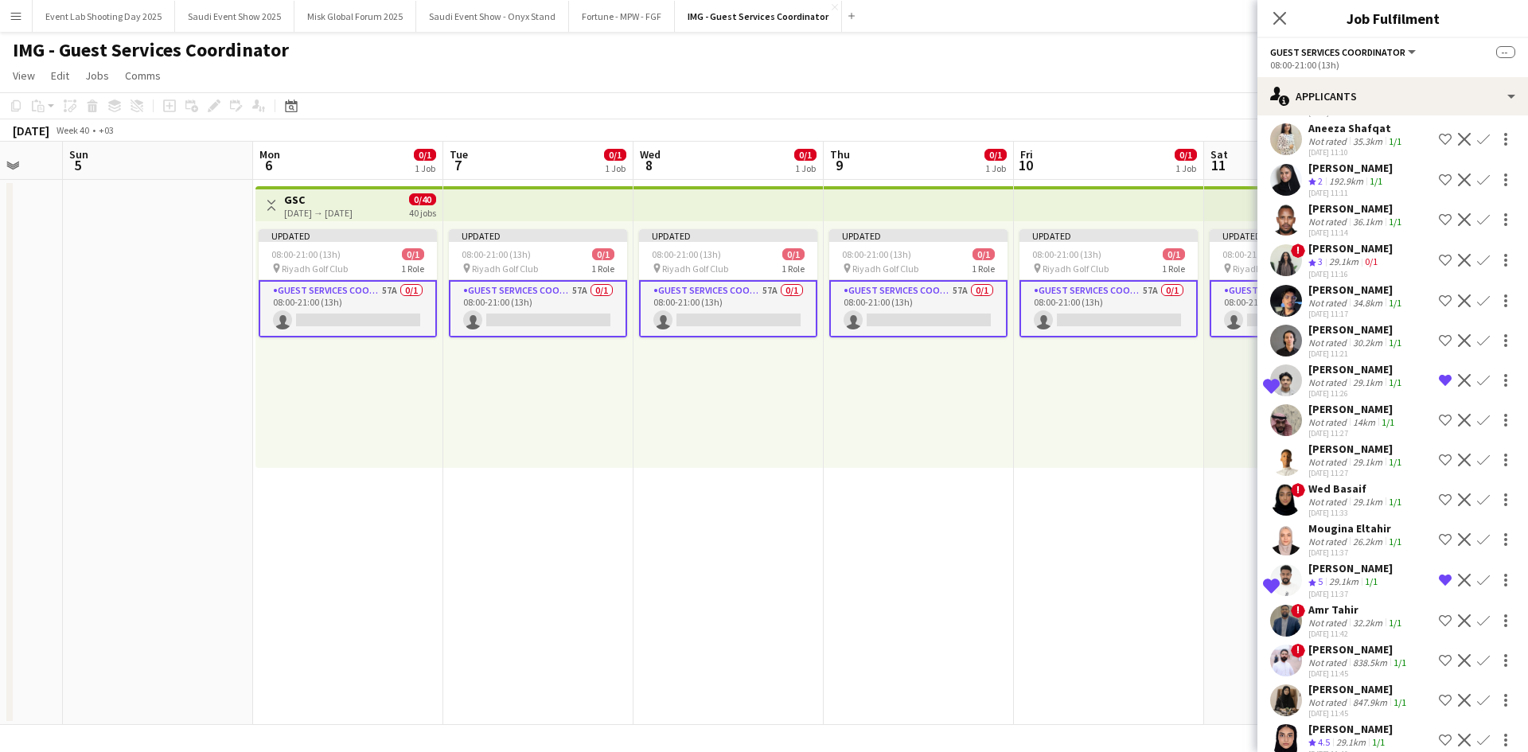
click at [1311, 376] on div "[PERSON_NAME]" at bounding box center [1356, 369] width 96 height 14
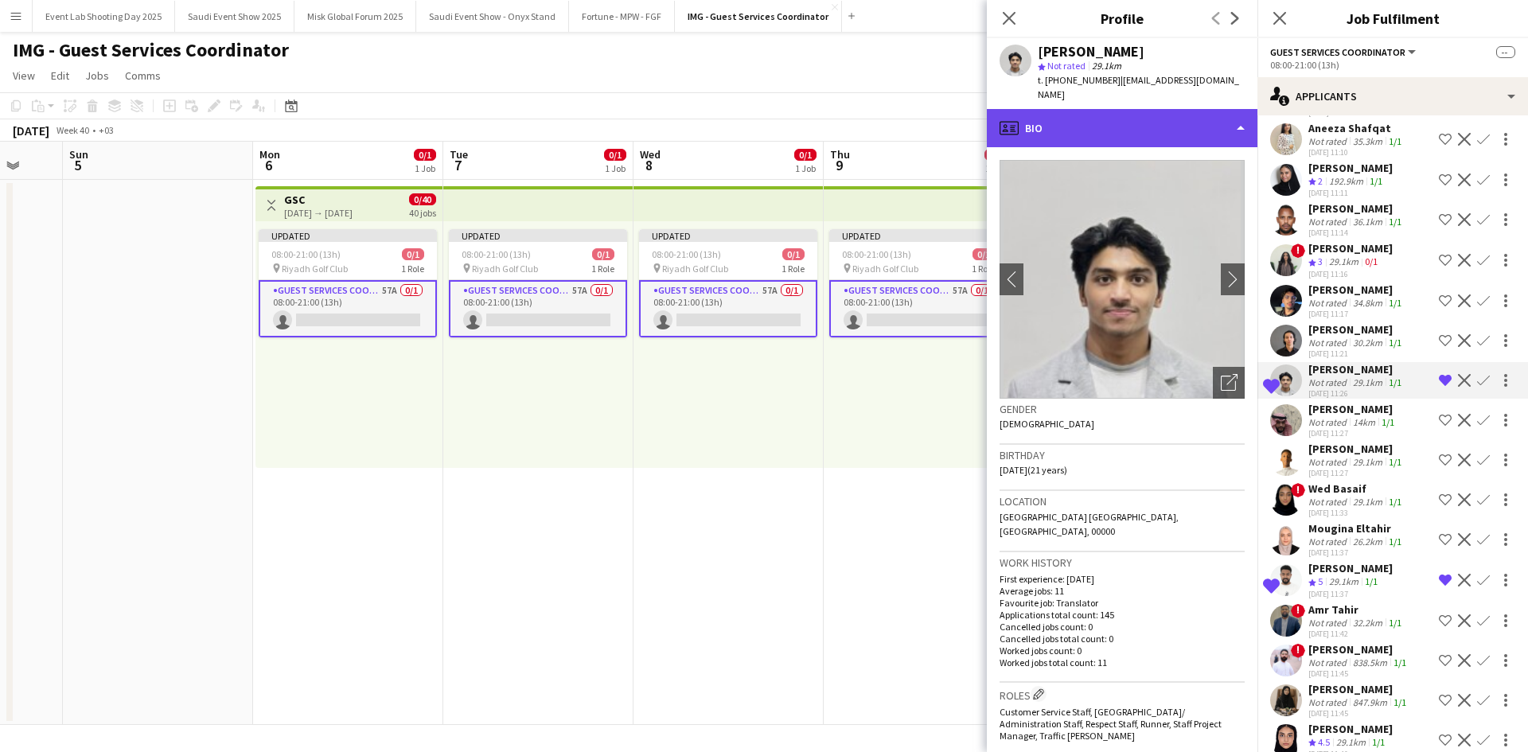
click at [1128, 109] on div "profile Bio" at bounding box center [1122, 128] width 271 height 38
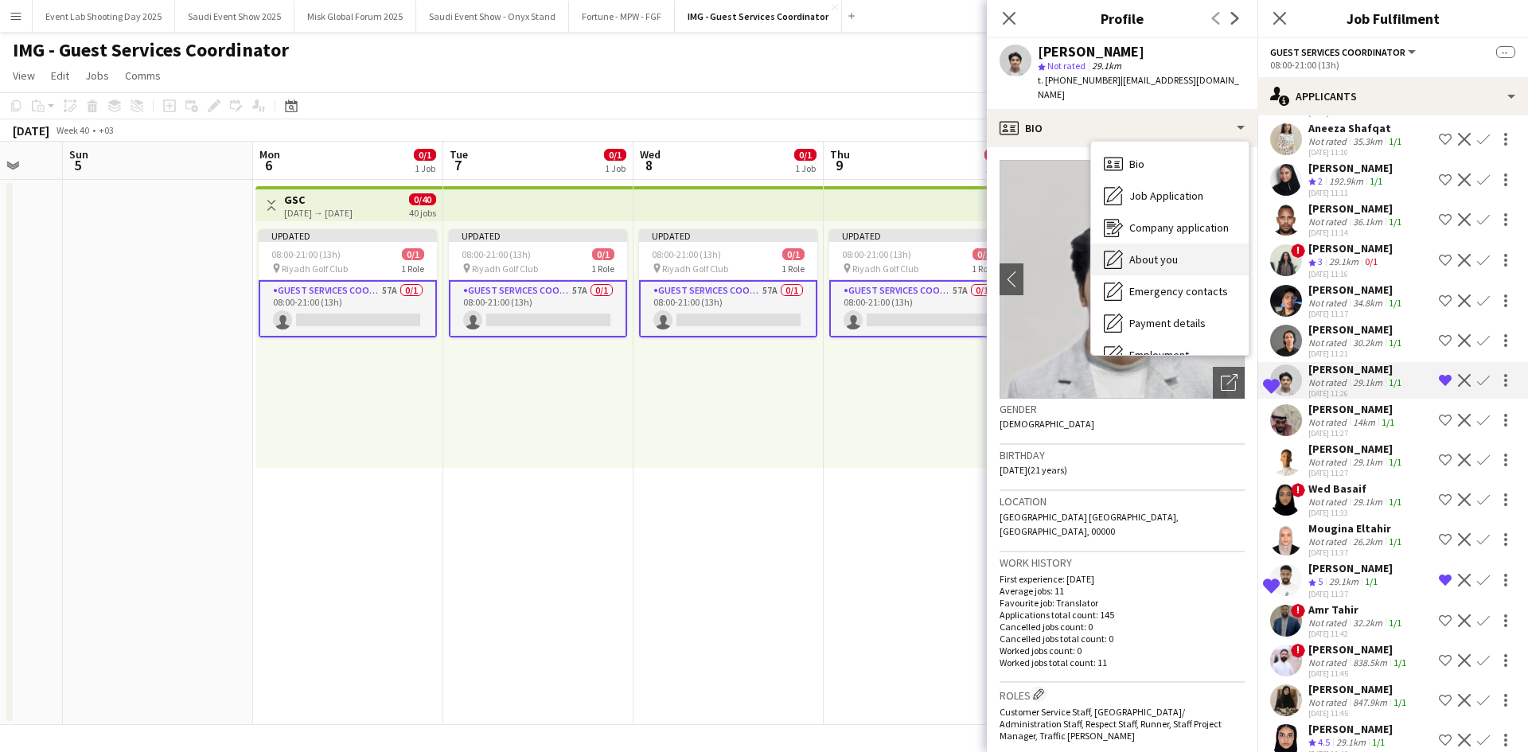
click at [1152, 252] on div "About you About you" at bounding box center [1170, 260] width 158 height 32
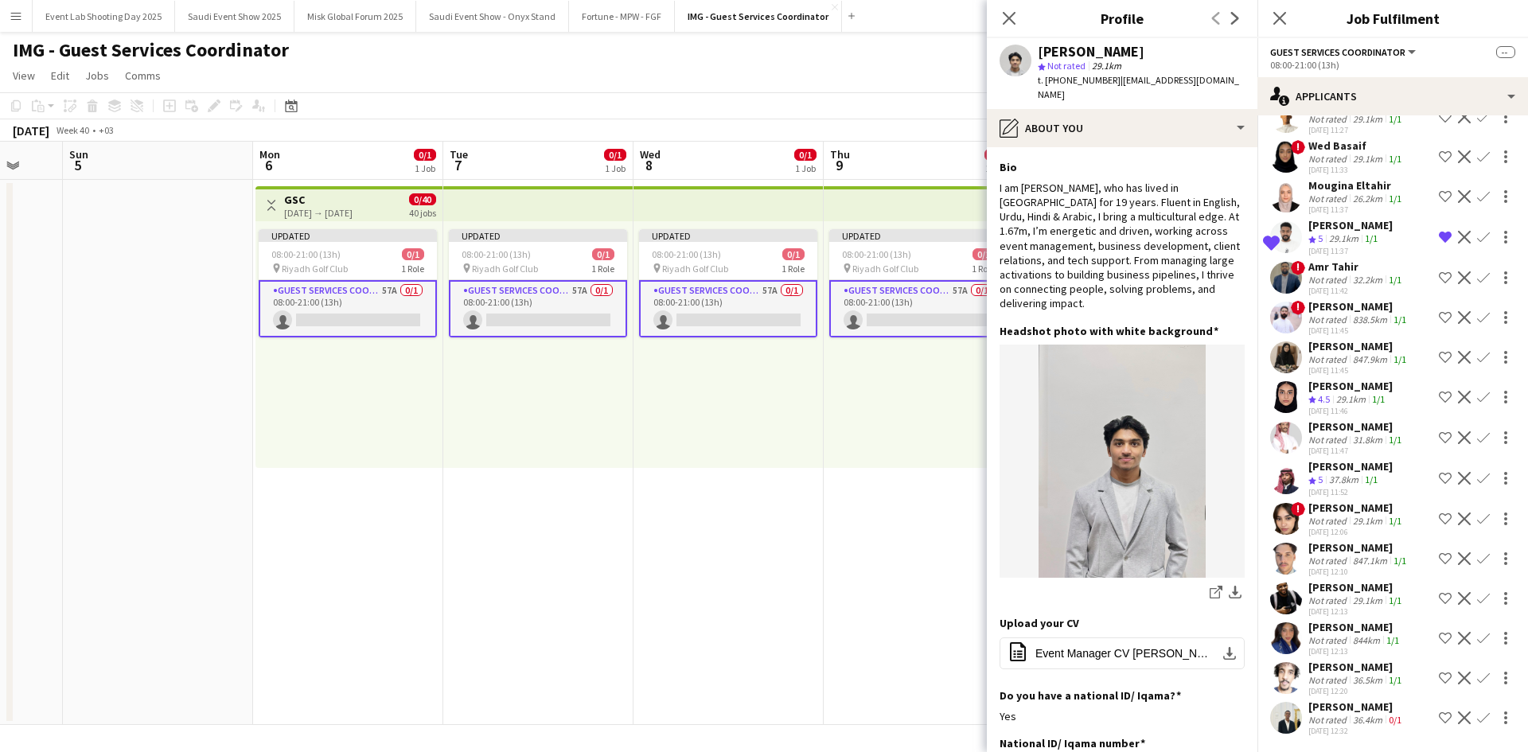
scroll to position [1818, 0]
click at [1319, 478] on span "5" at bounding box center [1320, 479] width 5 height 12
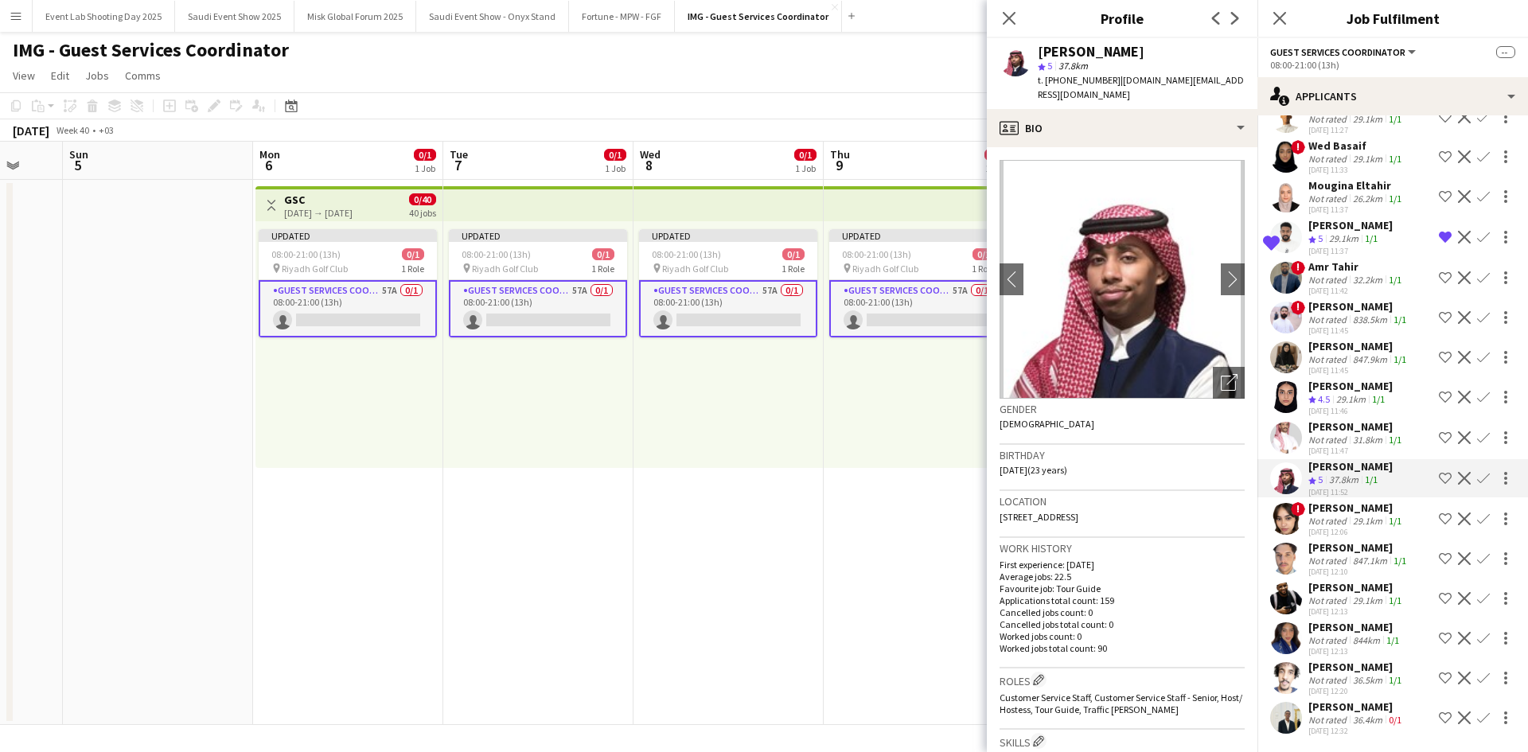
click at [1315, 434] on div "Not rated" at bounding box center [1328, 440] width 41 height 12
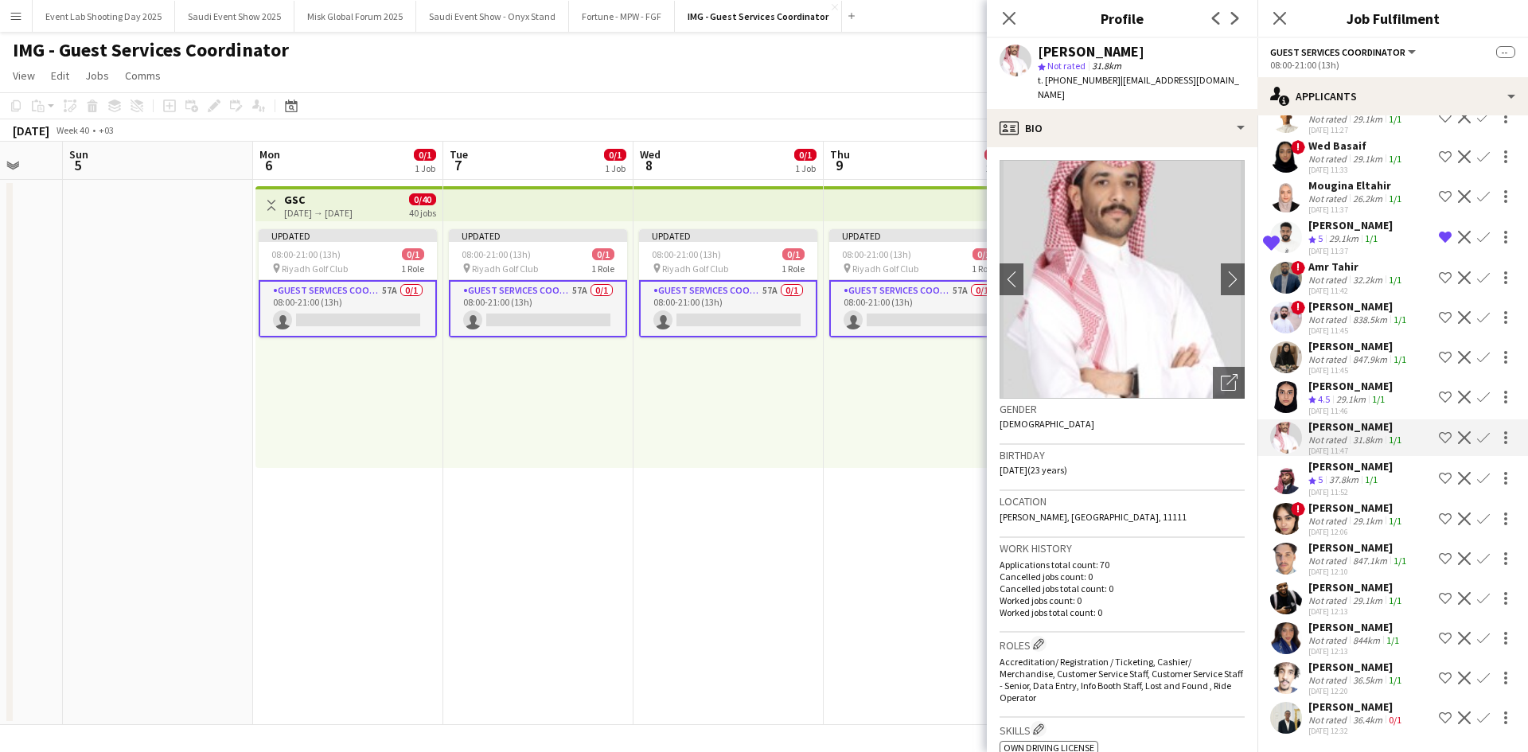
click at [1342, 588] on div "[PERSON_NAME]" at bounding box center [1356, 587] width 96 height 14
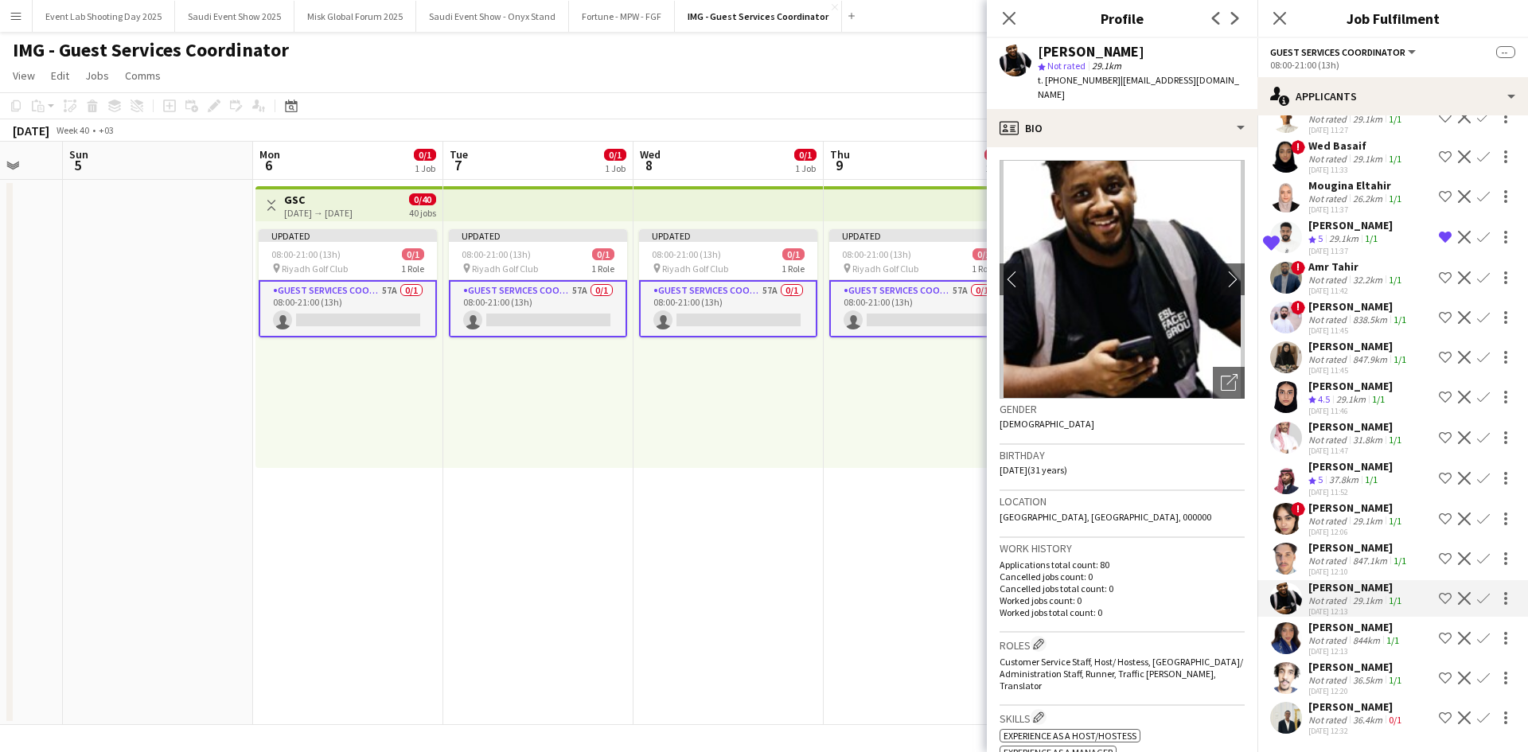
click at [1352, 625] on div "[PERSON_NAME]" at bounding box center [1355, 627] width 94 height 14
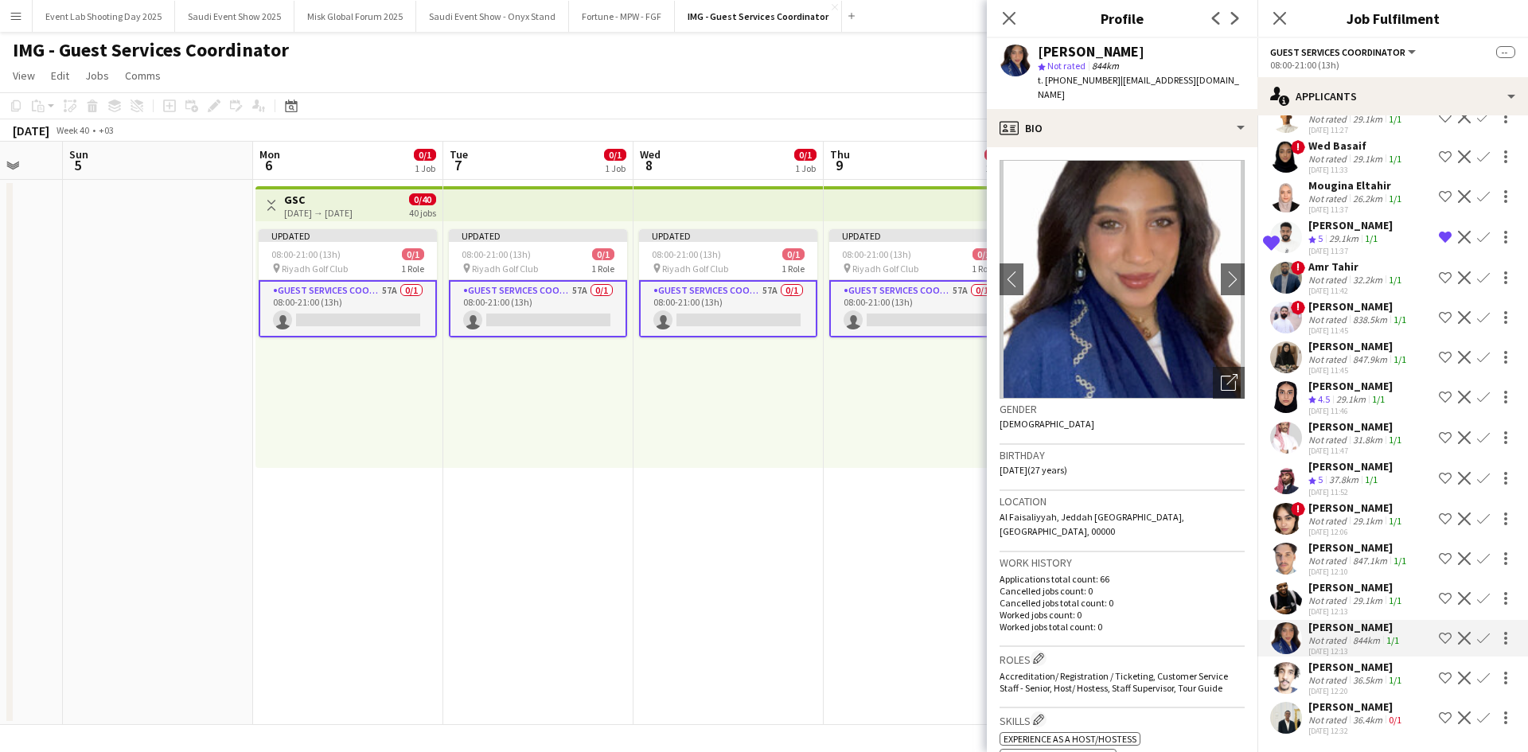
click at [1346, 677] on div "Not rated" at bounding box center [1328, 680] width 41 height 12
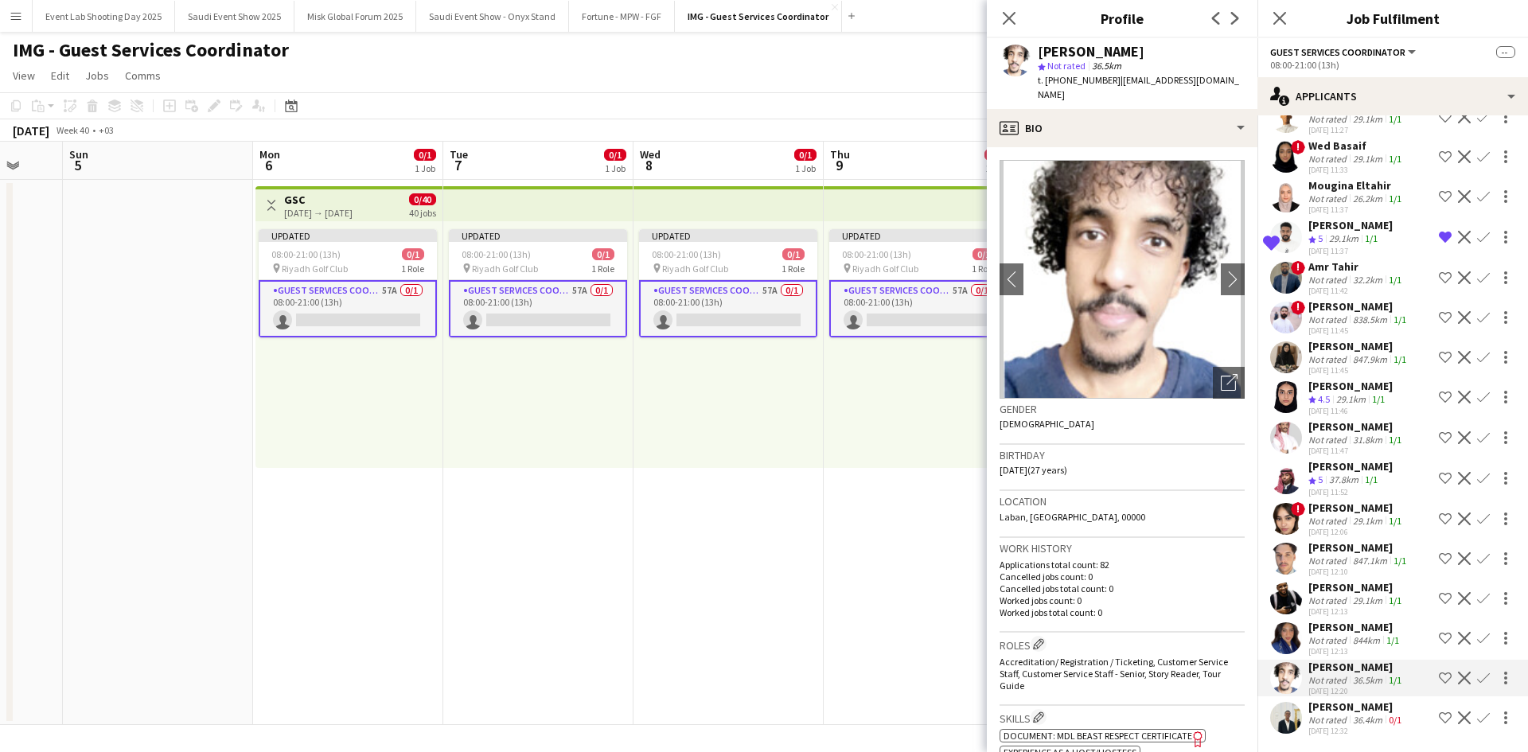
click at [1350, 712] on div "[PERSON_NAME]" at bounding box center [1356, 706] width 96 height 14
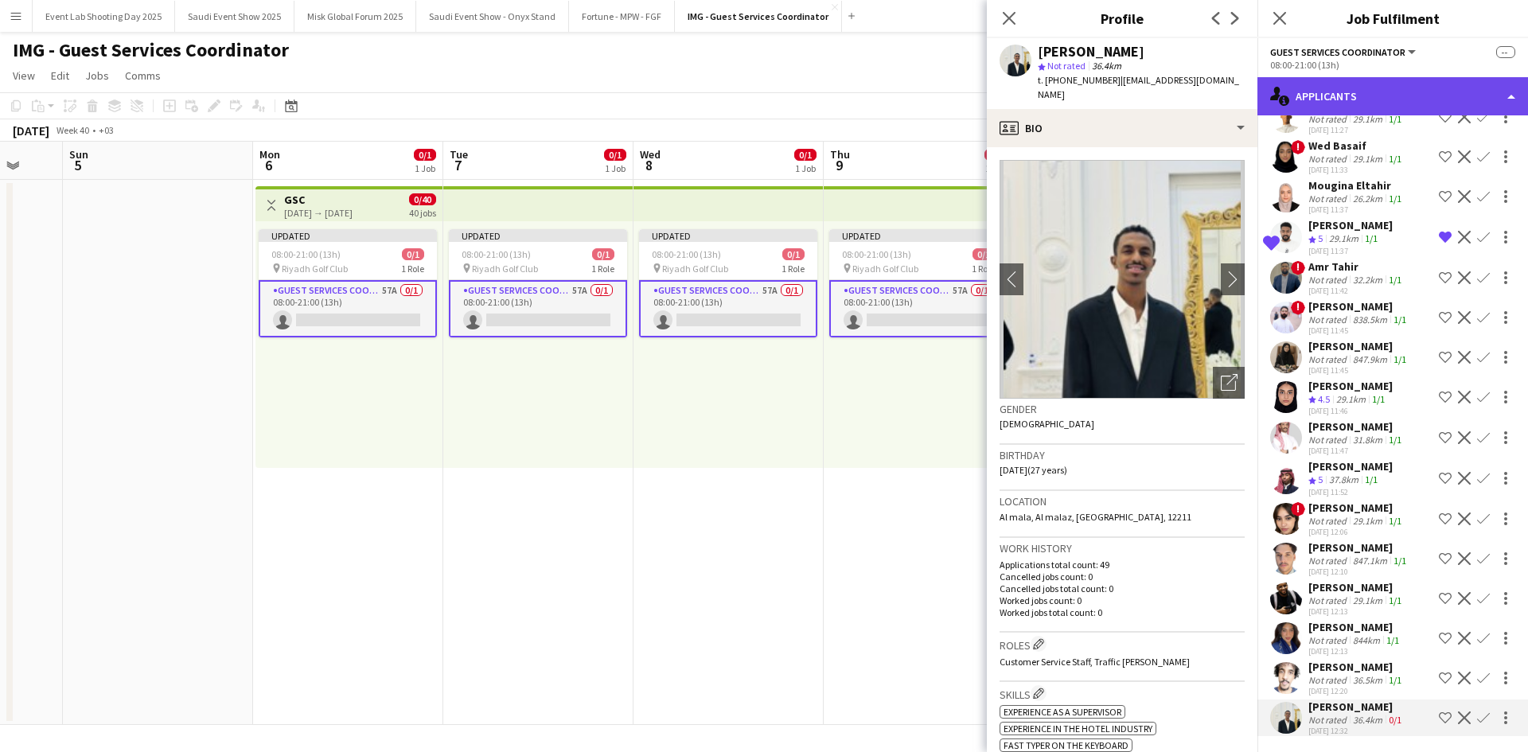
click at [1349, 91] on div "single-neutral-actions-information Applicants" at bounding box center [1392, 96] width 271 height 38
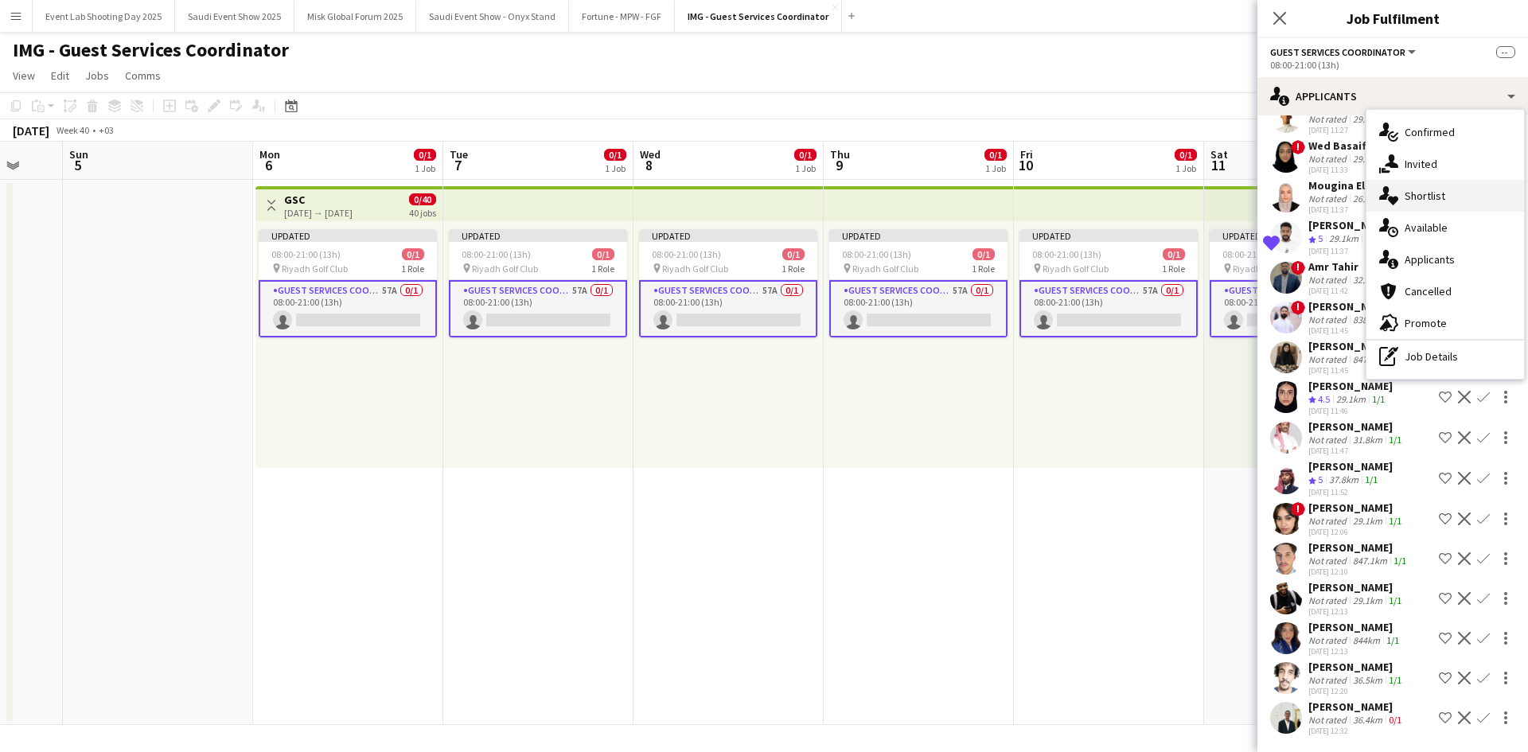
click at [1408, 197] on span "Shortlist" at bounding box center [1425, 196] width 41 height 14
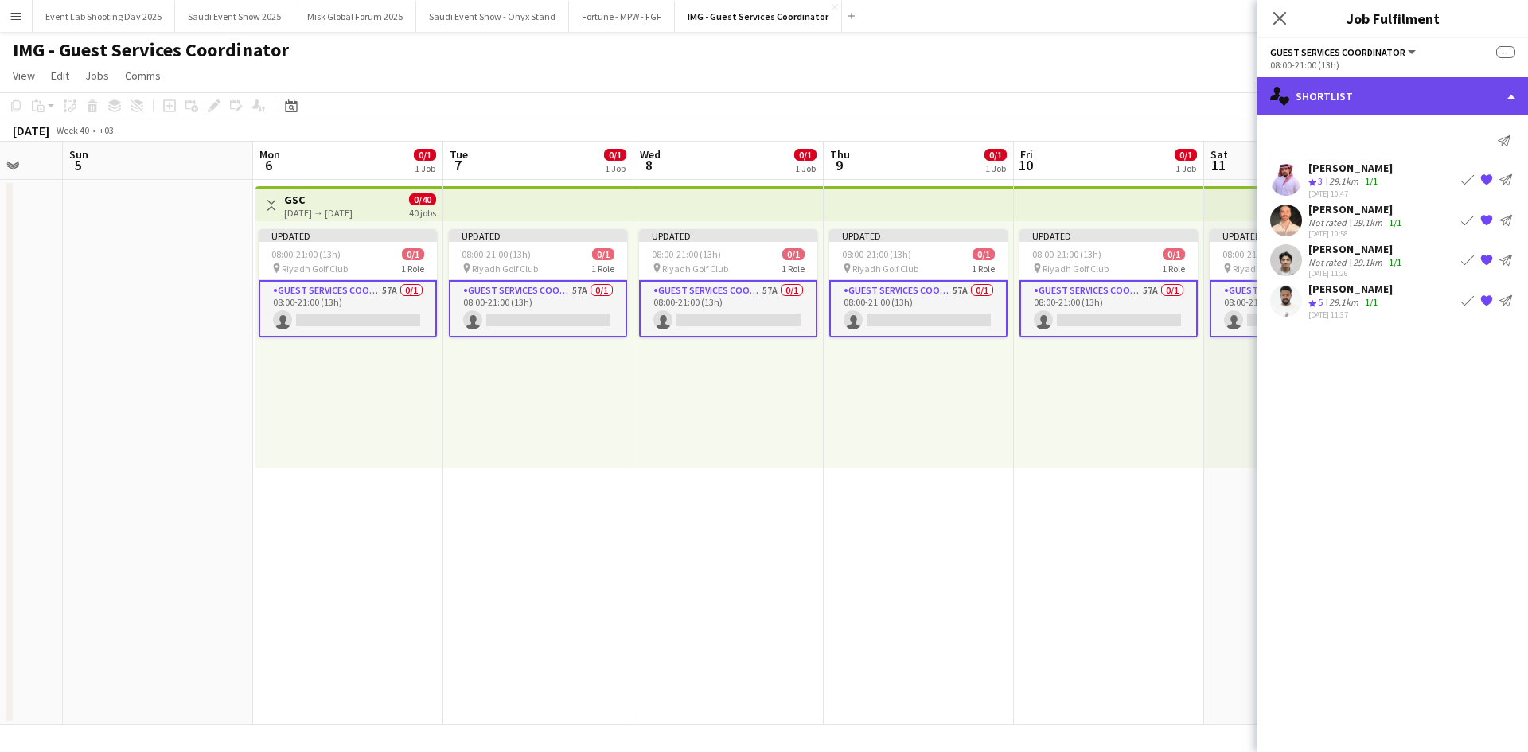
click at [1335, 103] on div "single-neutral-actions-heart Shortlist" at bounding box center [1392, 96] width 271 height 38
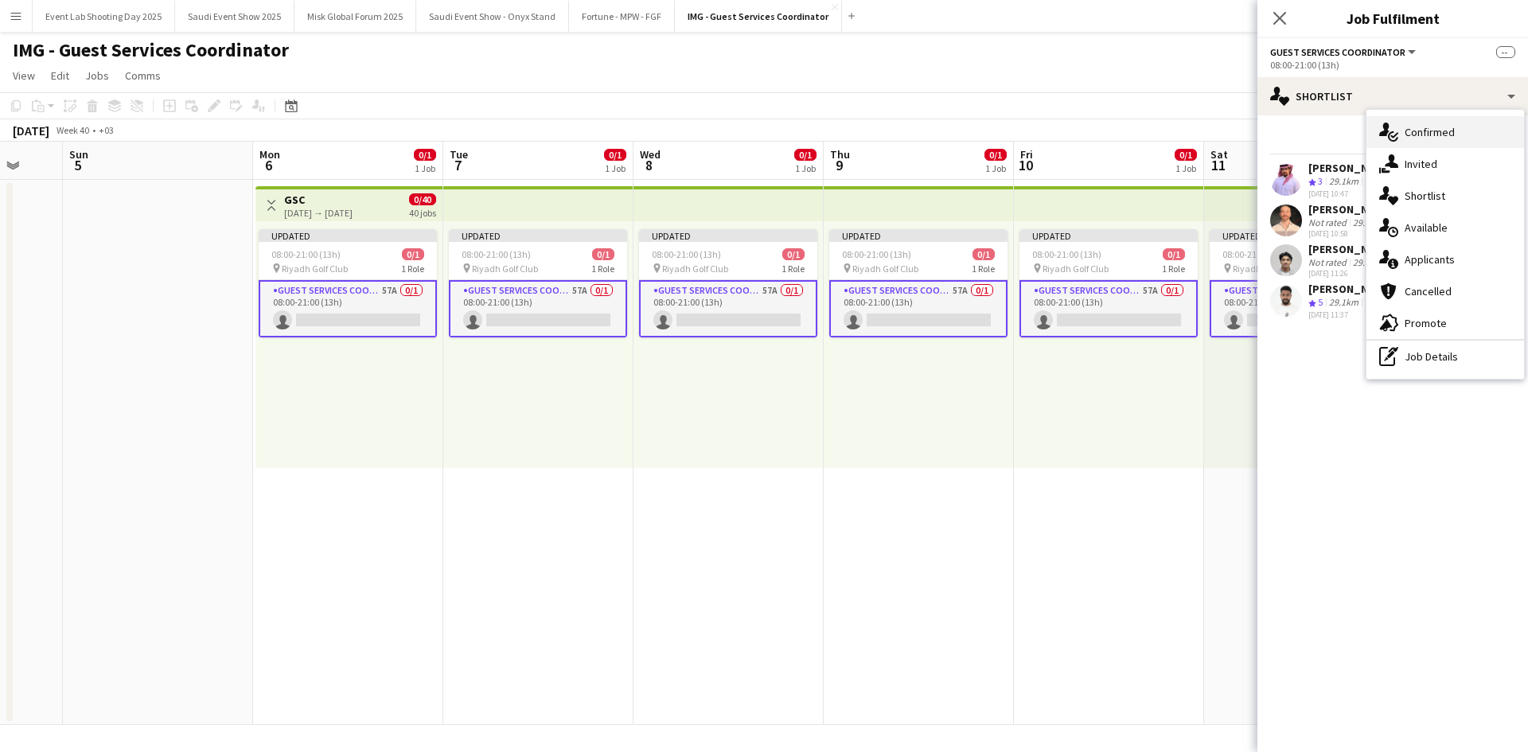
click at [1392, 136] on icon at bounding box center [1394, 136] width 8 height 6
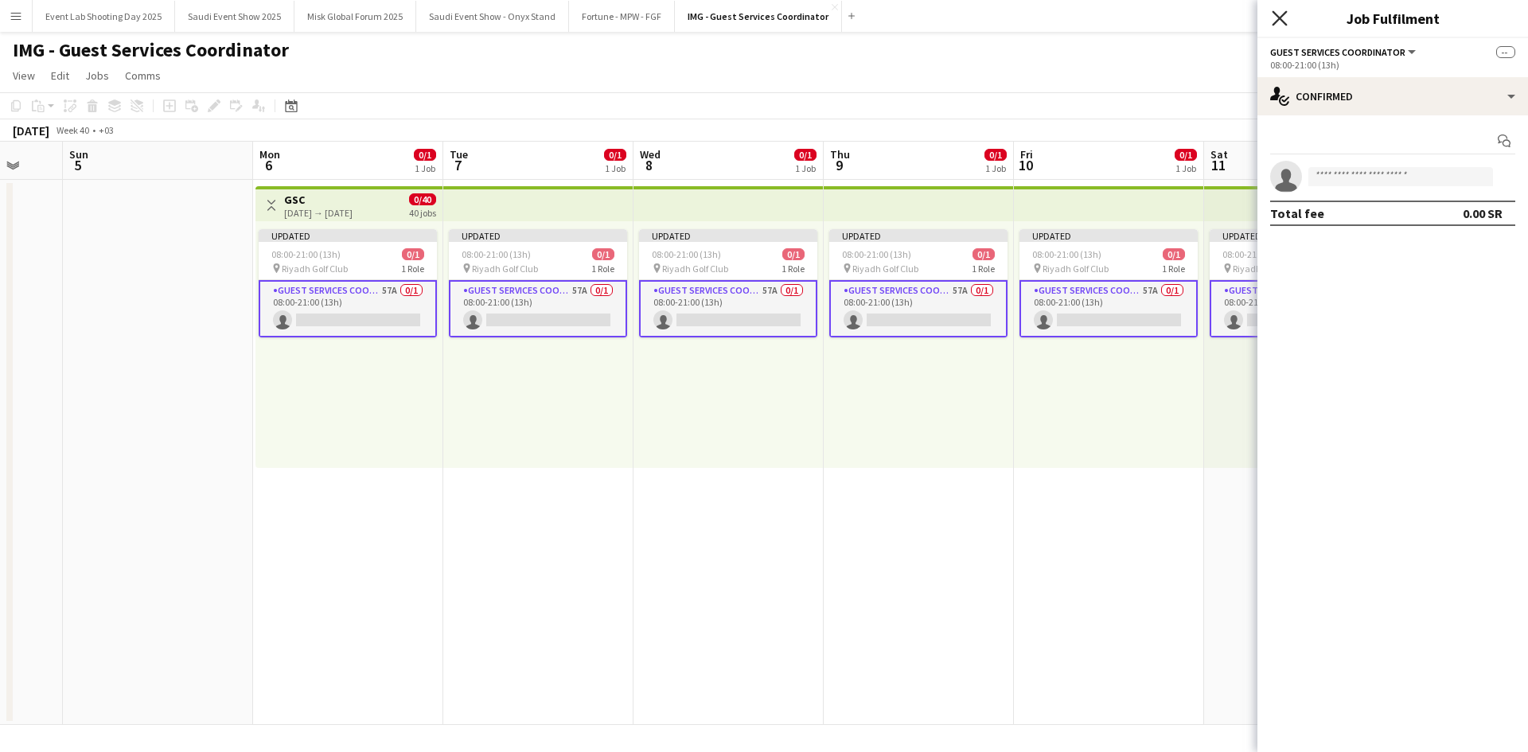
click at [1276, 17] on icon "Close pop-in" at bounding box center [1279, 17] width 15 height 15
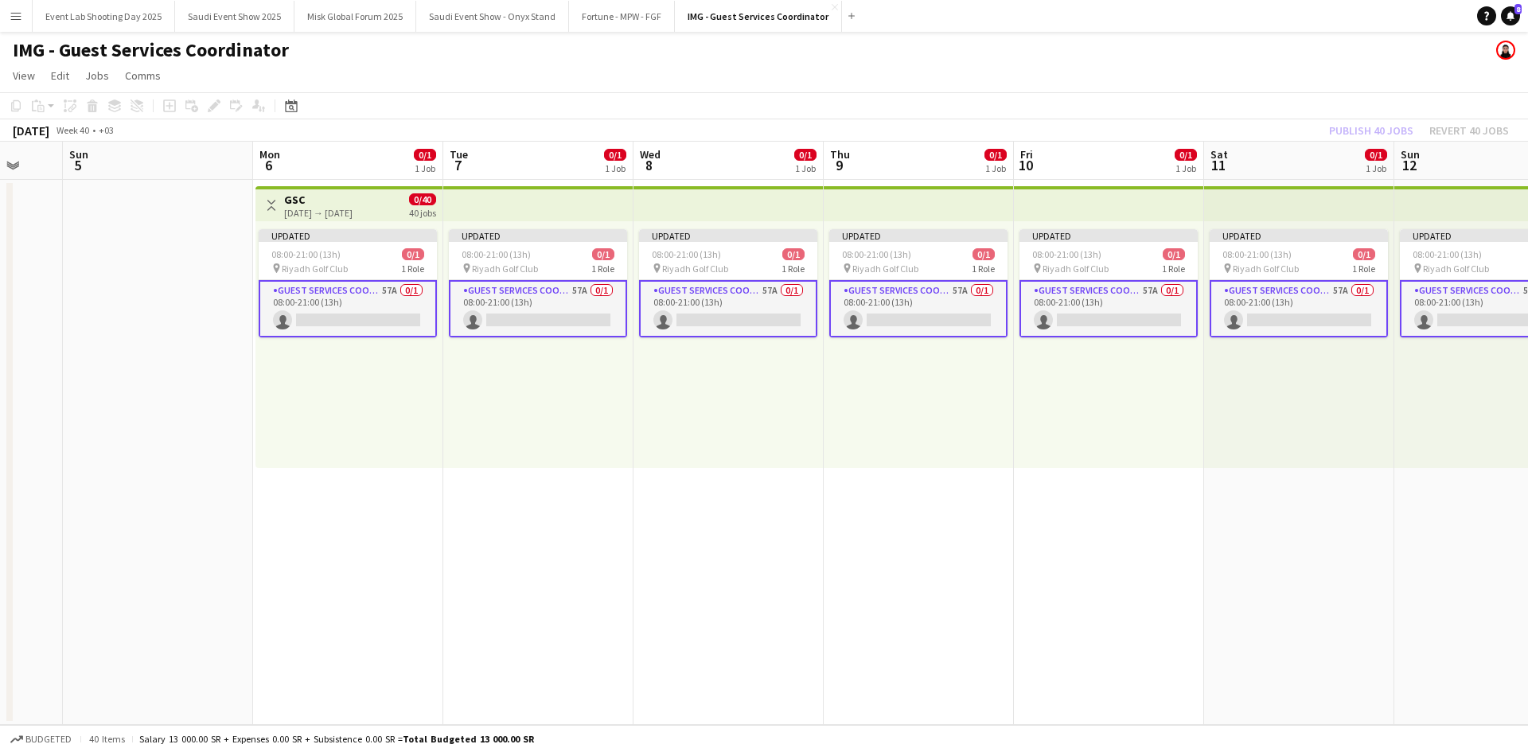
click at [320, 294] on app-card-role "Guest Services Coordinator 57A 0/1 08:00-21:00 (13h) single-neutral-actions" at bounding box center [348, 308] width 178 height 57
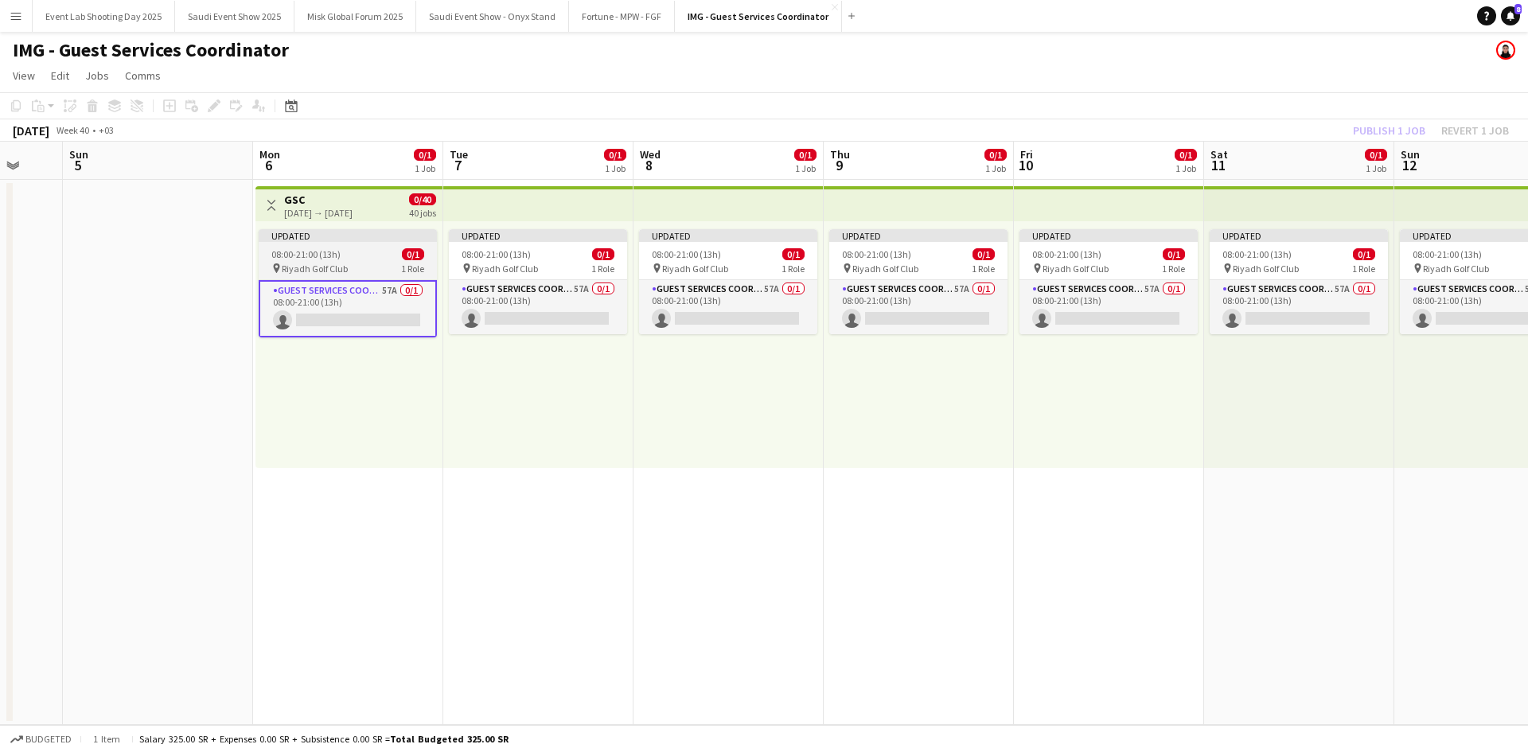
click at [332, 265] on span "Riyadh Golf Club" at bounding box center [315, 269] width 66 height 12
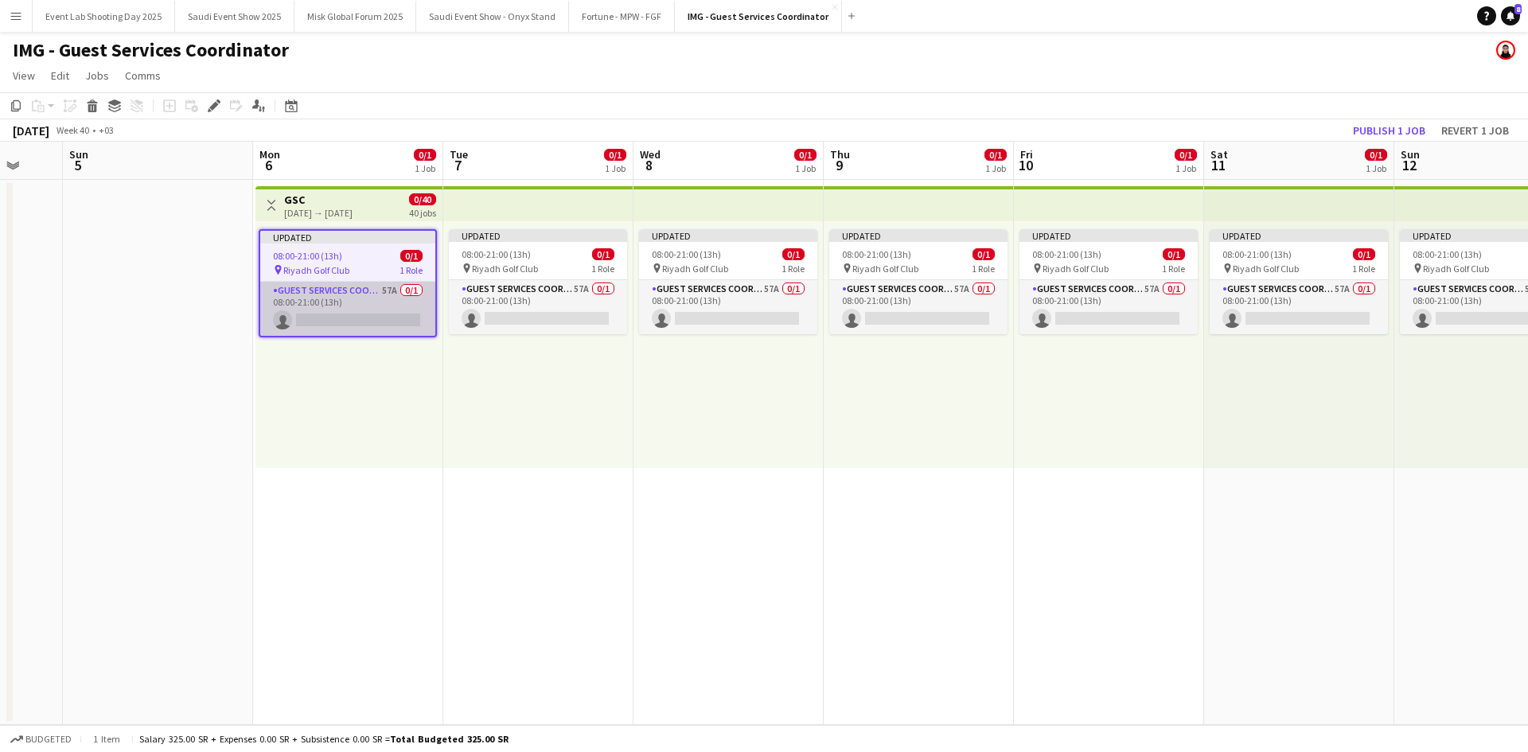
click at [335, 291] on app-card-role "Guest Services Coordinator 57A 0/1 08:00-21:00 (13h) single-neutral-actions" at bounding box center [347, 309] width 175 height 54
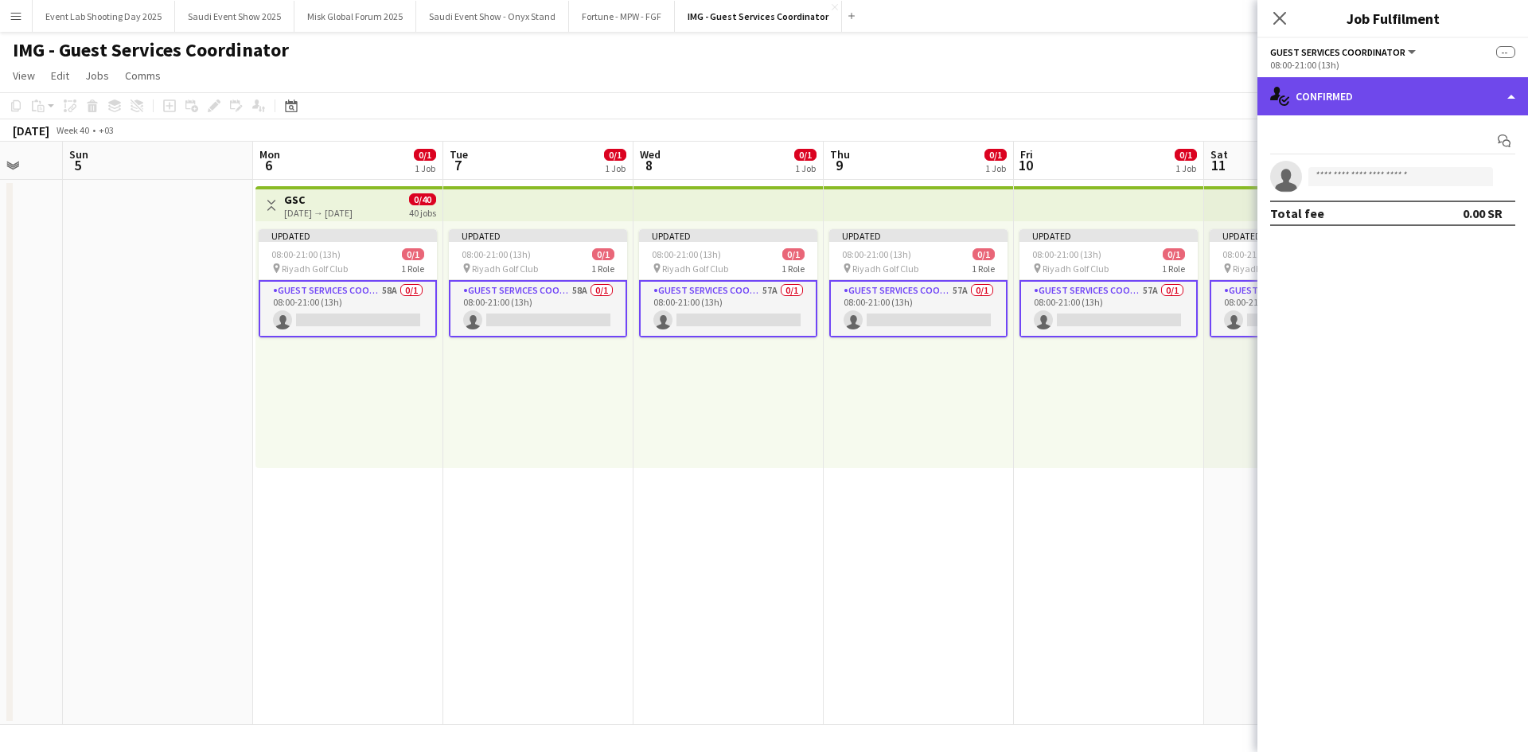
click at [1339, 92] on div "single-neutral-actions-check-2 Confirmed" at bounding box center [1392, 96] width 271 height 38
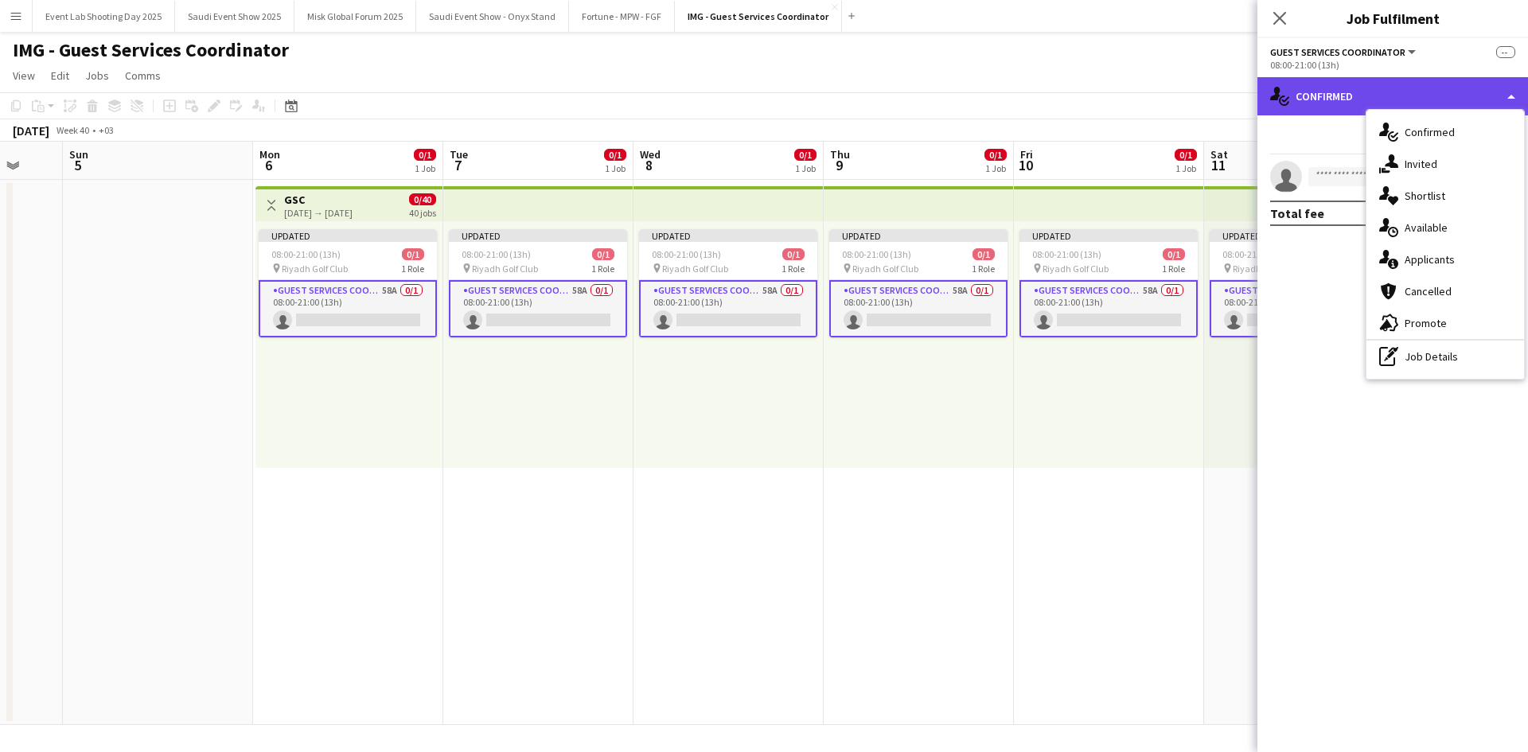
click at [1354, 94] on div "single-neutral-actions-check-2 Confirmed" at bounding box center [1392, 96] width 271 height 38
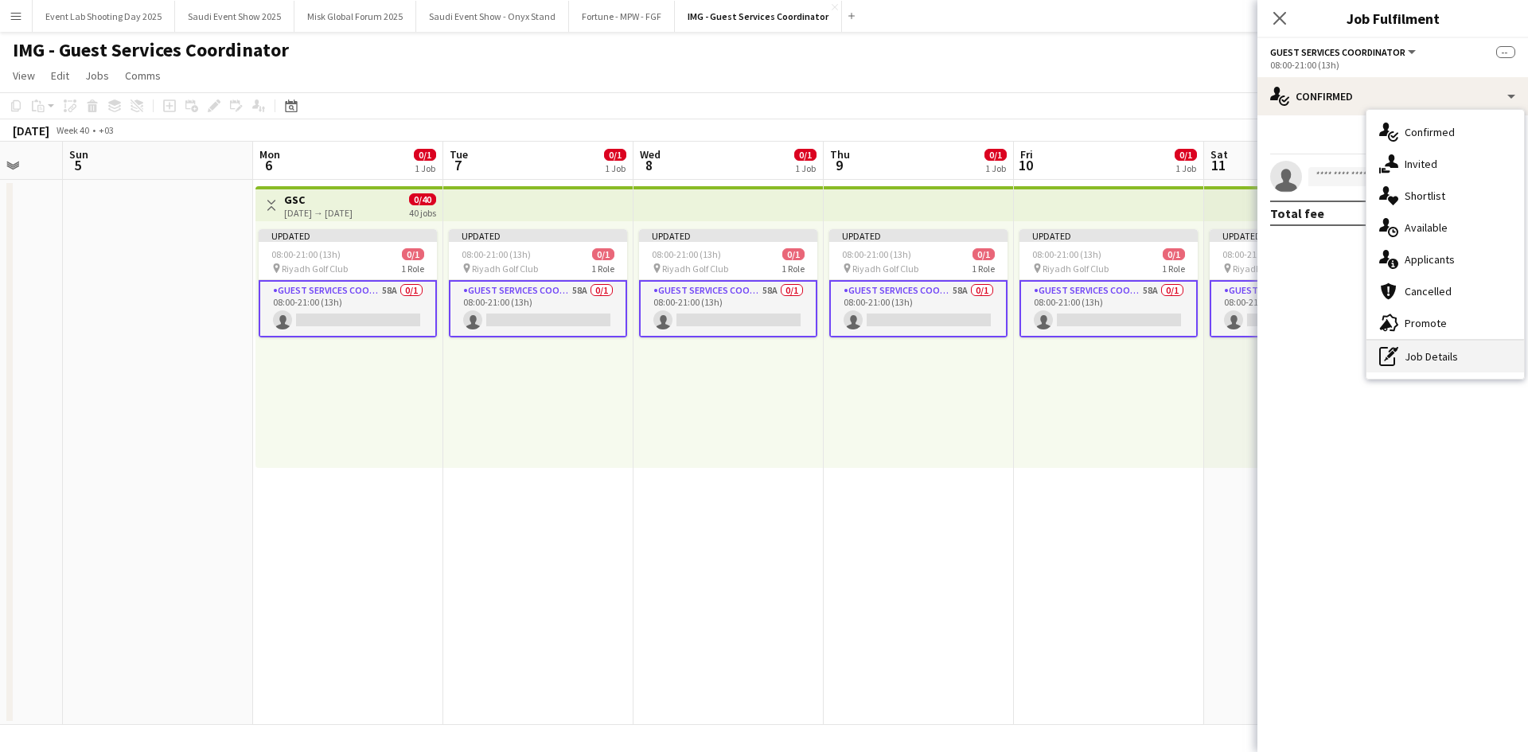
click at [1409, 359] on div "pen-write Job Details" at bounding box center [1445, 357] width 158 height 32
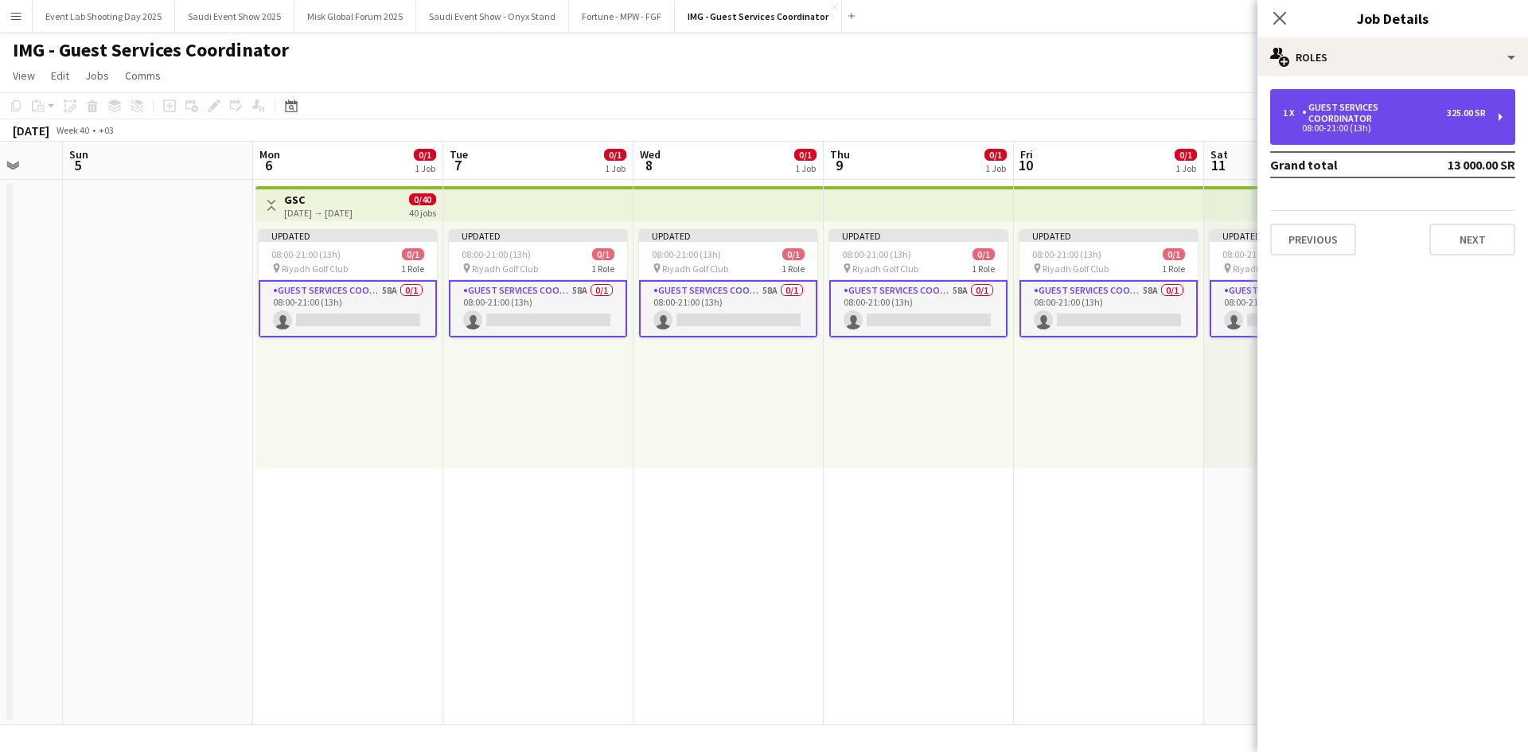
click at [1317, 112] on div "Guest Services Coordinator" at bounding box center [1374, 113] width 145 height 22
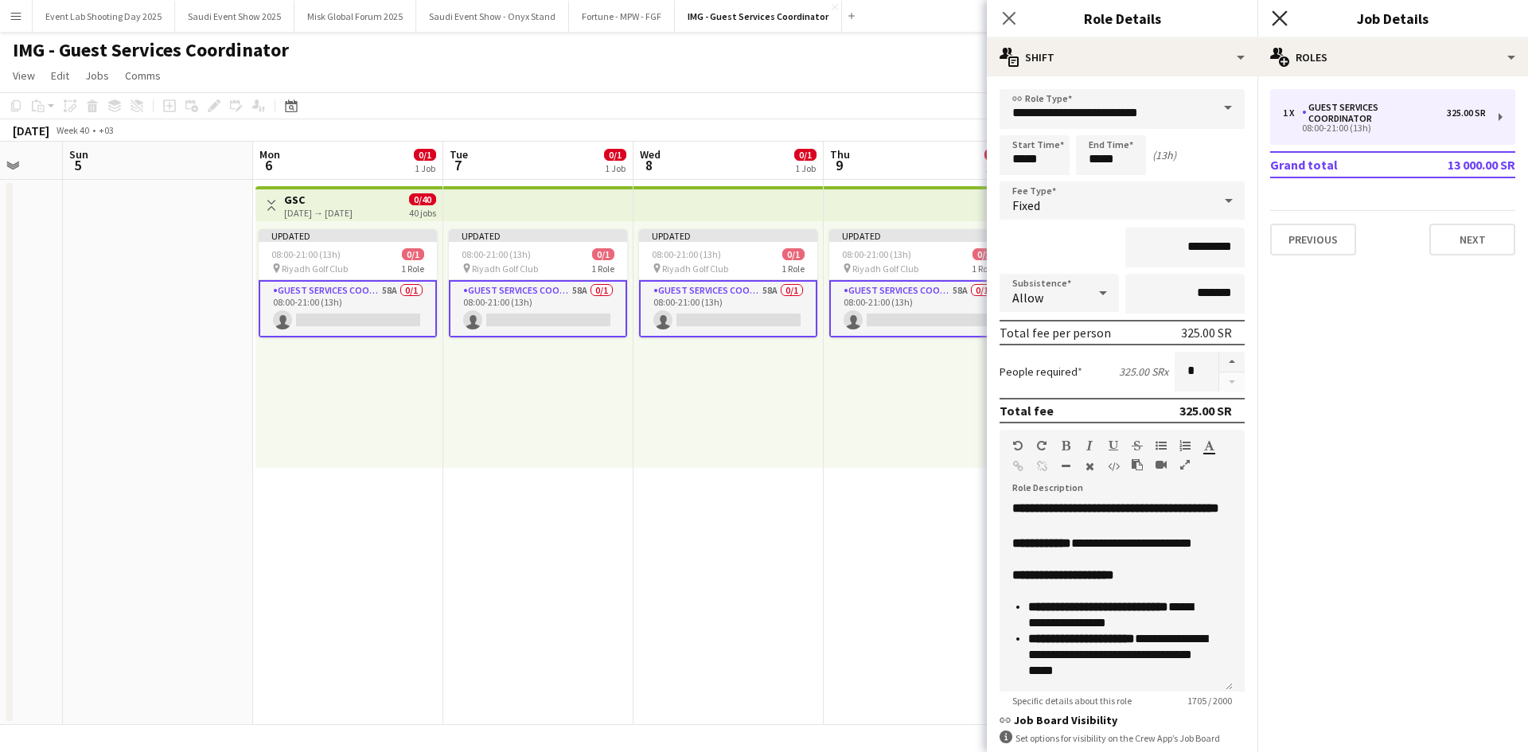
click at [1278, 16] on icon at bounding box center [1279, 17] width 15 height 15
